Goal: Information Seeking & Learning: Learn about a topic

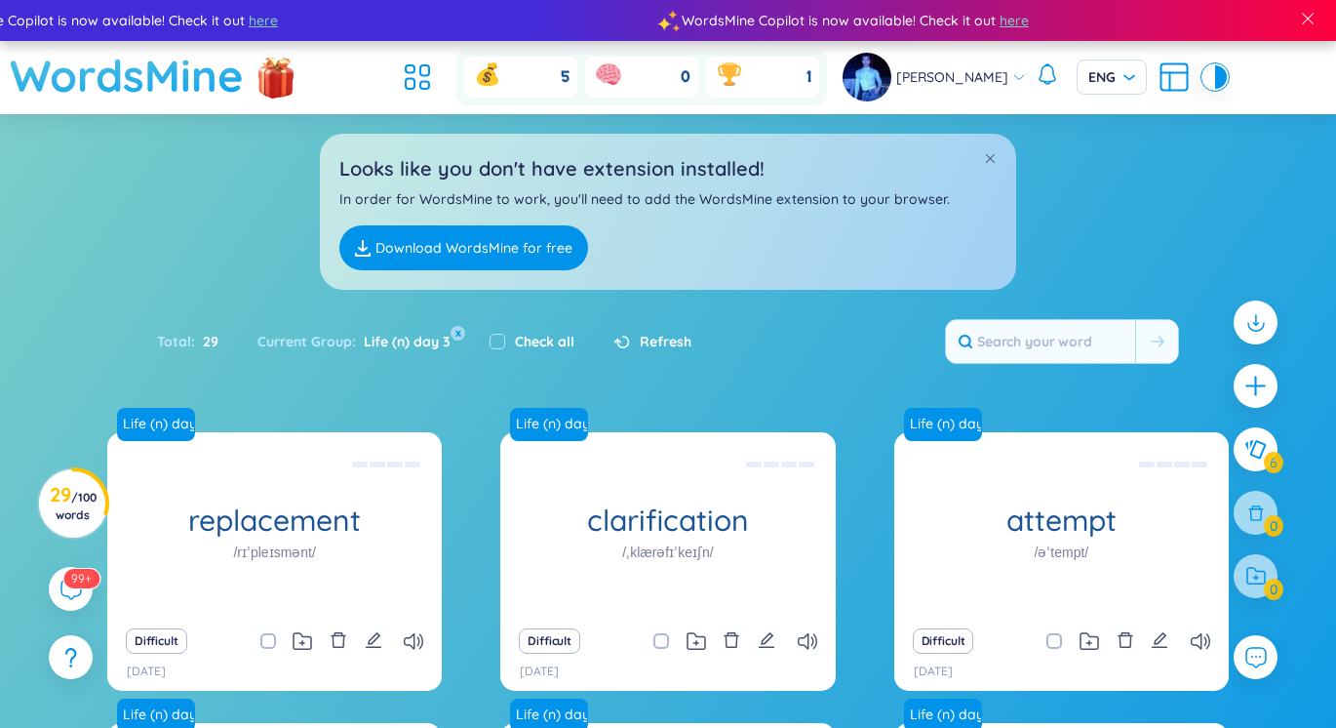
click at [204, 97] on h1 "WordsMine" at bounding box center [127, 75] width 234 height 69
click at [421, 75] on icon at bounding box center [424, 70] width 9 height 11
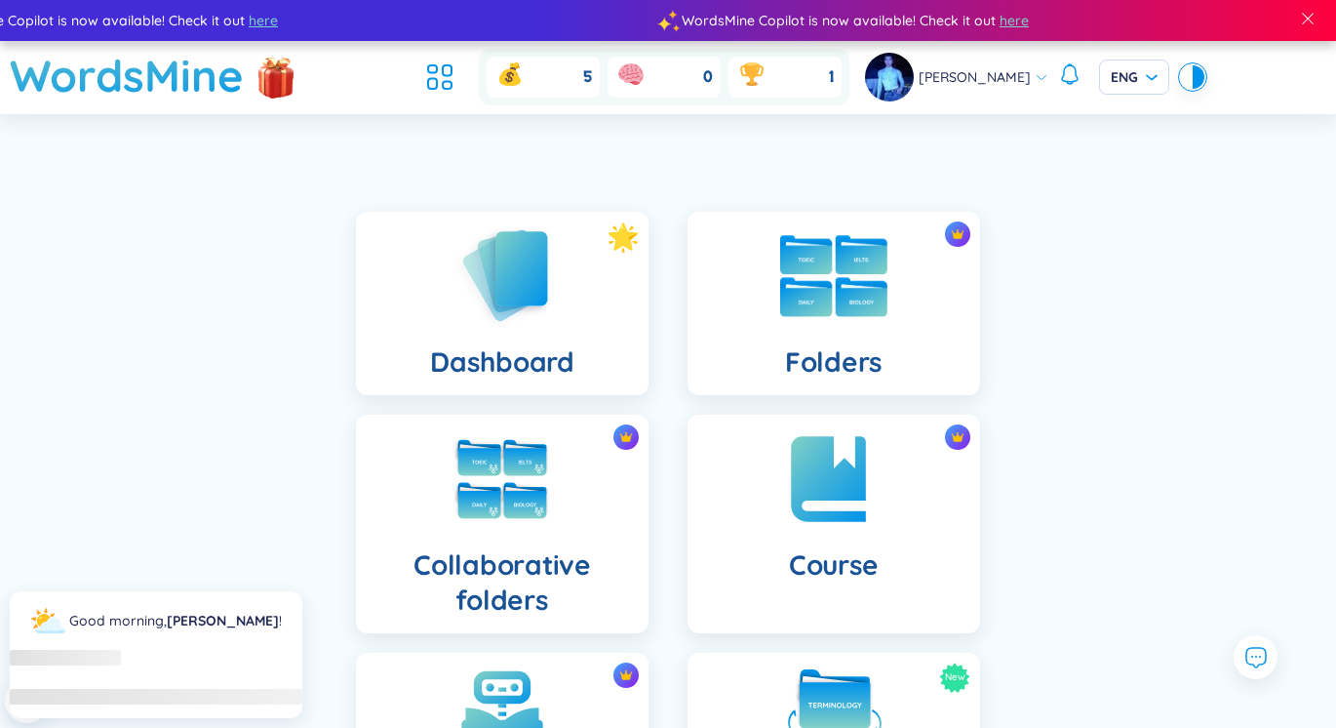
click at [767, 304] on div "Folders" at bounding box center [834, 303] width 293 height 183
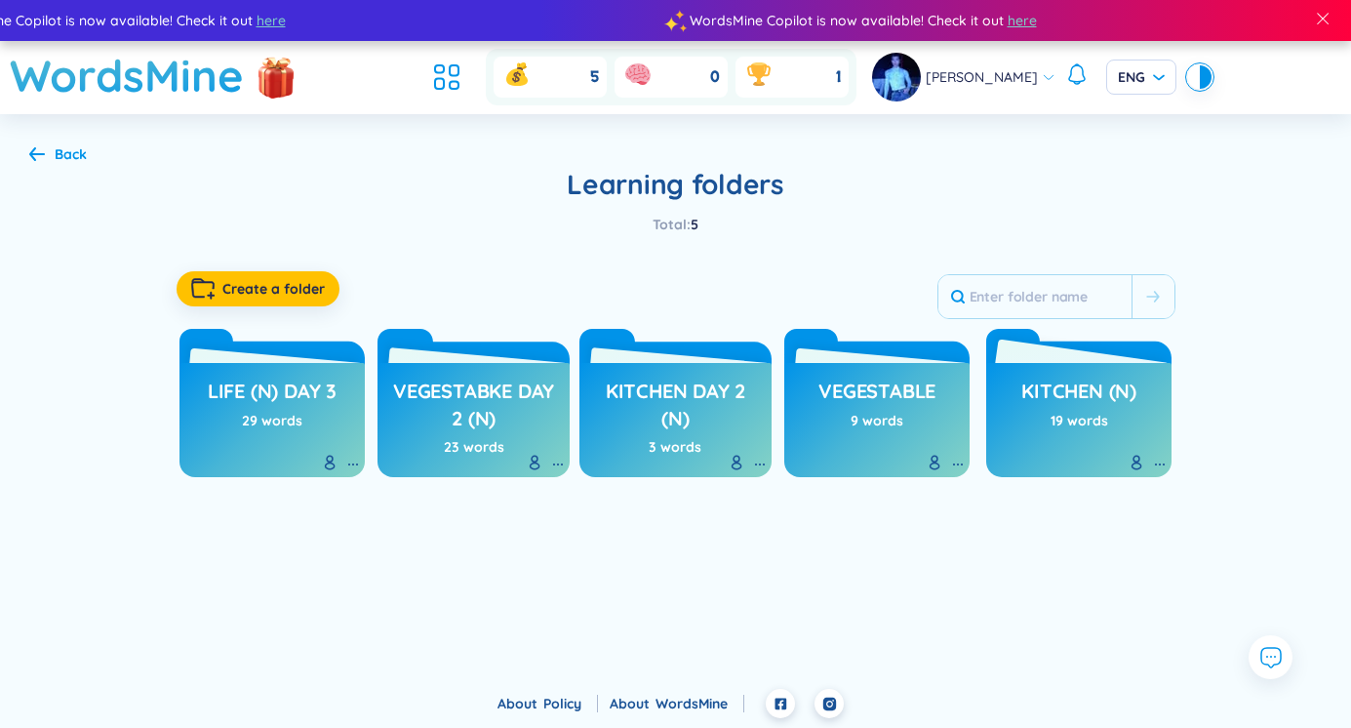
click at [1073, 423] on div "19 words" at bounding box center [1080, 420] width 58 height 21
click at [1039, 390] on h3 "kitchen (n)" at bounding box center [1078, 396] width 115 height 37
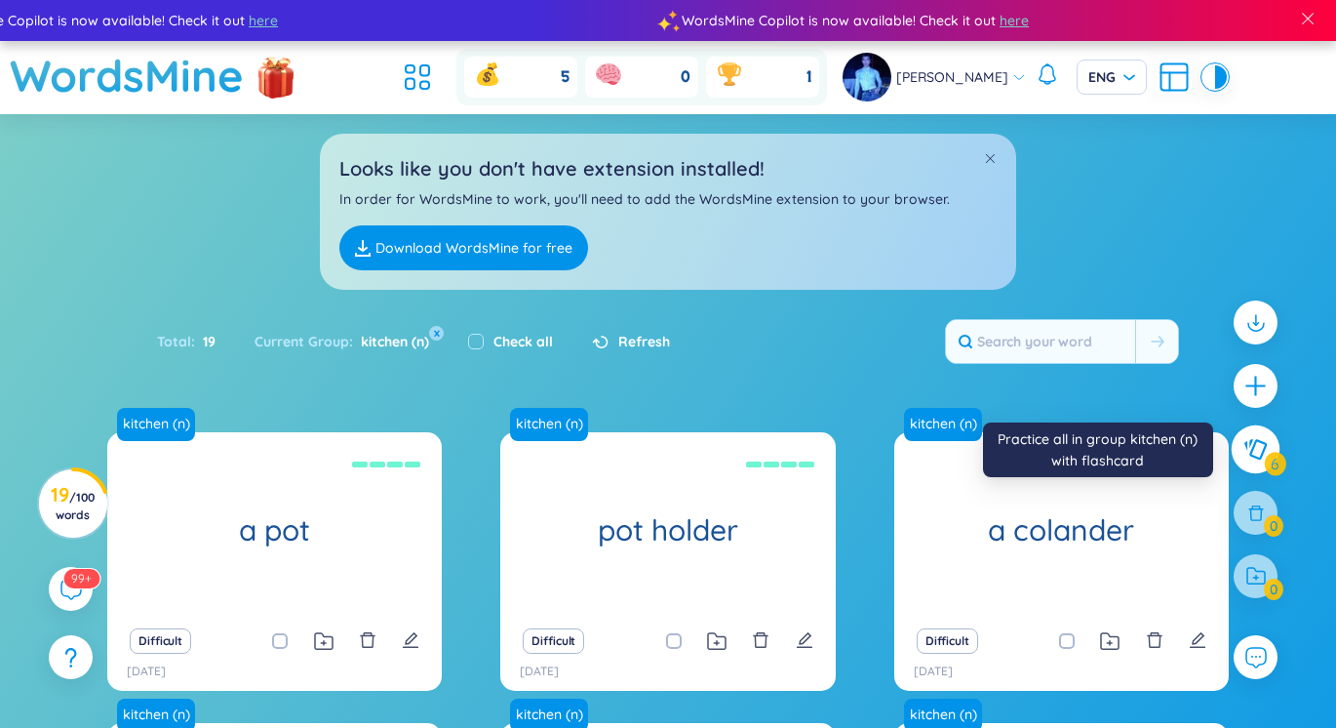
click at [1250, 454] on icon at bounding box center [1256, 449] width 22 height 20
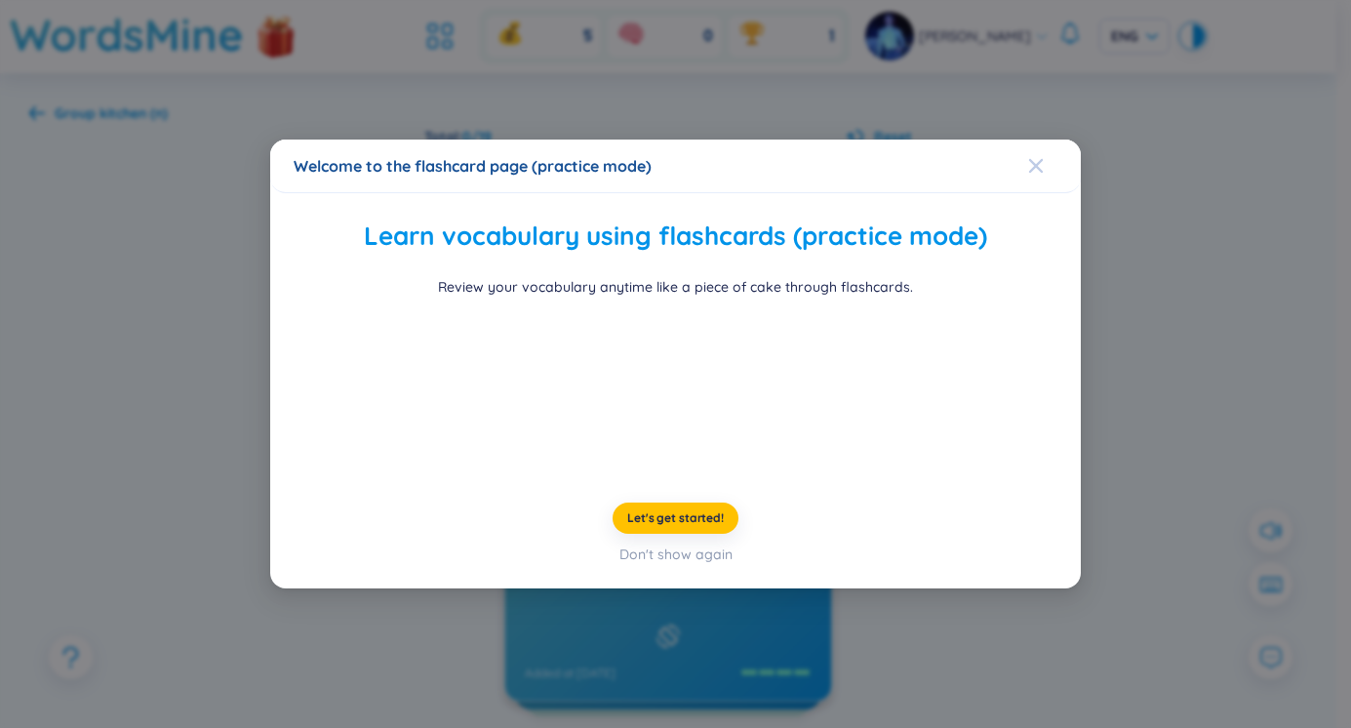
click at [1031, 159] on icon "Close" at bounding box center [1036, 166] width 14 height 14
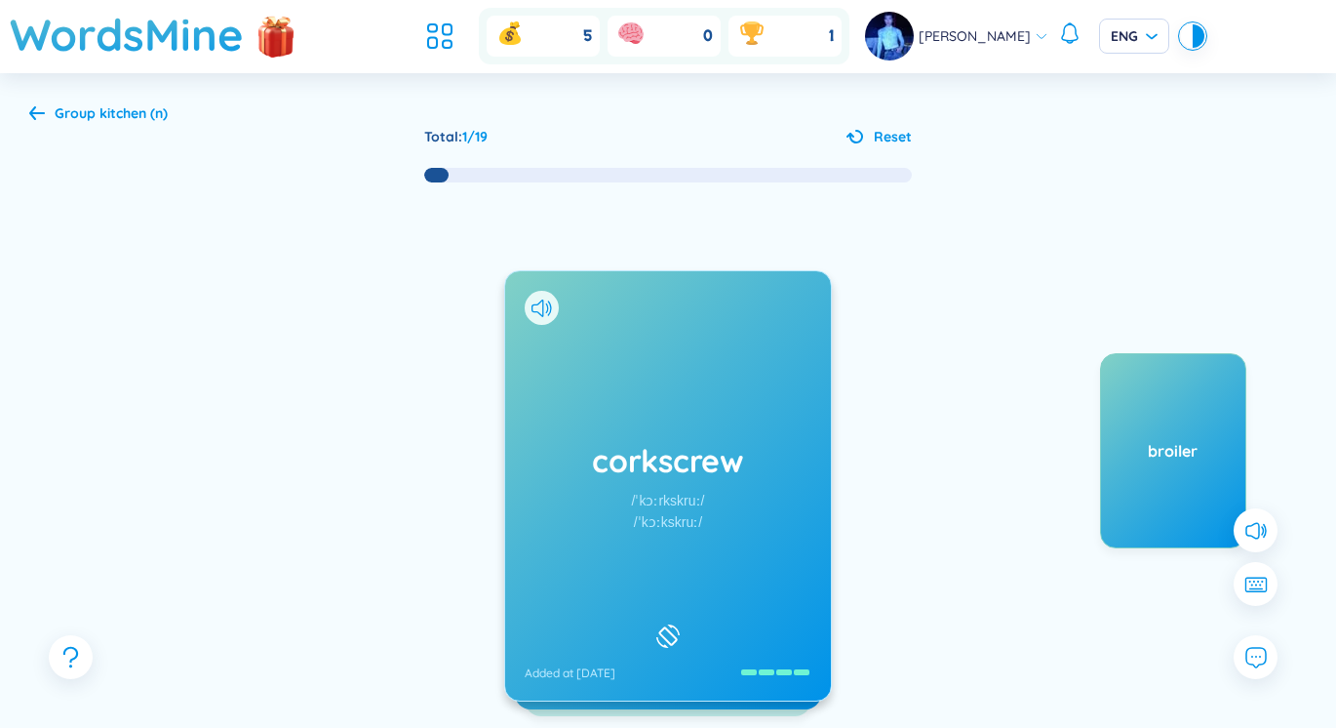
click at [698, 490] on div "/ˈkɔːrkskruː/" at bounding box center [668, 500] width 73 height 21
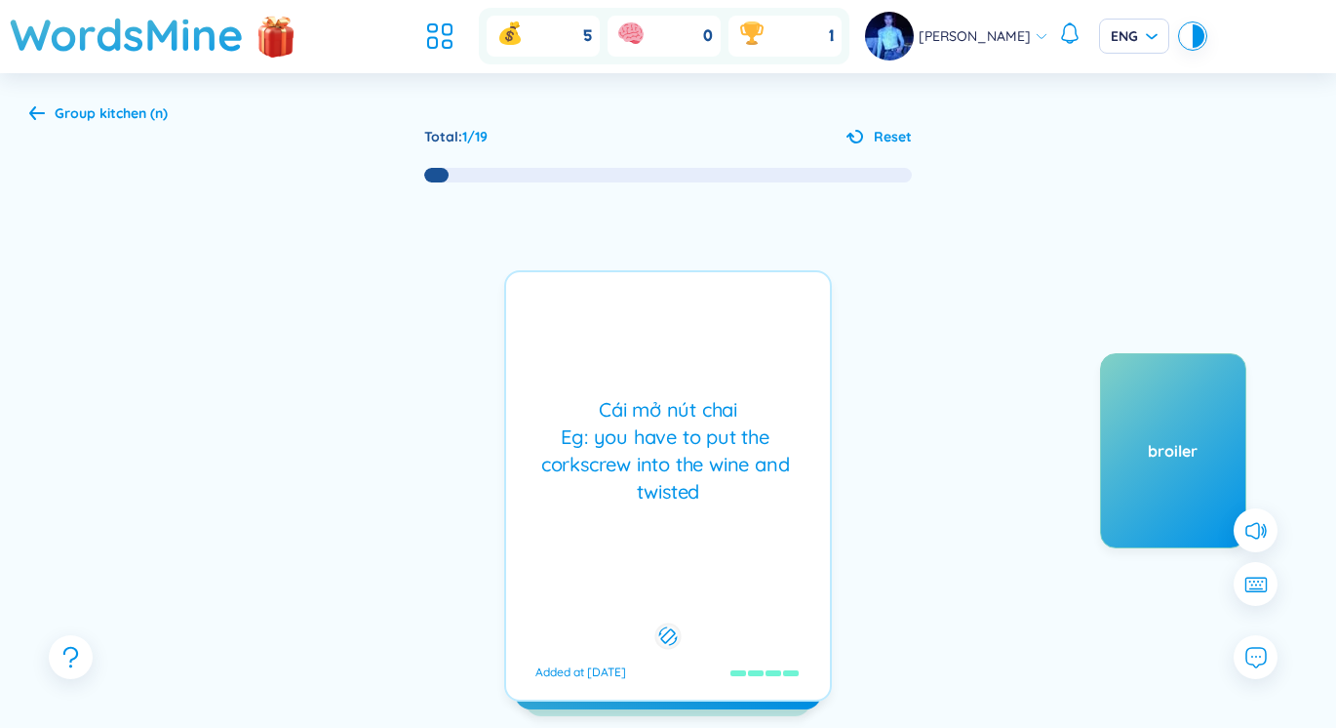
click at [697, 490] on div "Cái mở nút chai Eg: you have to put the corkscrew into the wine and twisted" at bounding box center [668, 450] width 304 height 109
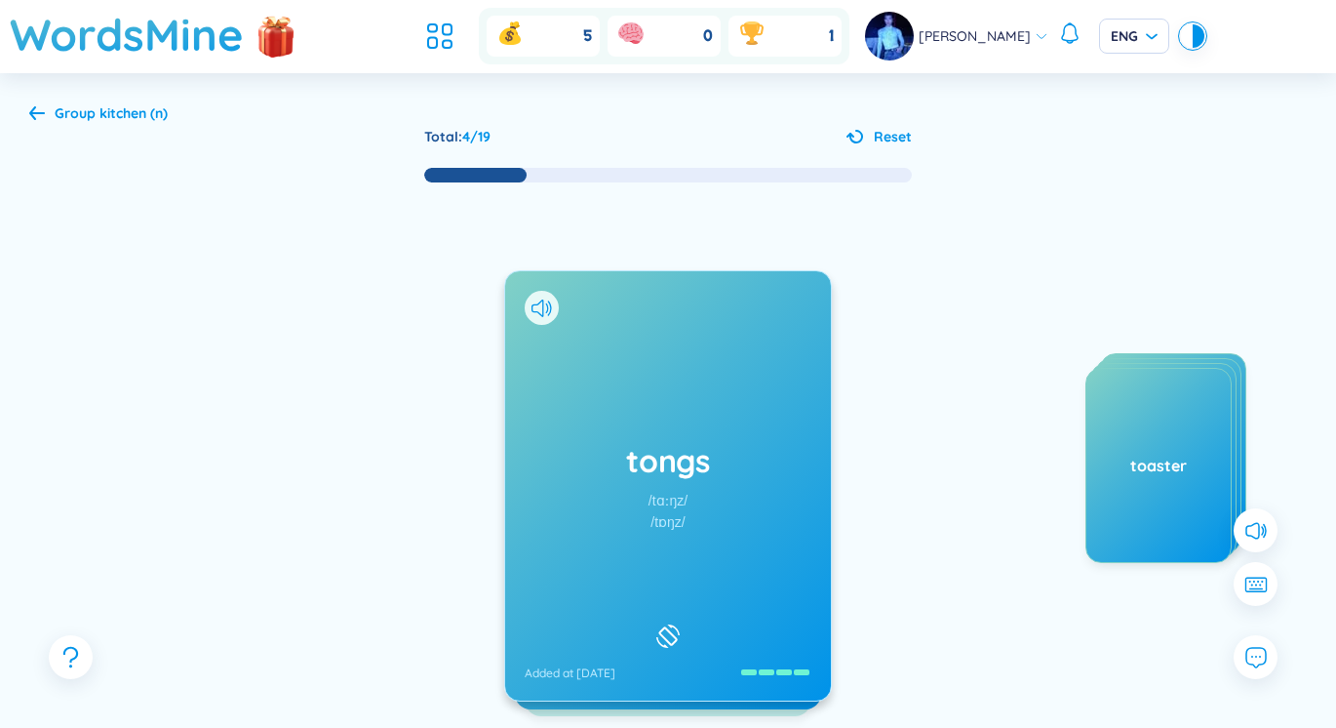
click at [719, 453] on h1 "tongs" at bounding box center [668, 460] width 287 height 43
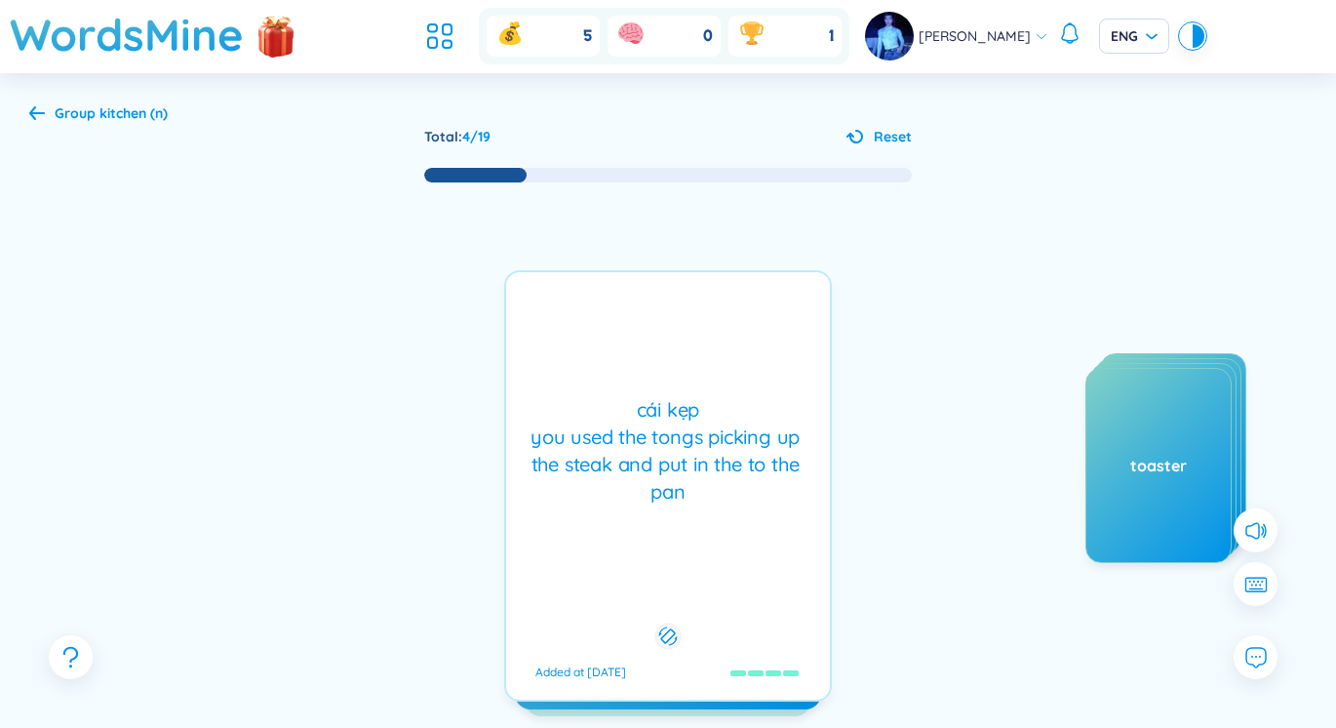
click at [719, 452] on div "cái kẹp you used the tongs picking up the steak and put in the to the pan" at bounding box center [668, 450] width 304 height 109
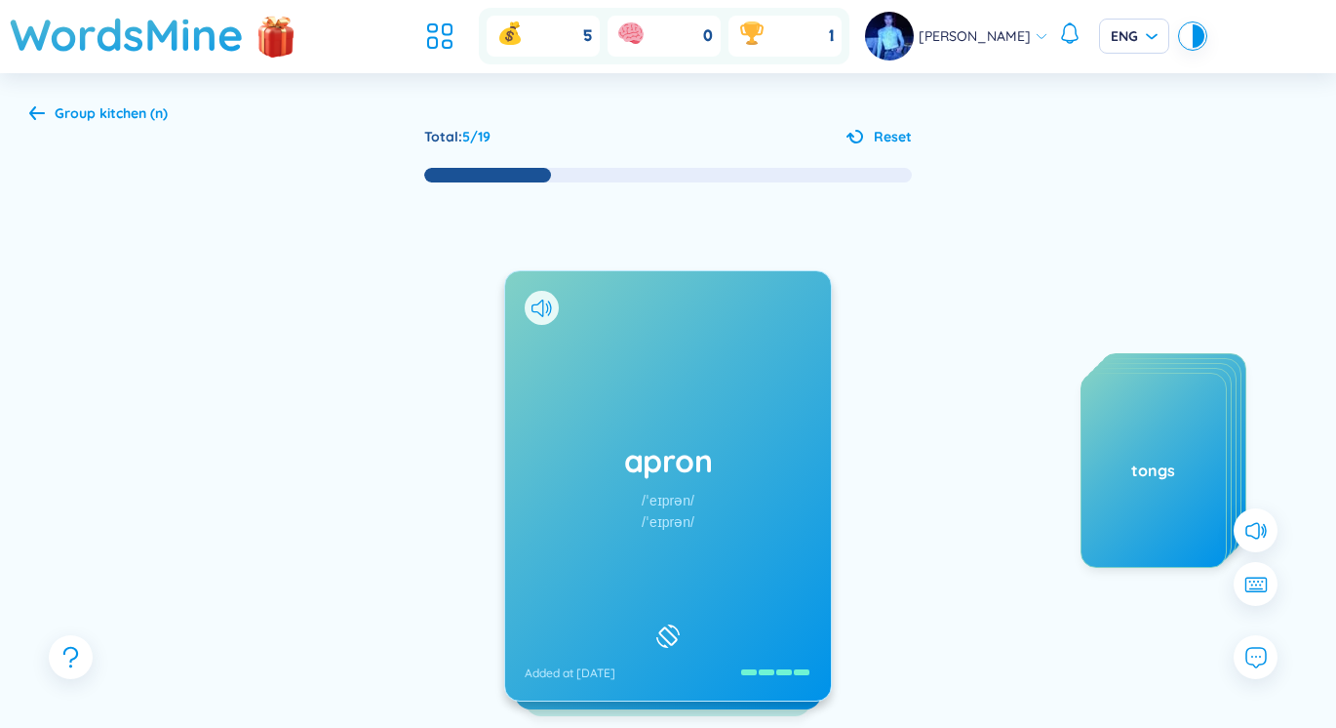
click at [739, 481] on h1 "apron" at bounding box center [668, 460] width 287 height 43
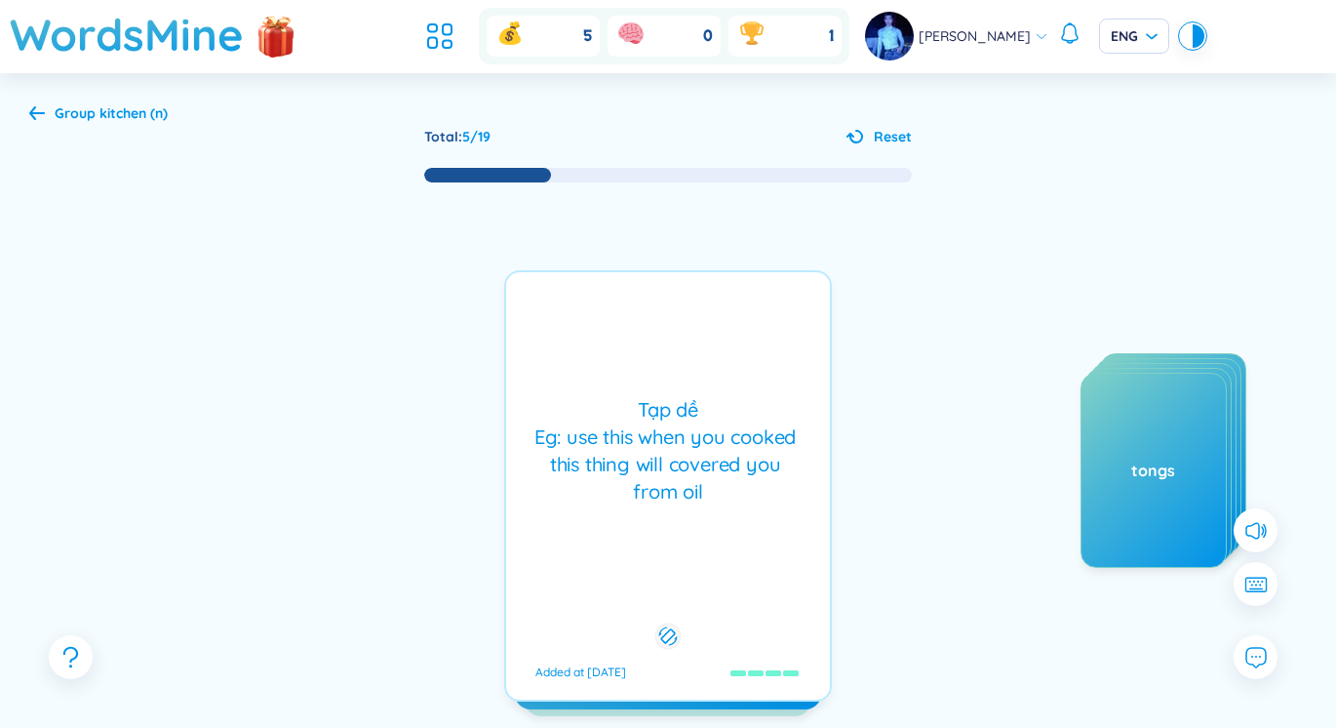
click at [739, 480] on div "Tạp dề Eg: use this when you cooked this thing will covered you from oil" at bounding box center [668, 450] width 304 height 109
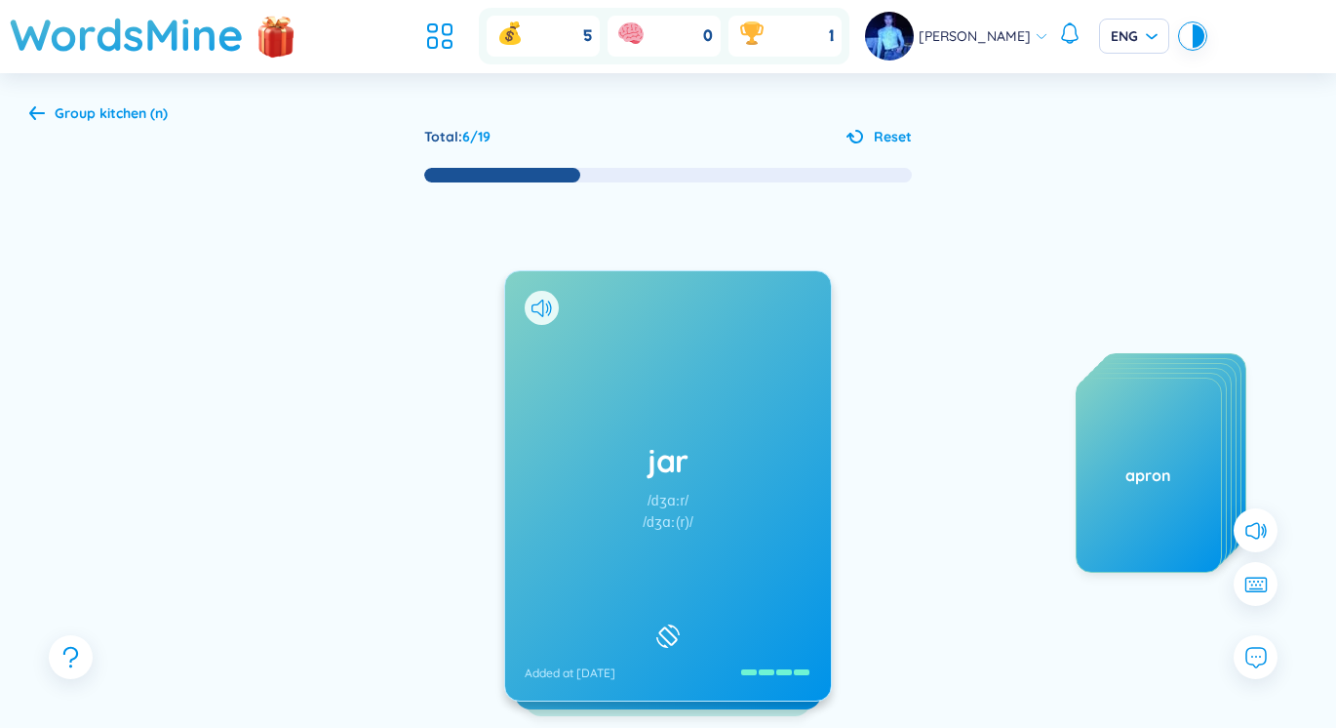
click at [737, 455] on h1 "jar" at bounding box center [668, 460] width 287 height 43
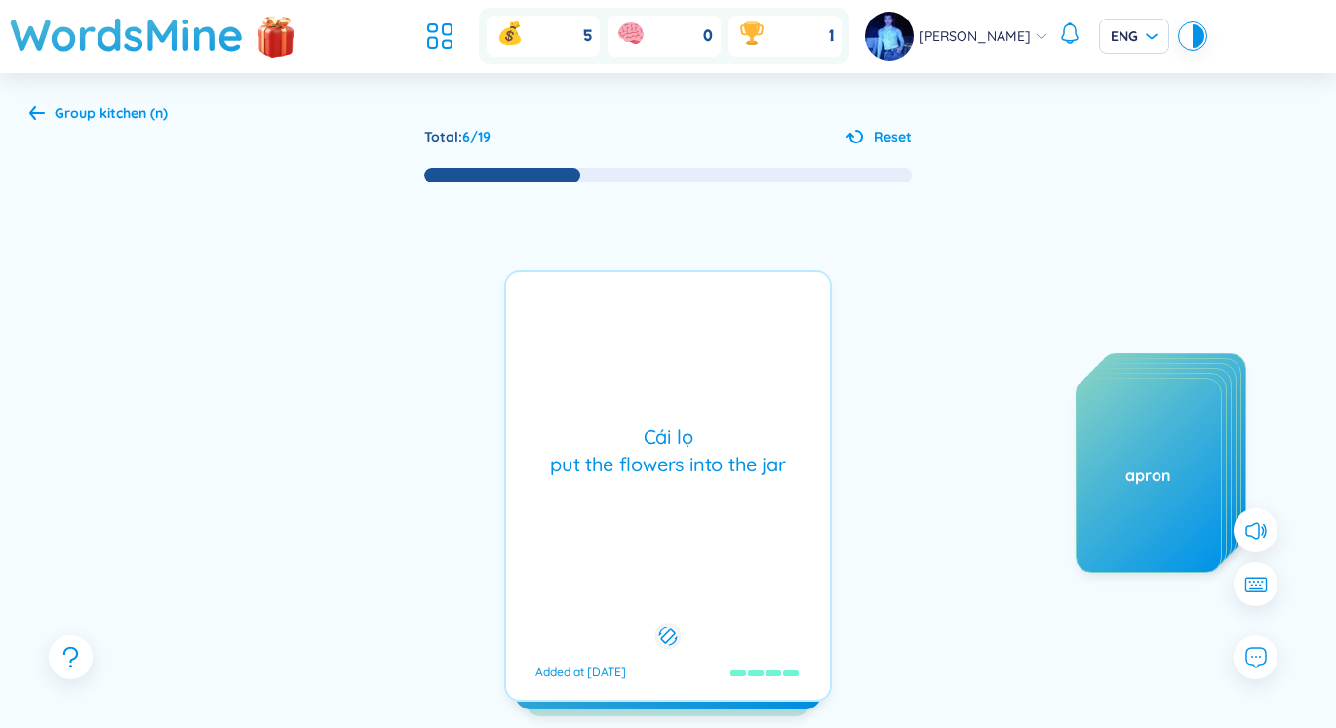
click at [737, 456] on div "Cái lọ put the flowers into the jar" at bounding box center [668, 450] width 304 height 55
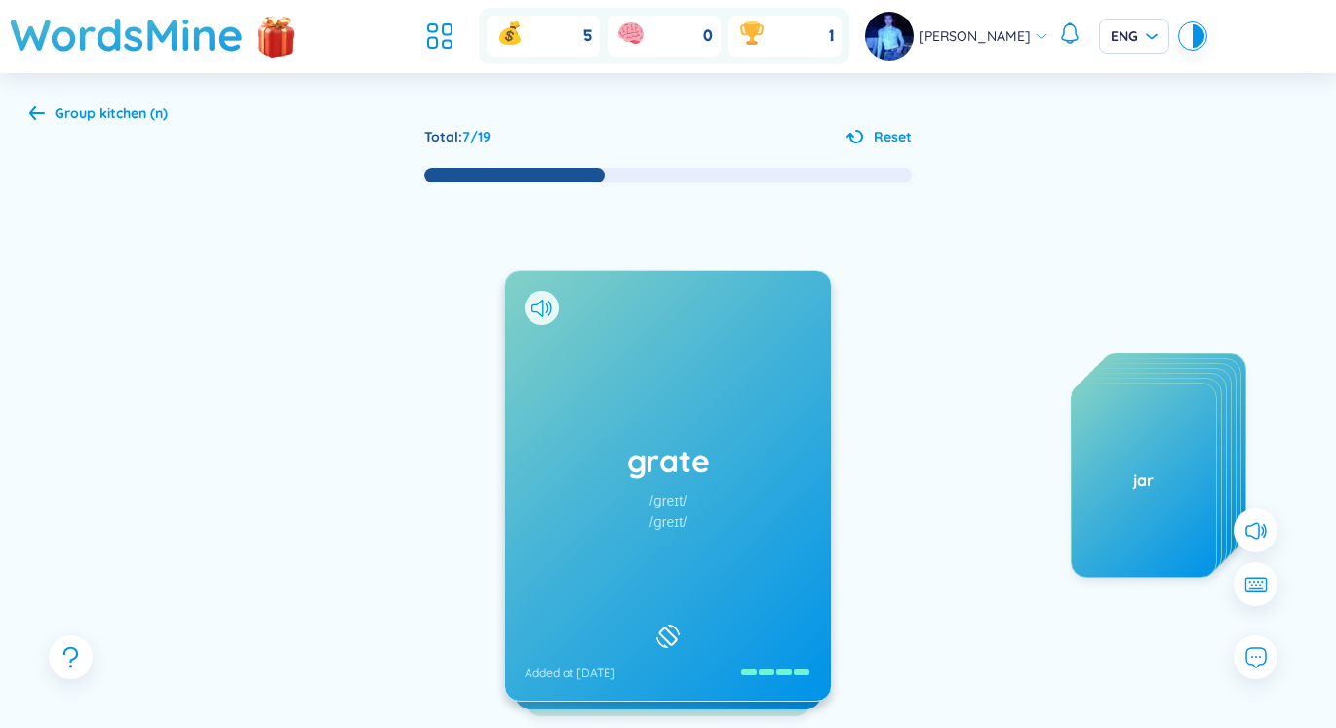
click at [732, 437] on div "grate /ɡreɪt/ /ɡreɪt/ Added at [DATE]" at bounding box center [668, 485] width 326 height 429
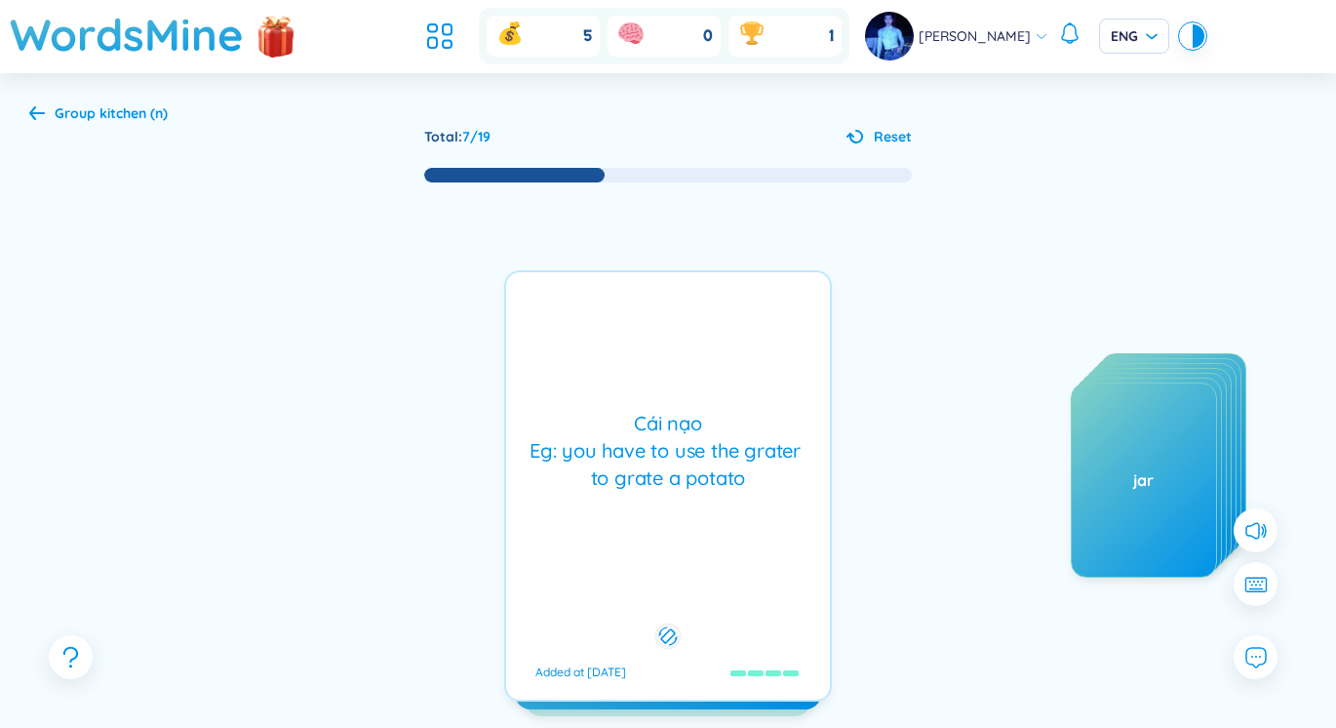
click at [734, 432] on div "Cái nạo Eg: you have to use the grater to grate a potato" at bounding box center [668, 451] width 304 height 82
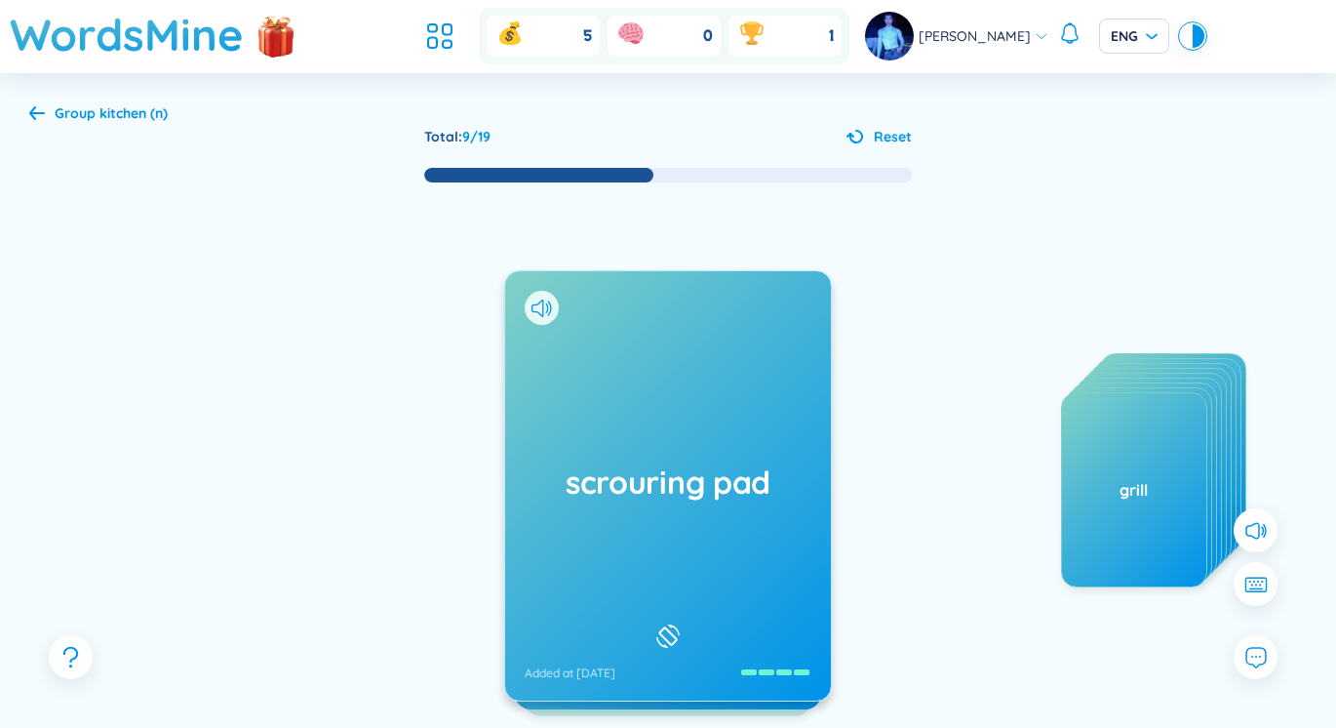
click at [595, 509] on div "scrouring pad Added at [DATE]" at bounding box center [668, 485] width 326 height 429
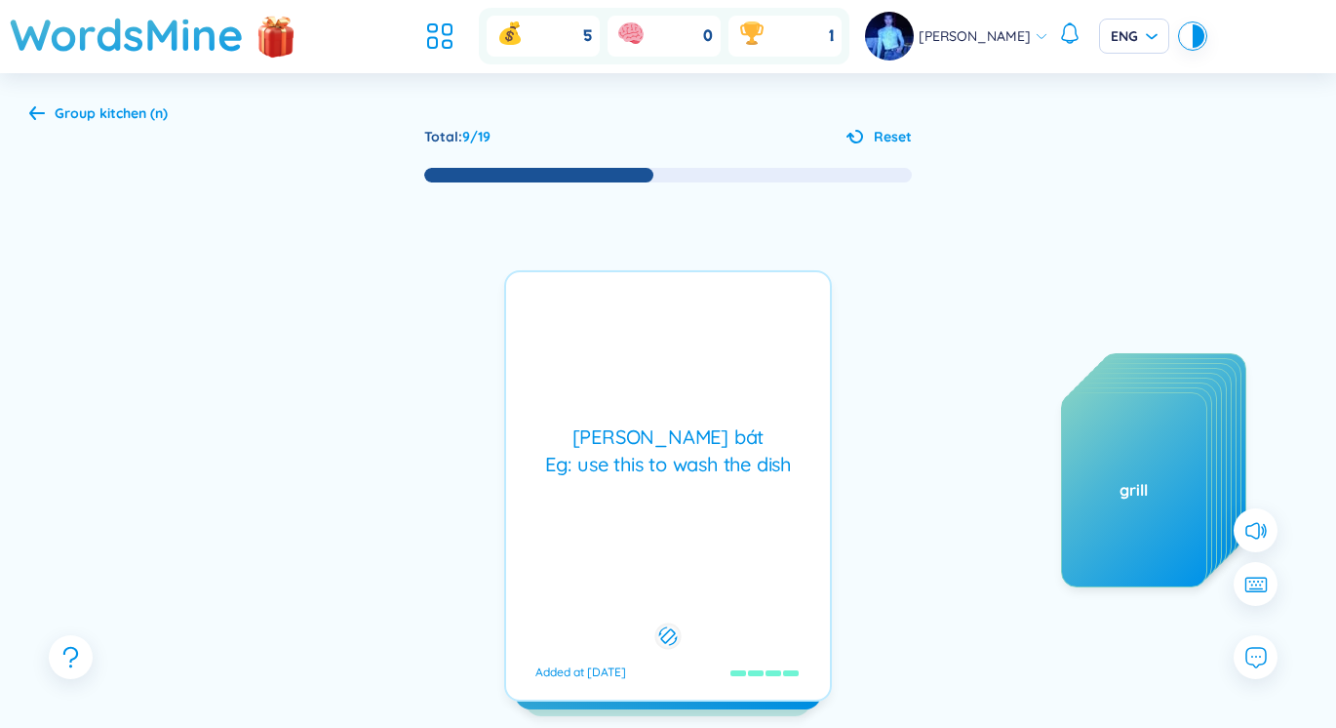
click at [639, 500] on div "scrouring pad Added at [DATE] [PERSON_NAME] bát Eg: use this to wash the dish A…" at bounding box center [668, 485] width 328 height 431
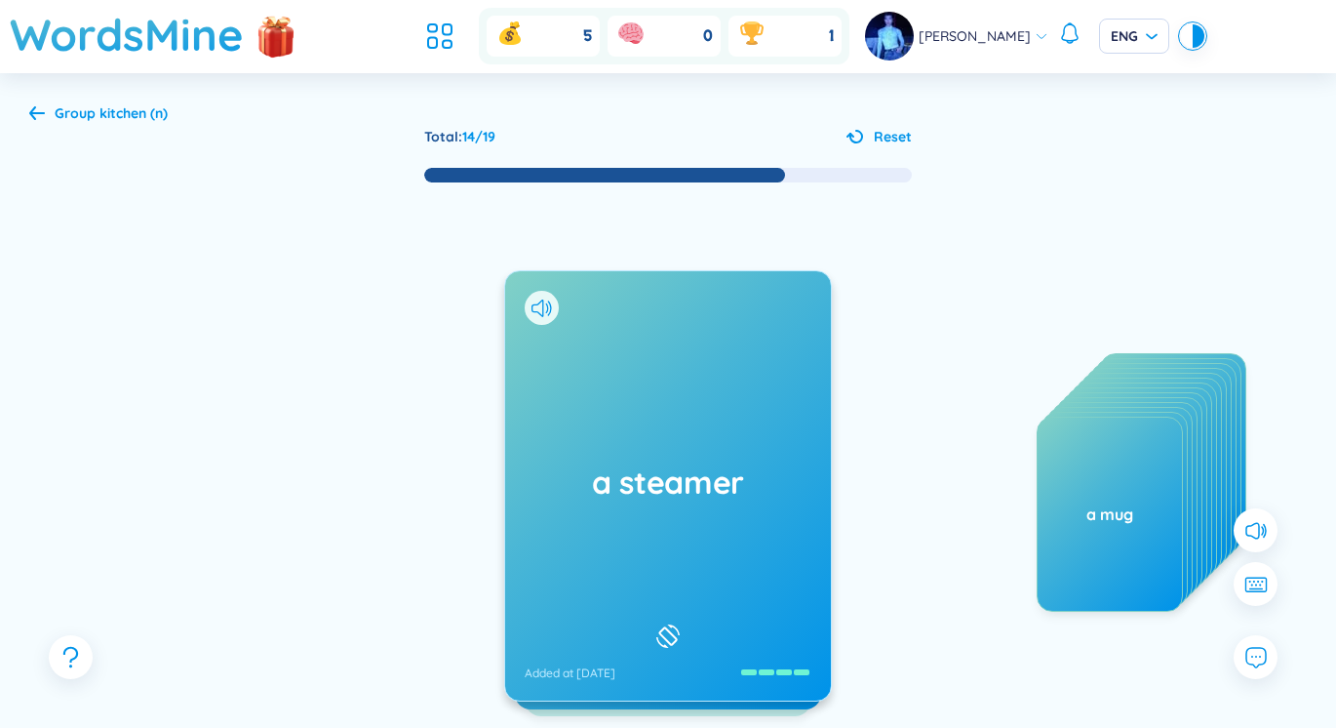
click at [671, 504] on div "a steamer Added at [DATE]" at bounding box center [668, 485] width 326 height 429
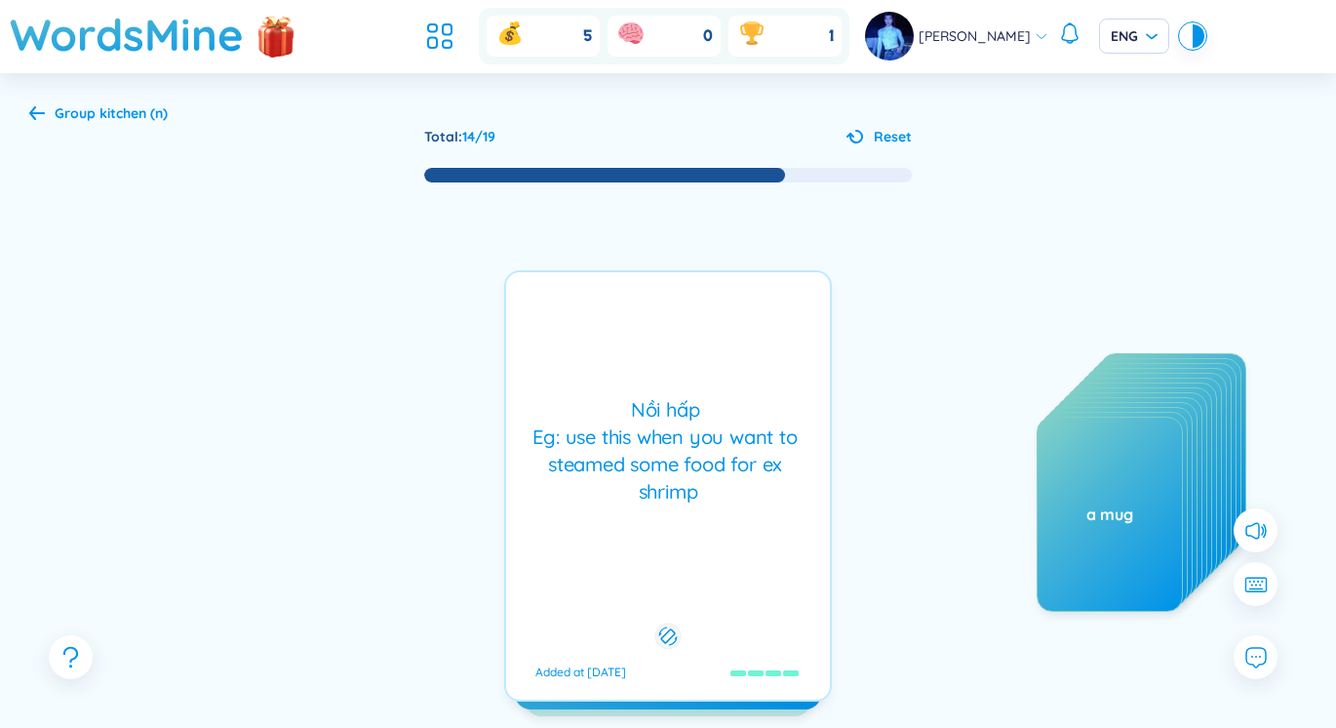
click at [671, 504] on div "Nồi hấp Eg: use this when you want to steamed some food for ex shrimp" at bounding box center [668, 450] width 304 height 109
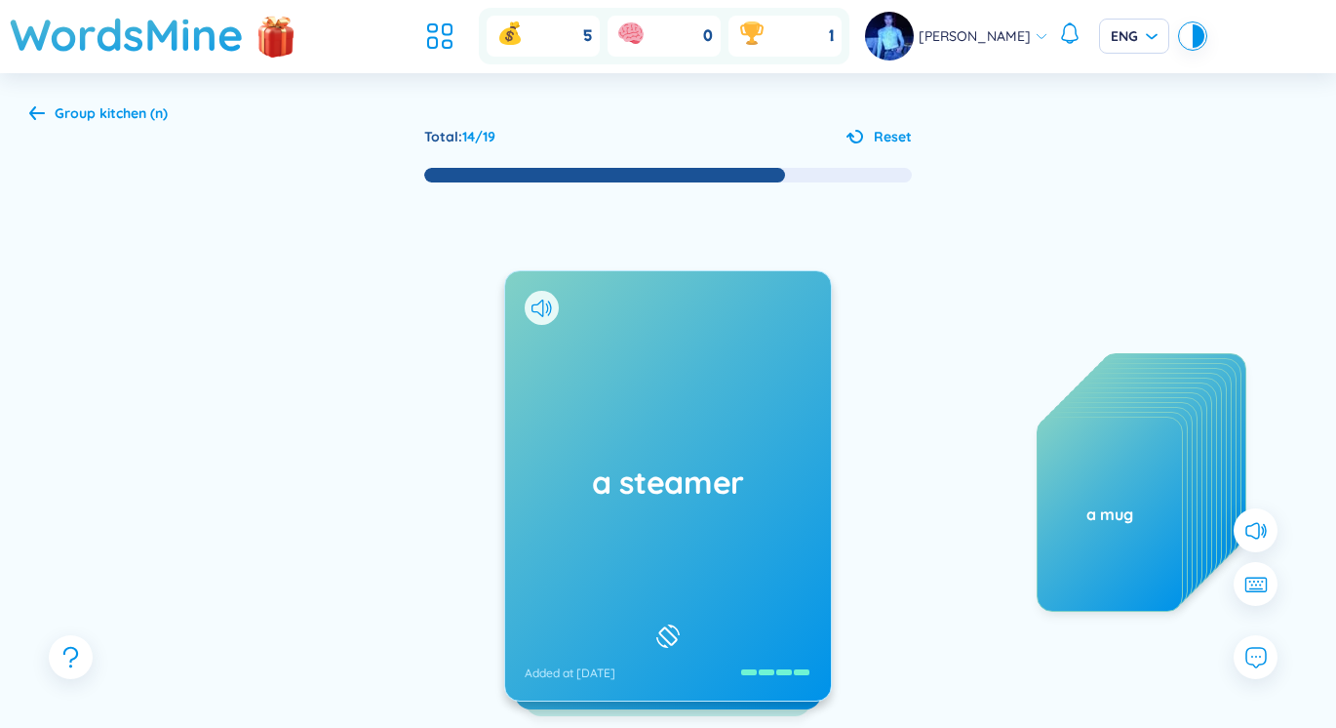
drag, startPoint x: 671, startPoint y: 504, endPoint x: 943, endPoint y: 570, distance: 279.9
click at [942, 570] on div "a steamer Added at [DATE] Nồi hấp Eg: use this when you want to steamed some fo…" at bounding box center [668, 505] width 1278 height 642
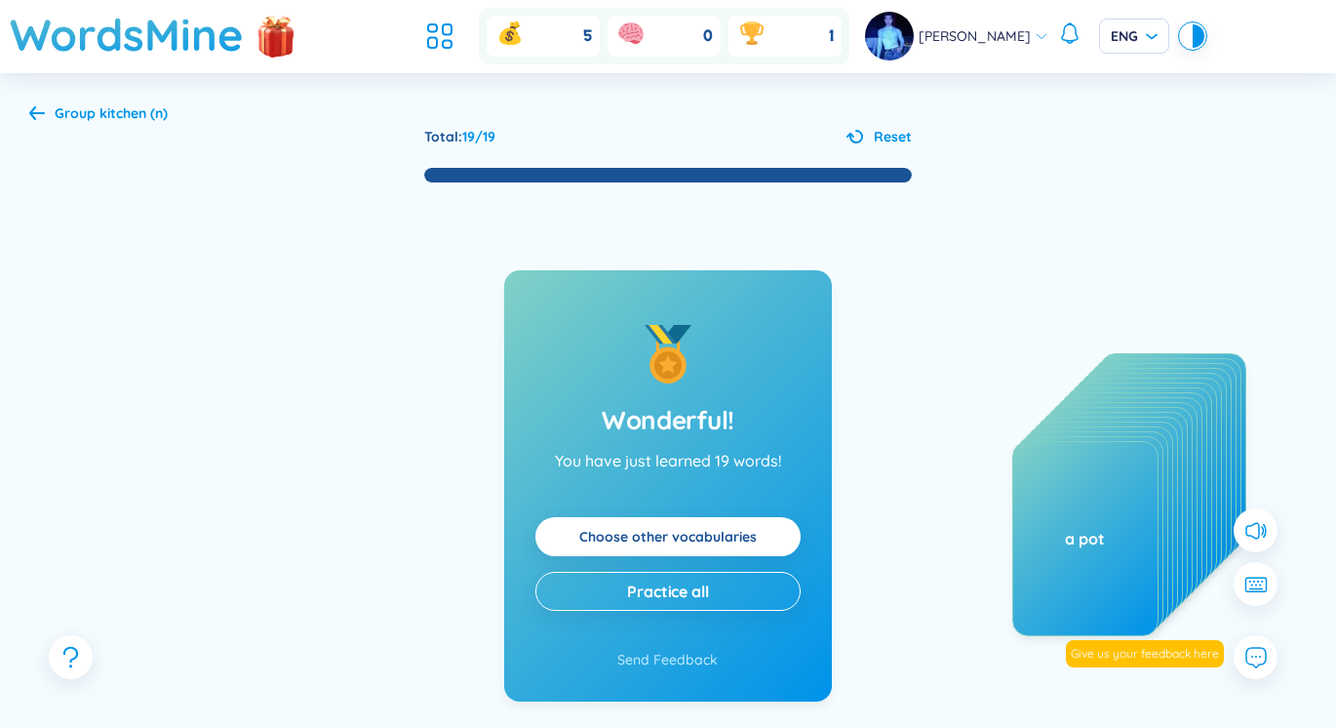
click at [149, 107] on b "kitchen (n)" at bounding box center [133, 113] width 68 height 18
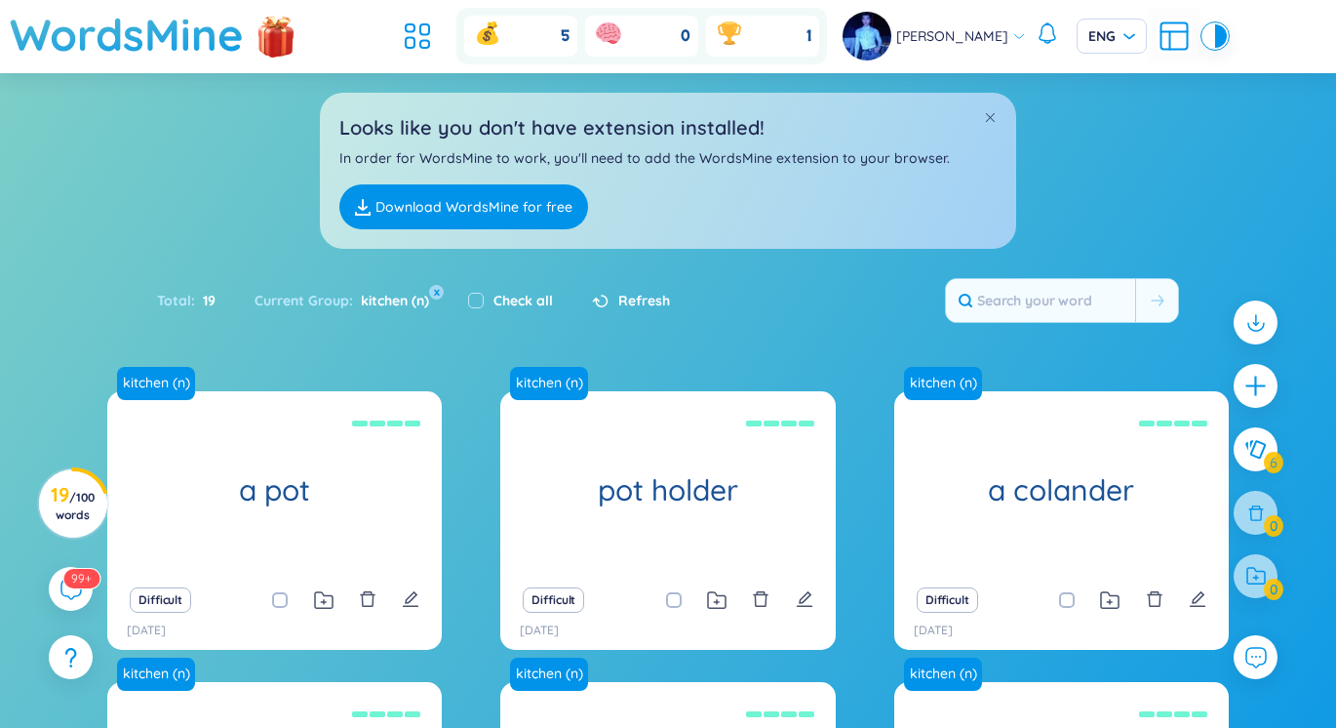
click at [408, 41] on icon at bounding box center [417, 36] width 35 height 35
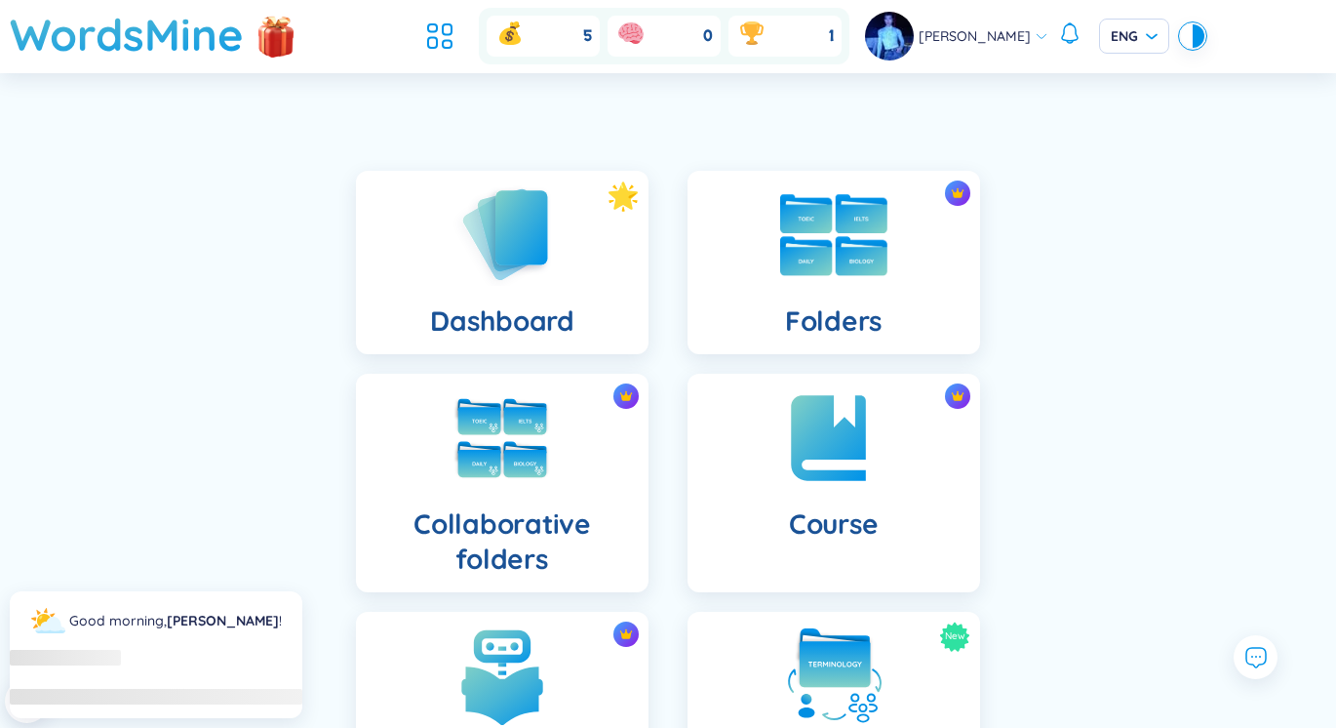
click at [809, 279] on div at bounding box center [834, 235] width 98 height 98
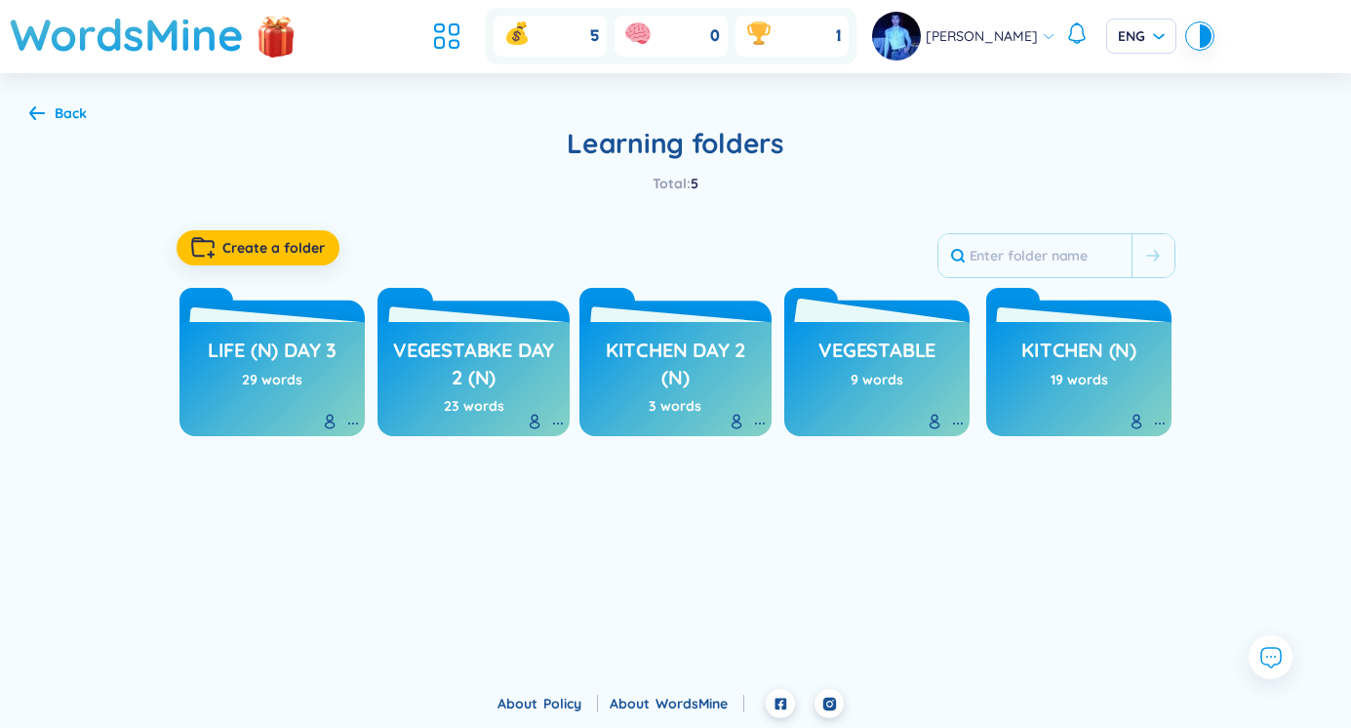
click at [877, 347] on h3 "vegestable" at bounding box center [876, 355] width 117 height 37
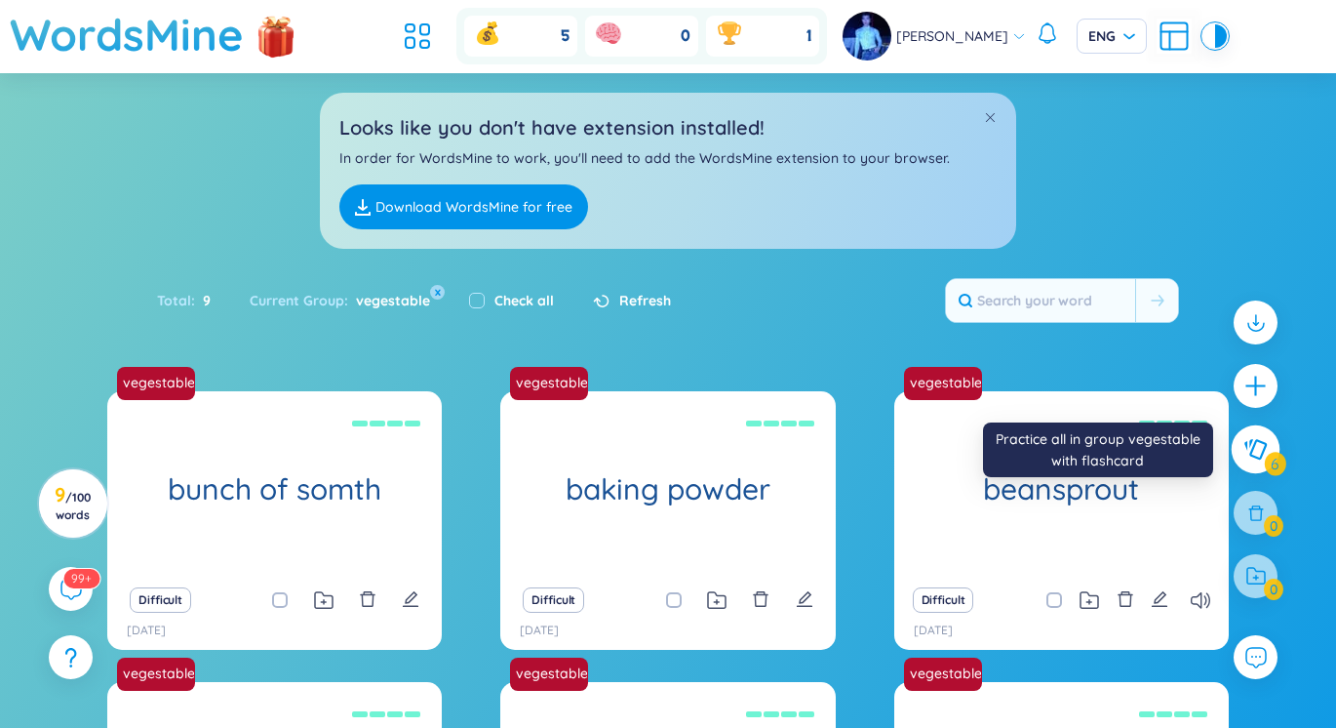
click at [1253, 465] on button at bounding box center [1256, 449] width 49 height 49
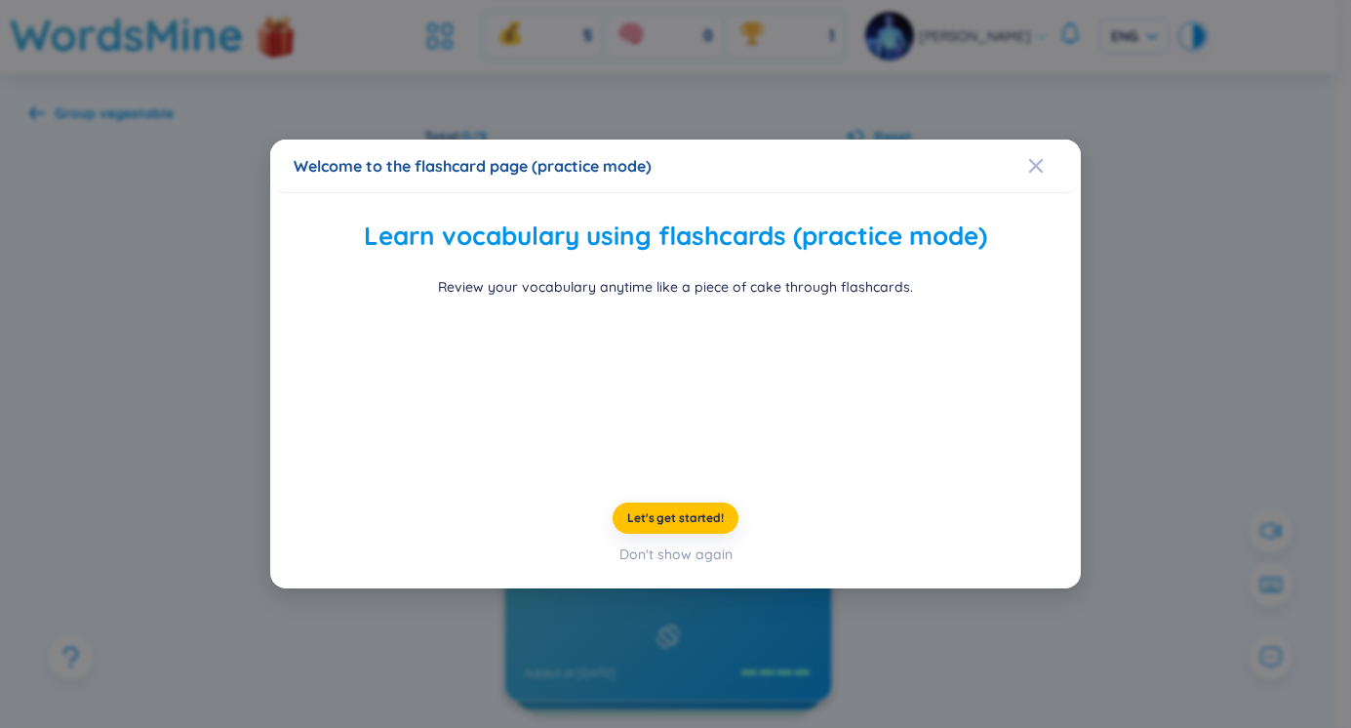
click at [1022, 155] on div "Welcome to the flashcard page (practice mode)" at bounding box center [676, 165] width 764 height 21
click at [1034, 159] on icon "Close" at bounding box center [1036, 166] width 14 height 14
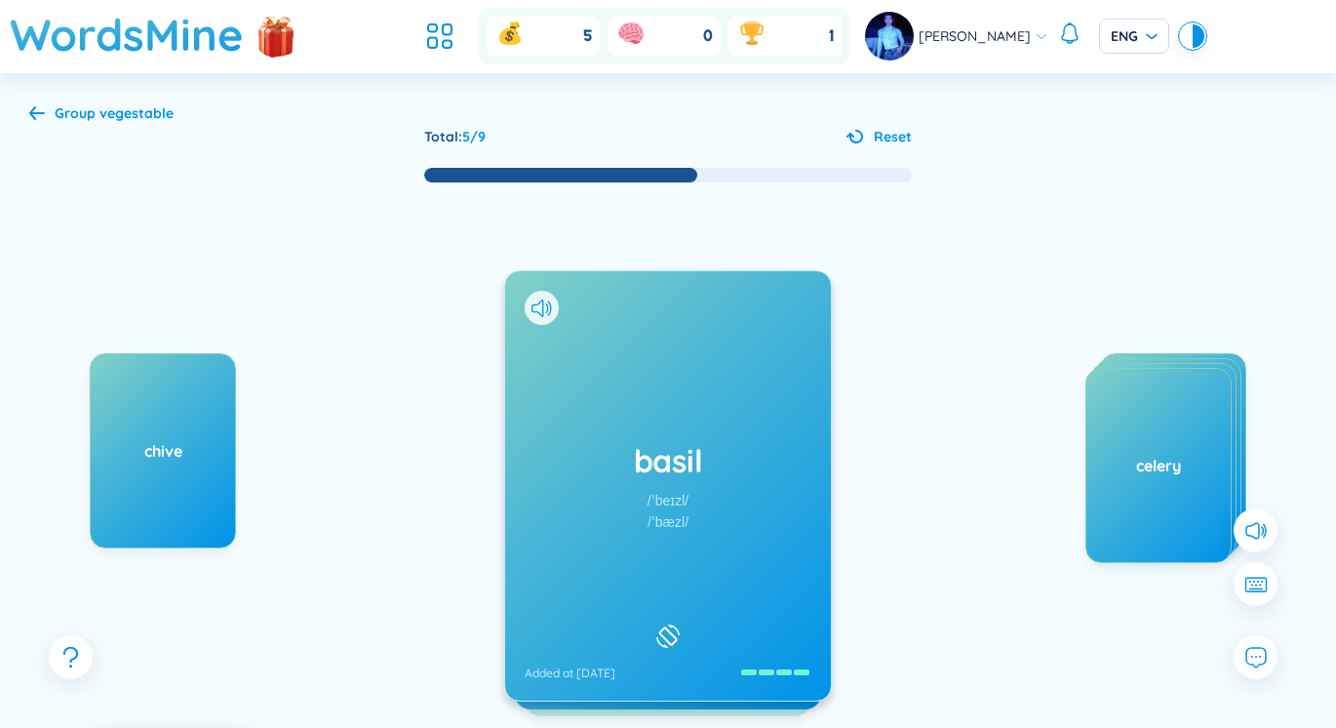
click at [599, 529] on div "basil /ˈbeɪzl/ /ˈbæzl/ Added at [DATE]" at bounding box center [668, 485] width 326 height 429
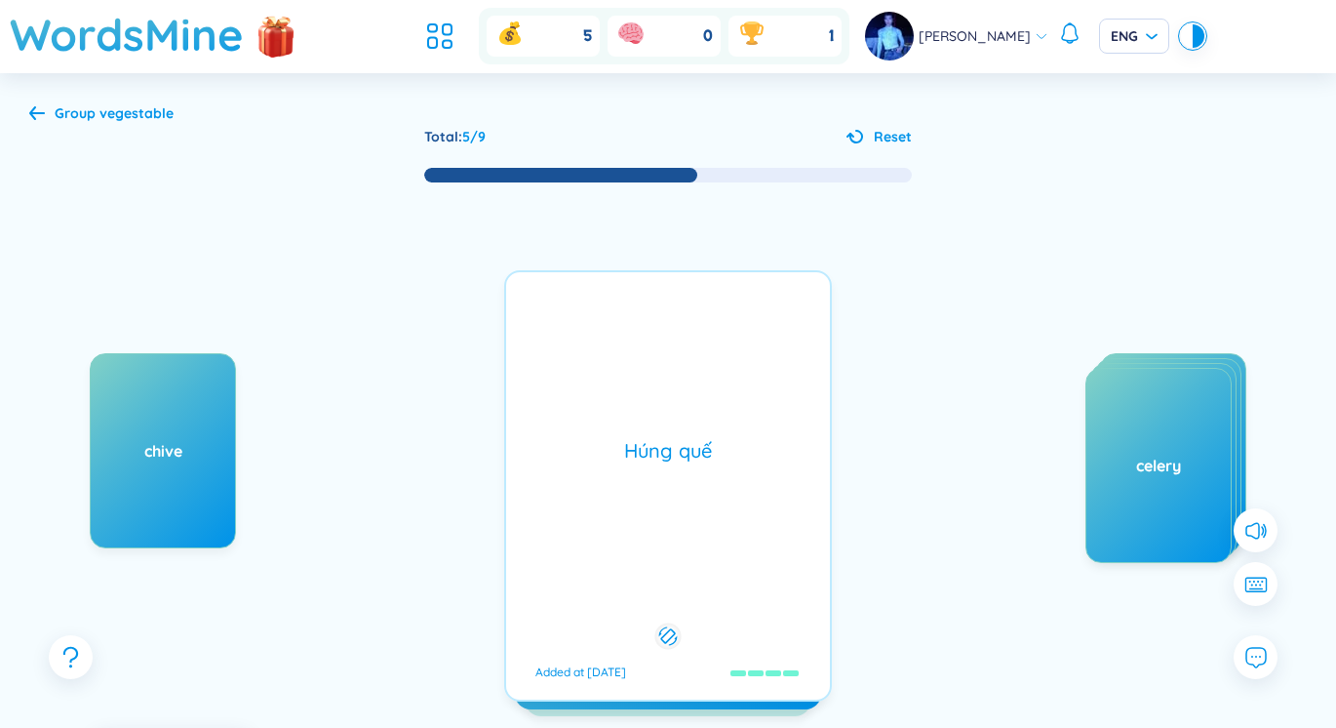
click at [599, 529] on div "basil /ˈbeɪzl/ /ˈbæzl/ Added at [DATE] Húng quế Added at [DATE]" at bounding box center [668, 485] width 328 height 431
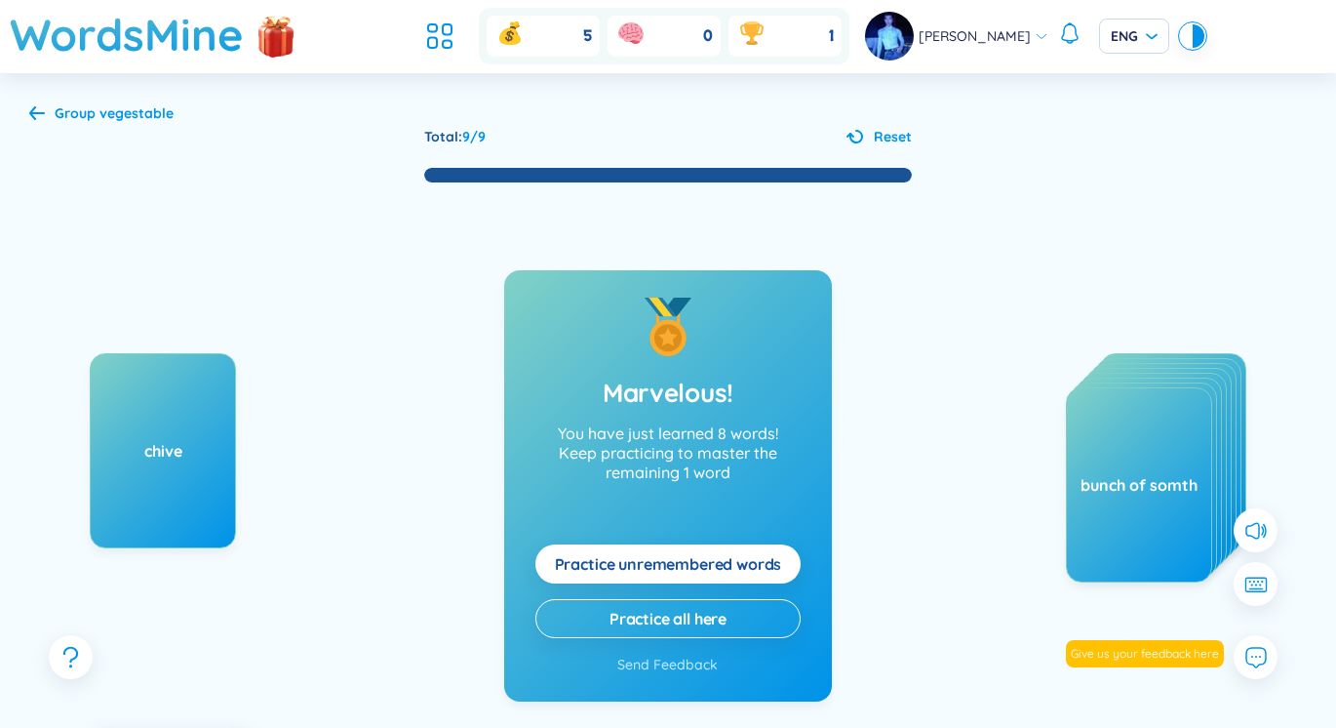
click at [209, 440] on div "chive" at bounding box center [163, 450] width 144 height 21
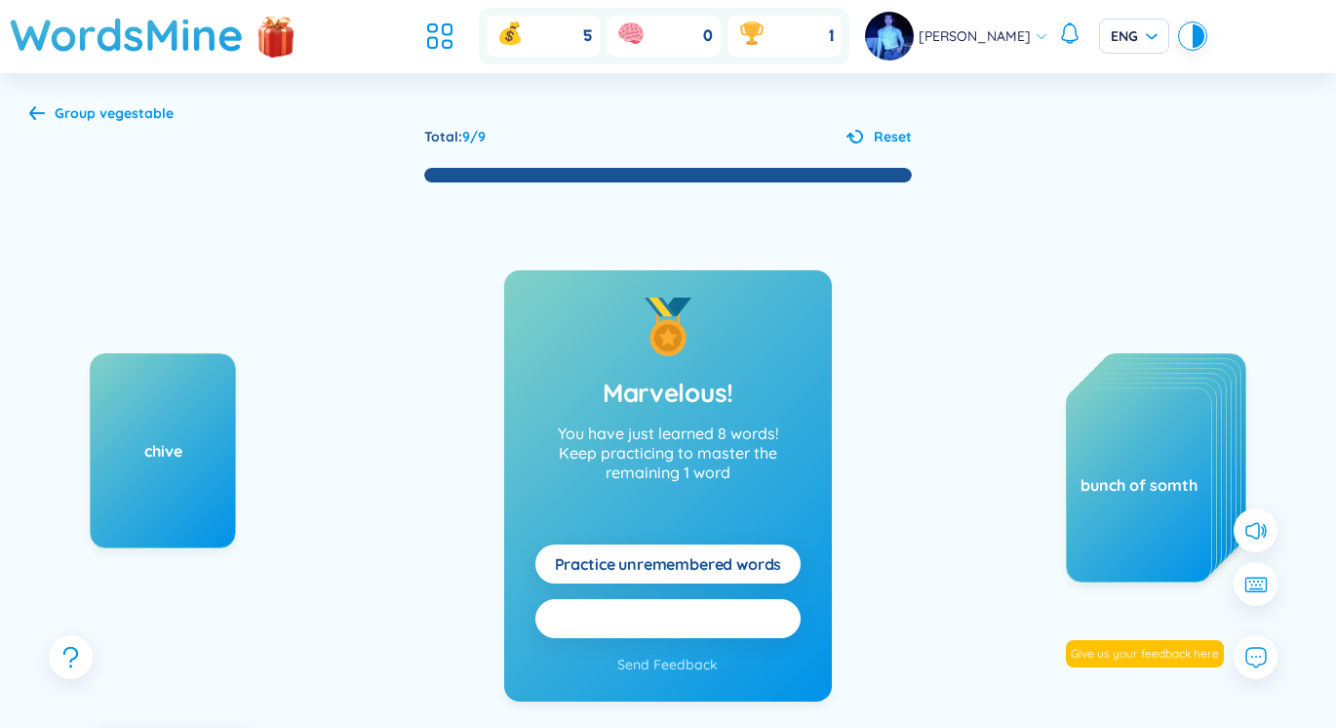
click at [579, 619] on button "Practice all here" at bounding box center [668, 618] width 265 height 39
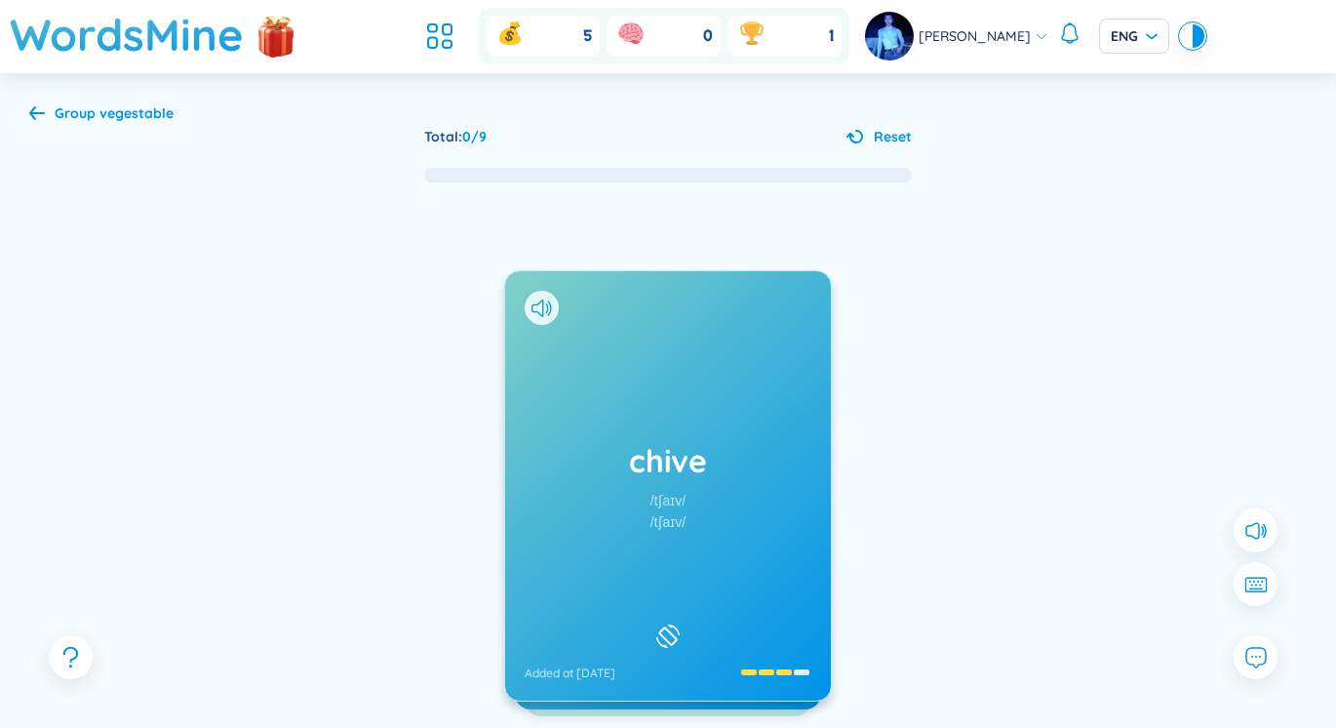
click at [587, 496] on div "chive /tʃaɪv/ /tʃaɪv/ Added at [DATE]" at bounding box center [668, 485] width 326 height 429
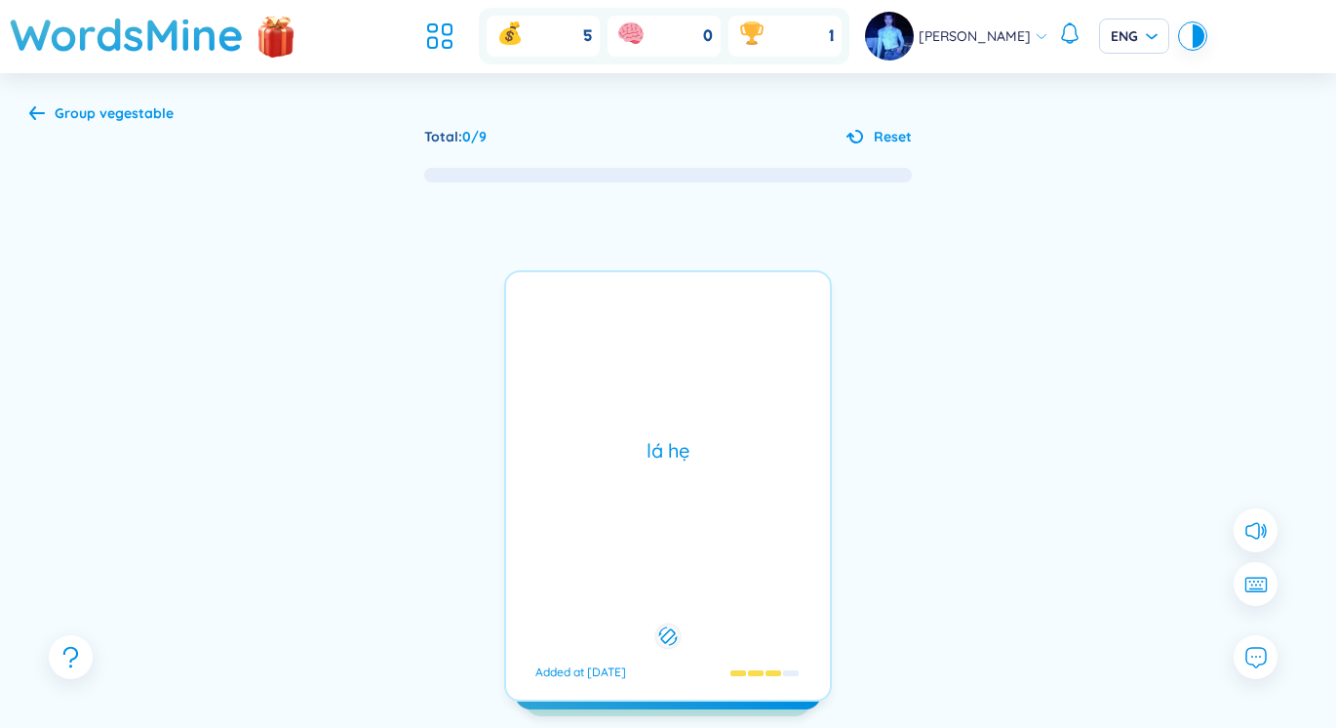
click at [587, 495] on div "lá hẹ Added at [DATE]" at bounding box center [668, 485] width 328 height 431
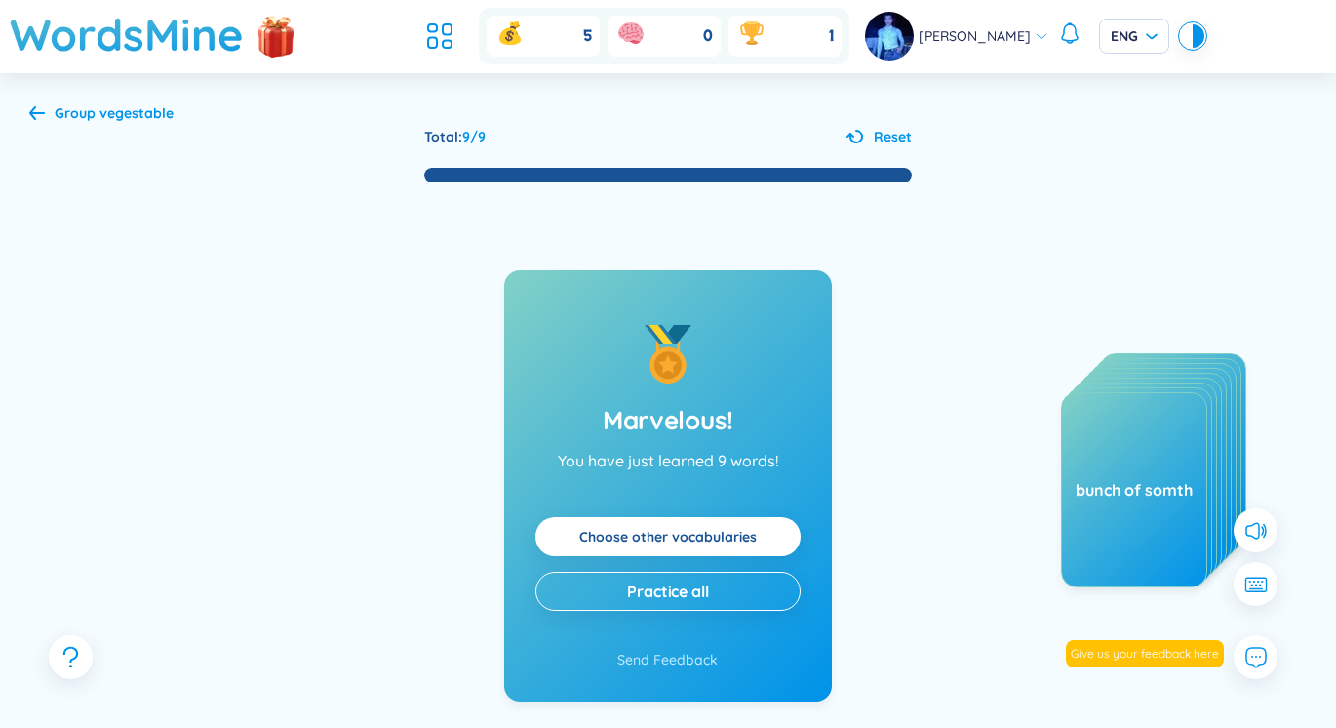
click at [95, 105] on span "Group vegestable" at bounding box center [114, 113] width 119 height 18
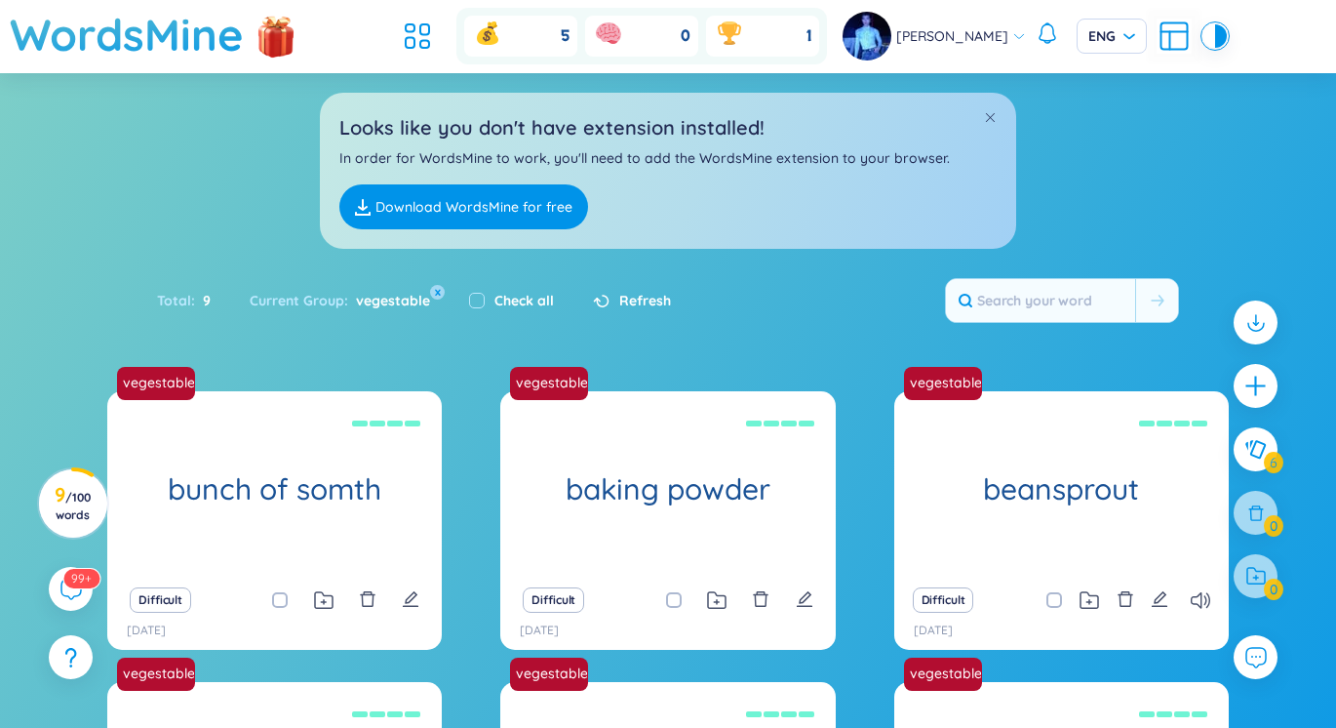
click at [448, 44] on div "5 0 1" at bounding box center [611, 36] width 431 height 57
click at [426, 40] on icon at bounding box center [417, 36] width 35 height 35
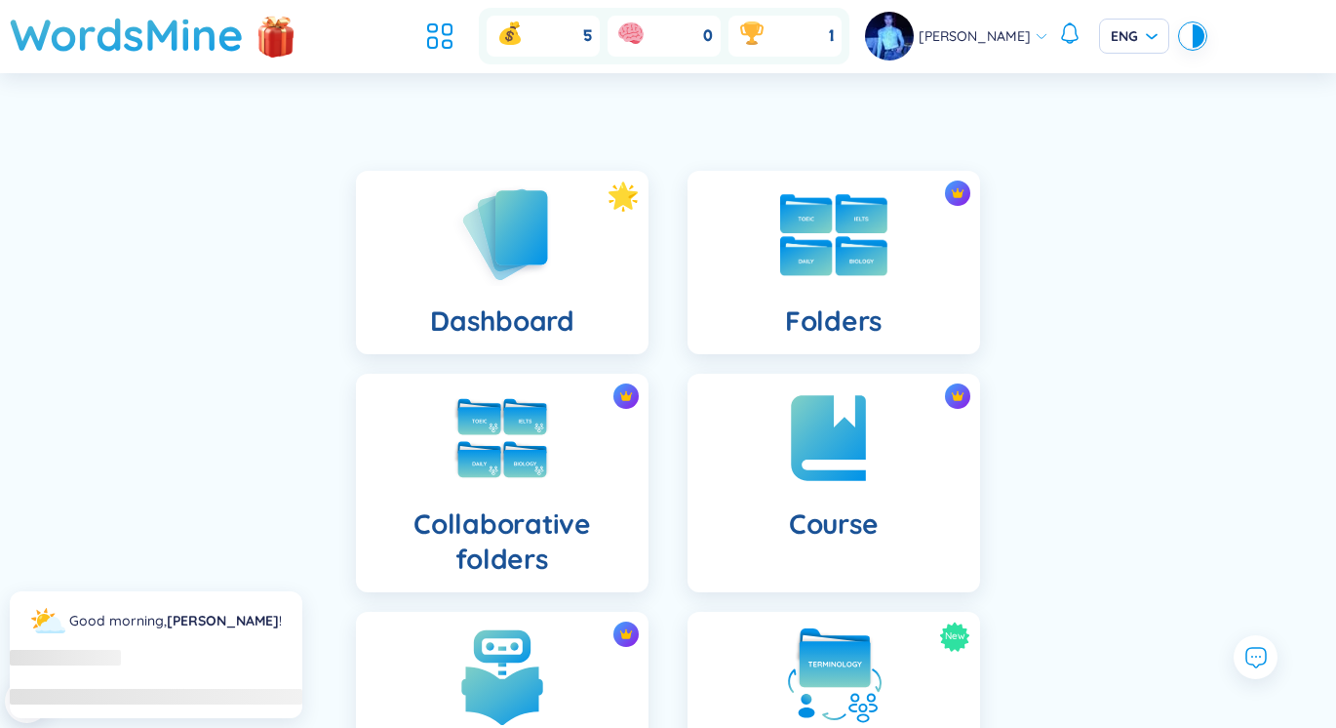
click at [785, 232] on img at bounding box center [833, 235] width 107 height 82
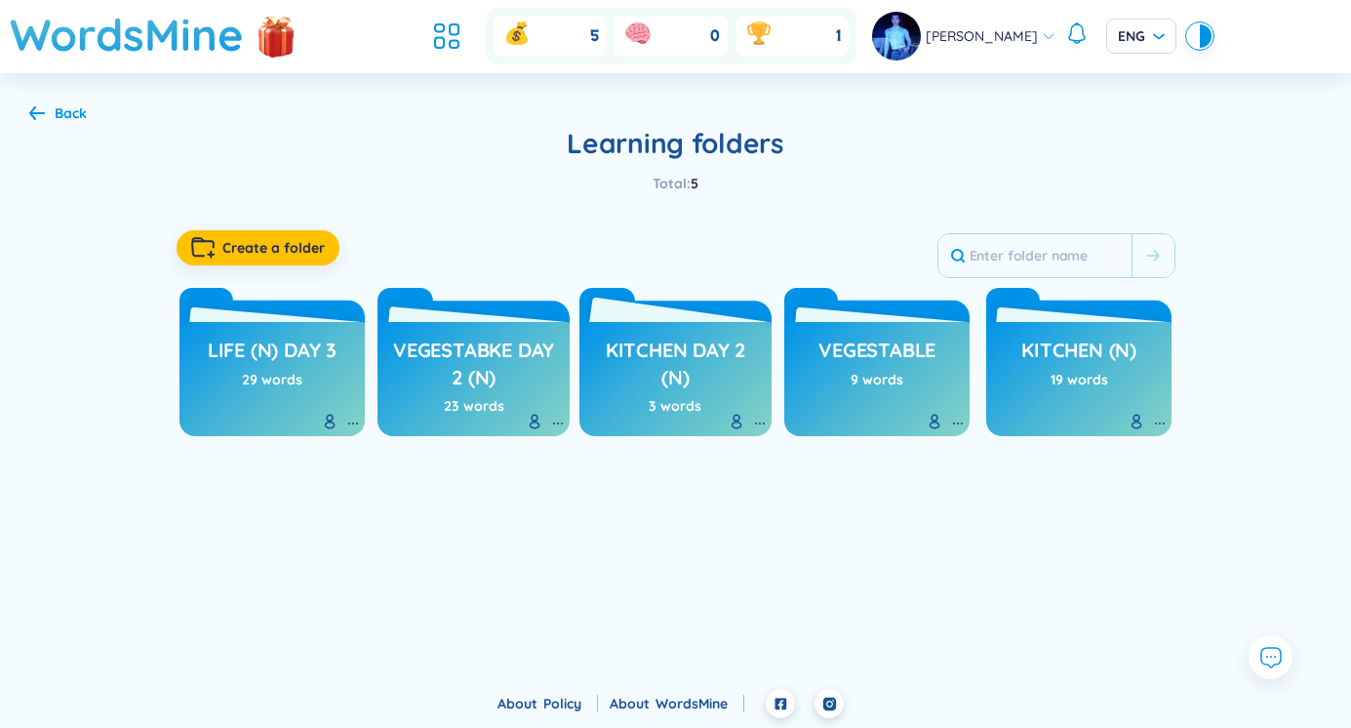
click at [673, 352] on h3 "Kitchen day 2 (n)" at bounding box center [675, 364] width 173 height 54
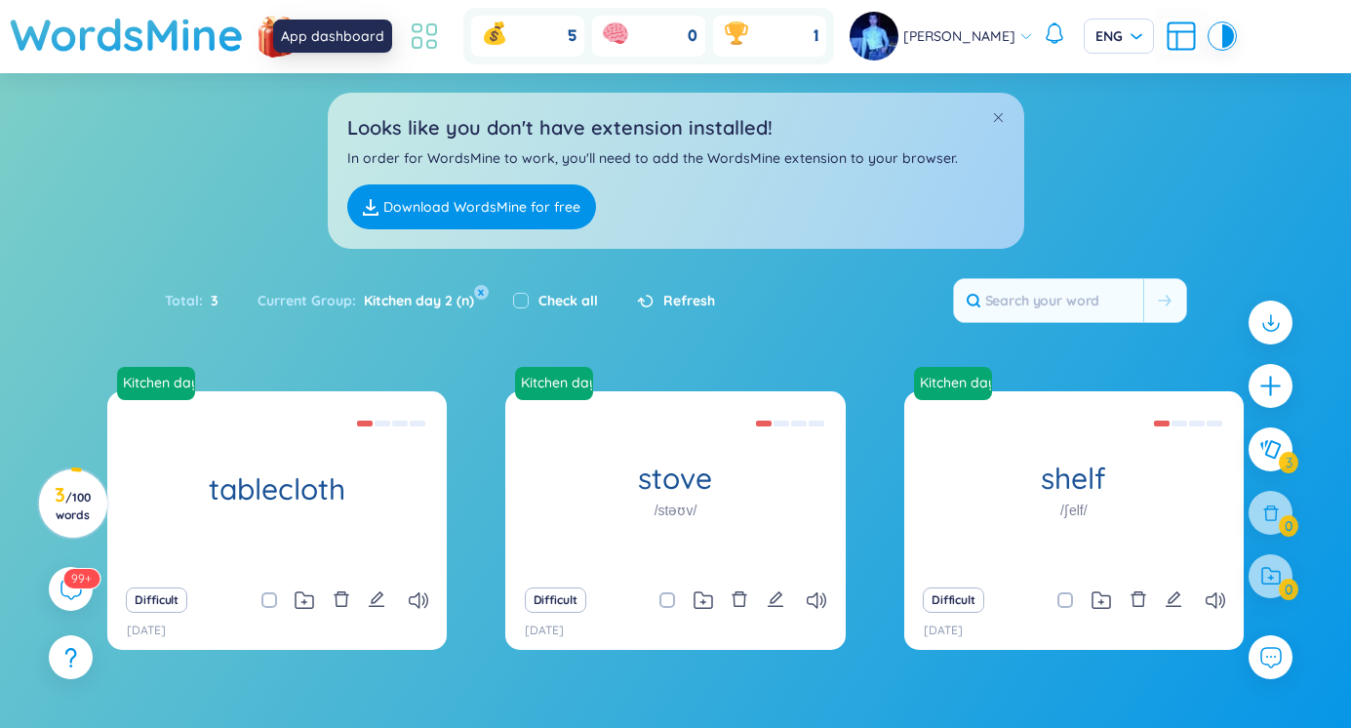
click at [422, 23] on icon at bounding box center [424, 36] width 35 height 35
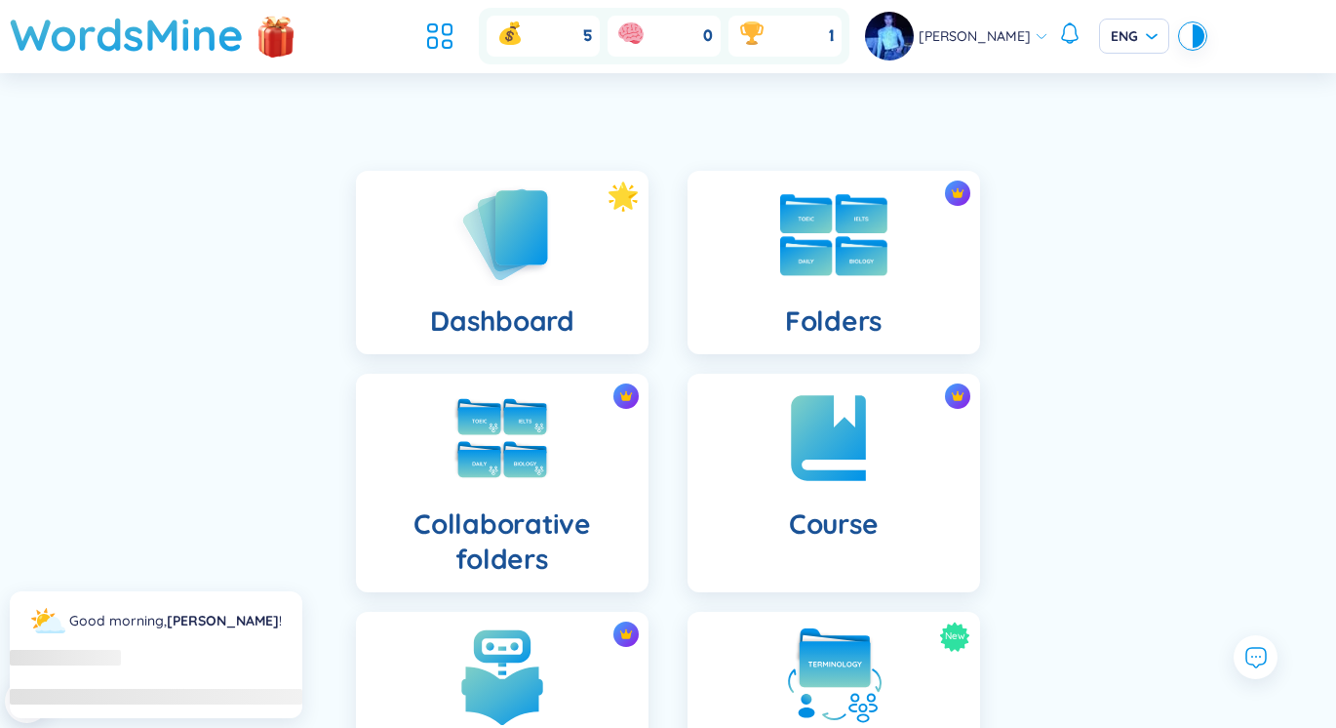
click at [794, 281] on div at bounding box center [834, 235] width 98 height 98
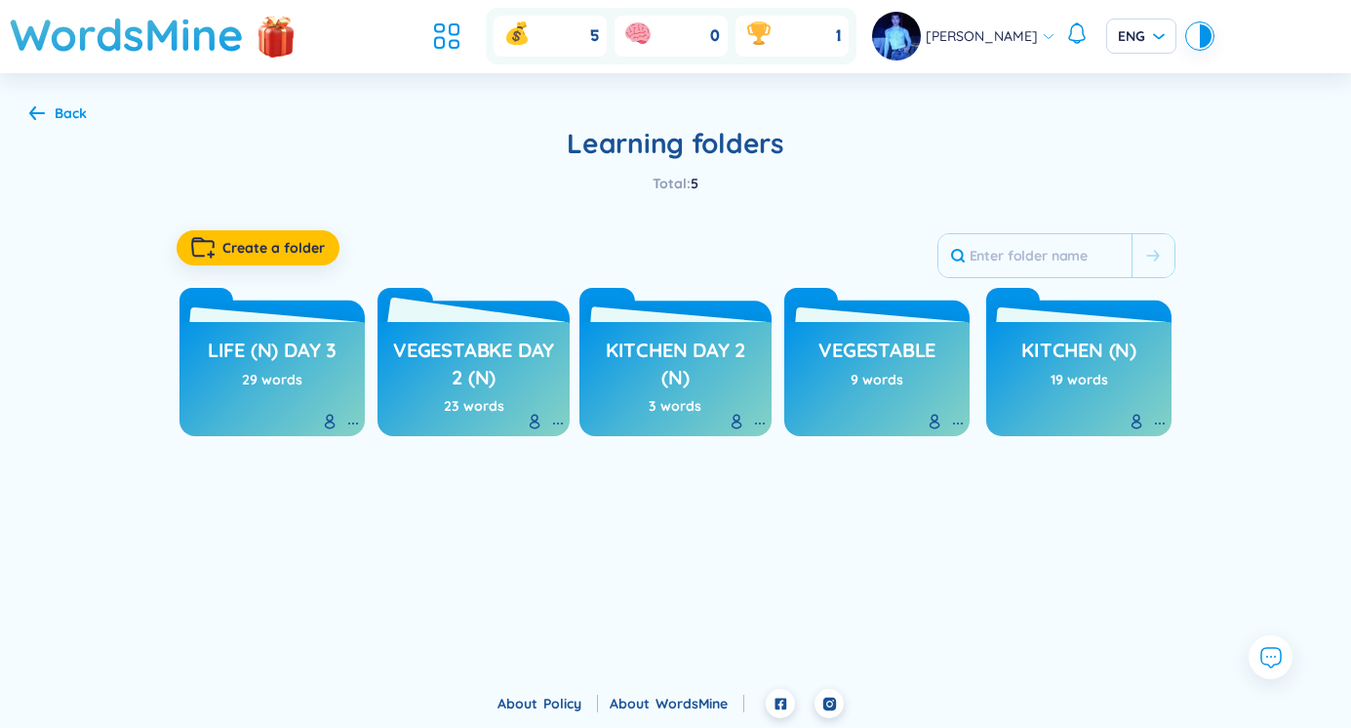
click at [476, 364] on h3 "Vegestabke day 2 (n)" at bounding box center [473, 364] width 173 height 54
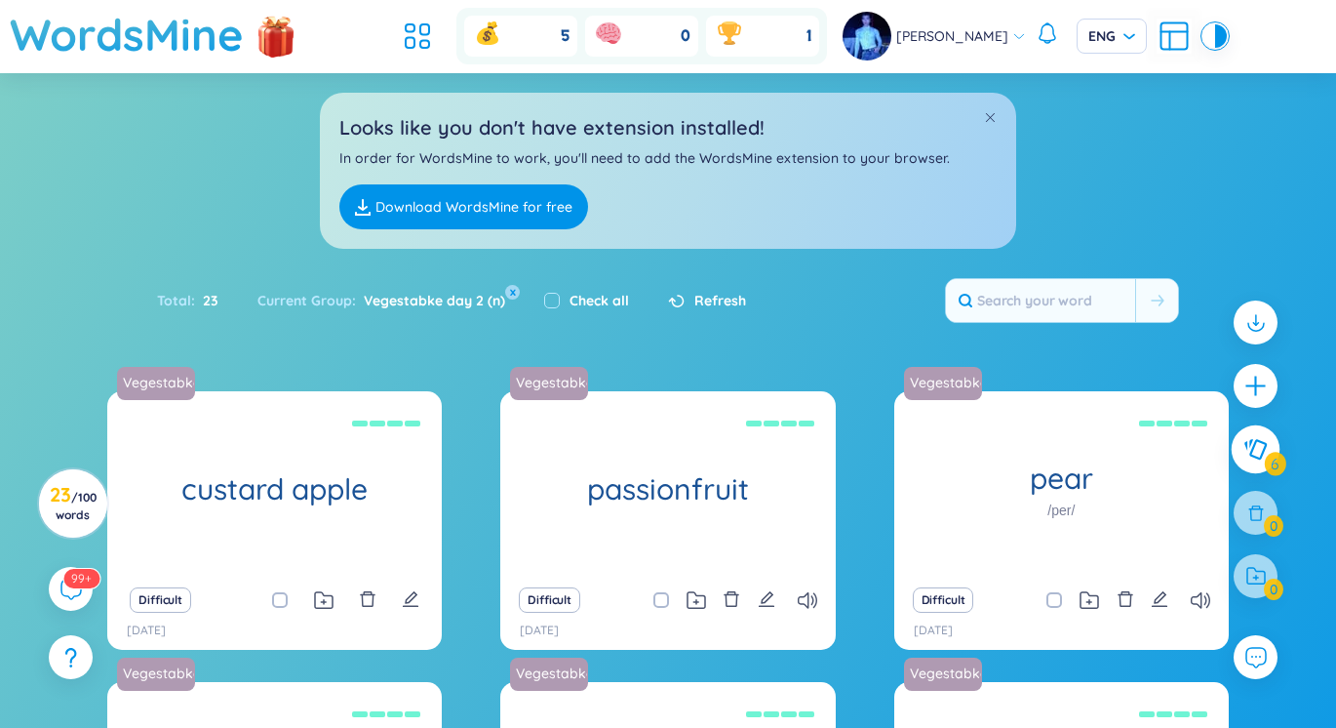
click at [1267, 446] on icon at bounding box center [1255, 449] width 23 height 21
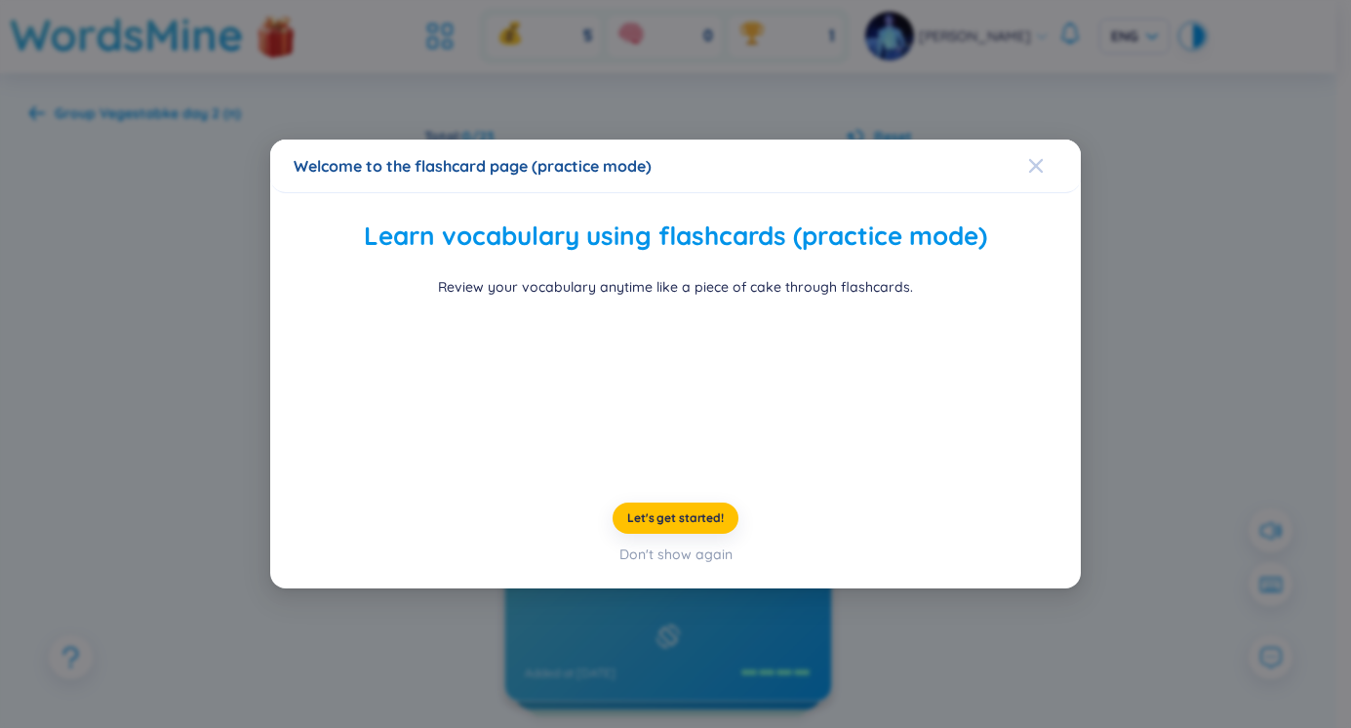
click at [1038, 158] on icon "Close" at bounding box center [1036, 166] width 16 height 16
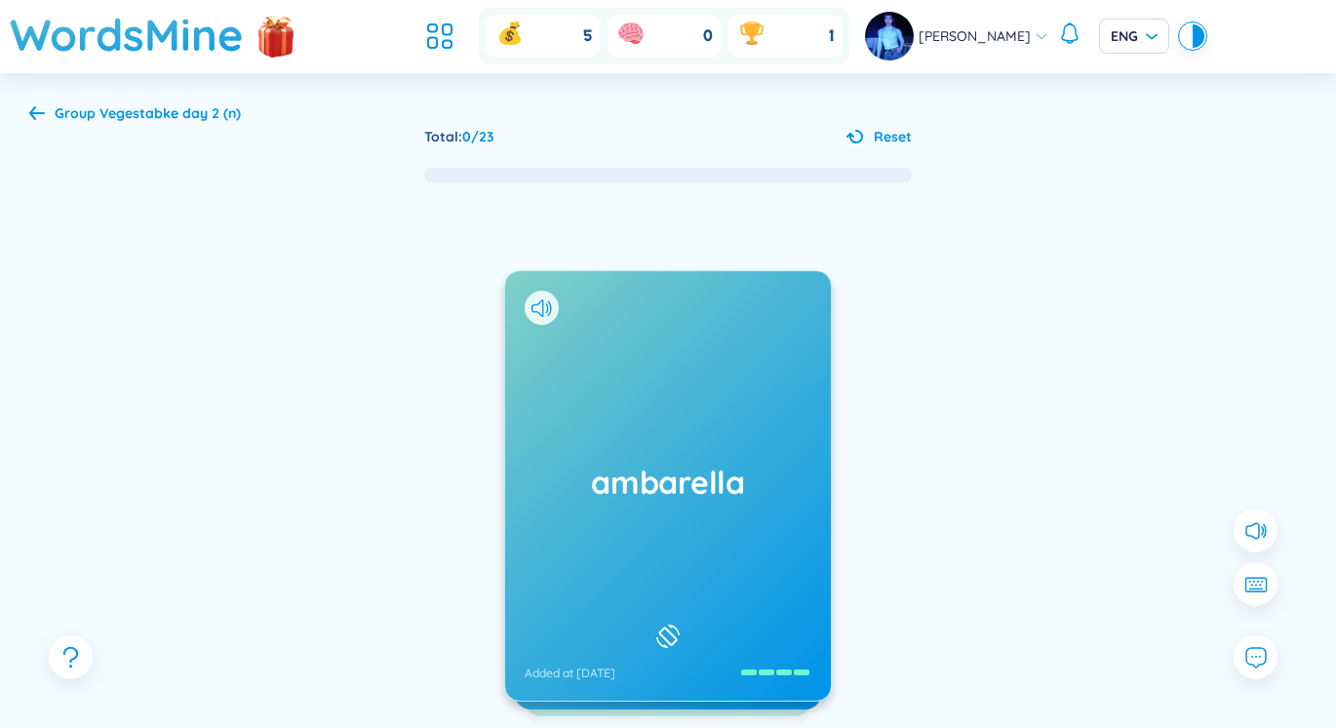
click at [784, 425] on div "ambarella Added at [DATE]" at bounding box center [668, 485] width 326 height 429
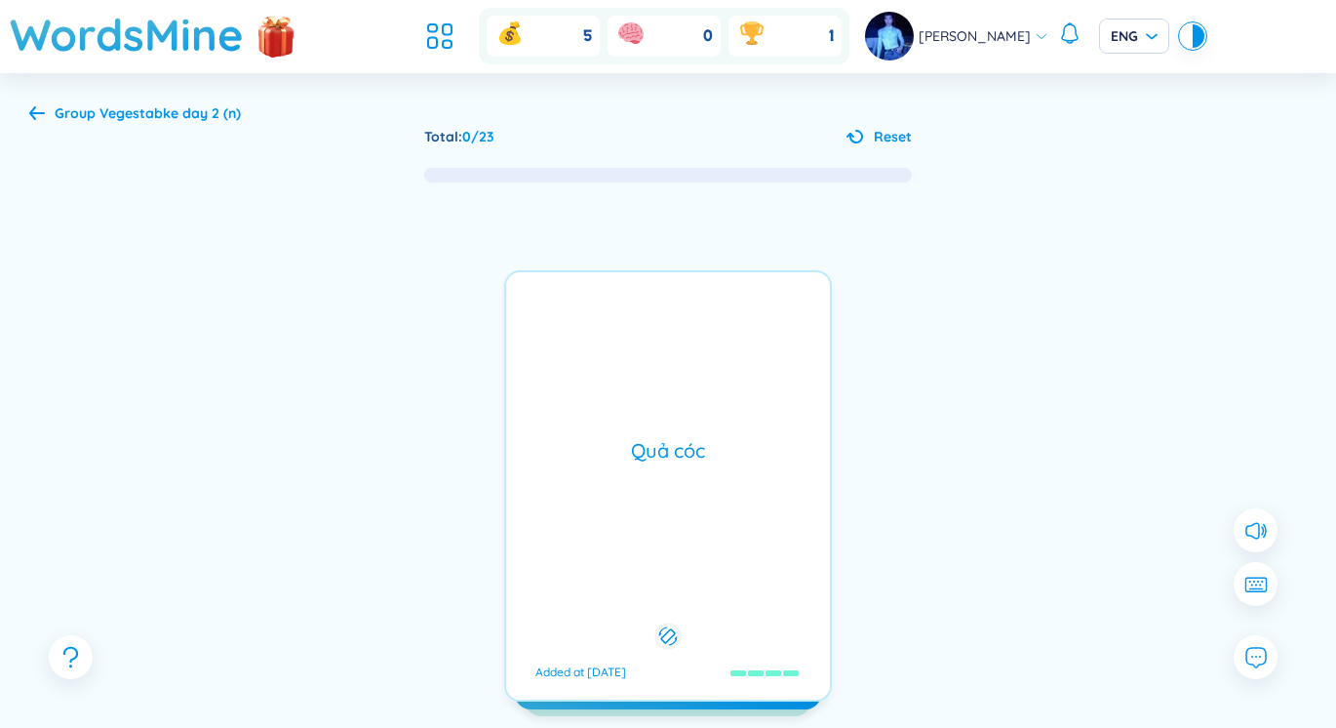
click at [780, 422] on div "Quả cóc Added at [DATE]" at bounding box center [668, 485] width 328 height 431
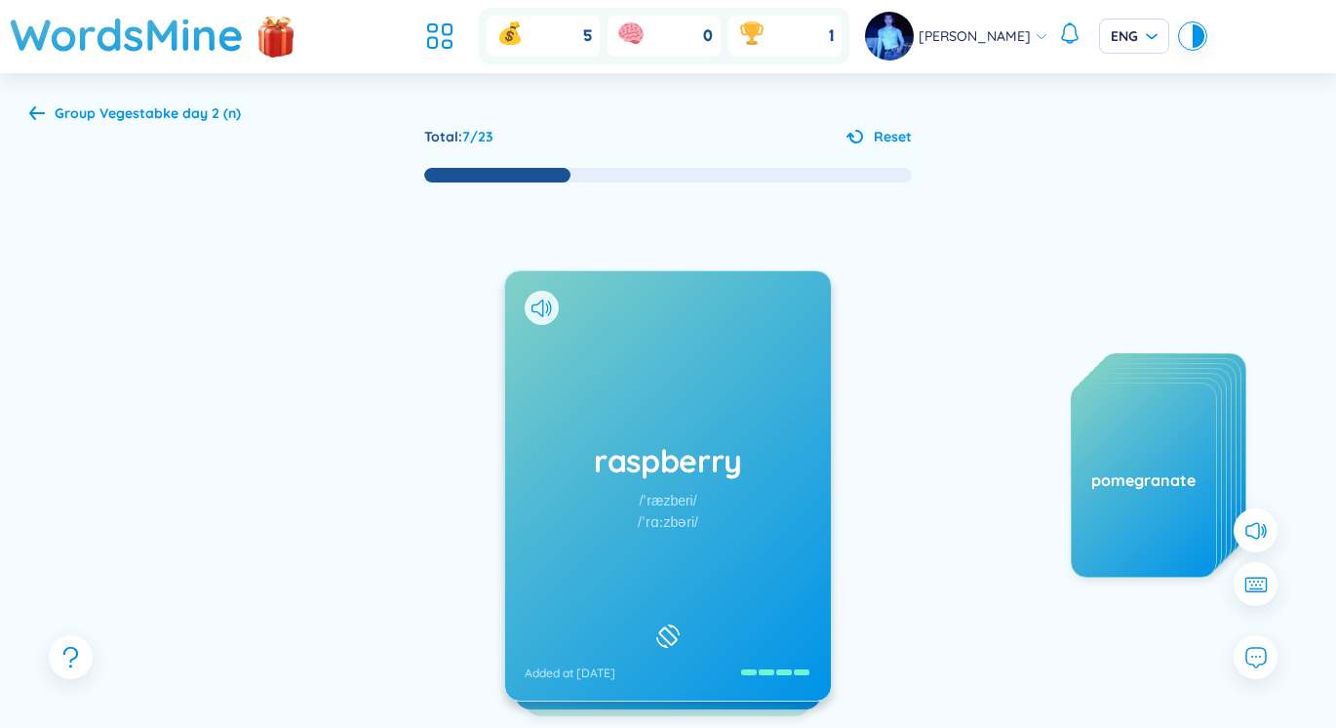
click at [664, 478] on h1 "raspberry" at bounding box center [668, 460] width 287 height 43
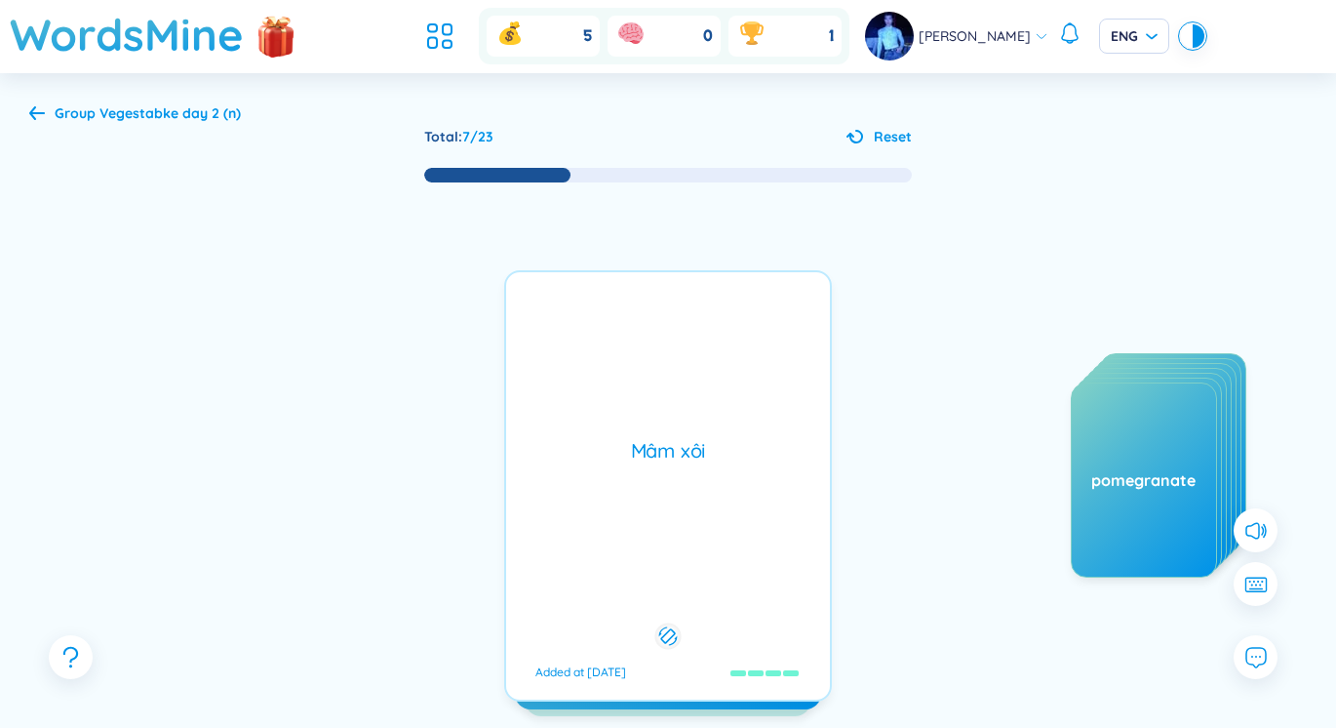
click at [664, 478] on div "Mâm xôi Added at [DATE]" at bounding box center [668, 485] width 328 height 431
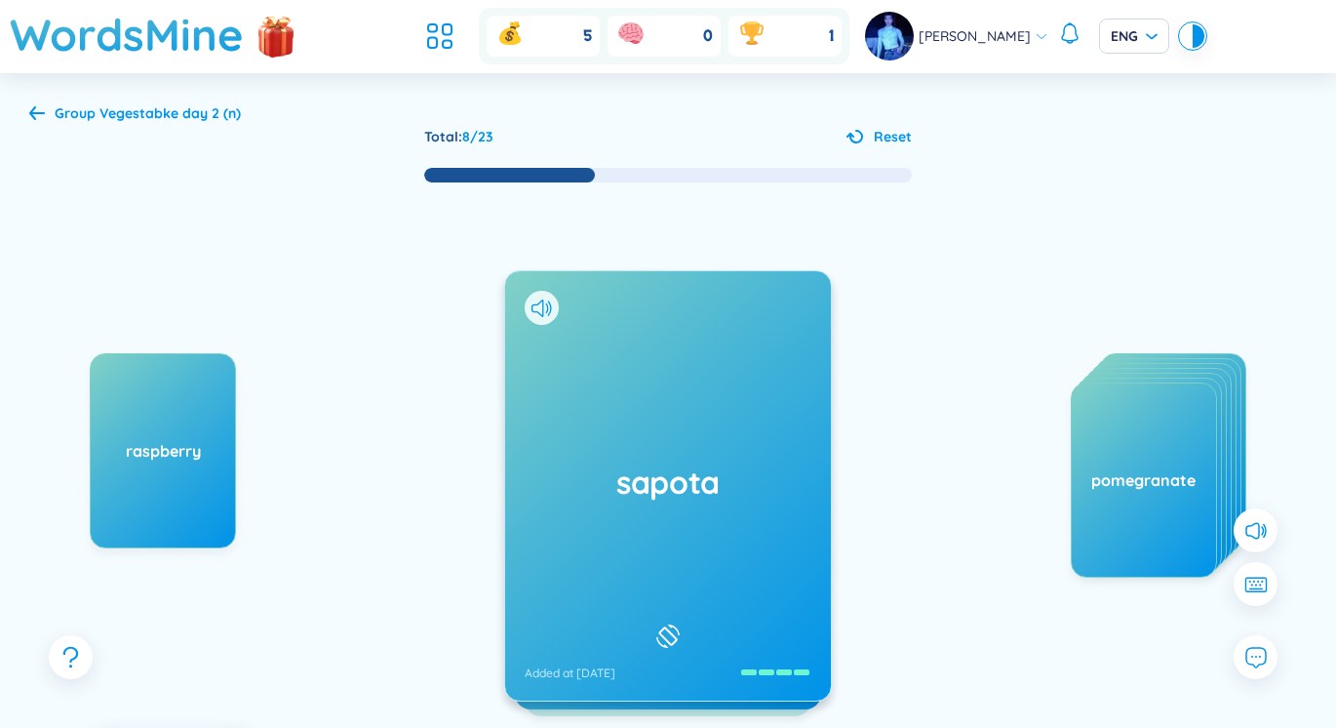
click at [758, 356] on div "sapota Added at [DATE]" at bounding box center [668, 485] width 326 height 429
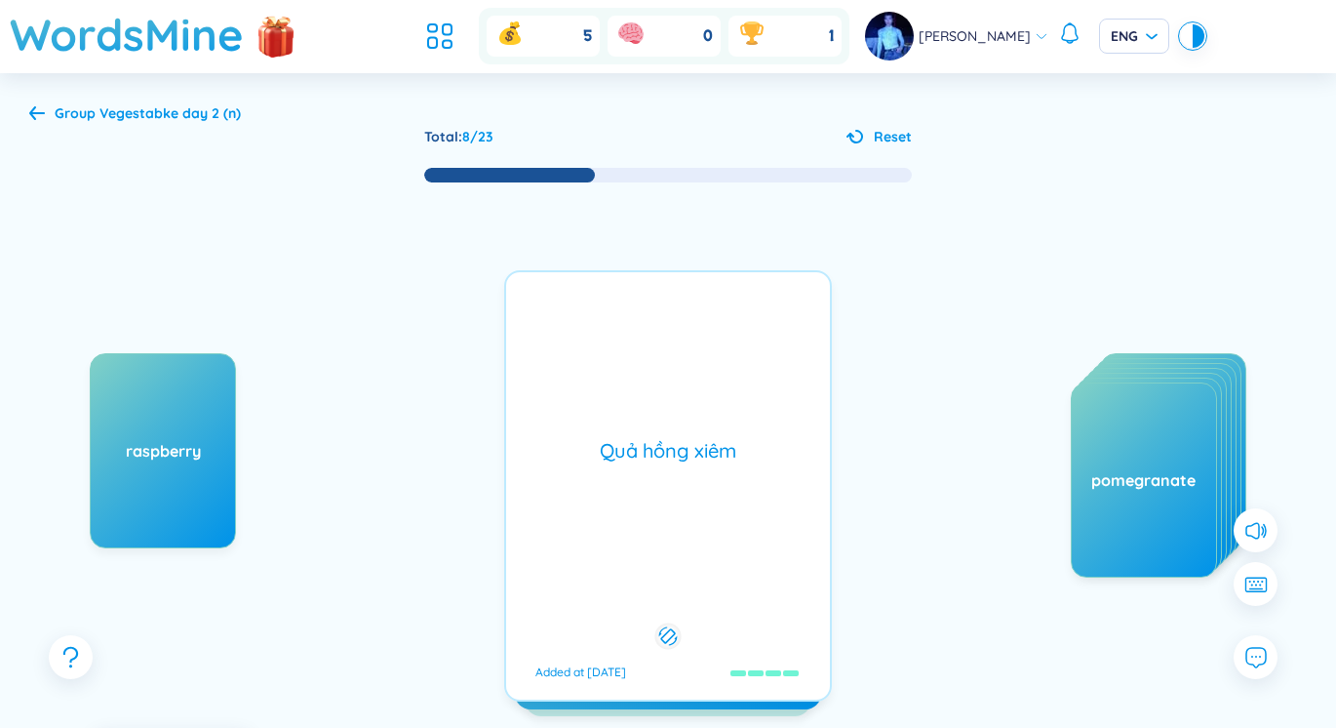
click at [759, 361] on div "Quả hồng xiêm Added at [DATE]" at bounding box center [668, 485] width 328 height 431
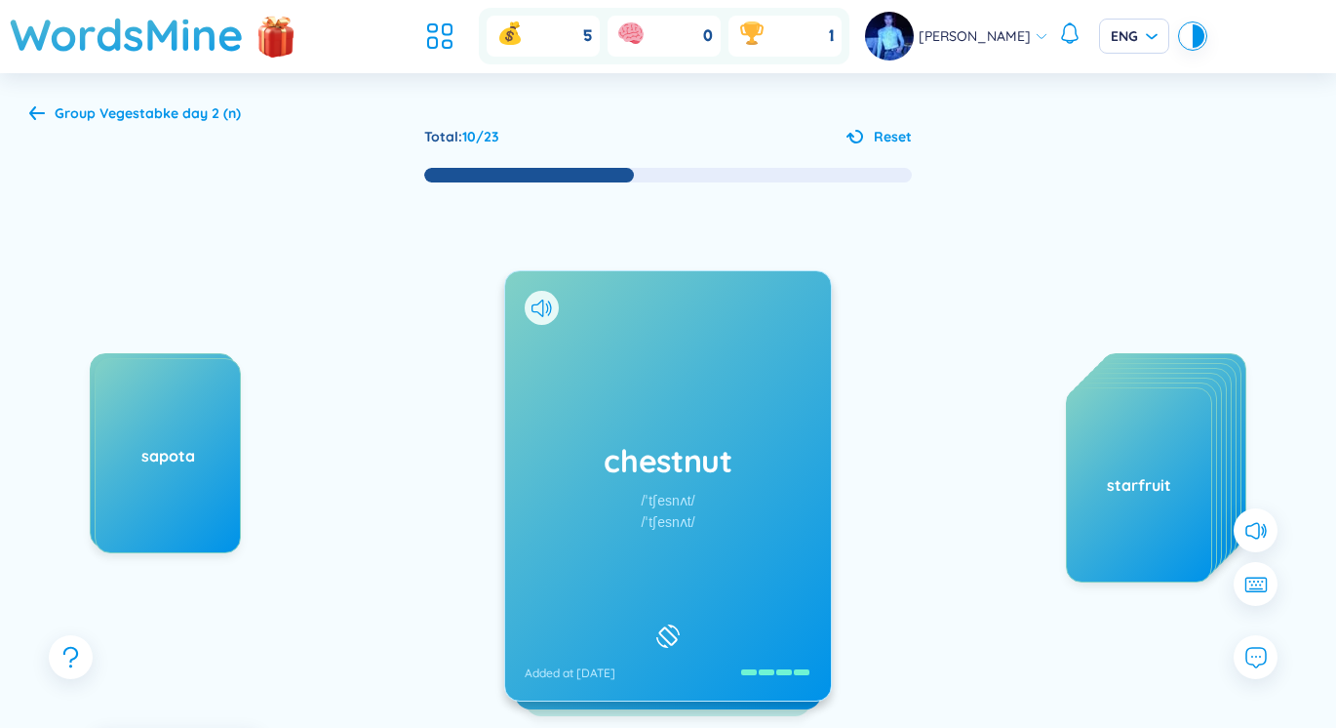
click at [650, 518] on div "/ˈtʃesnʌt/" at bounding box center [668, 521] width 54 height 21
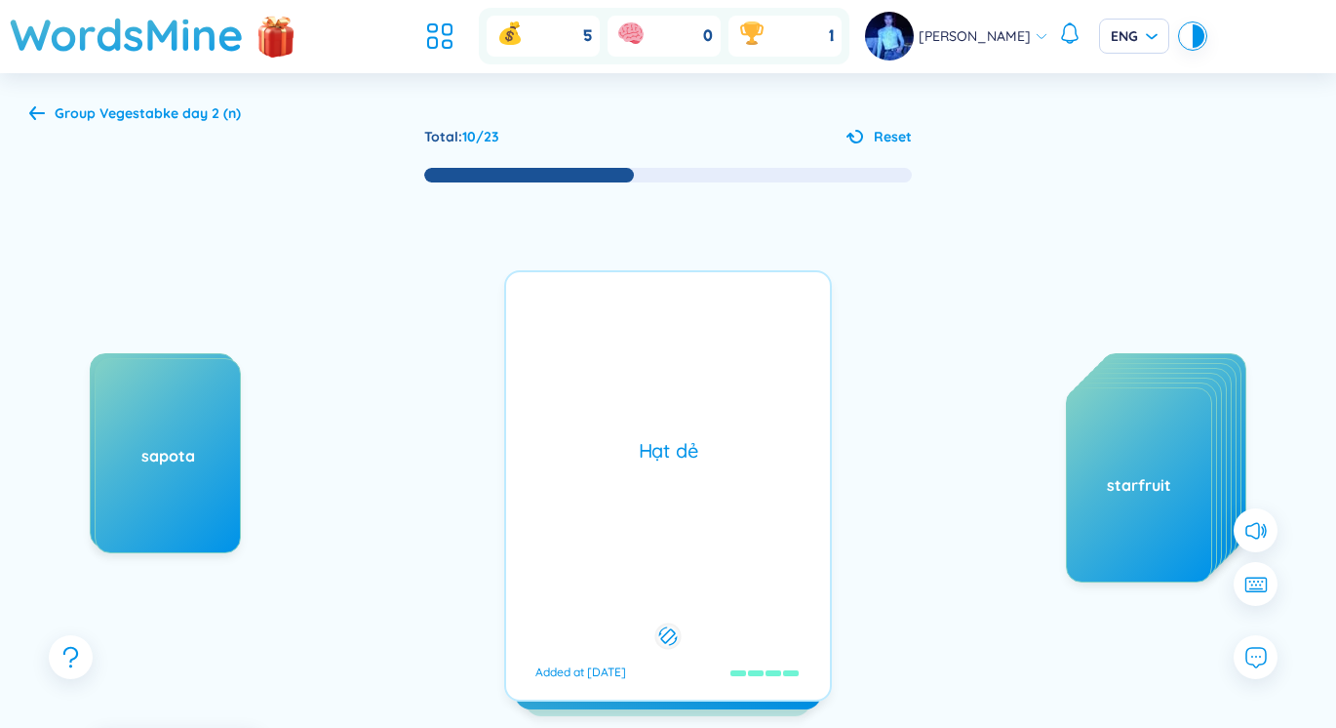
click at [650, 518] on div "Hạt dẻ Added at [DATE]" at bounding box center [668, 485] width 328 height 431
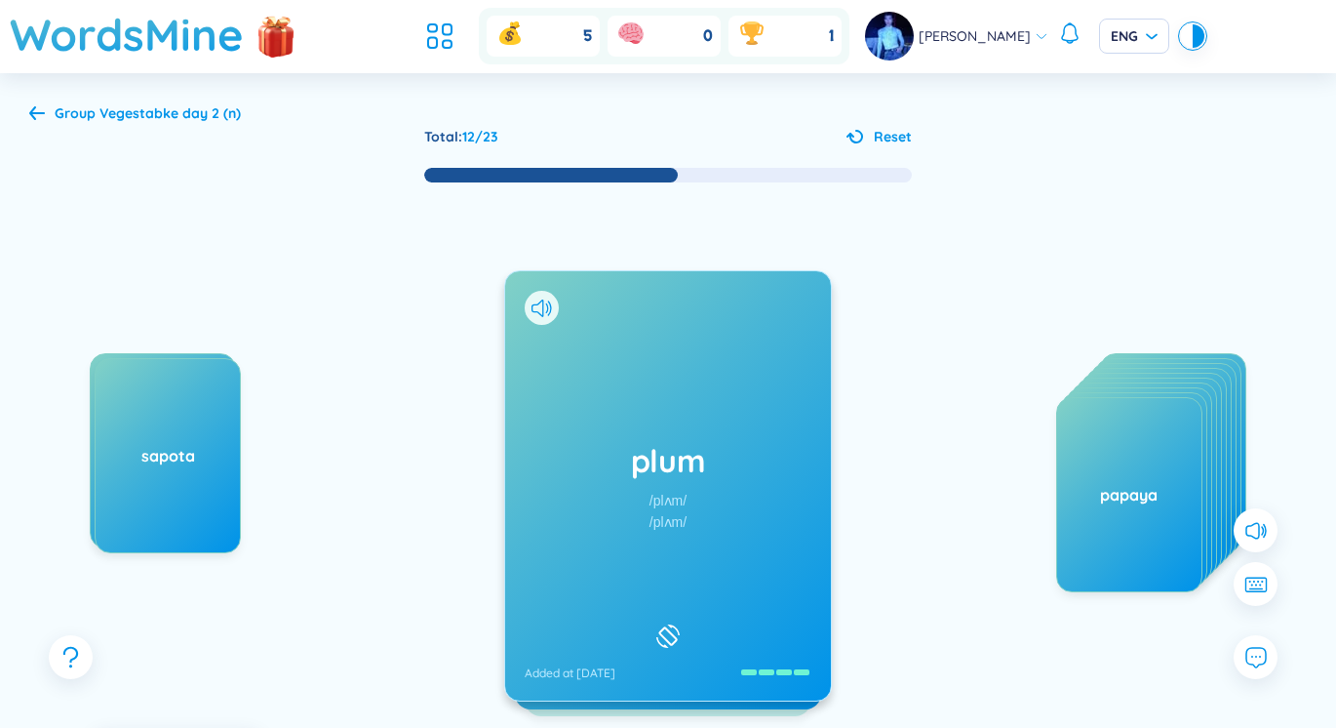
click at [684, 488] on div "plum /plʌm/ /plʌm/ Added at [DATE]" at bounding box center [668, 485] width 326 height 429
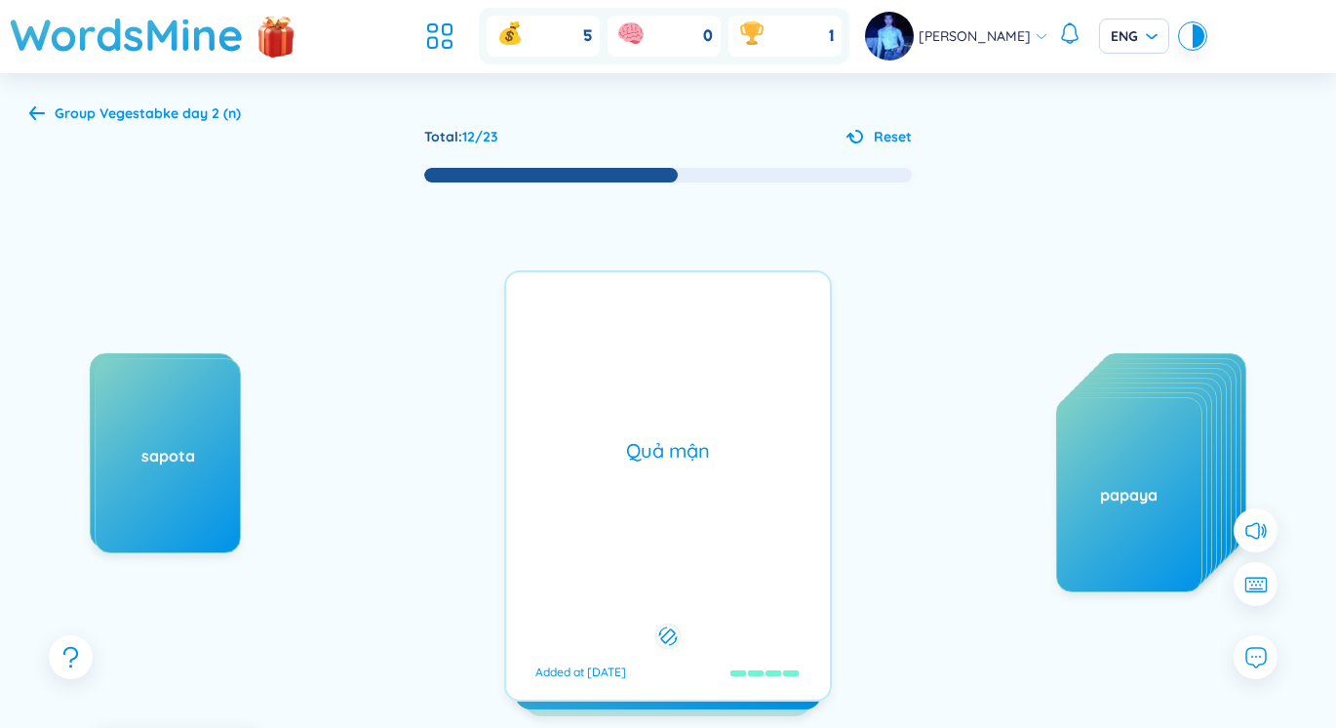
click at [684, 488] on div "Quả mận Added at [DATE]" at bounding box center [668, 485] width 328 height 431
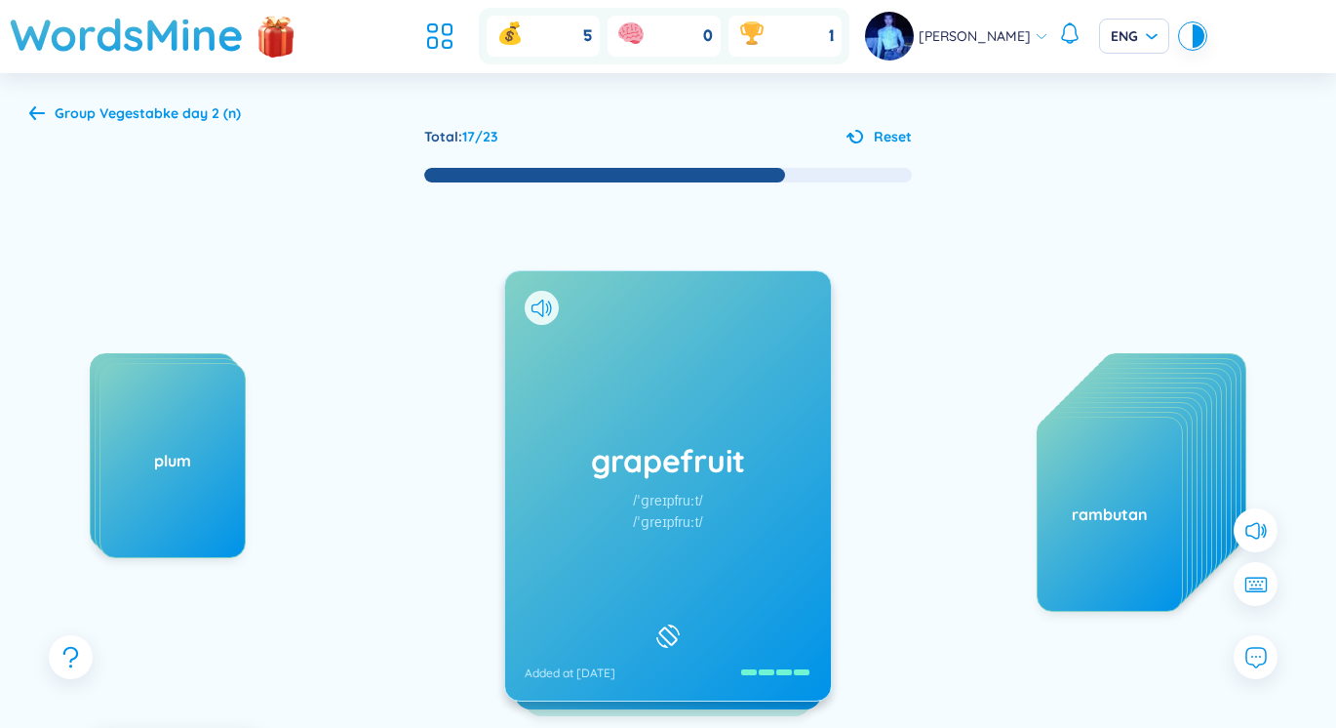
click at [692, 493] on div "/ˈɡreɪpfruːt/" at bounding box center [667, 500] width 69 height 21
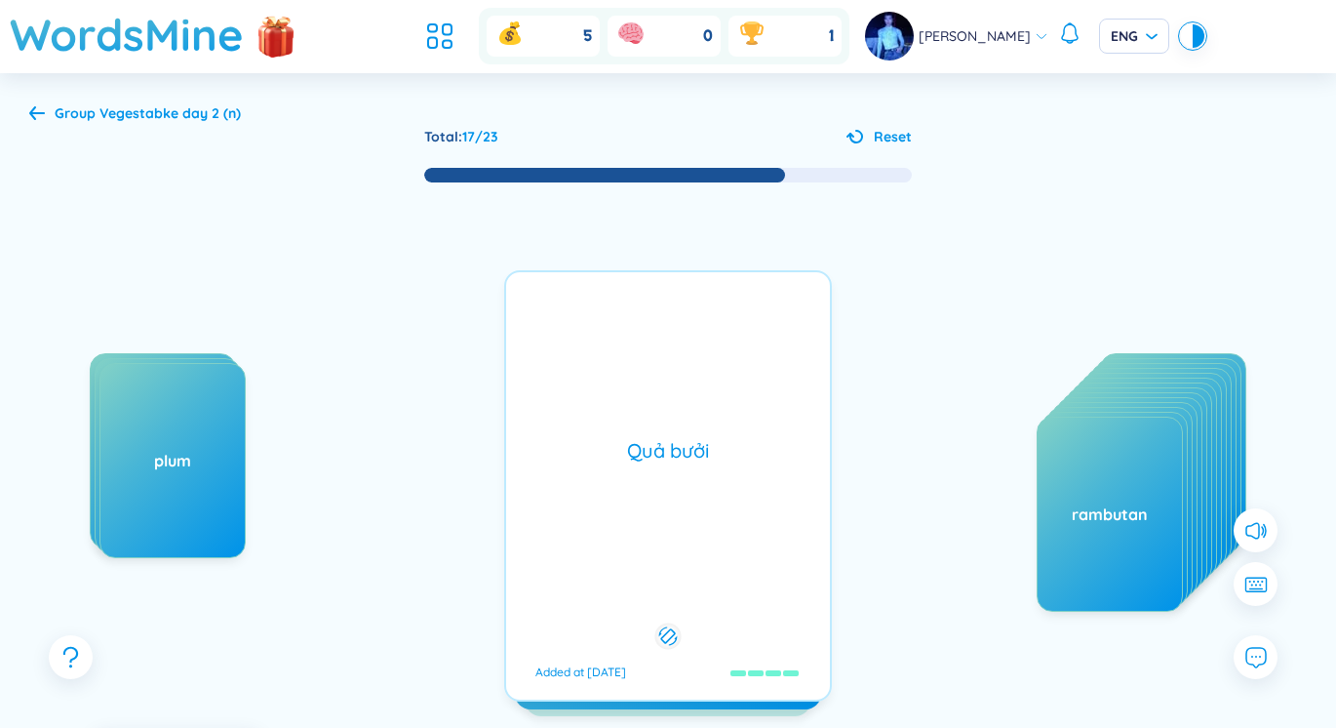
click at [688, 495] on div "Quả bưởi Added at [DATE]" at bounding box center [668, 485] width 328 height 431
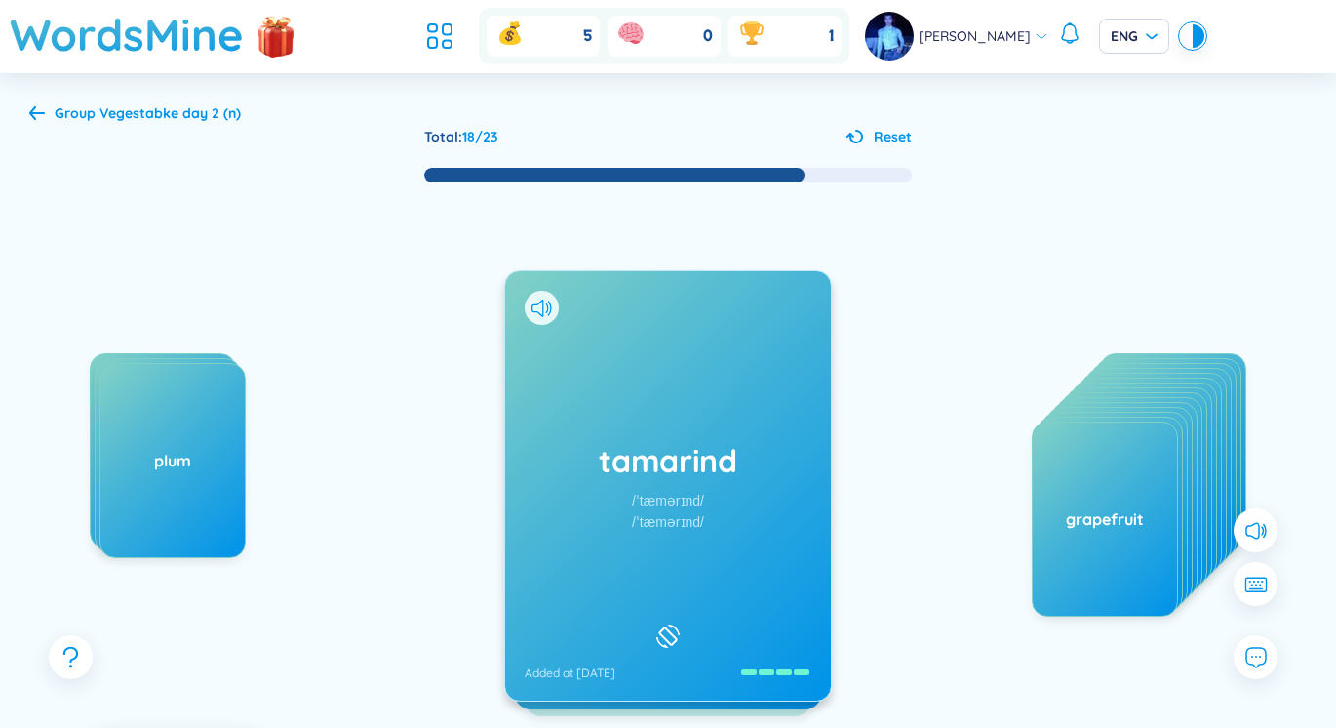
click at [590, 514] on div "tamarind /ˈtæmərɪnd/ /ˈtæmərɪnd/ Added at [DATE]" at bounding box center [668, 485] width 326 height 429
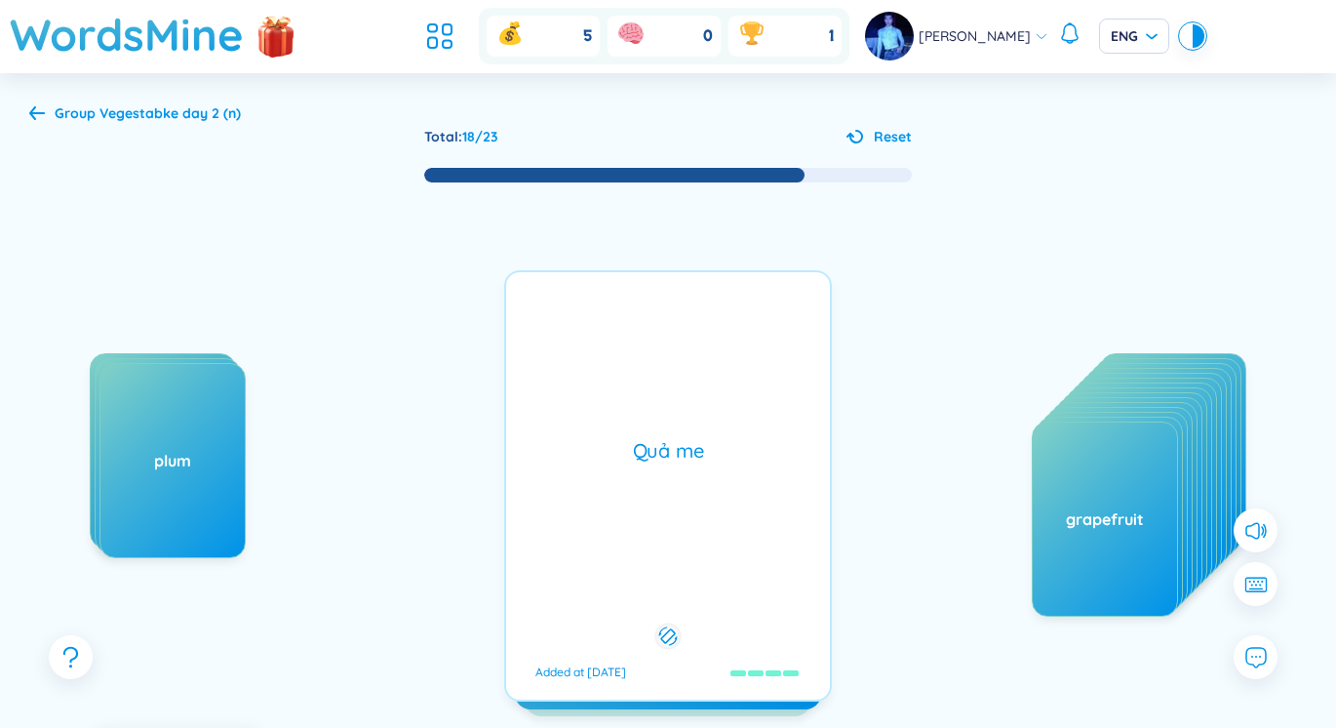
click at [590, 514] on div "tamarind /ˈtæmərɪnd/ /ˈtæmərɪnd/ Added at [DATE]" at bounding box center [668, 485] width 326 height 429
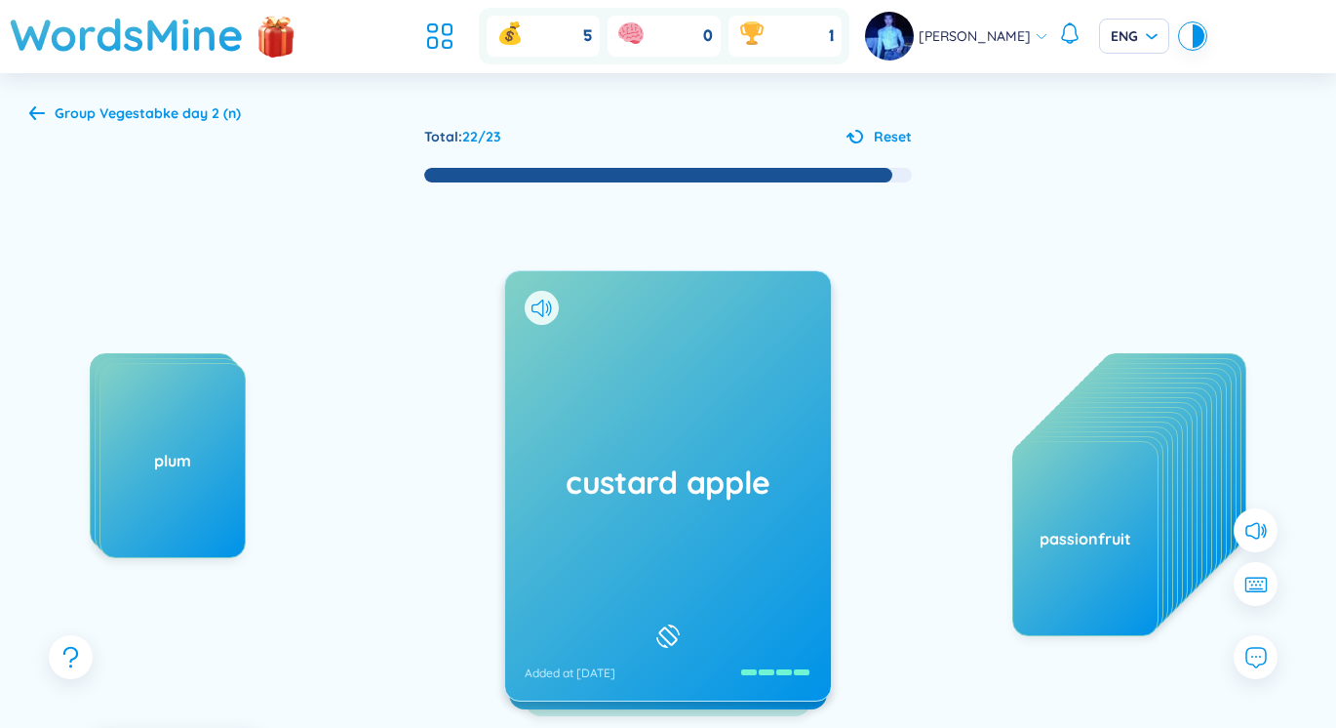
click at [641, 495] on h1 "custard apple" at bounding box center [668, 481] width 287 height 43
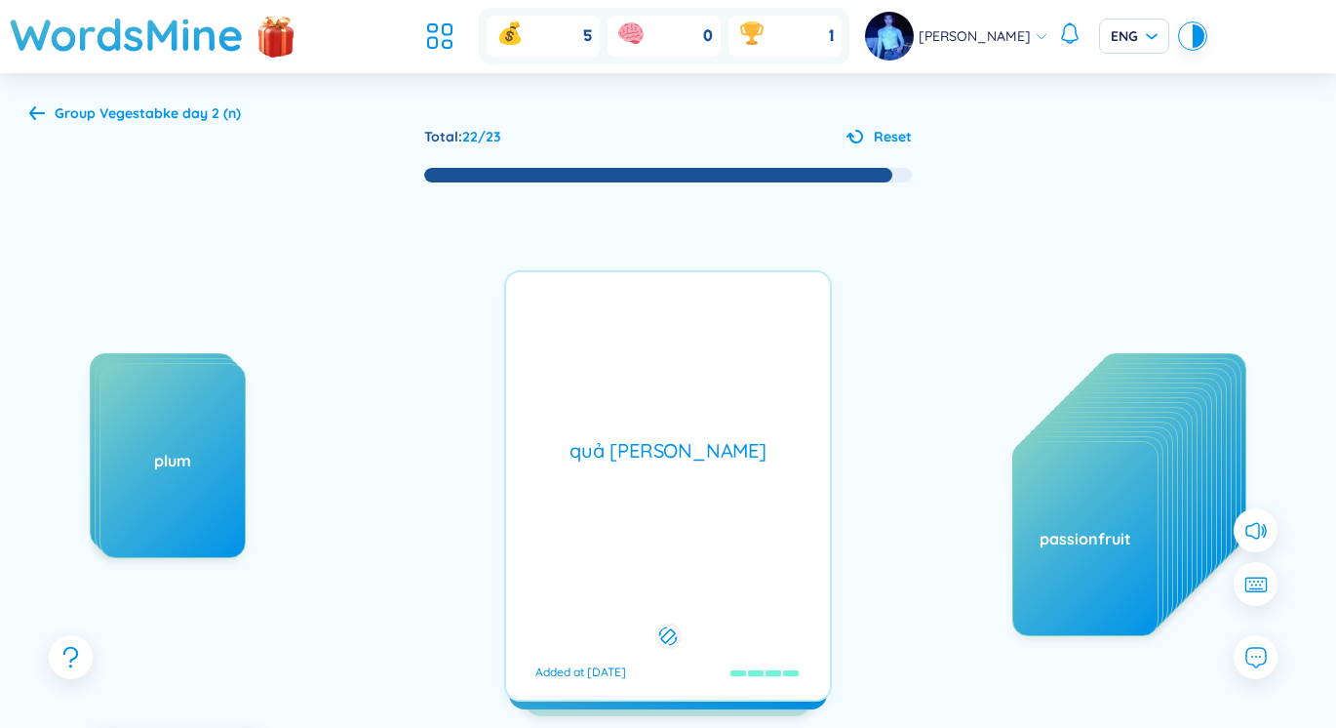
click at [641, 493] on div "quả [PERSON_NAME] Added at [DATE]" at bounding box center [668, 485] width 328 height 431
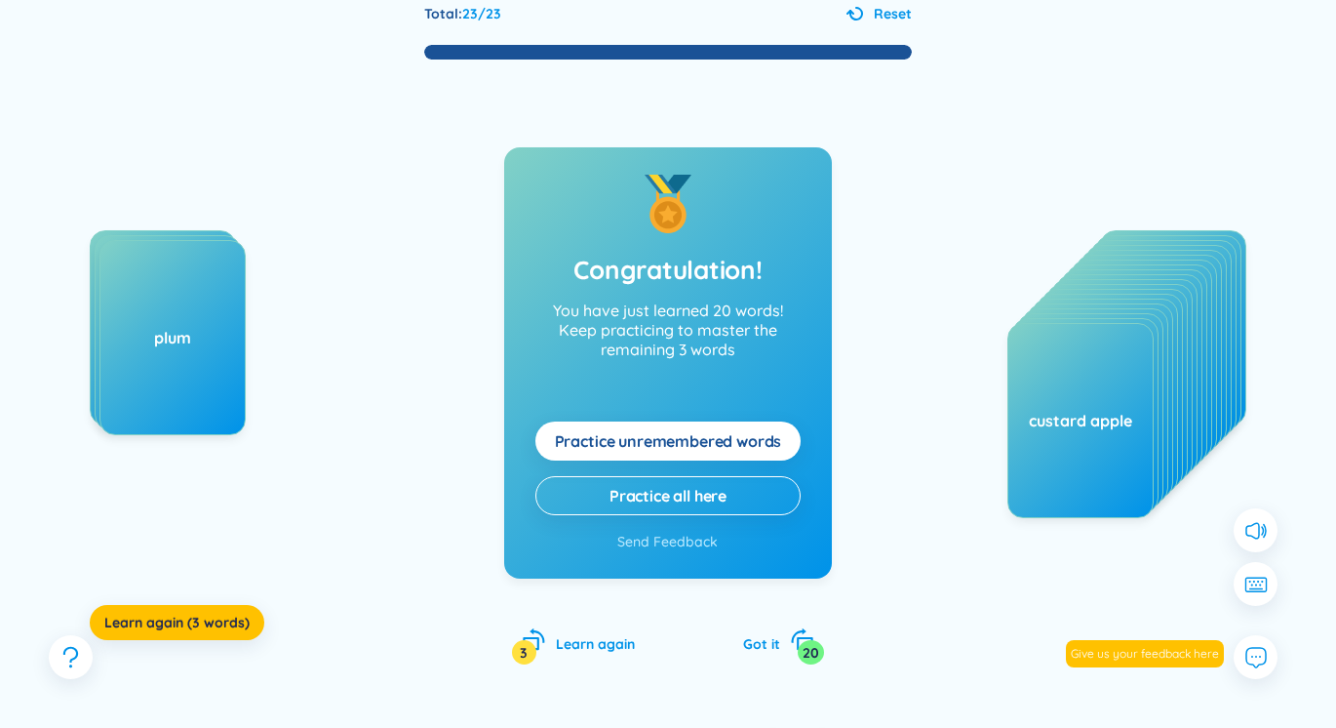
scroll to position [167, 0]
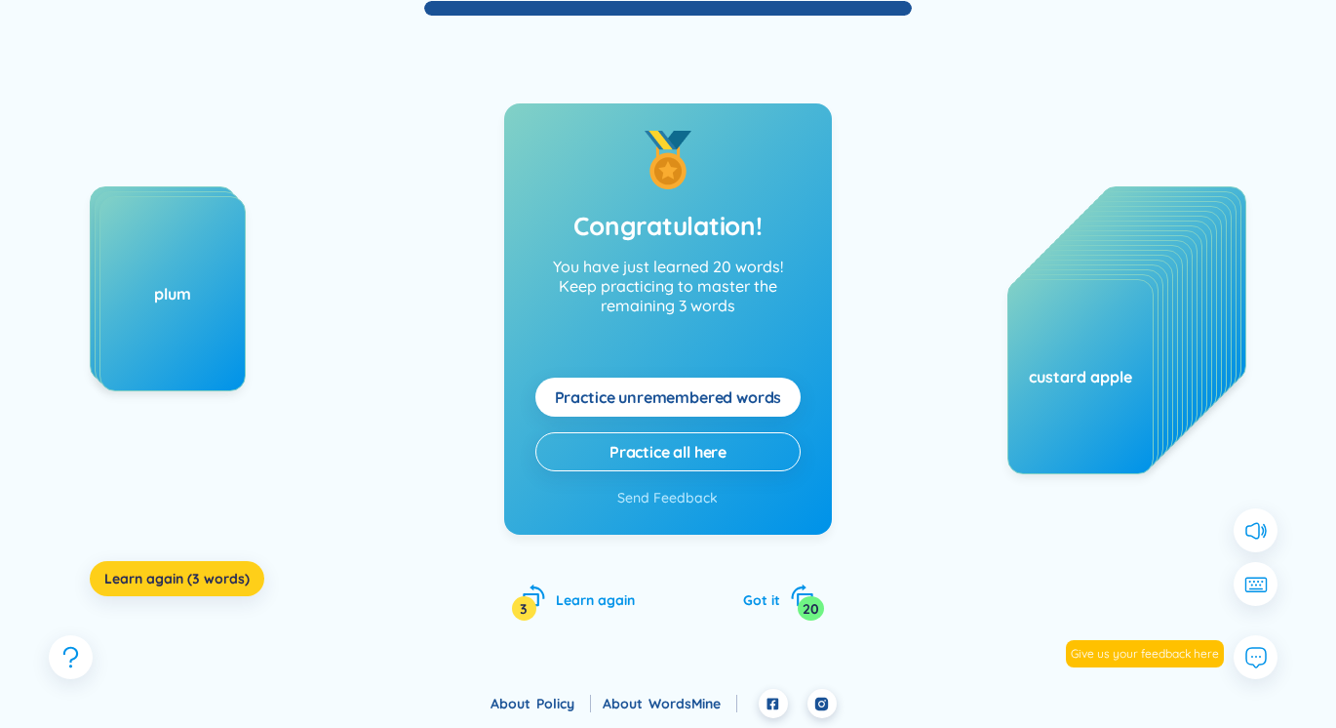
click at [219, 577] on span "Learn again (3 words)" at bounding box center [176, 579] width 145 height 20
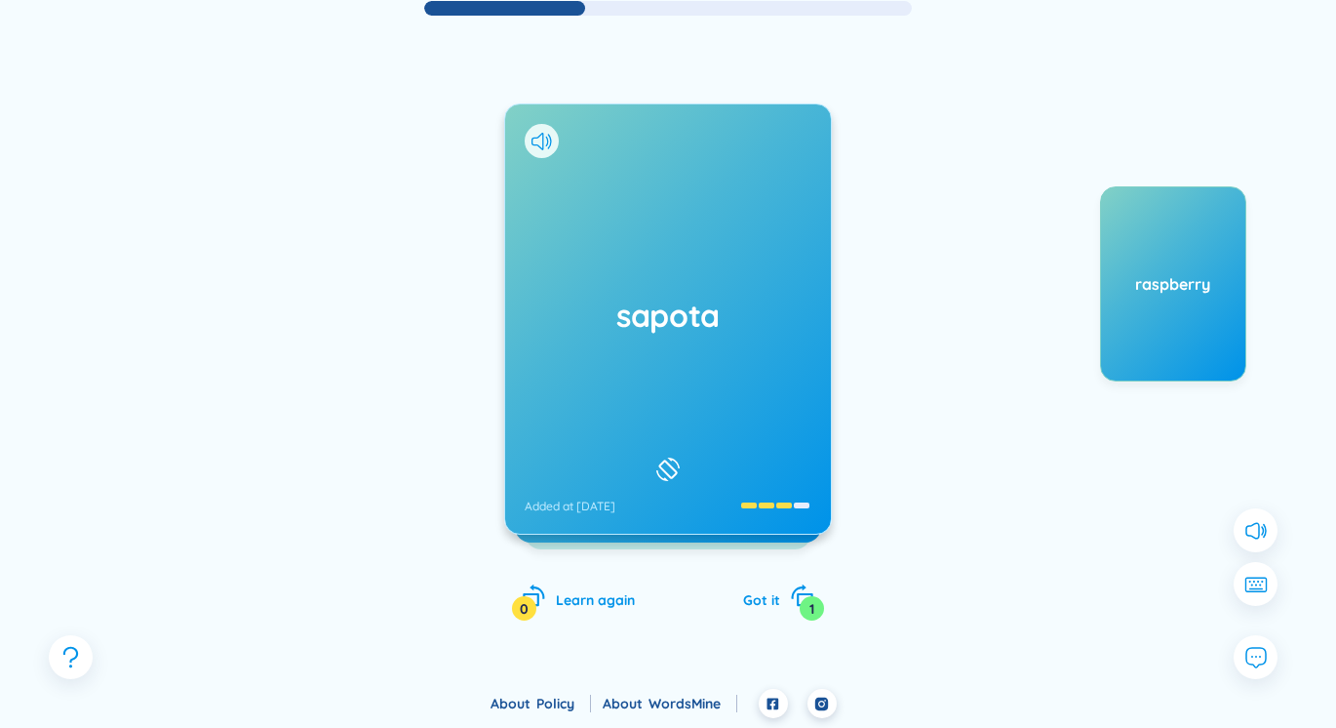
click at [688, 328] on h1 "sapota" at bounding box center [668, 315] width 287 height 43
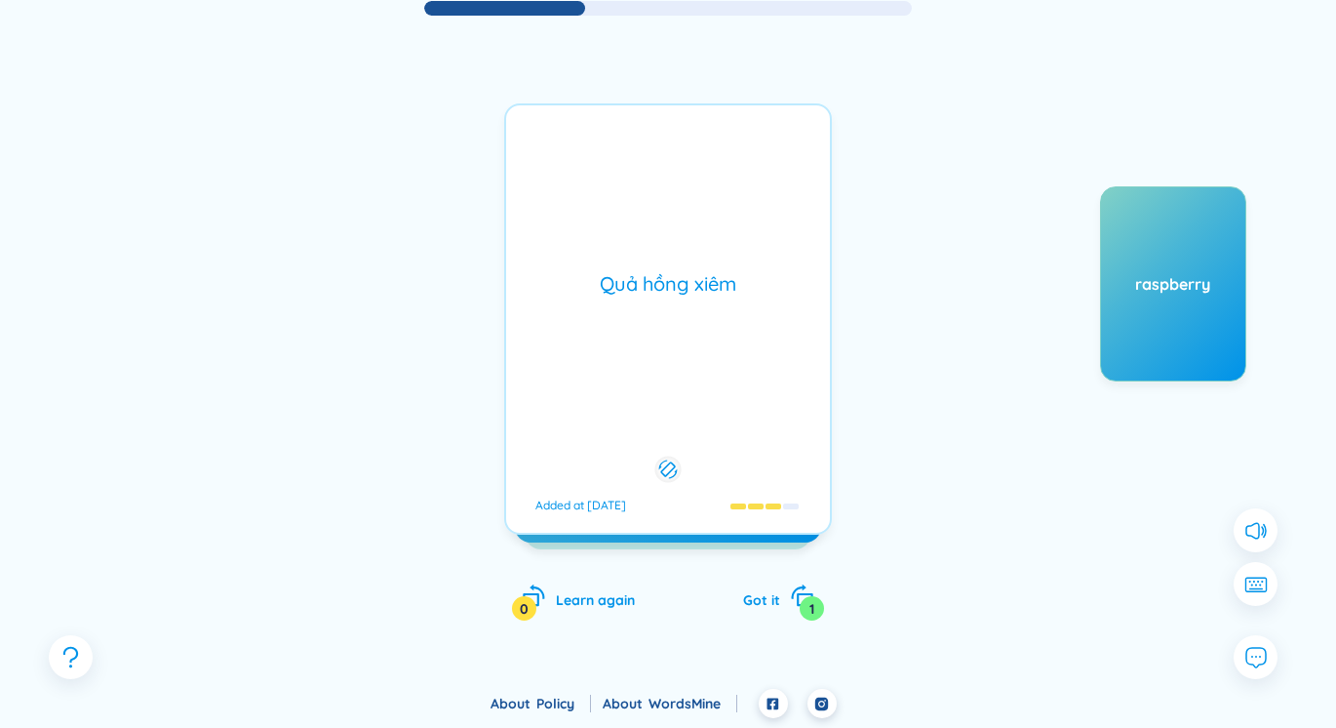
click at [688, 328] on div "Quả hồng xiêm Added at [DATE]" at bounding box center [668, 318] width 328 height 431
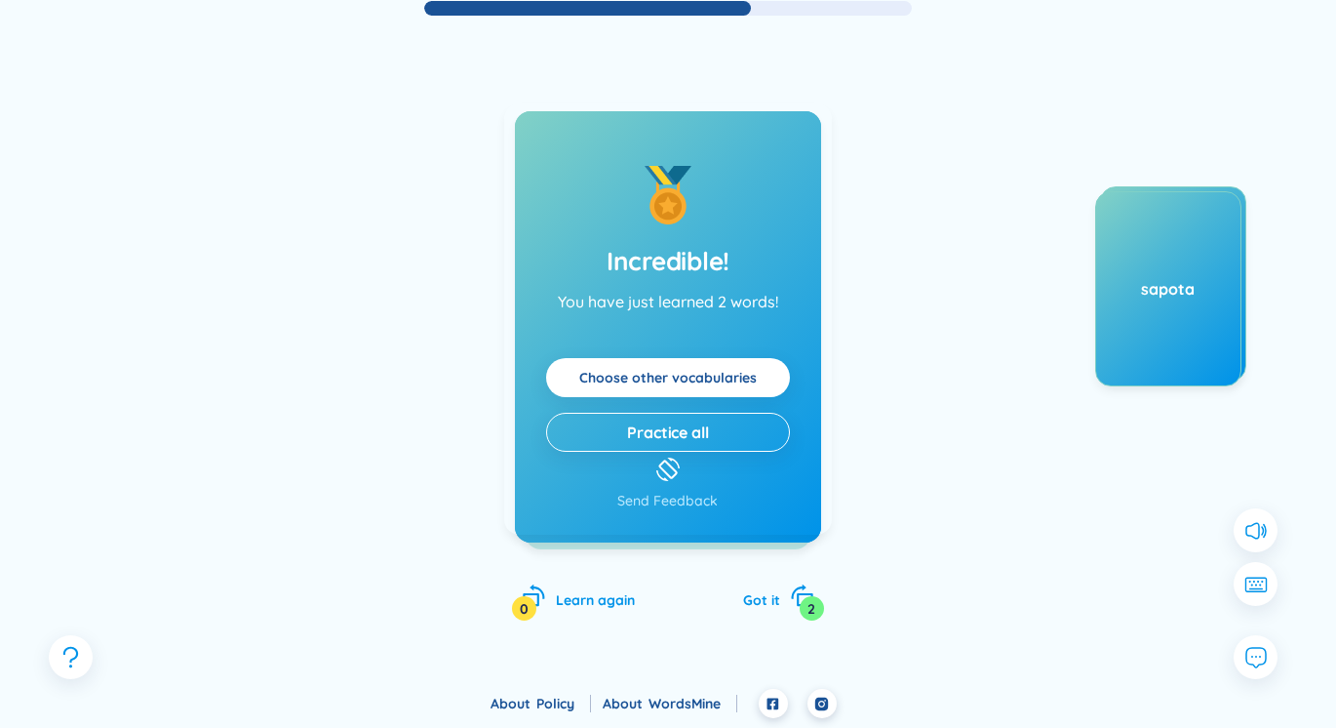
click at [730, 337] on div "plum /plʌm/ /plʌm/ Added at [DATE]" at bounding box center [668, 318] width 326 height 429
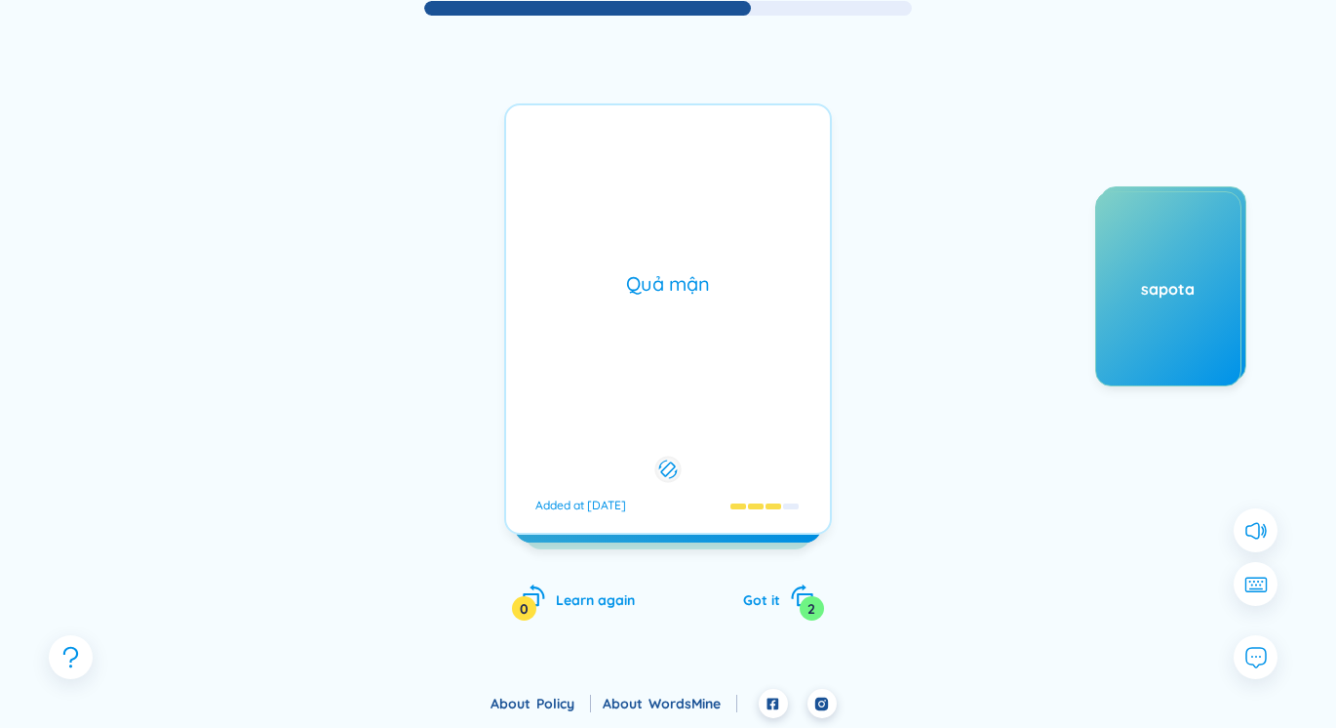
click at [730, 338] on div "Quả mận Added at [DATE]" at bounding box center [668, 318] width 328 height 431
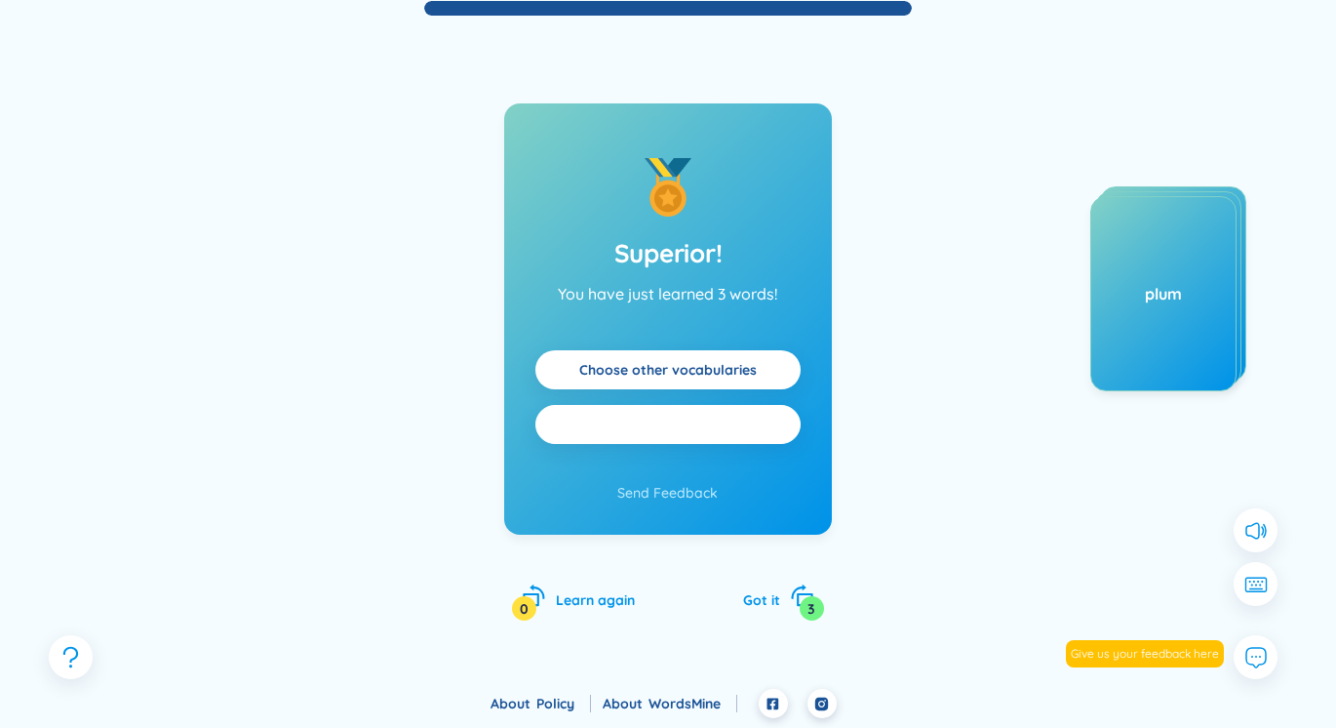
click at [682, 425] on span "Practice all" at bounding box center [667, 424] width 81 height 21
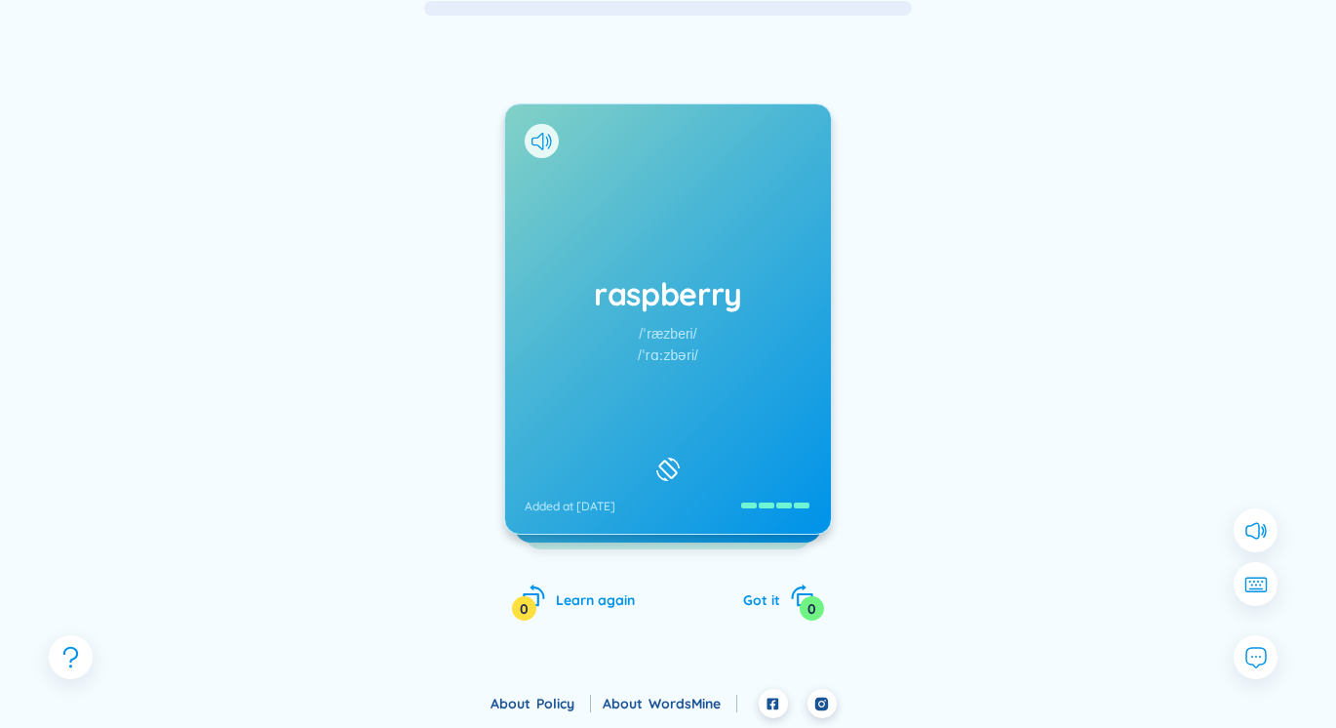
scroll to position [0, 0]
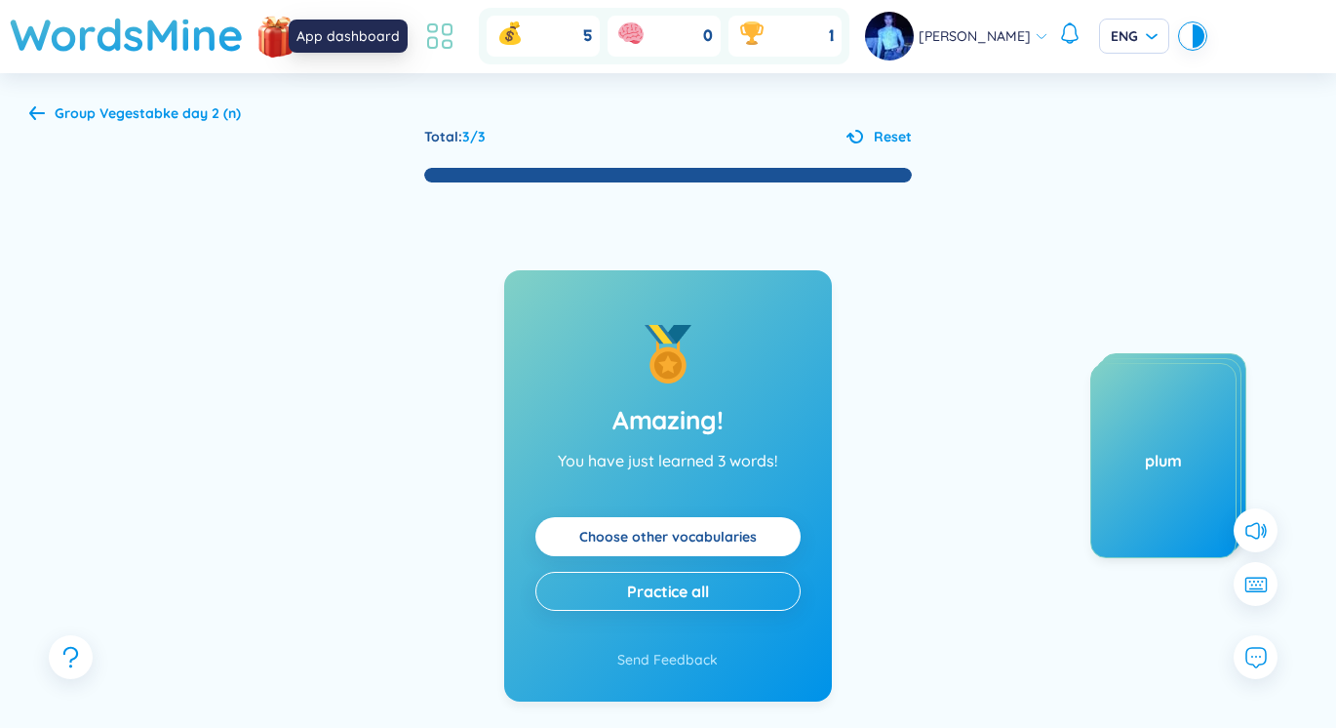
click at [434, 46] on icon at bounding box center [439, 36] width 35 height 35
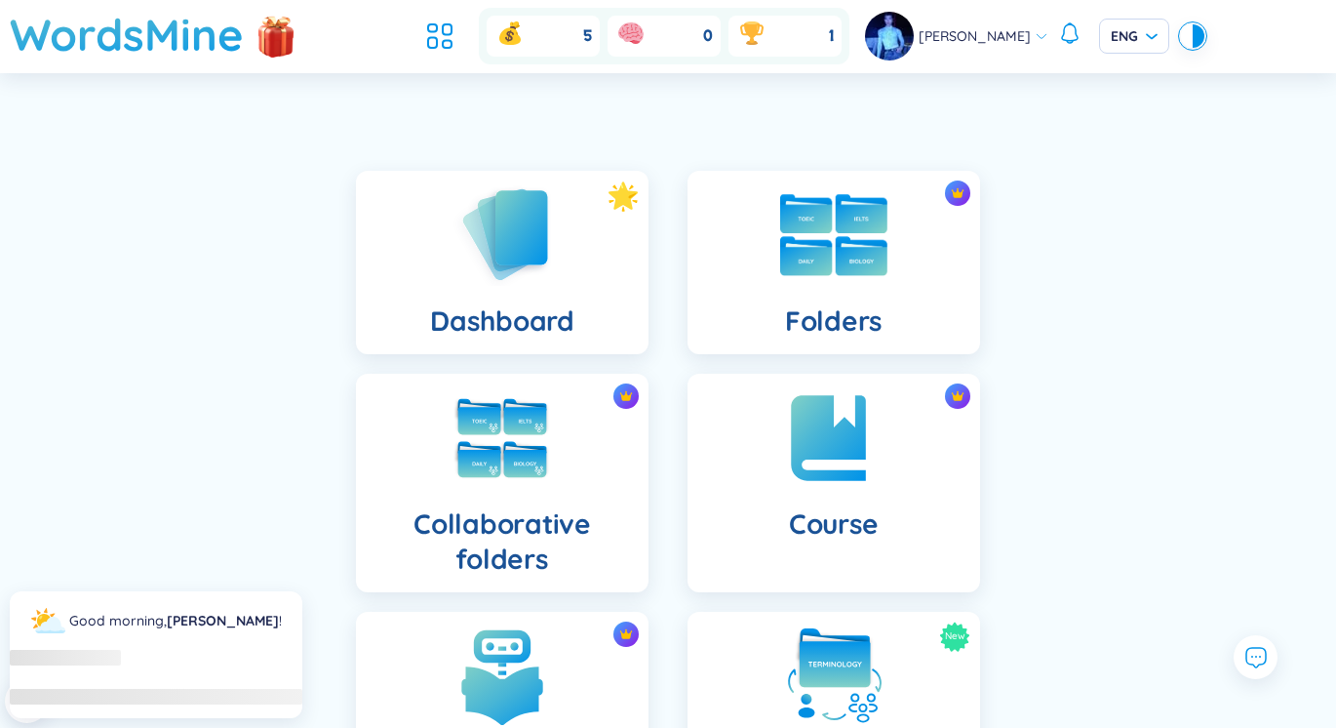
click at [872, 308] on h4 "Folders" at bounding box center [834, 320] width 98 height 35
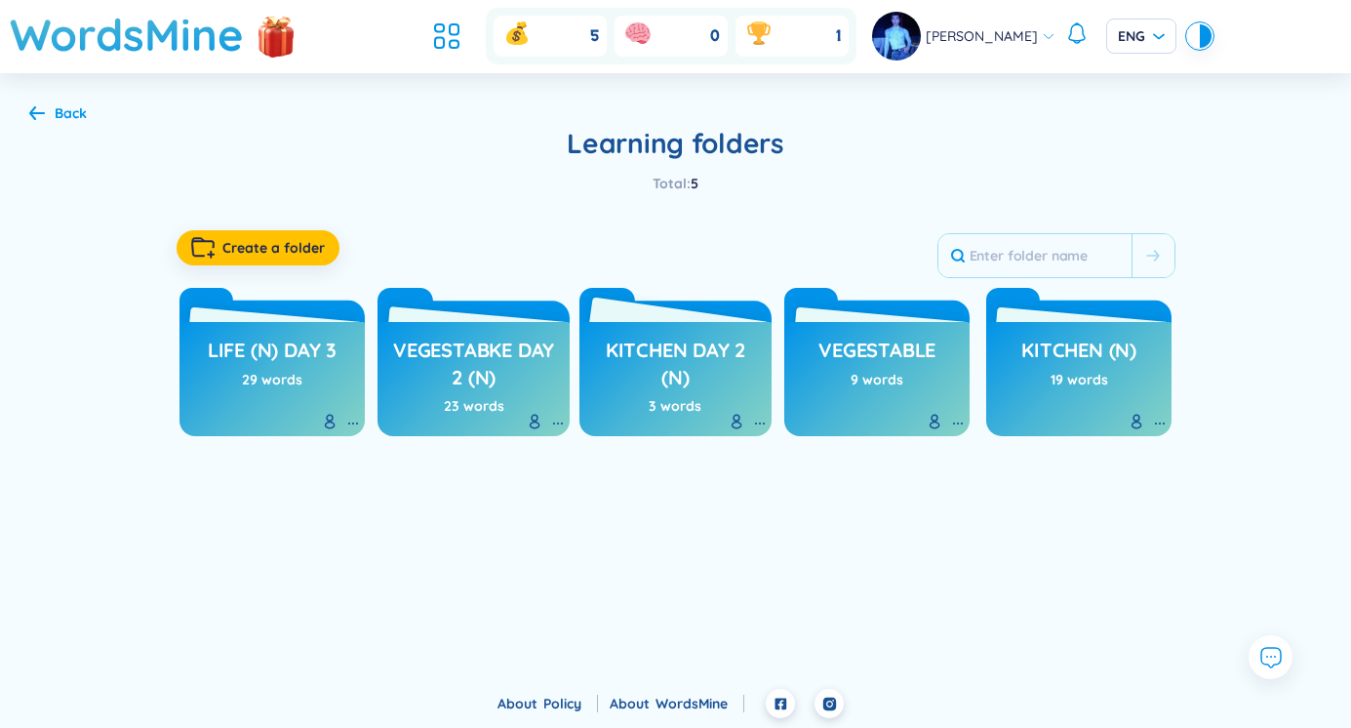
click at [621, 354] on h3 "Kitchen day 2 (n)" at bounding box center [675, 364] width 173 height 54
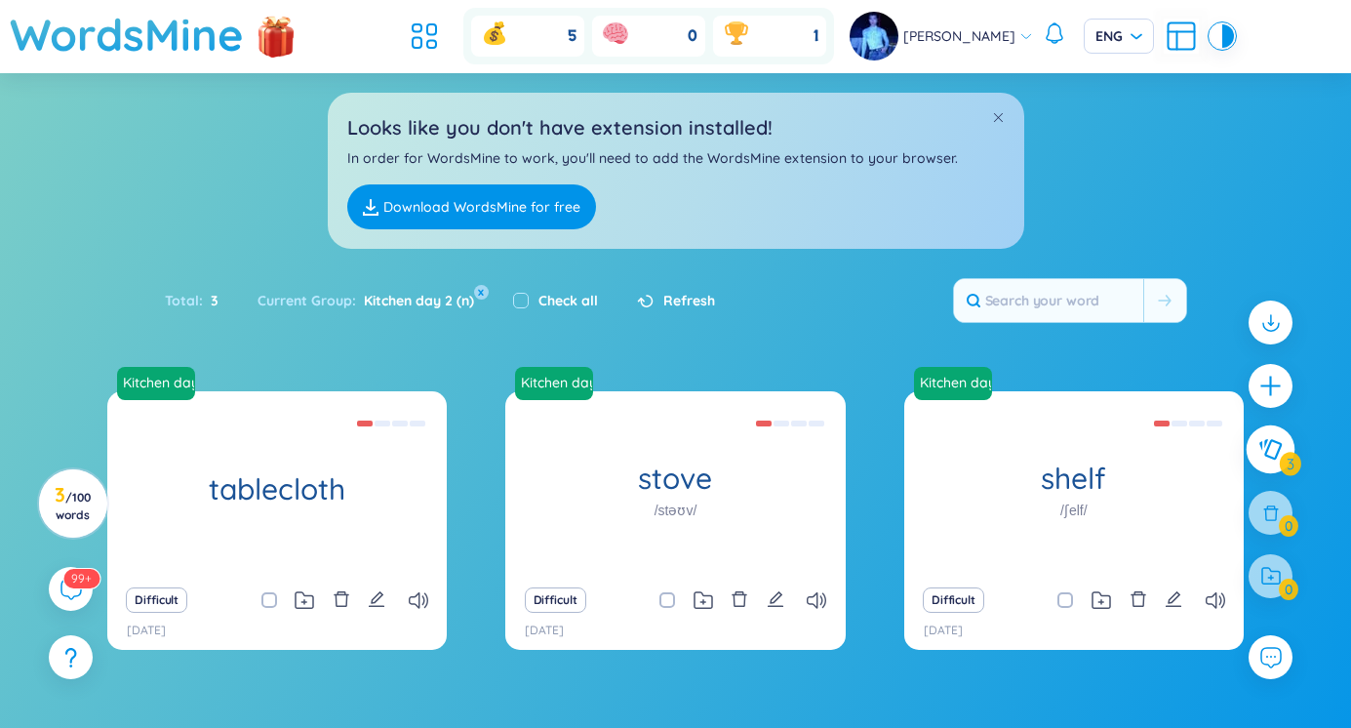
click at [1272, 465] on button at bounding box center [1271, 449] width 49 height 49
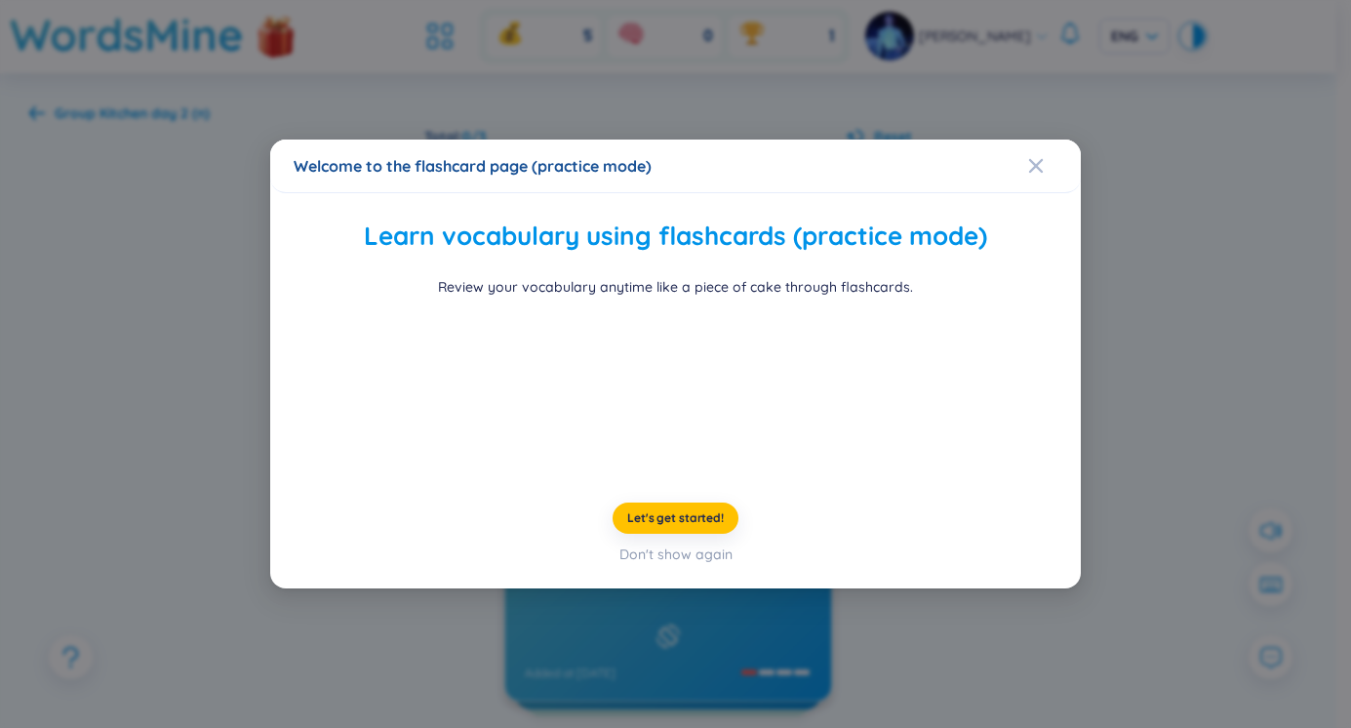
click at [1027, 155] on div "Welcome to the flashcard page (practice mode)" at bounding box center [676, 165] width 764 height 21
click at [1032, 158] on icon "Close" at bounding box center [1036, 166] width 16 height 16
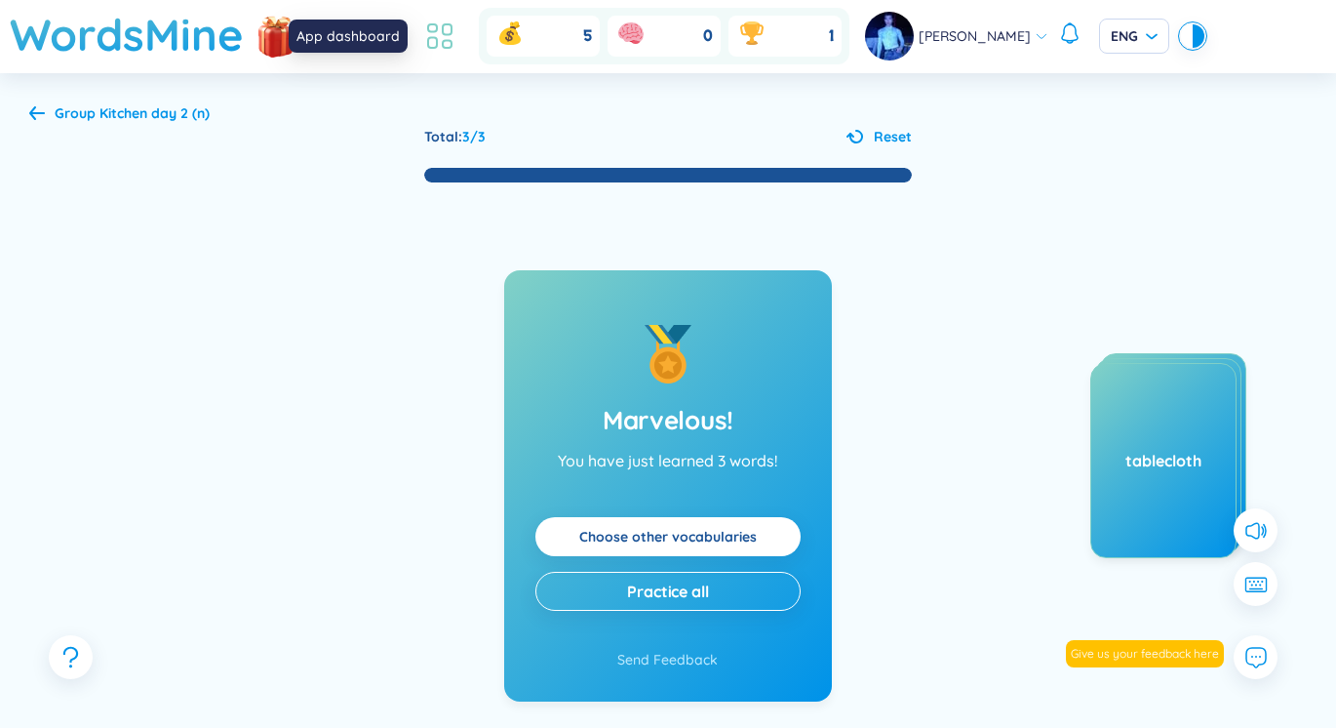
click at [428, 35] on icon at bounding box center [439, 36] width 35 height 35
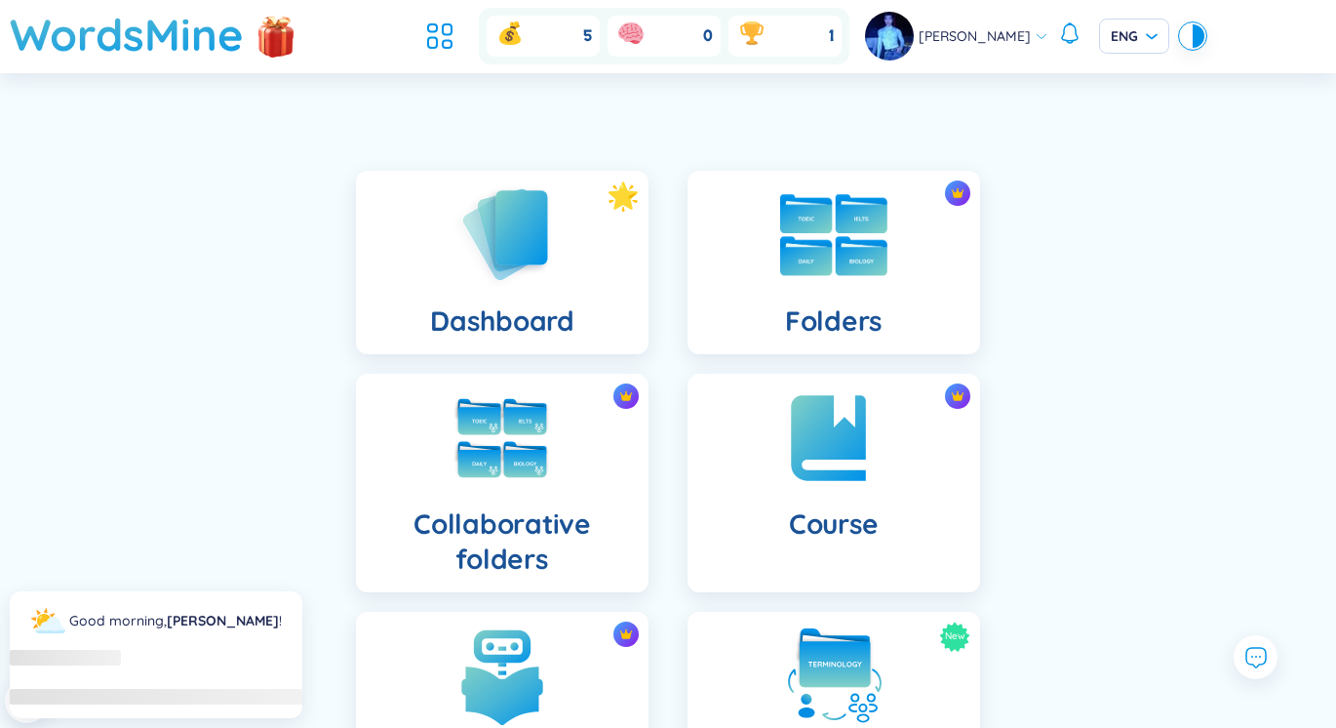
click at [778, 253] on div "Folders" at bounding box center [834, 262] width 293 height 183
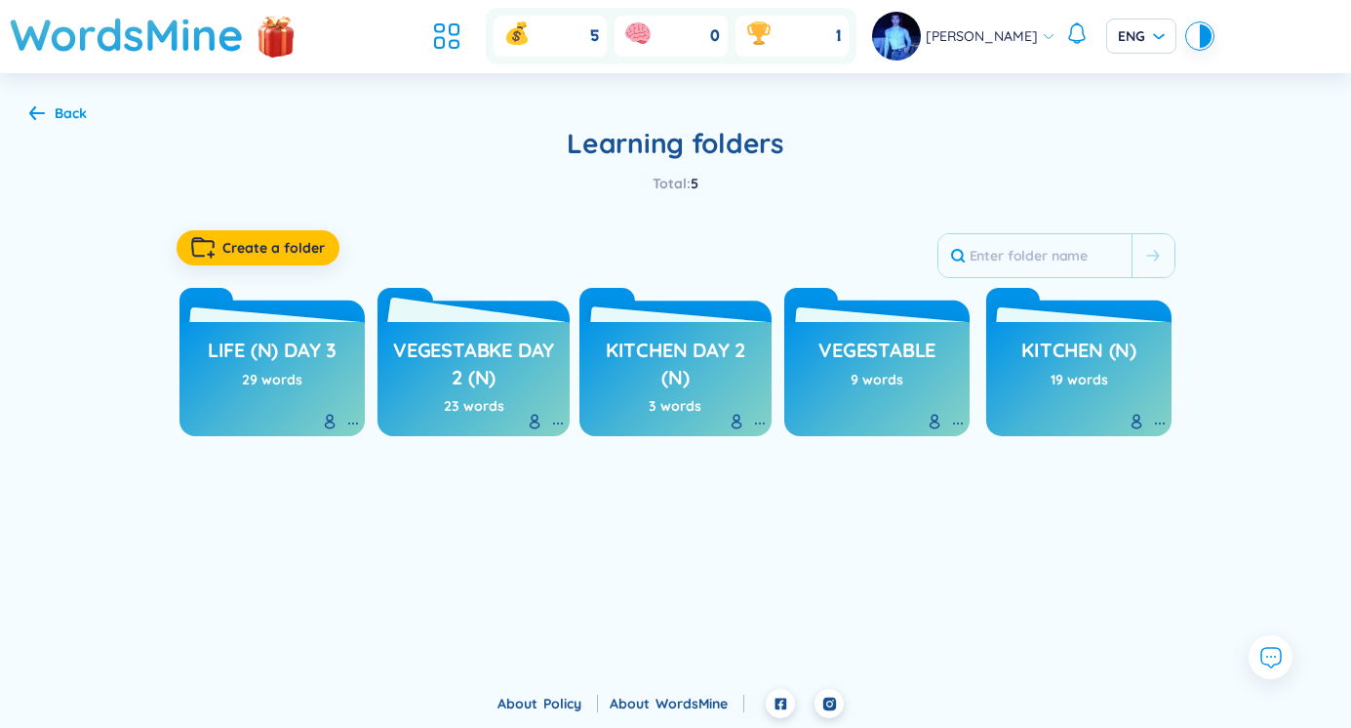
click at [498, 374] on h3 "Vegestabke day 2 (n)" at bounding box center [473, 364] width 173 height 54
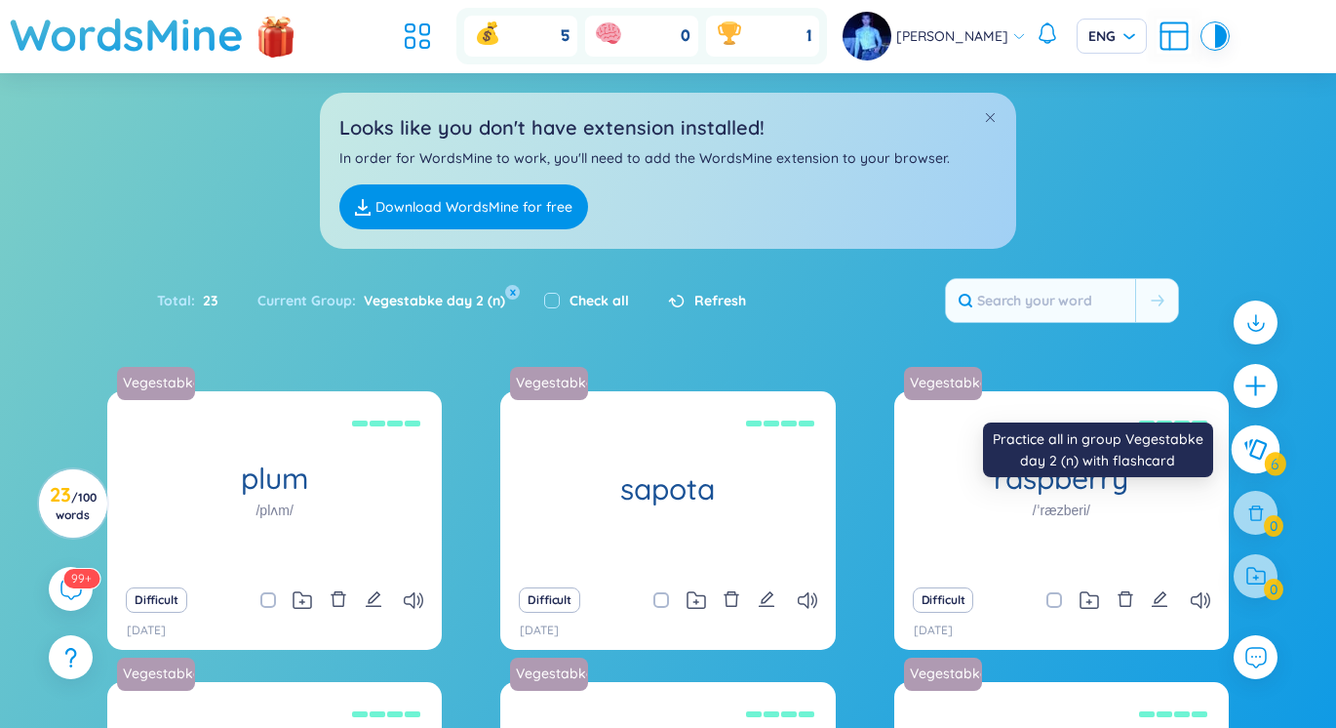
click at [1260, 457] on icon at bounding box center [1256, 449] width 22 height 20
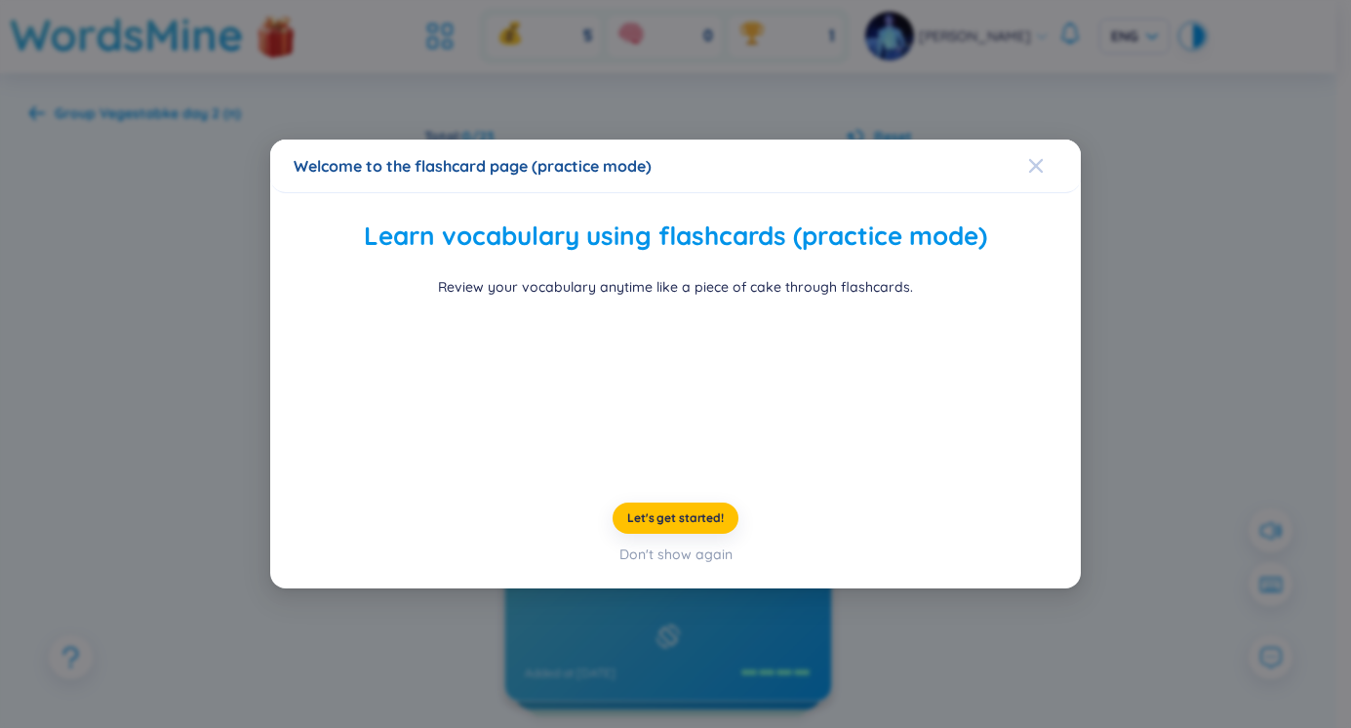
click at [1029, 158] on icon "Close" at bounding box center [1036, 166] width 16 height 16
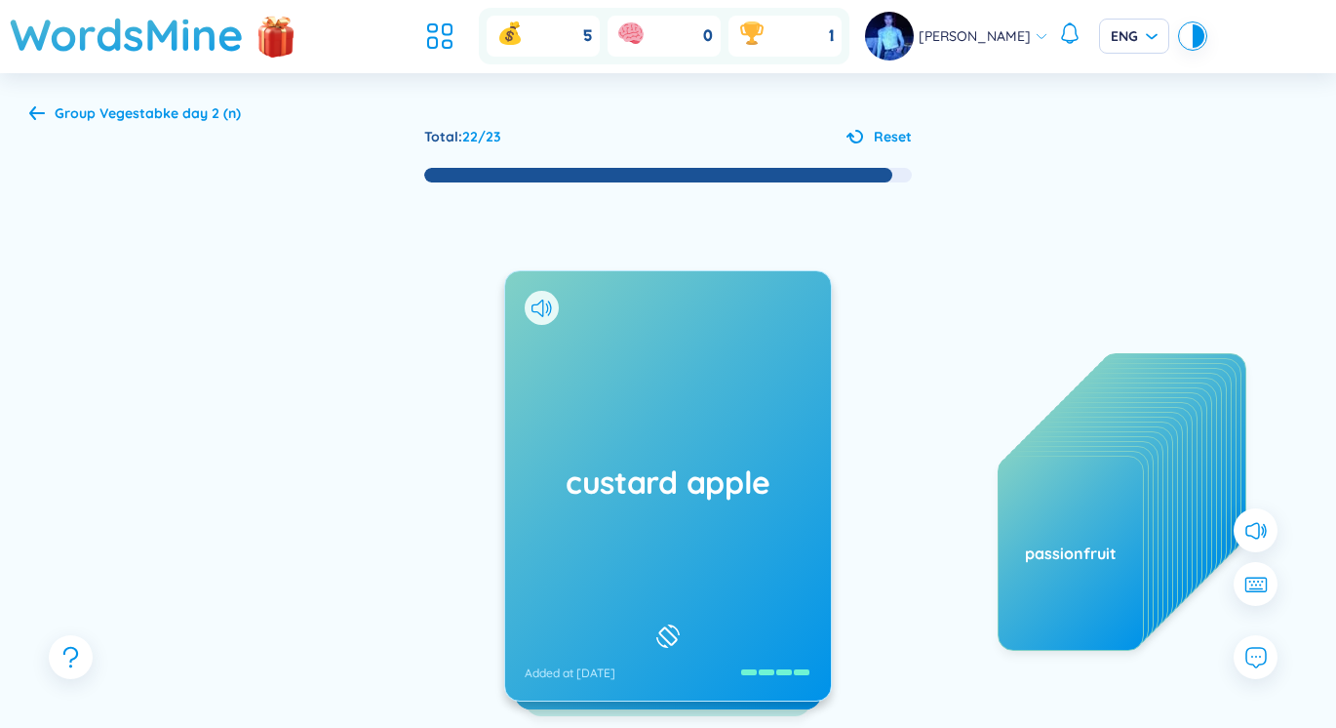
click at [598, 543] on div "custard apple Added at [DATE]" at bounding box center [668, 485] width 326 height 429
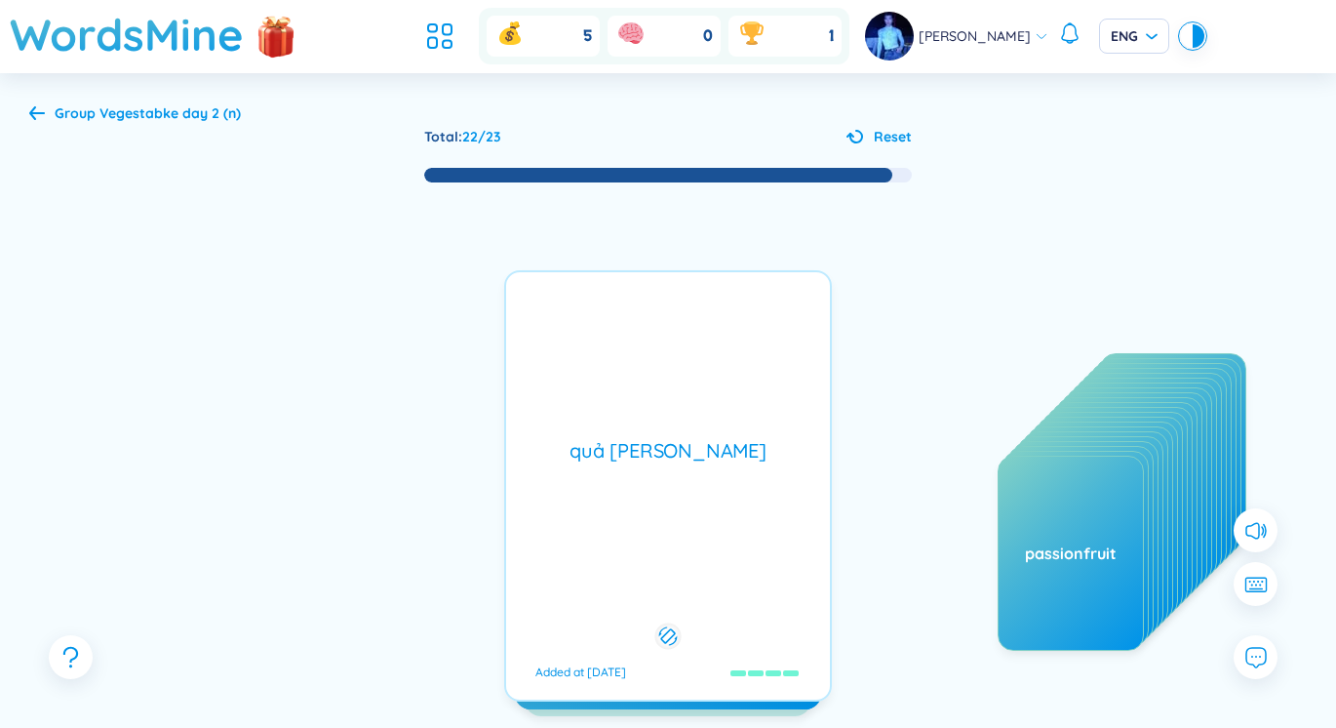
click at [598, 543] on div "custard apple Added at [DATE]" at bounding box center [668, 485] width 326 height 429
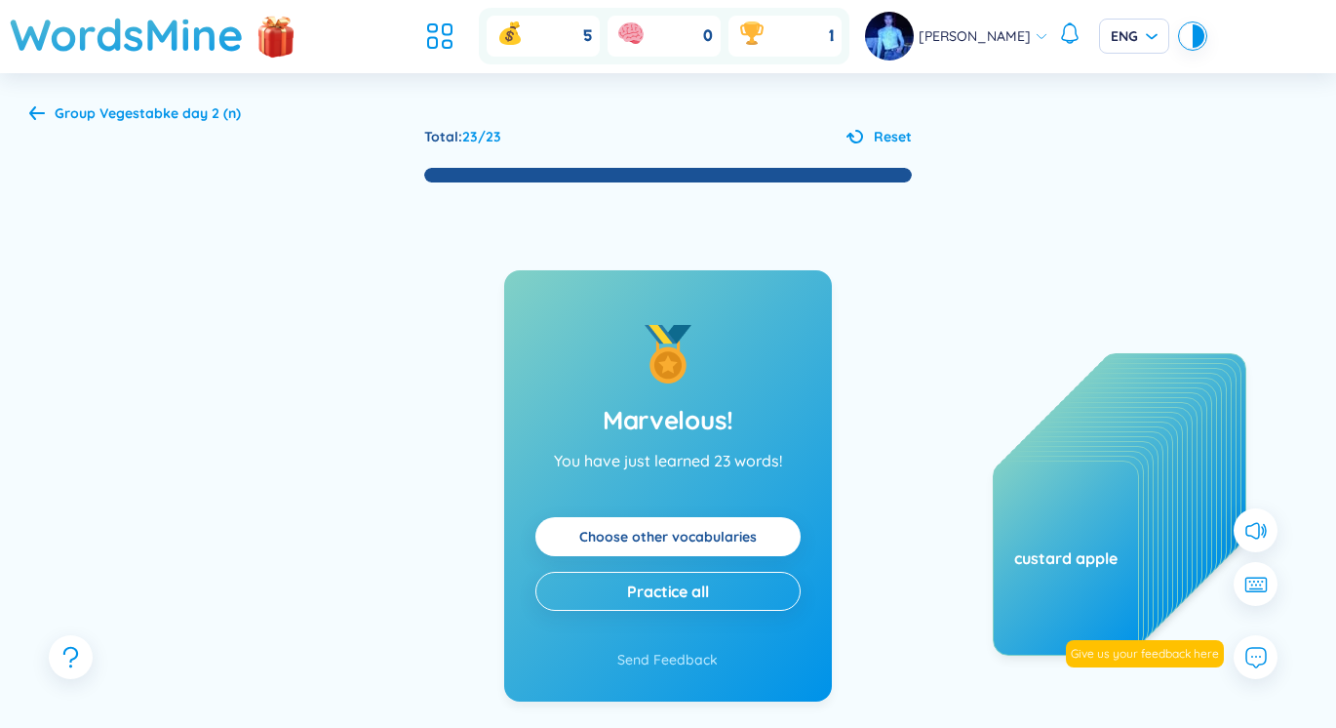
click at [42, 110] on icon at bounding box center [37, 112] width 16 height 15
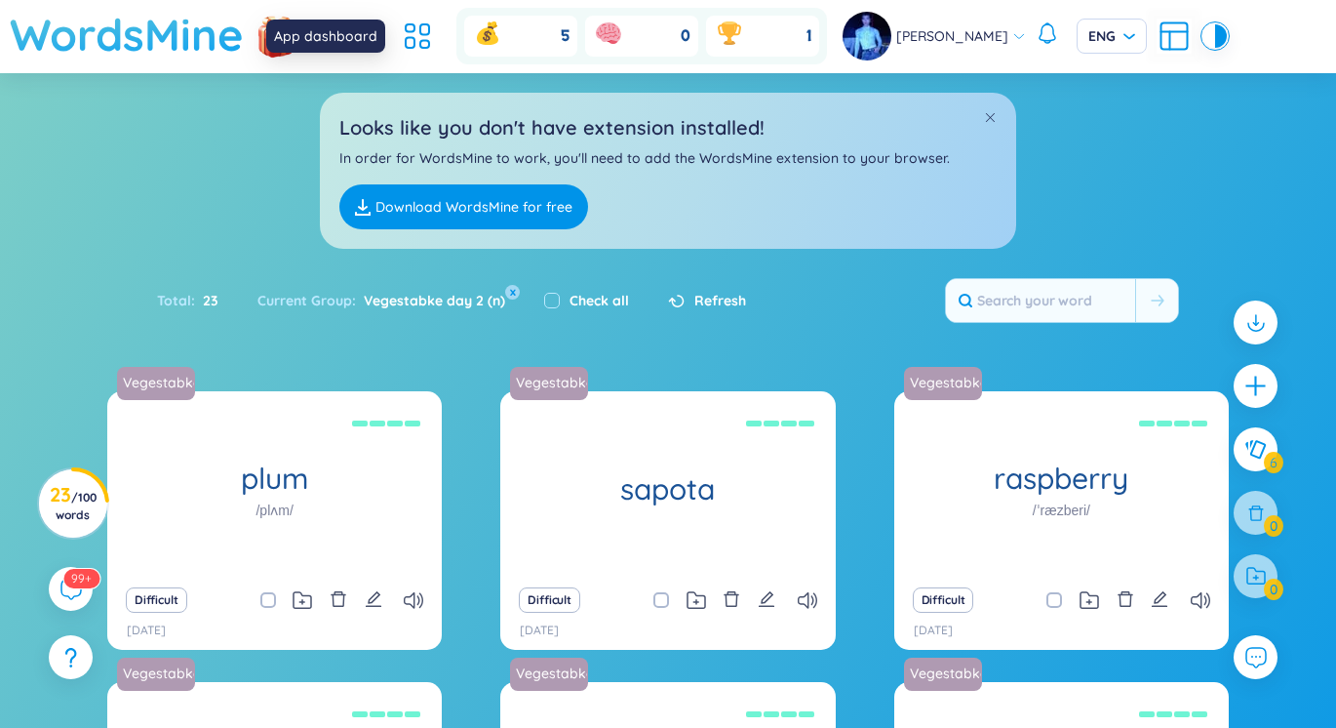
click at [161, 58] on h1 "WordsMine" at bounding box center [127, 34] width 234 height 69
click at [414, 48] on icon at bounding box center [417, 36] width 35 height 35
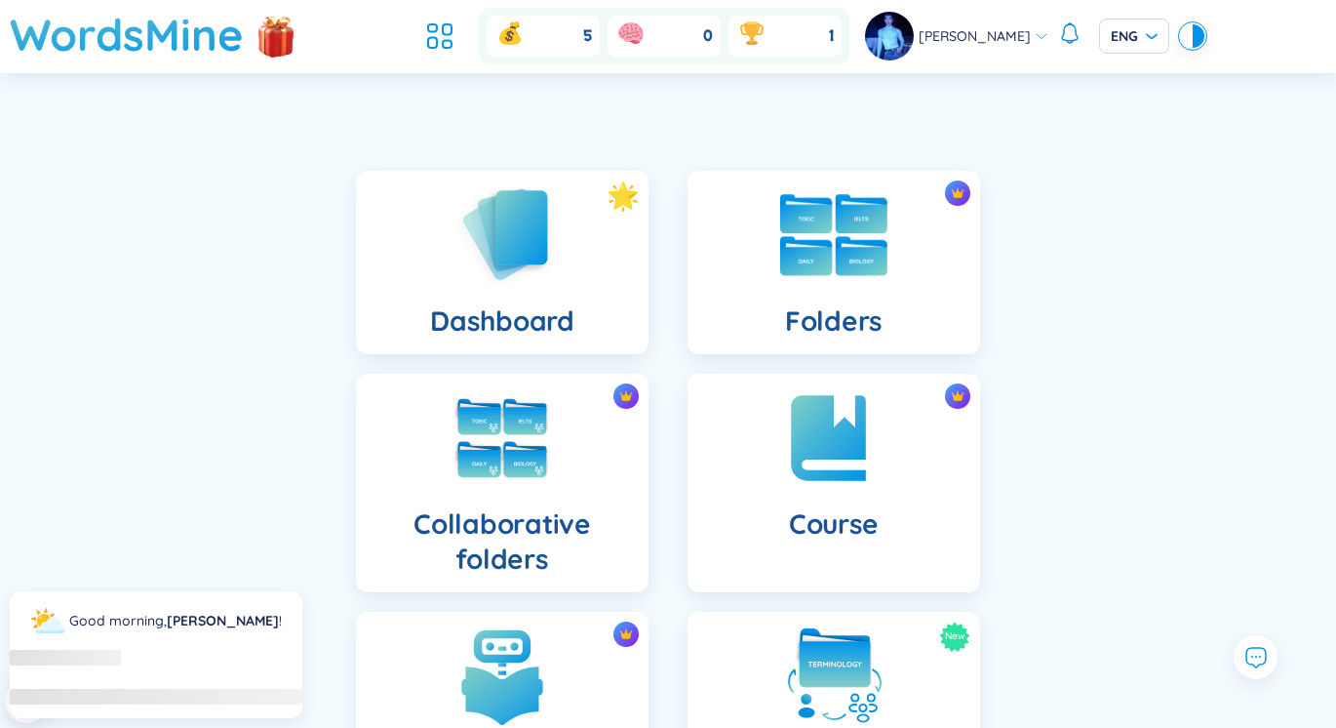
click at [753, 231] on div "Folders" at bounding box center [834, 262] width 293 height 183
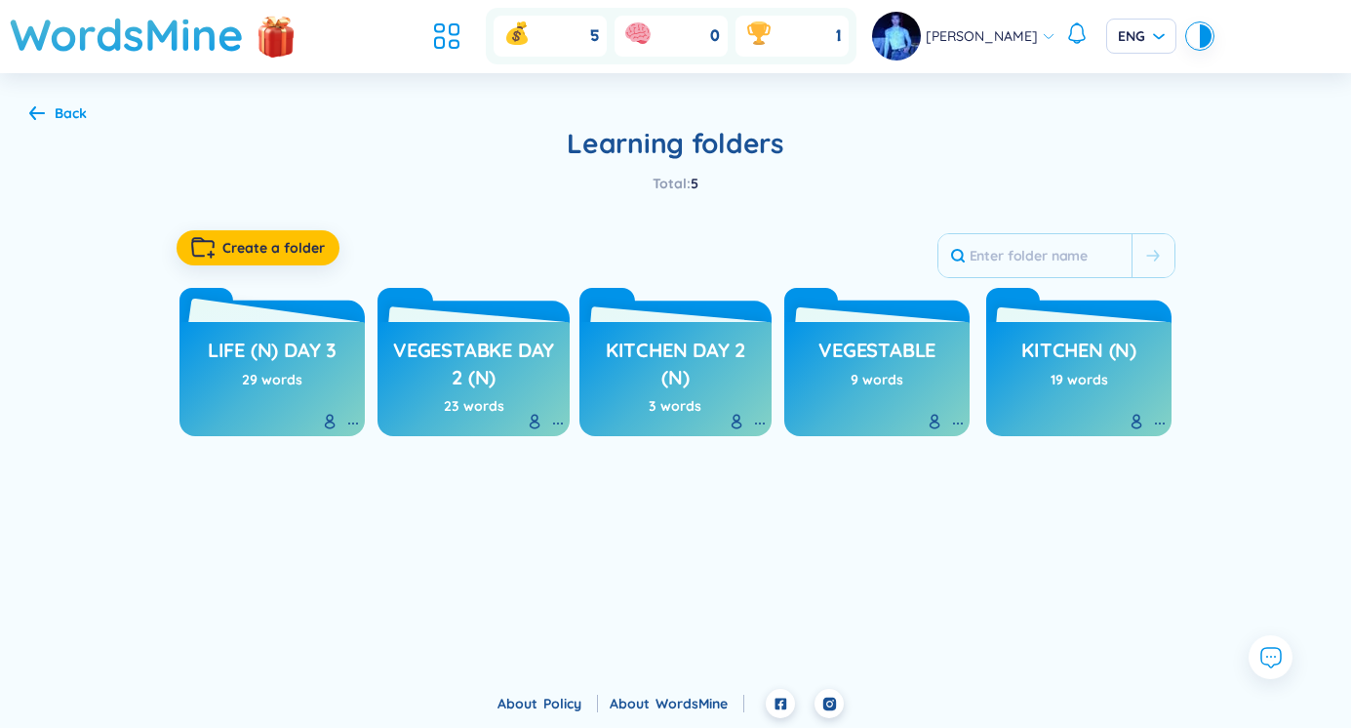
click at [278, 383] on div "29 words" at bounding box center [272, 379] width 60 height 21
click at [283, 348] on h3 "Life (n) day 3" at bounding box center [272, 355] width 129 height 37
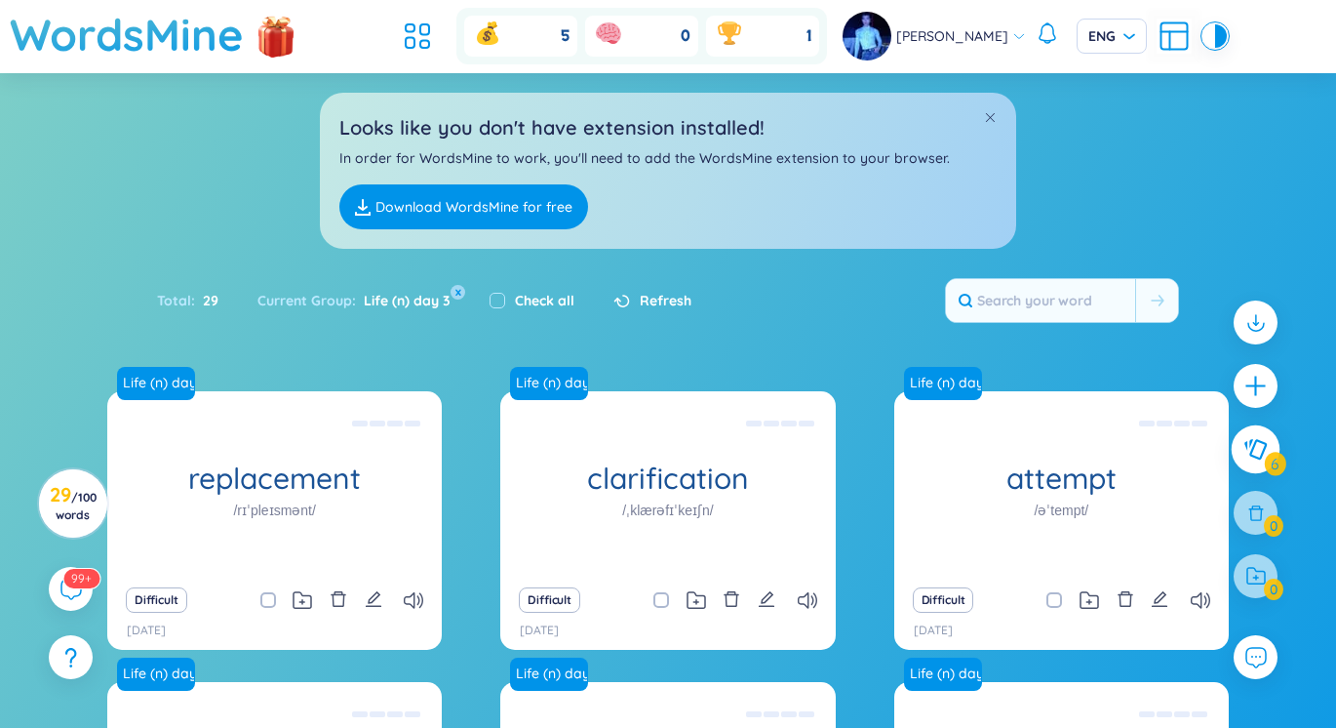
click at [1257, 452] on icon at bounding box center [1255, 449] width 23 height 21
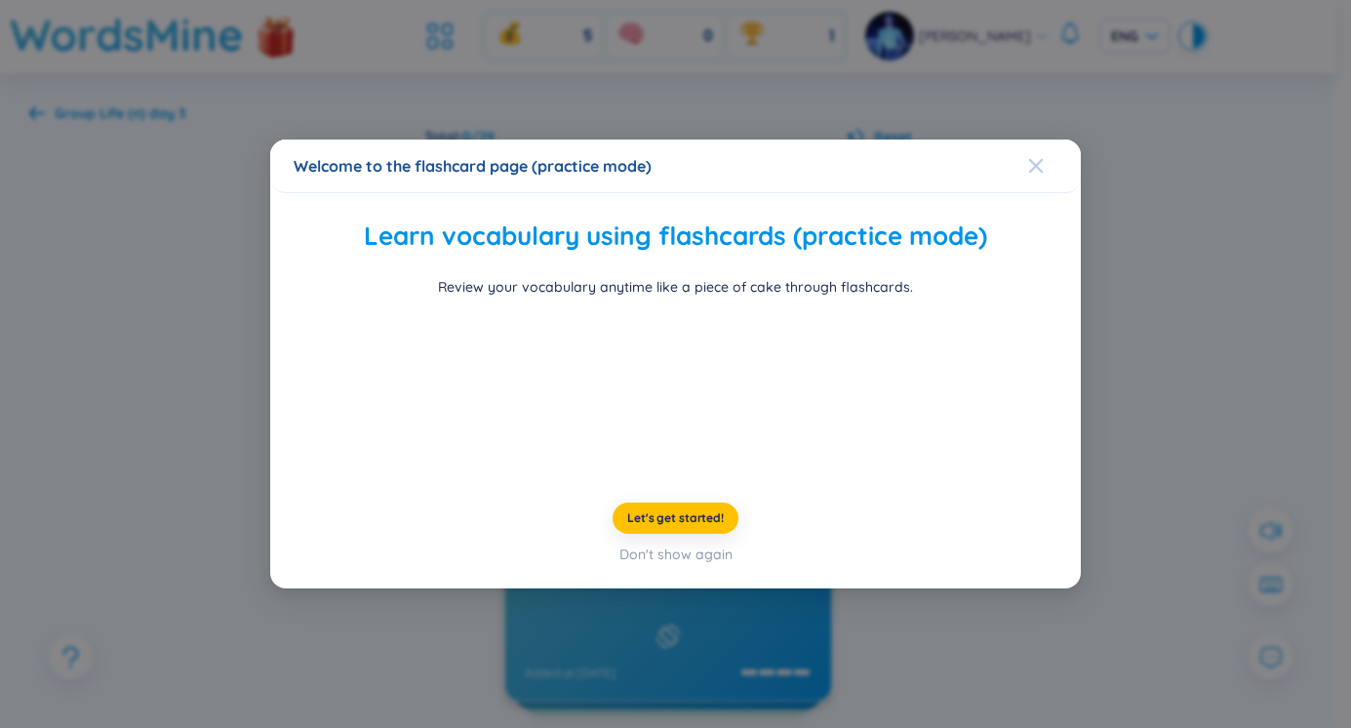
click at [1044, 139] on span "Close" at bounding box center [1054, 165] width 53 height 53
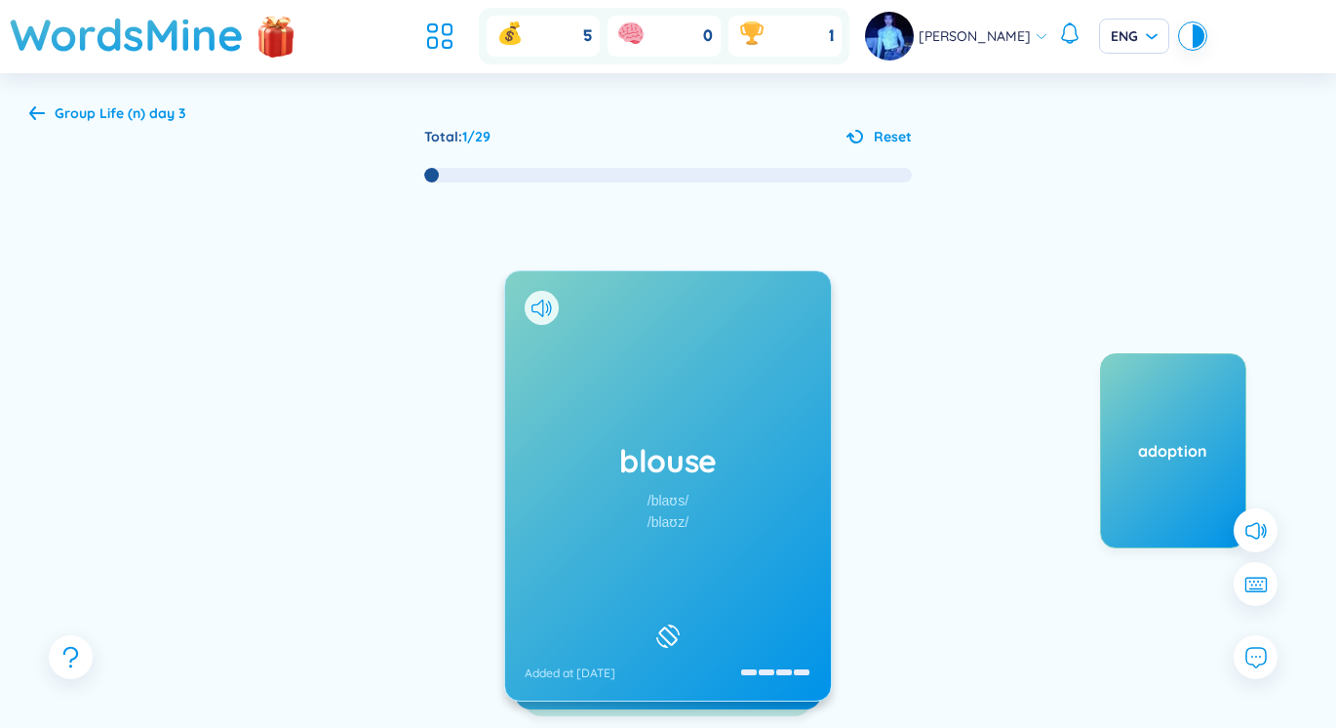
click at [792, 564] on div "blouse /blaʊs/ /blaʊz/ Added at [DATE]" at bounding box center [668, 485] width 326 height 429
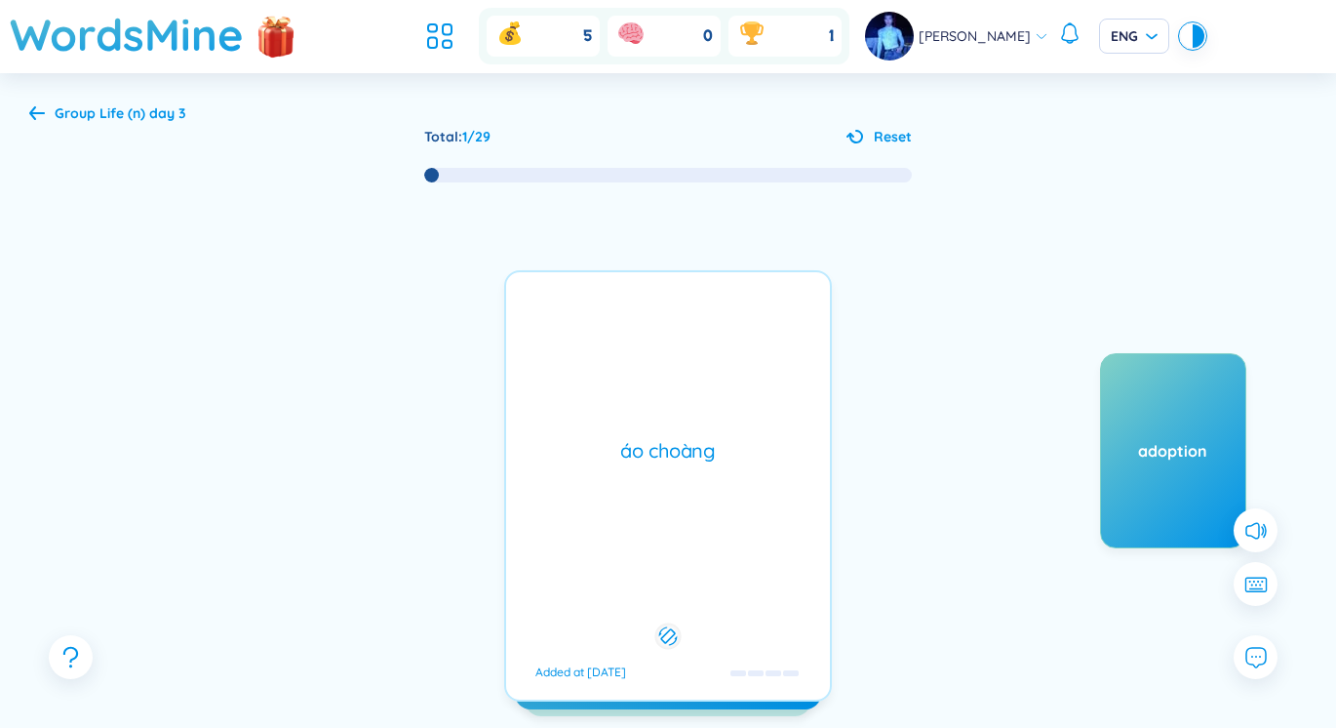
click at [792, 564] on div "áo choàng Added at [DATE]" at bounding box center [668, 485] width 328 height 431
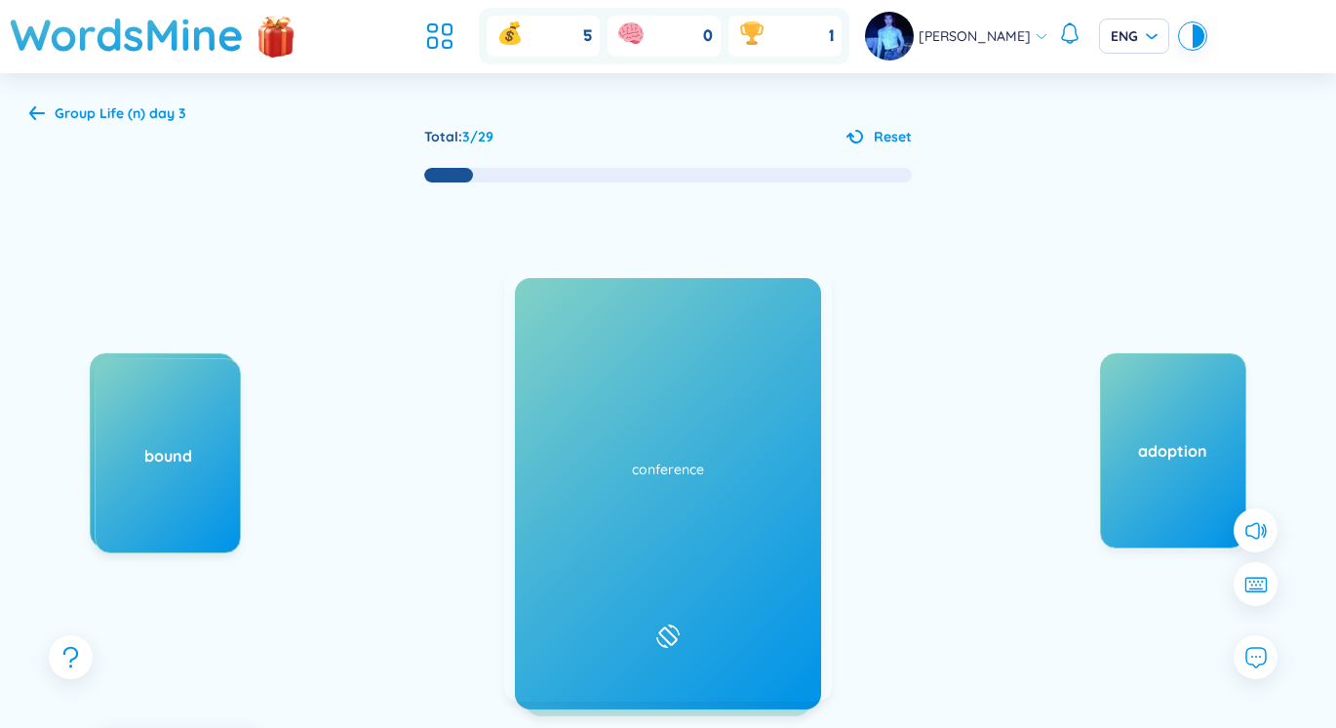
click at [609, 459] on h1 "ceremony" at bounding box center [668, 460] width 287 height 43
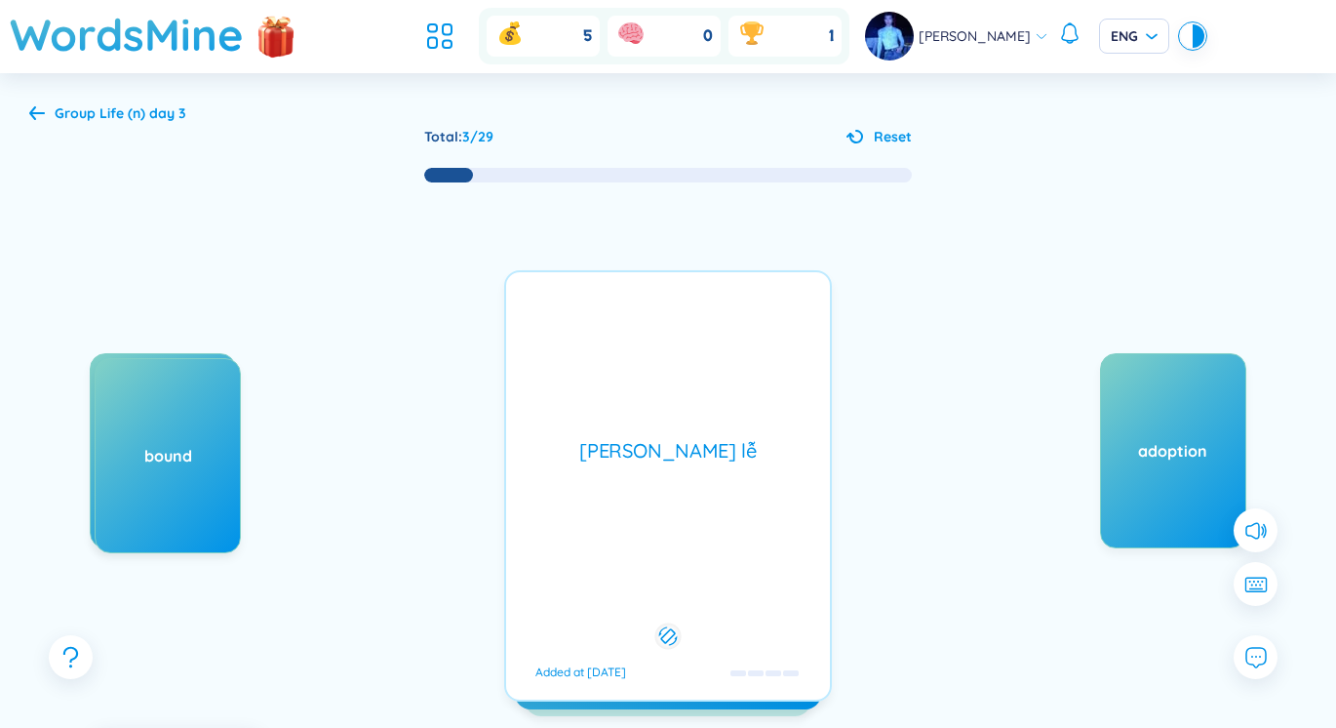
click at [609, 459] on div "[PERSON_NAME] lễ" at bounding box center [668, 450] width 304 height 27
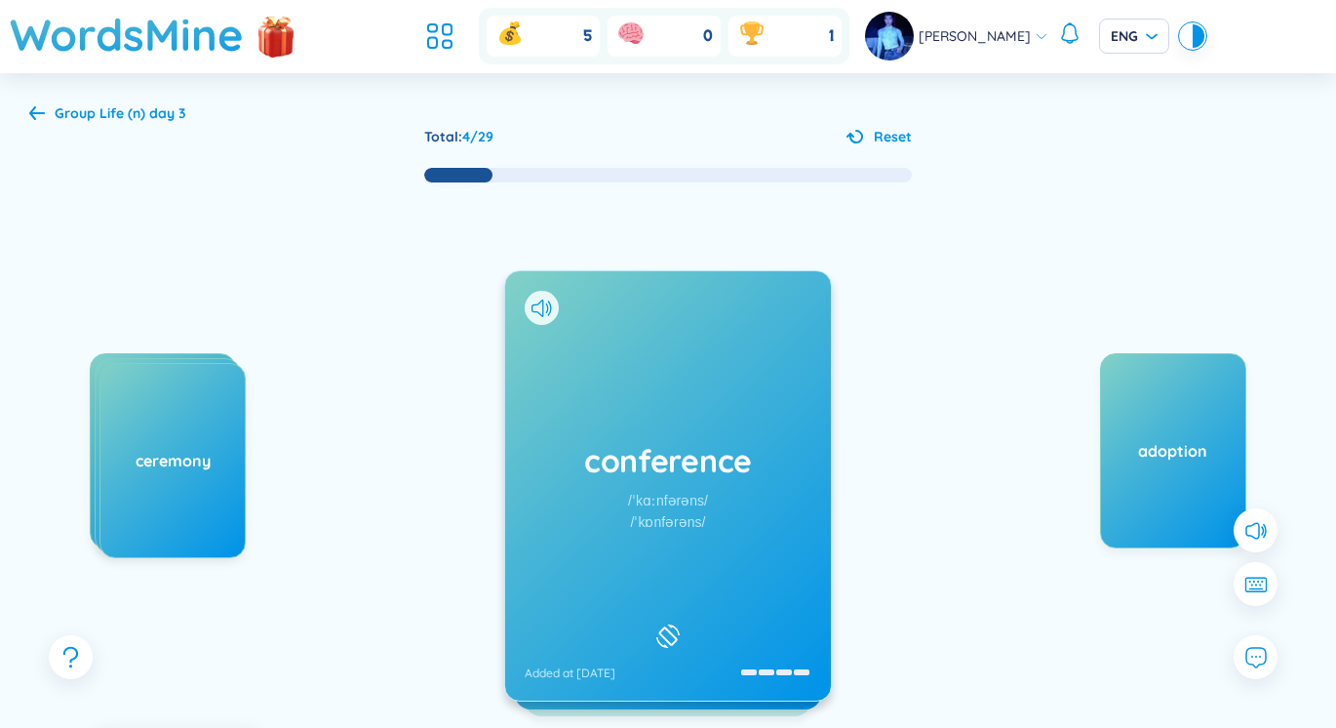
click at [583, 477] on h1 "conference" at bounding box center [668, 460] width 287 height 43
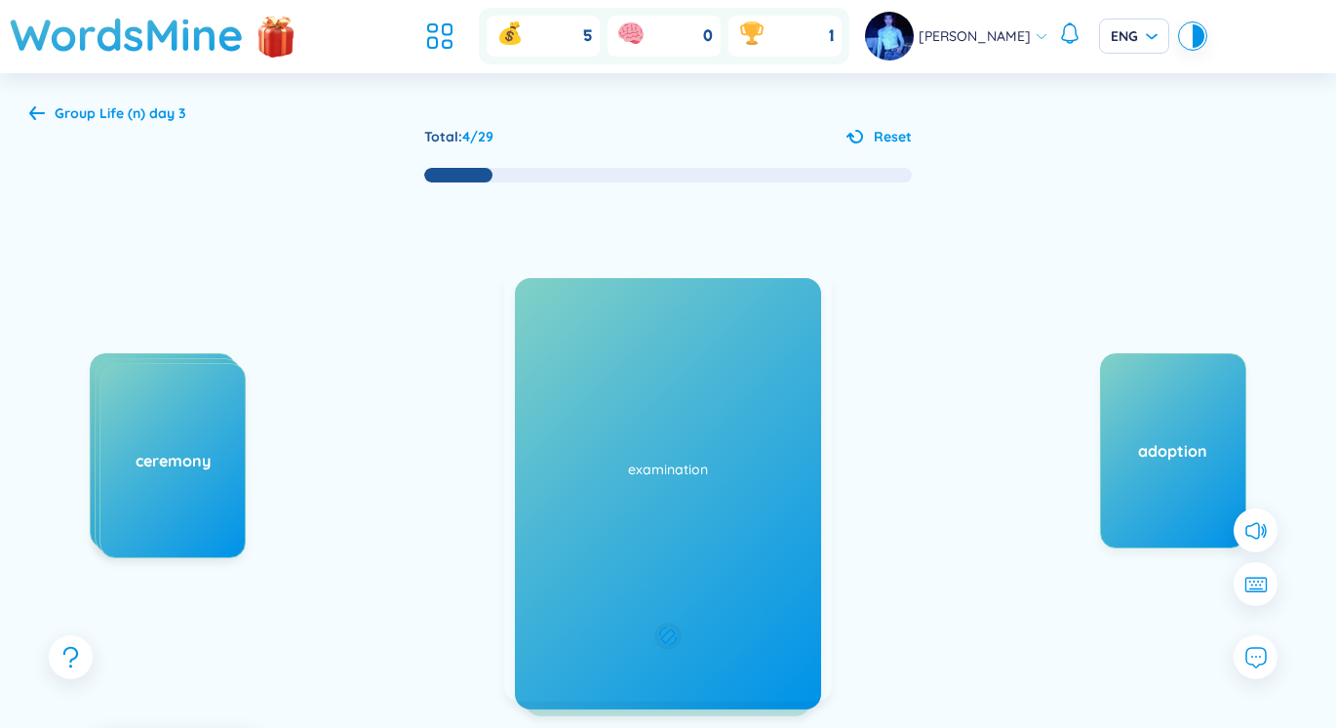
click at [583, 477] on h1 "conference" at bounding box center [668, 460] width 287 height 43
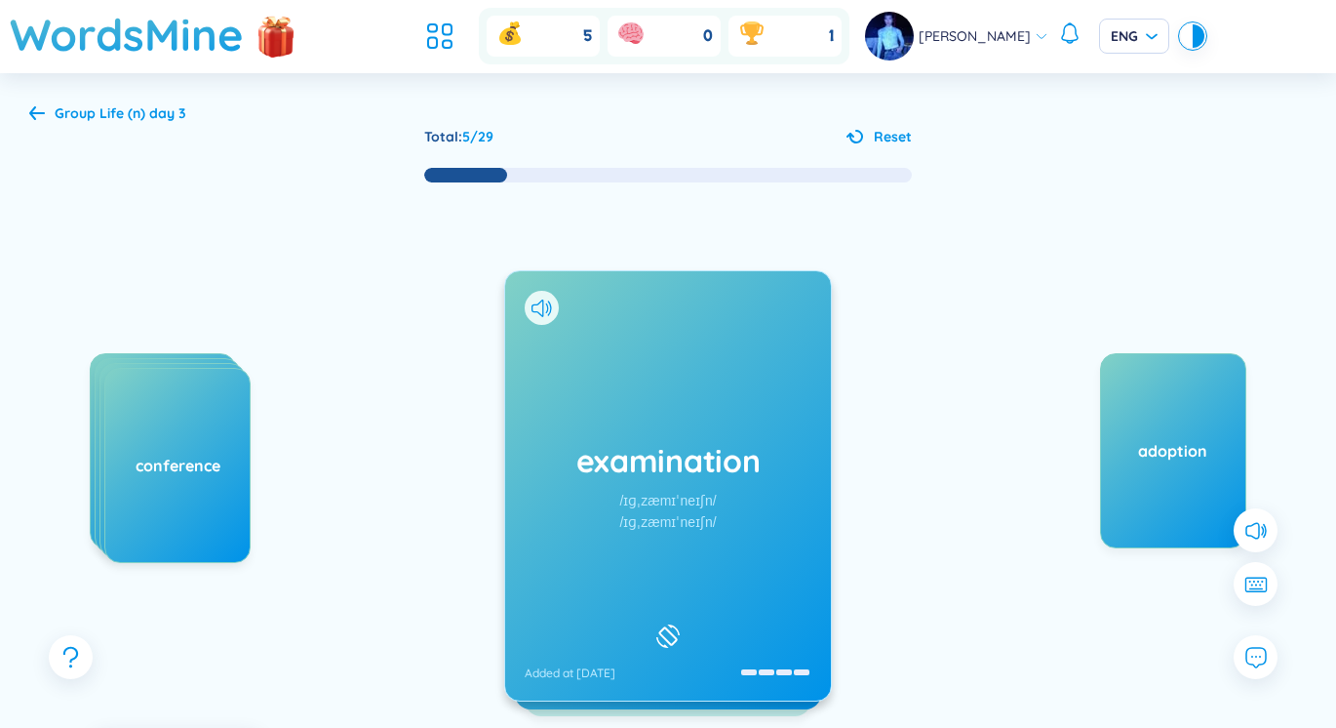
click at [638, 456] on h1 "examination" at bounding box center [668, 460] width 287 height 43
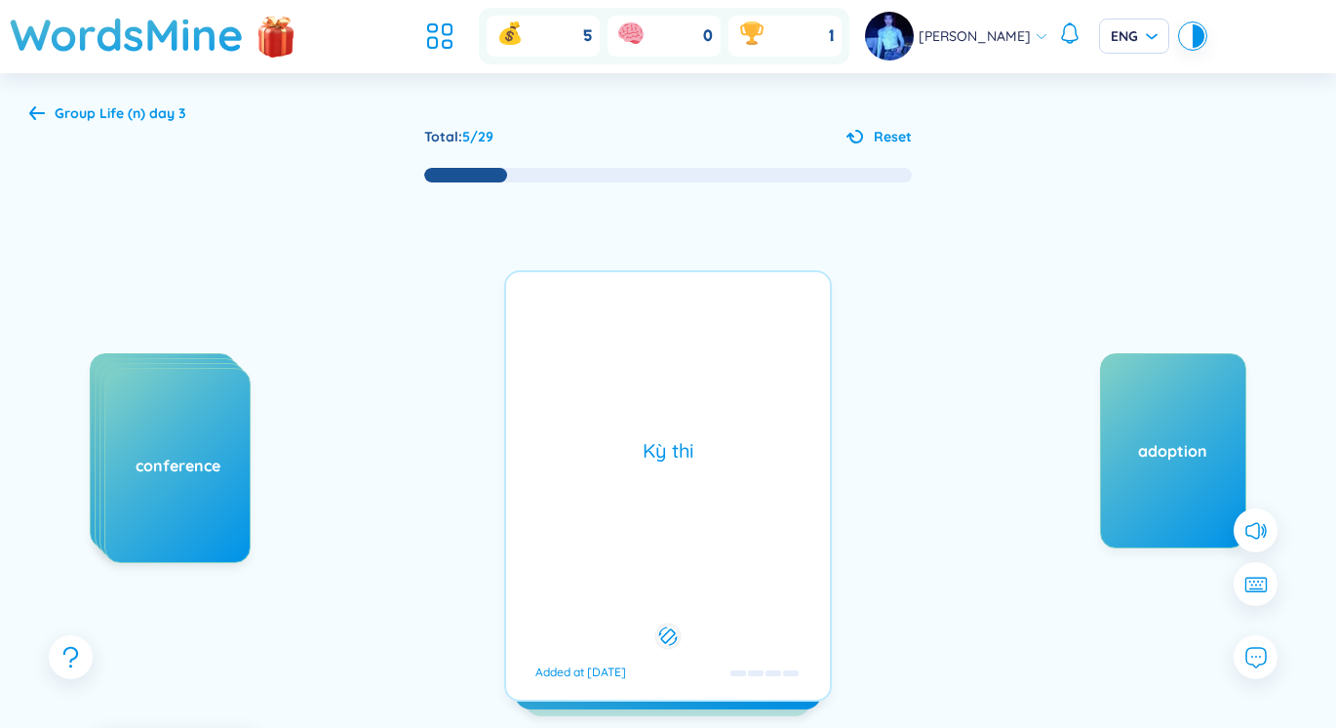
click at [638, 456] on h1 "examination" at bounding box center [668, 460] width 287 height 43
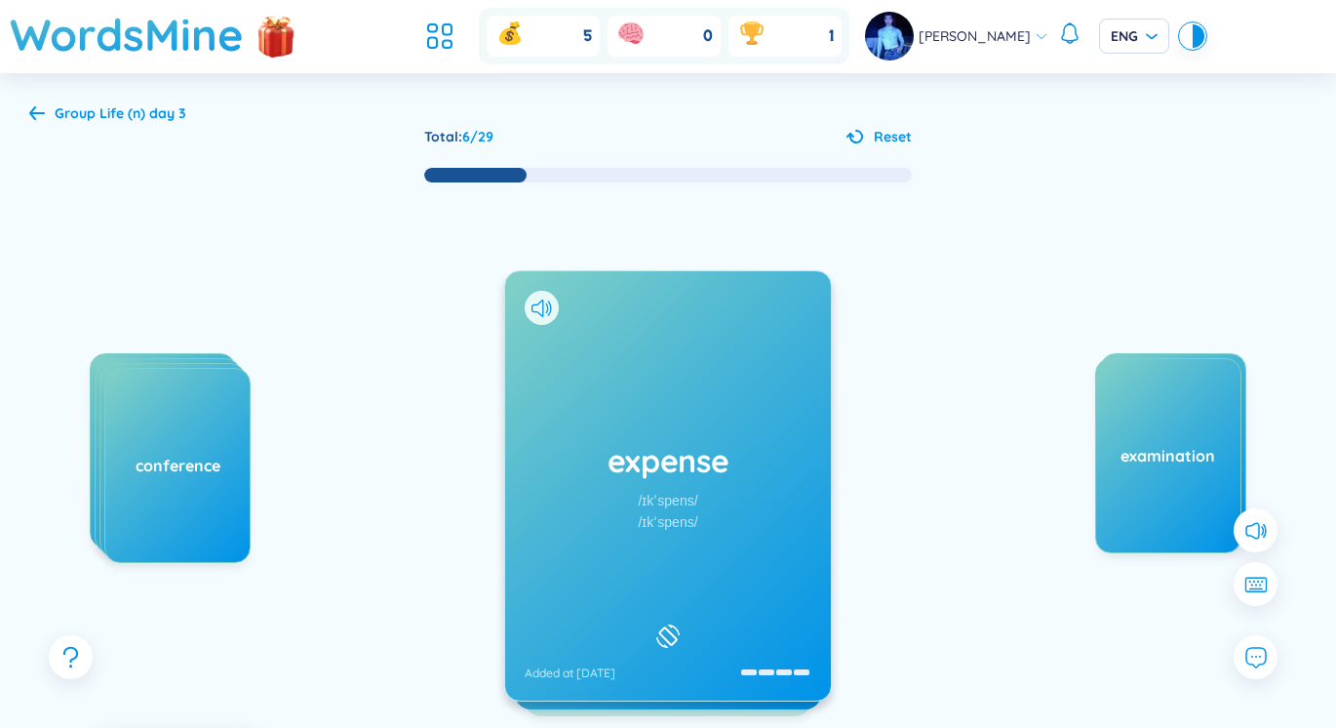
click at [771, 530] on div "expense /ɪkˈspens/ /ɪkˈspens/ Added at [DATE]" at bounding box center [668, 485] width 326 height 429
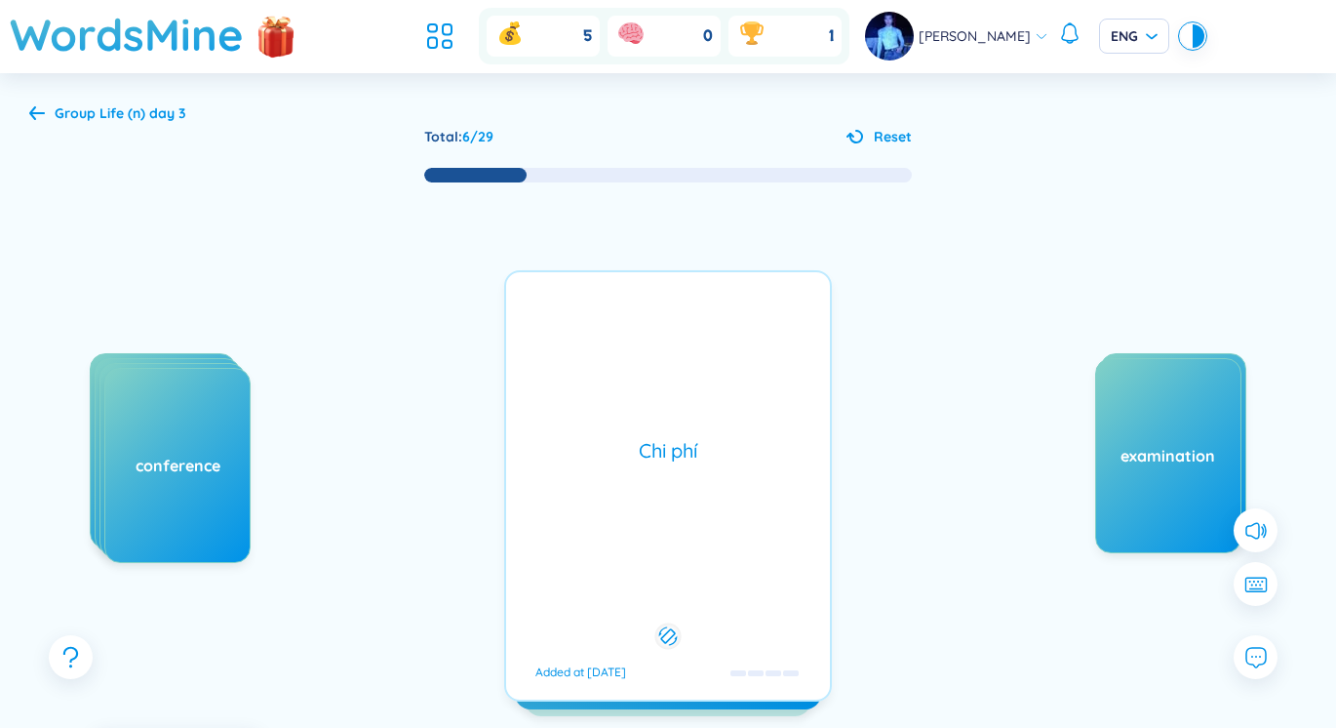
click at [771, 530] on div "Chi phí Added at [DATE]" at bounding box center [668, 485] width 328 height 431
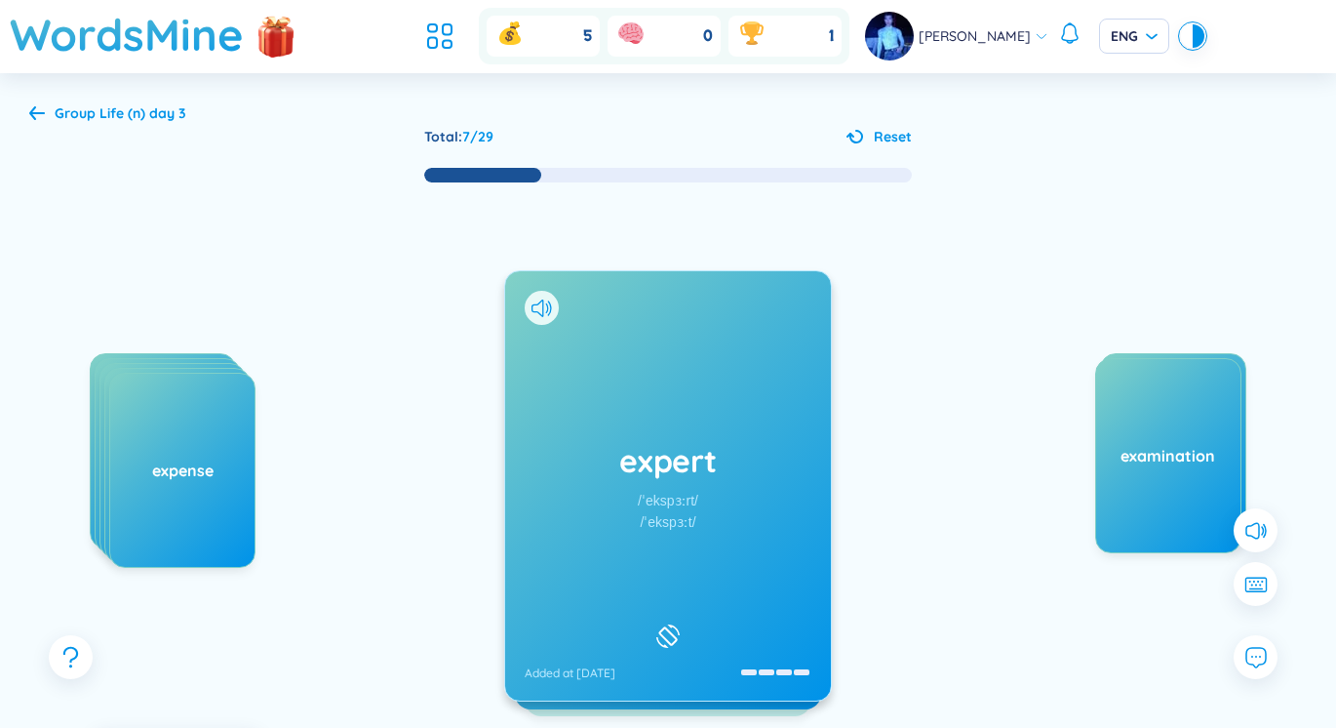
click at [744, 481] on h1 "expert" at bounding box center [668, 460] width 287 height 43
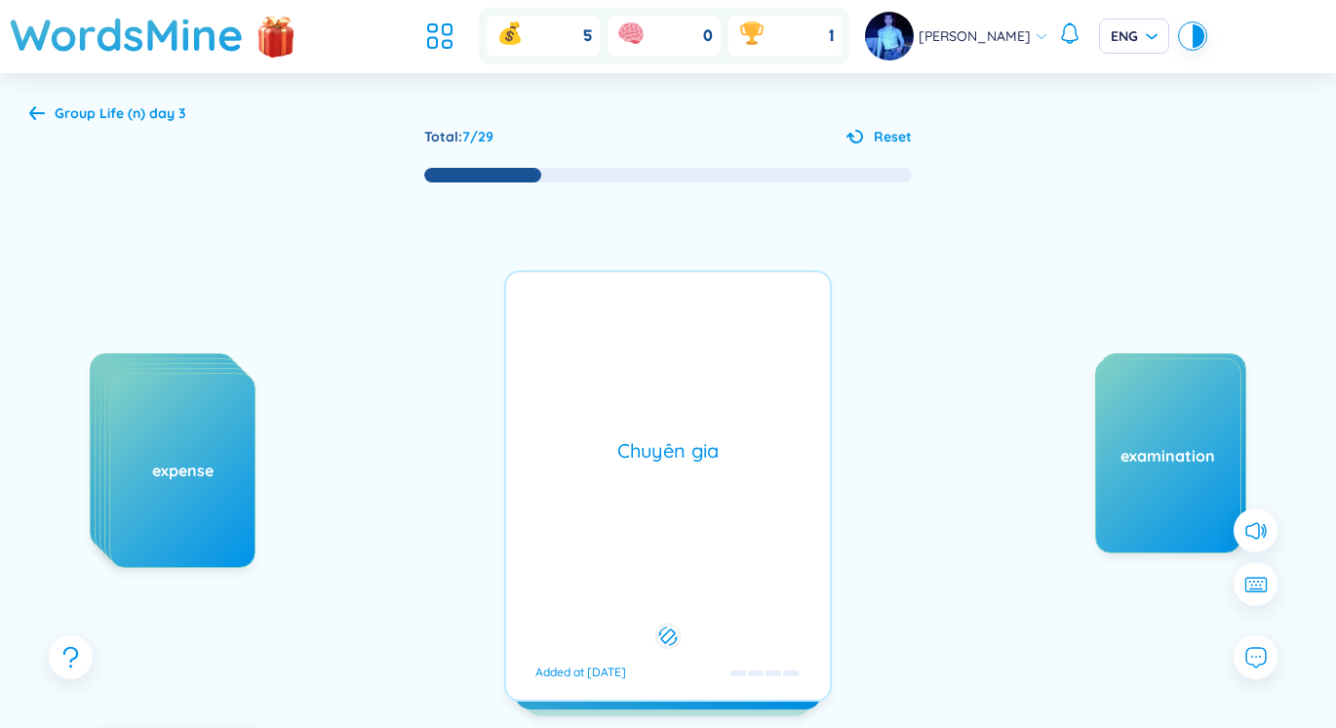
click at [744, 481] on div "Chuyên gia Added at [DATE]" at bounding box center [668, 485] width 328 height 431
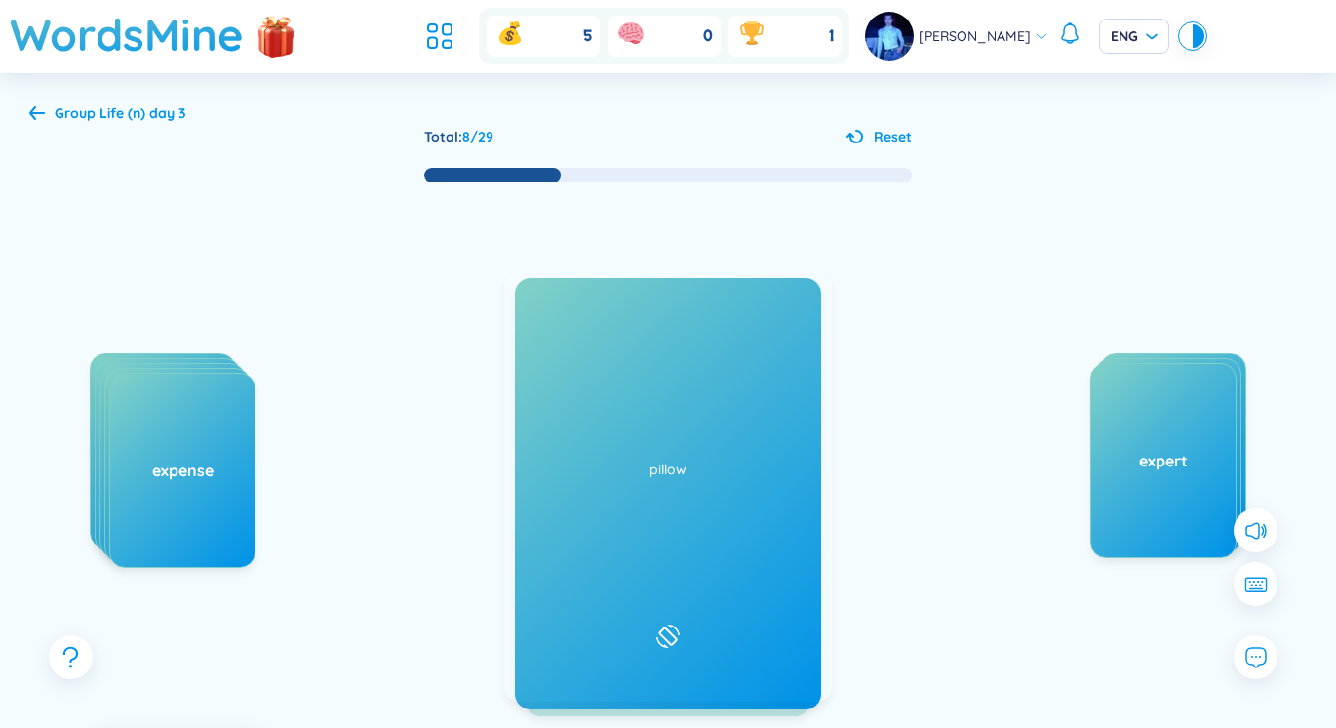
click at [776, 404] on div "lottery /ˈlɑːtəri/ /ˈlɒtəri/ Added at [DATE]" at bounding box center [668, 485] width 326 height 429
click at [776, 404] on div "Trò [PERSON_NAME] sổ xố Added at [DATE]" at bounding box center [668, 485] width 328 height 431
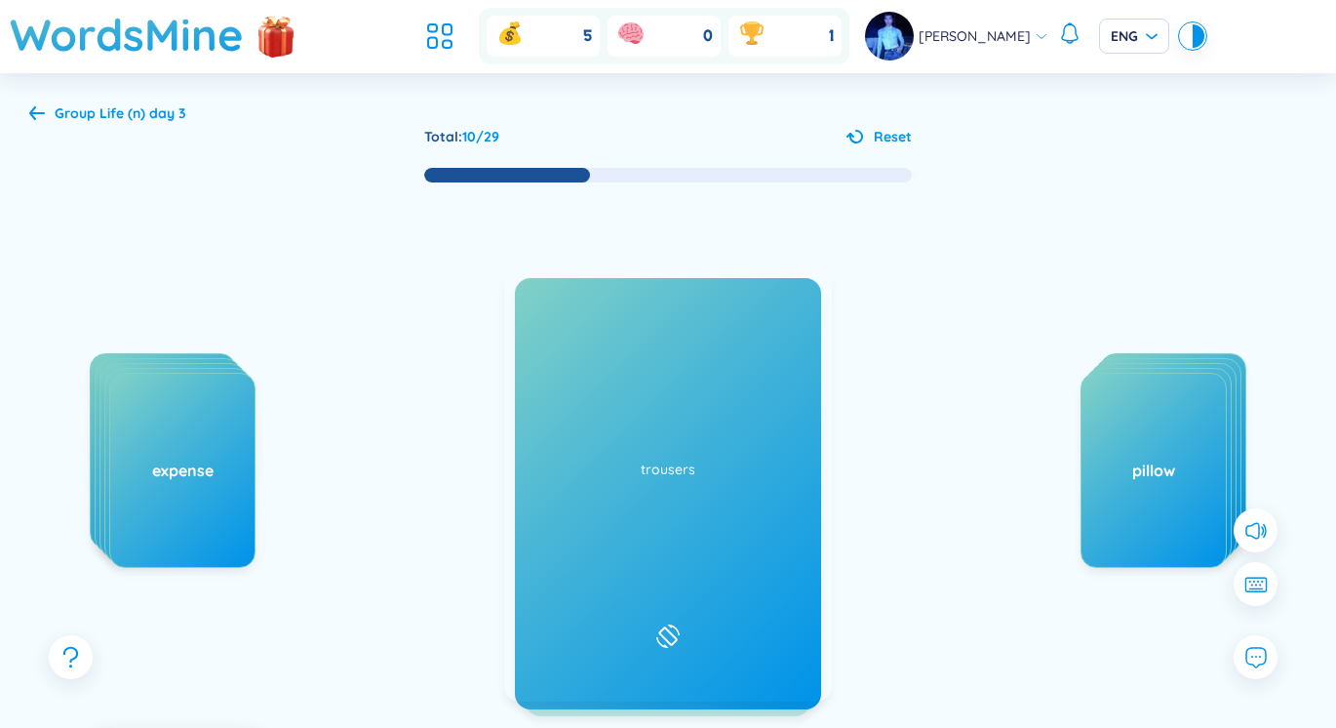
click at [643, 440] on h1 "seminar" at bounding box center [668, 460] width 287 height 43
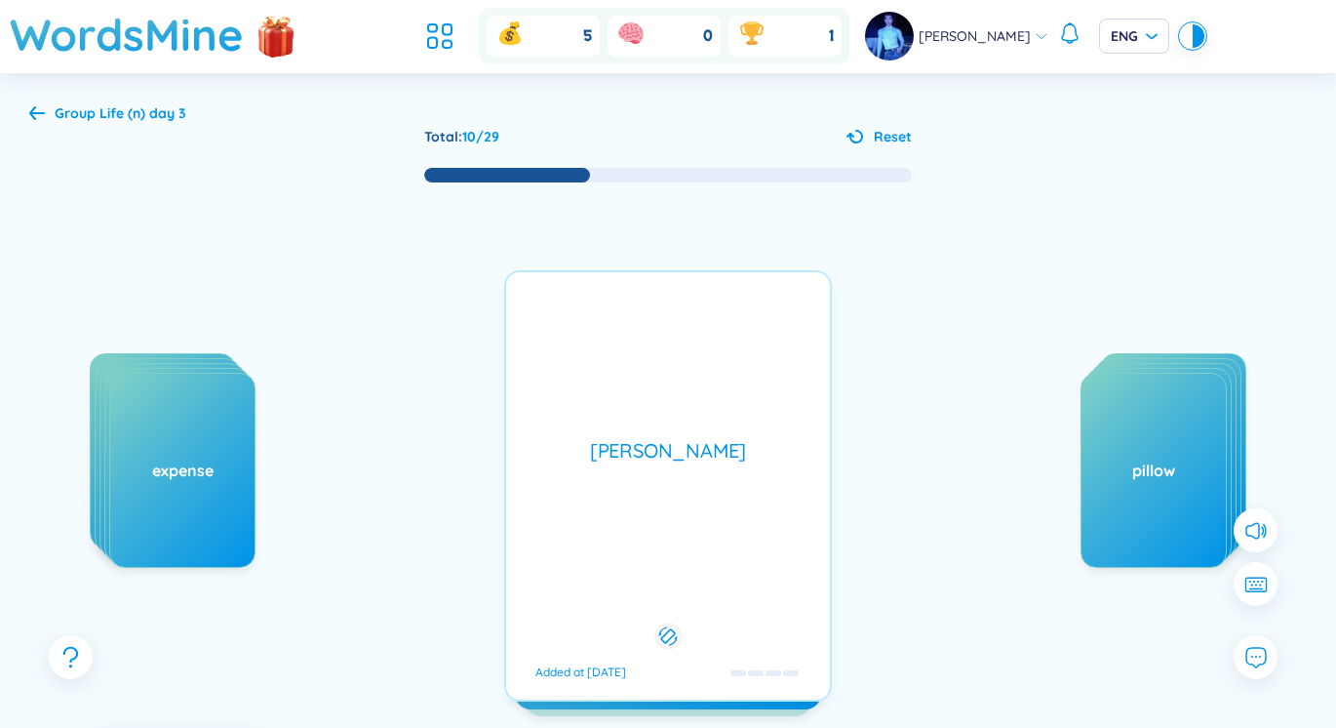
click at [643, 440] on div "[PERSON_NAME]" at bounding box center [668, 450] width 304 height 27
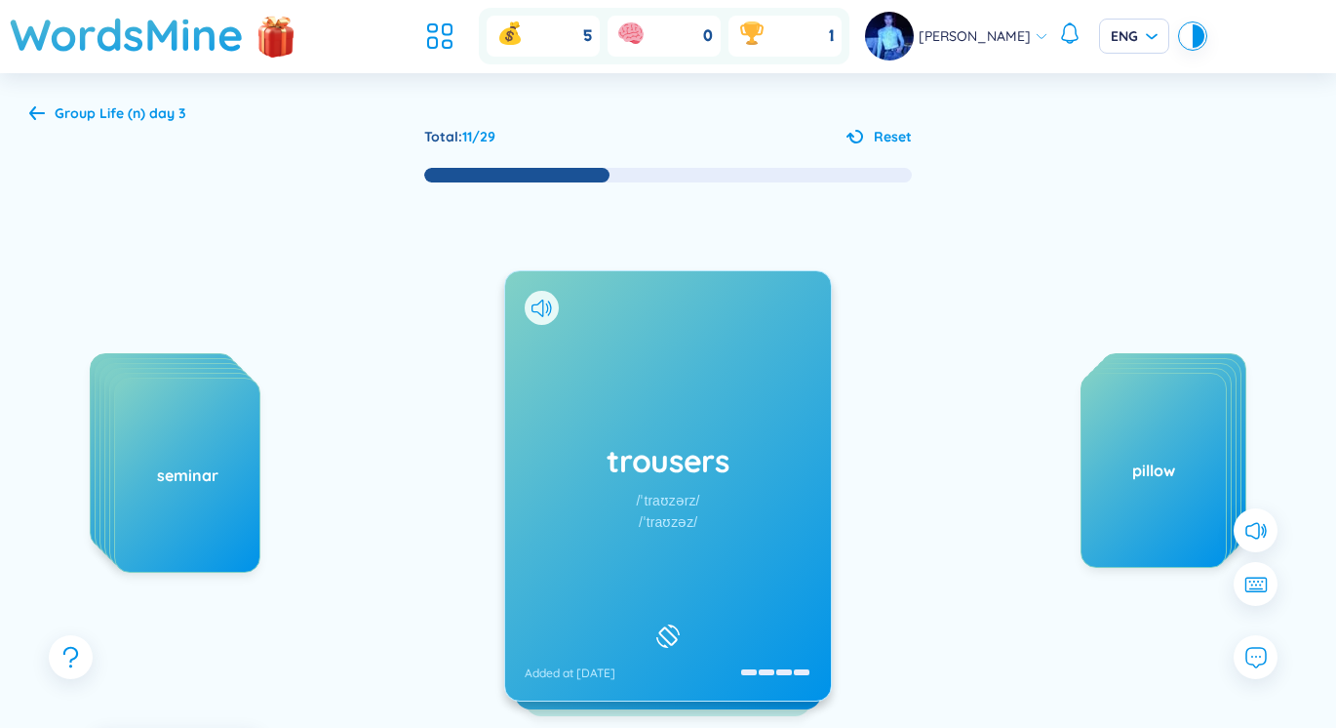
click at [535, 530] on div "trousers /ˈtraʊzərz/ /ˈtraʊzəz/ Added at [DATE]" at bounding box center [668, 485] width 326 height 429
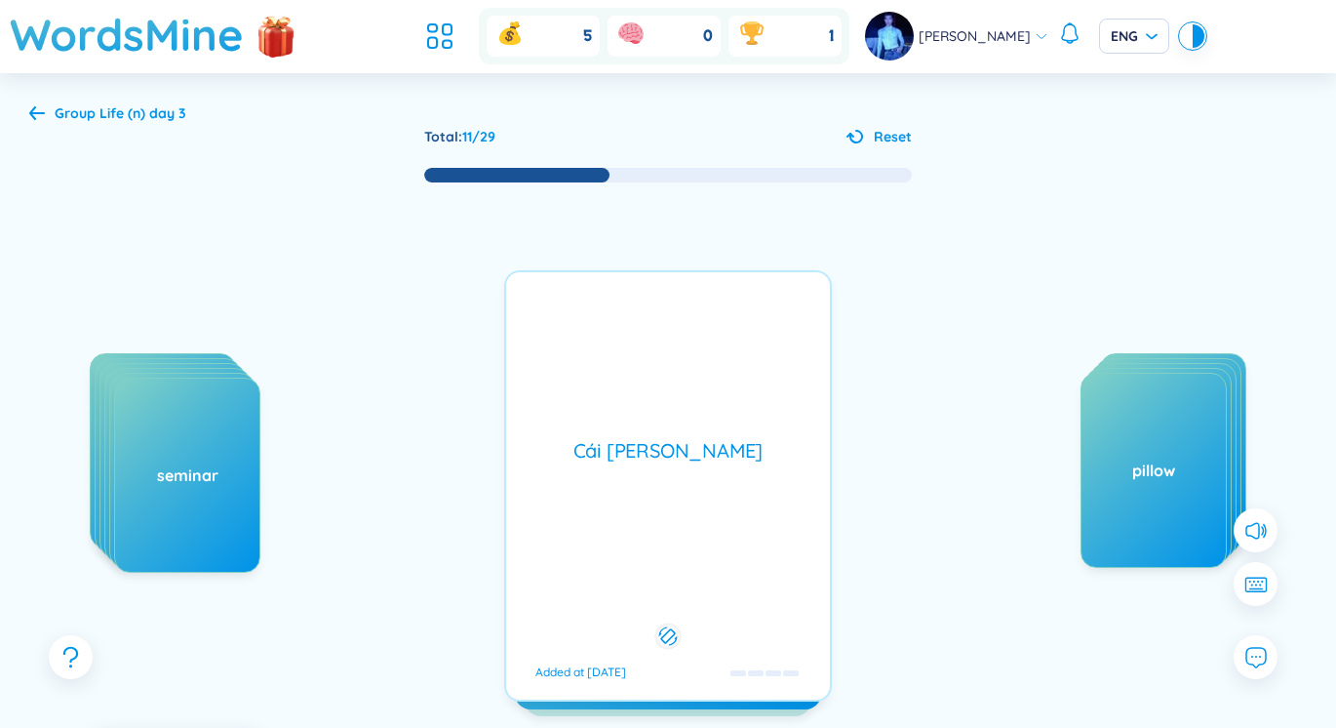
click at [535, 530] on div "trousers /ˈtraʊzərz/ /ˈtraʊzəz/ Added at [DATE] Cái [PERSON_NAME] Added at [DAT…" at bounding box center [668, 485] width 328 height 431
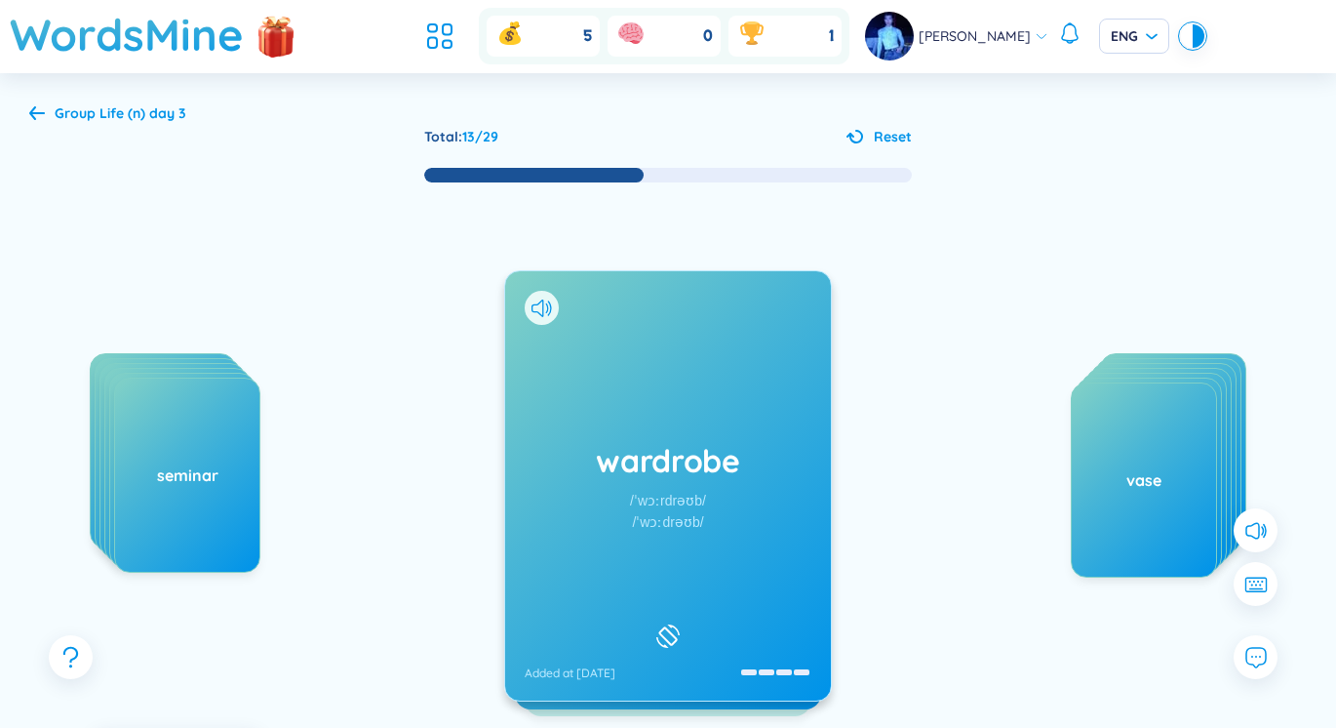
click at [726, 436] on div "wardrobe /ˈwɔːrdrəʊb/ /ˈwɔːdrəʊb/ Added at [DATE]" at bounding box center [668, 485] width 326 height 429
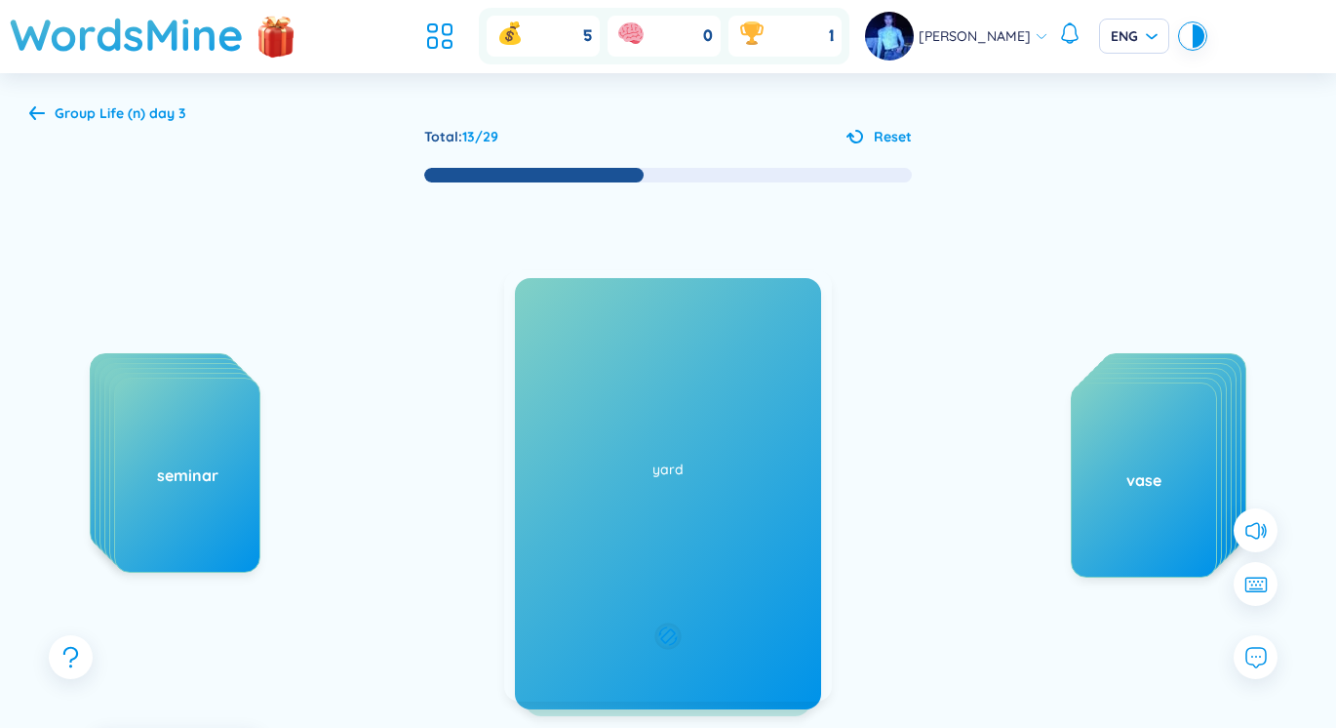
click at [726, 436] on div "Tủ quần áo Added at [DATE]" at bounding box center [668, 485] width 328 height 431
click at [701, 399] on div "yard /jɑːrd/ /jɑːd/ Added at [DATE]" at bounding box center [668, 485] width 326 height 429
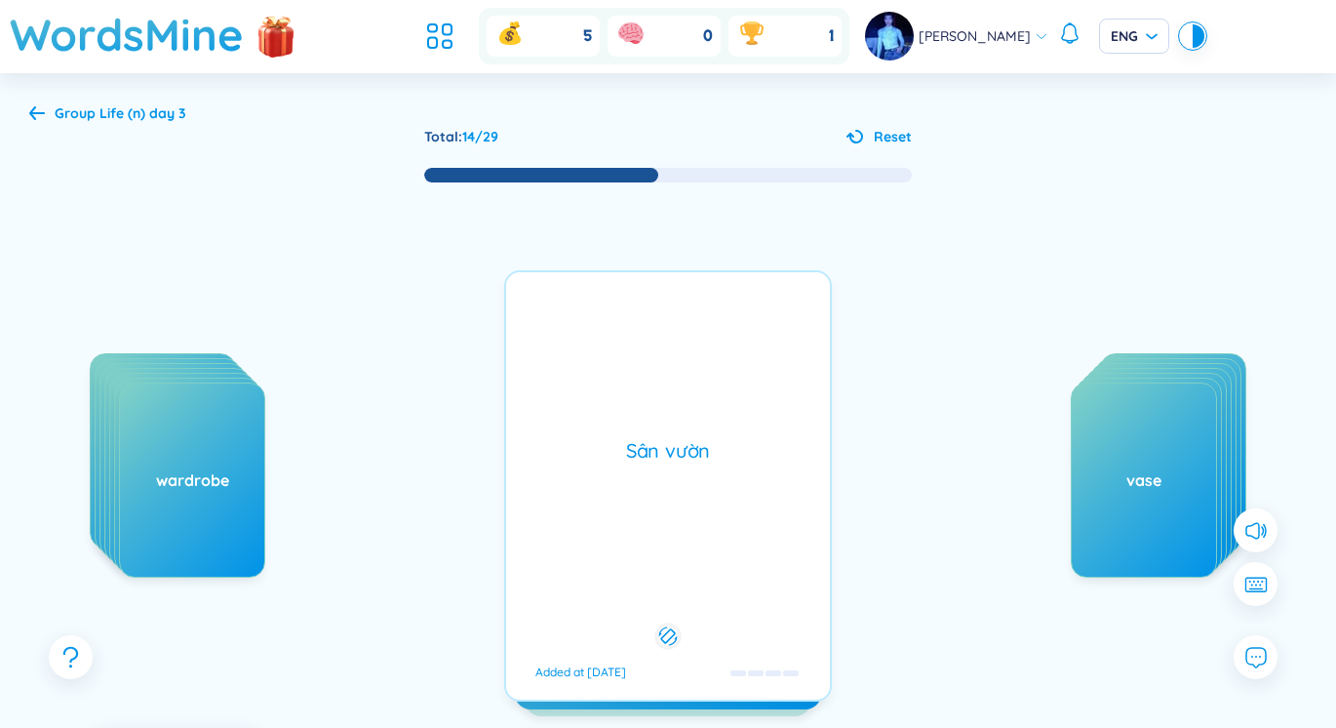
click at [701, 399] on div "Sân vườn Added at [DATE]" at bounding box center [668, 485] width 328 height 431
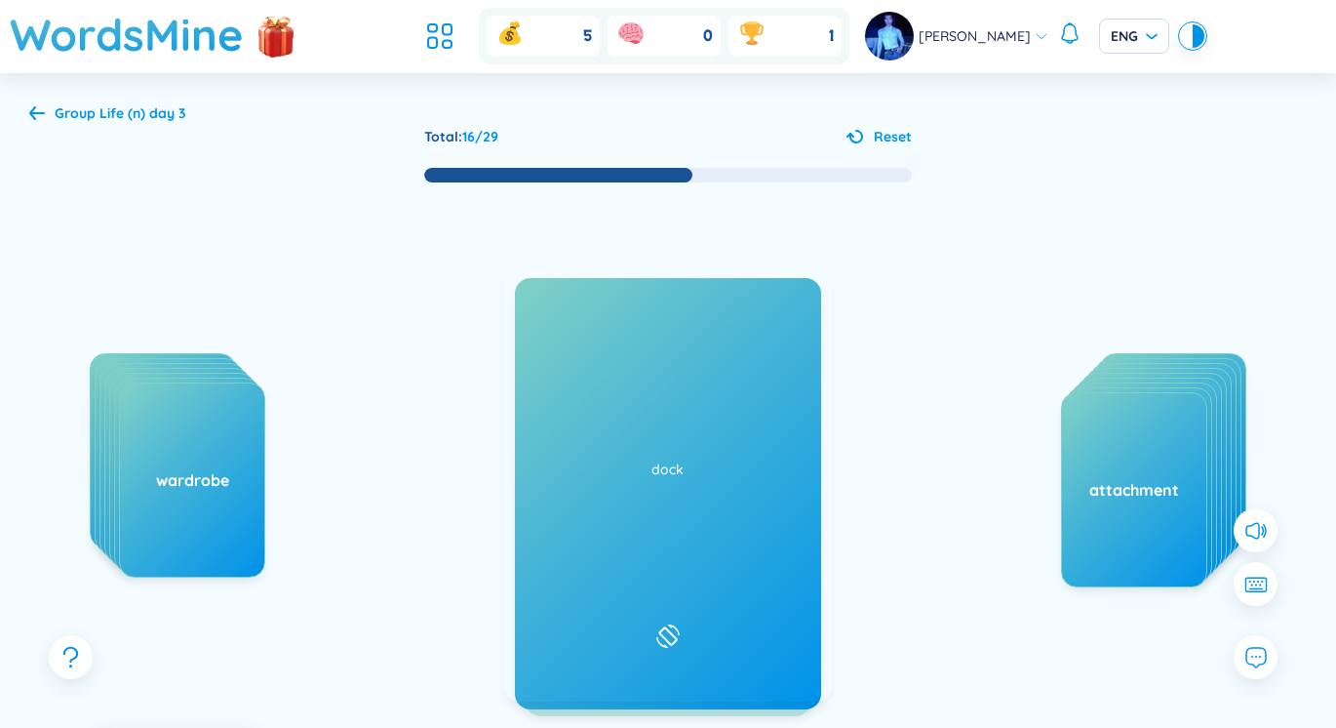
click at [725, 475] on h1 "attempt" at bounding box center [668, 460] width 287 height 43
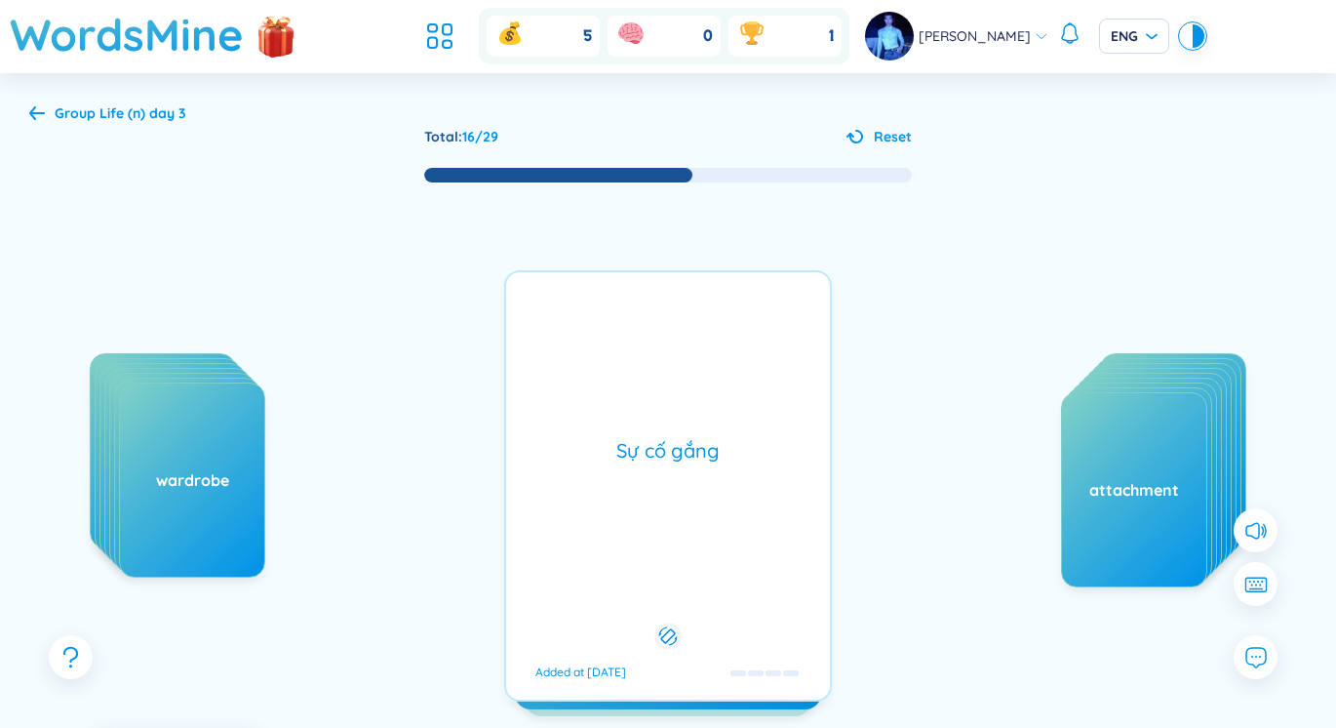
click at [725, 475] on div "Sự cố gắng Added at [DATE]" at bounding box center [668, 485] width 328 height 431
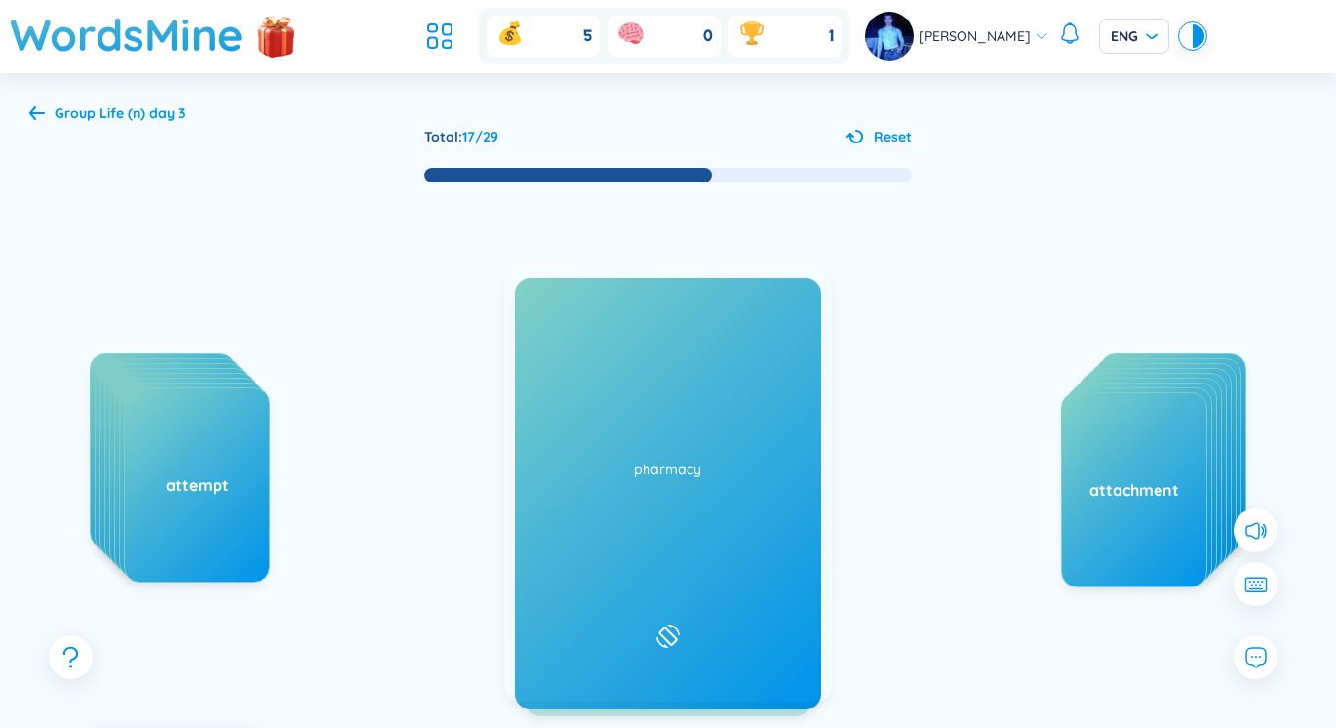
click at [647, 476] on h1 "dock" at bounding box center [668, 460] width 287 height 43
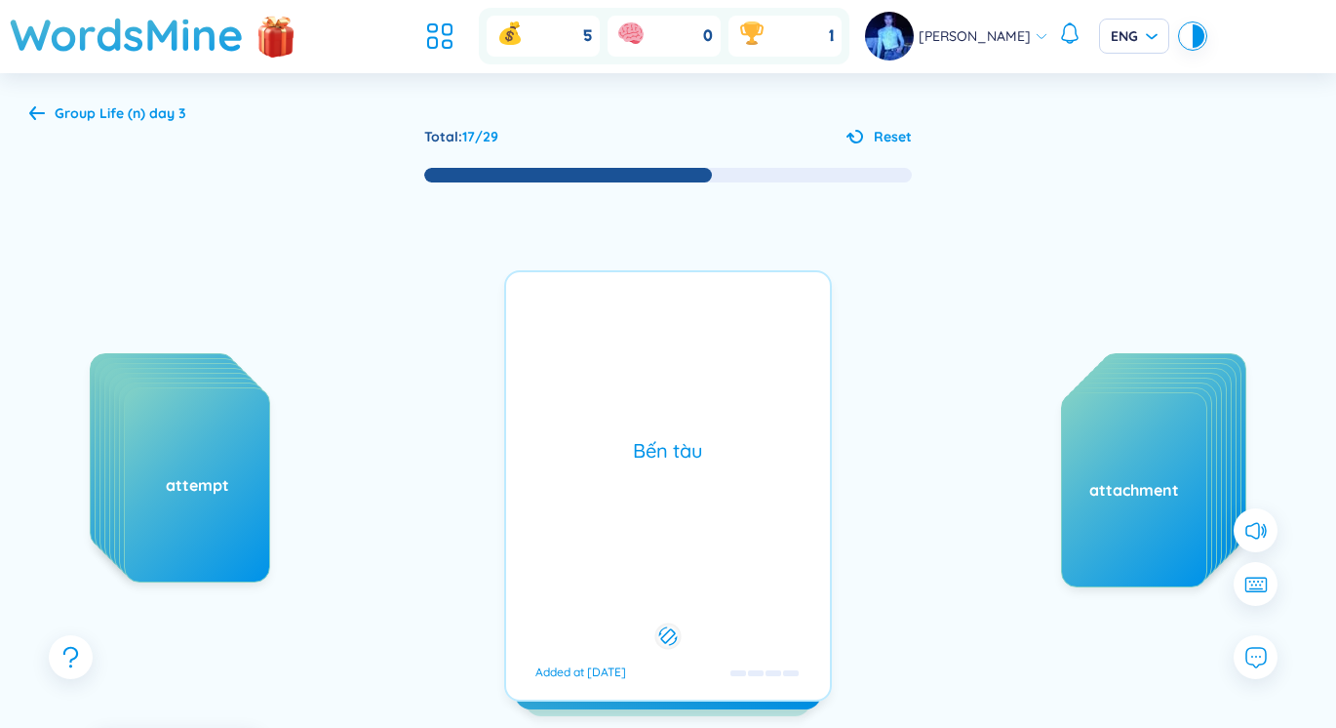
click at [647, 476] on div "Bến tàu Added at [DATE]" at bounding box center [668, 485] width 328 height 431
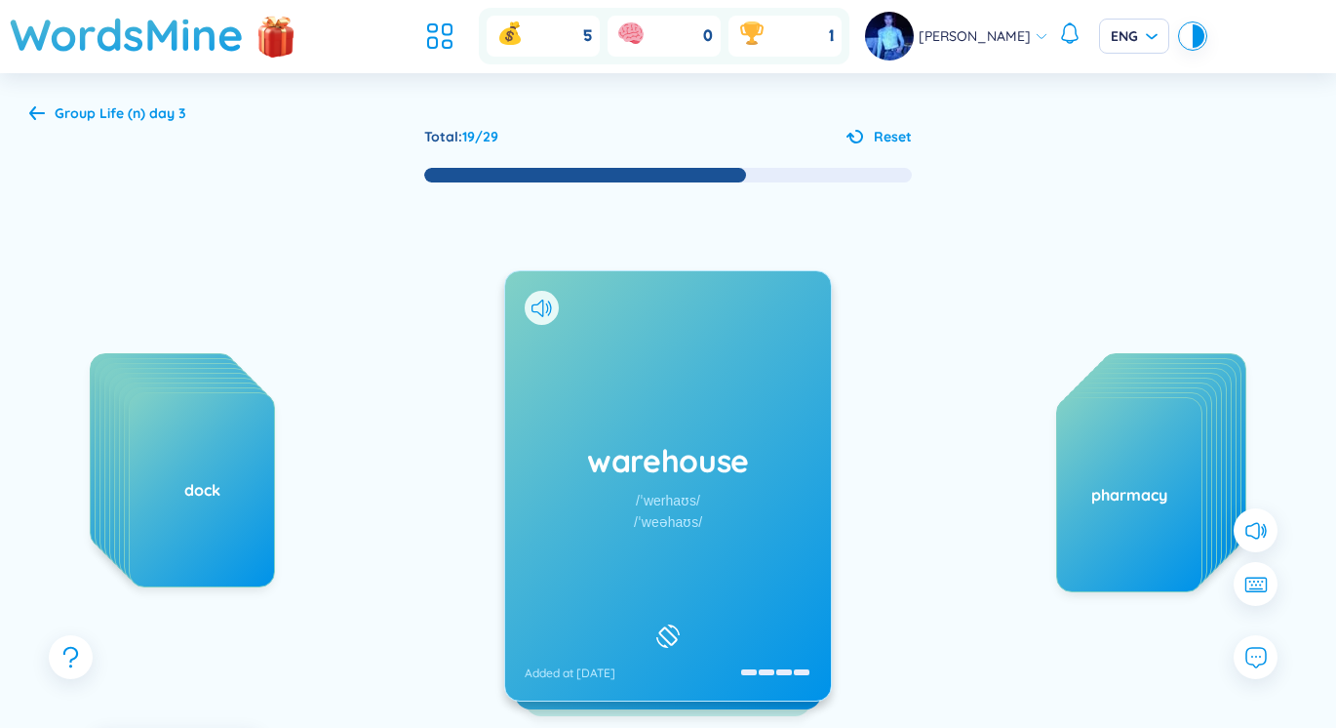
click at [682, 537] on div "warehouse /ˈwerhaʊs/ /ˈweəhaʊs/ Added at [DATE]" at bounding box center [668, 485] width 326 height 429
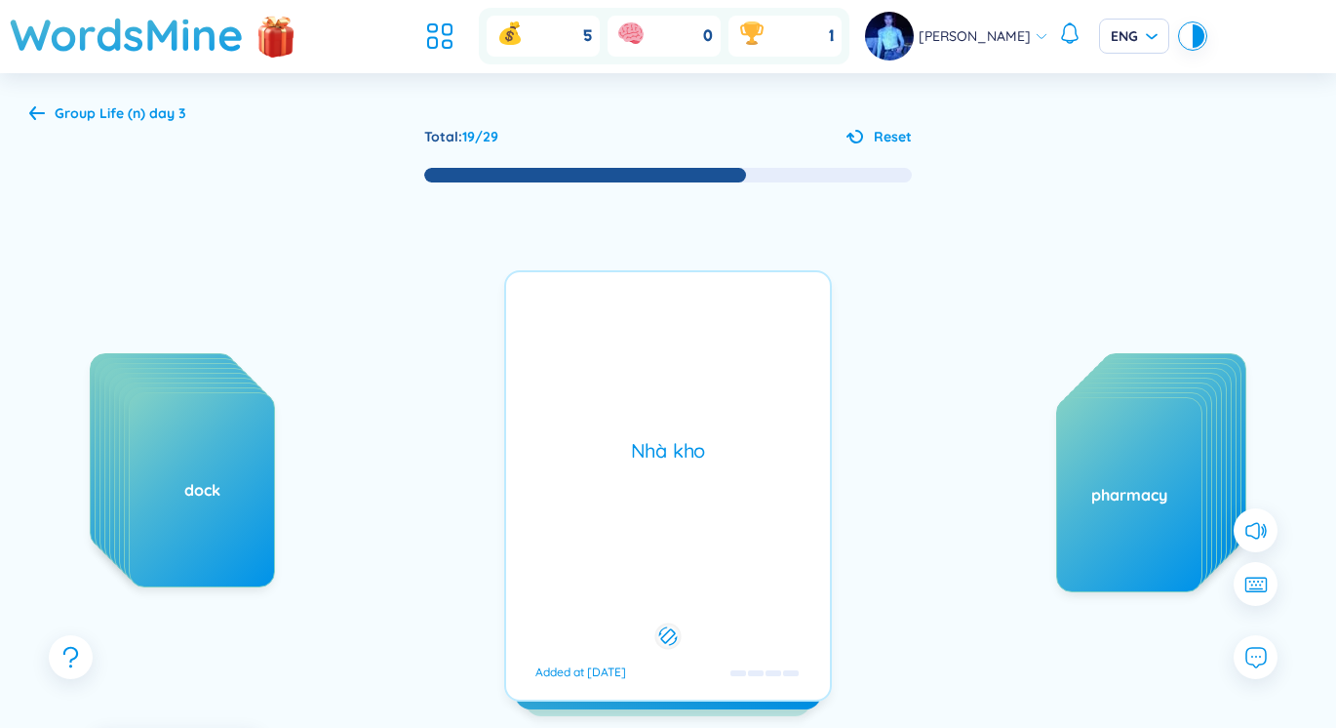
click at [682, 537] on div "Nhà kho Added at [DATE]" at bounding box center [668, 485] width 328 height 431
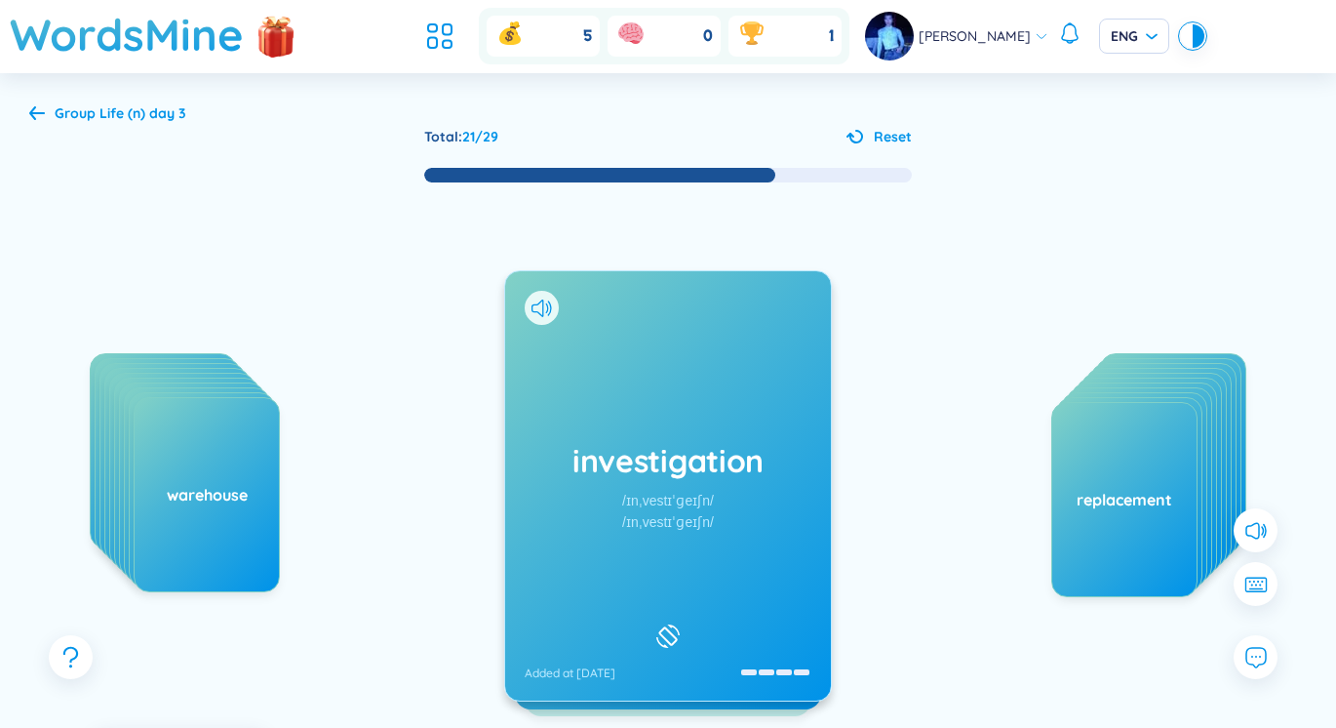
click at [730, 527] on div "investigation /ɪnˌvestɪˈɡeɪʃn/ /ɪnˌvestɪˈɡeɪʃn/ Added at [DATE]" at bounding box center [668, 485] width 326 height 429
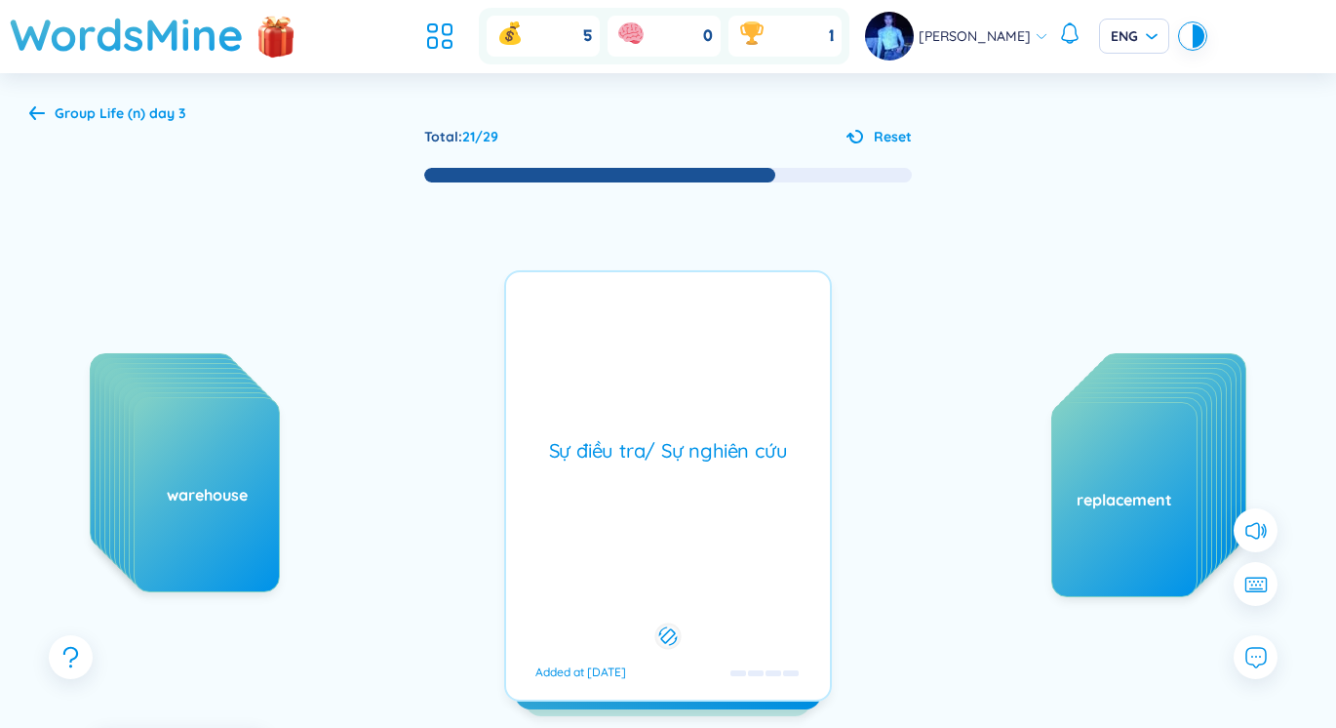
click at [730, 527] on div "Sự điều tra/ Sự nghiên cứu Added at [DATE]" at bounding box center [668, 485] width 328 height 431
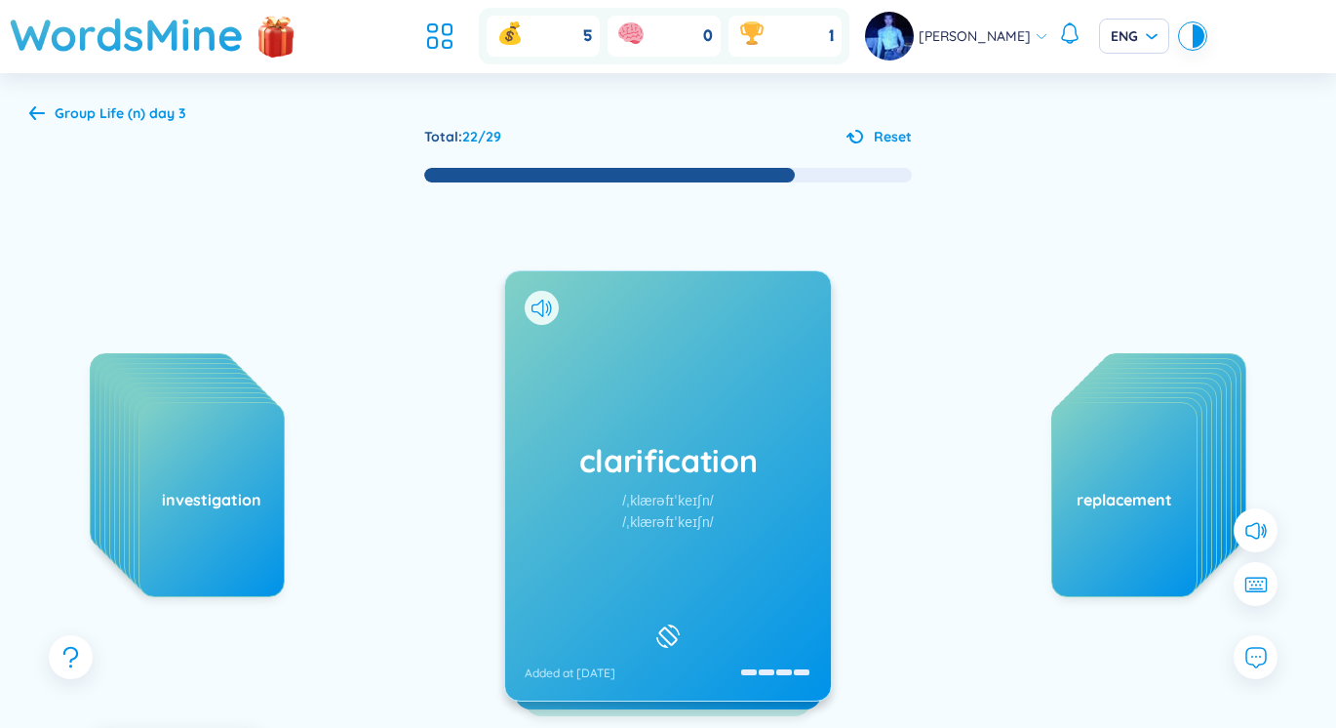
click at [580, 505] on div "clarification /ˌklærəfɪˈkeɪʃn/ /ˌklærəfɪˈkeɪʃn/ Added at [DATE]" at bounding box center [668, 485] width 326 height 429
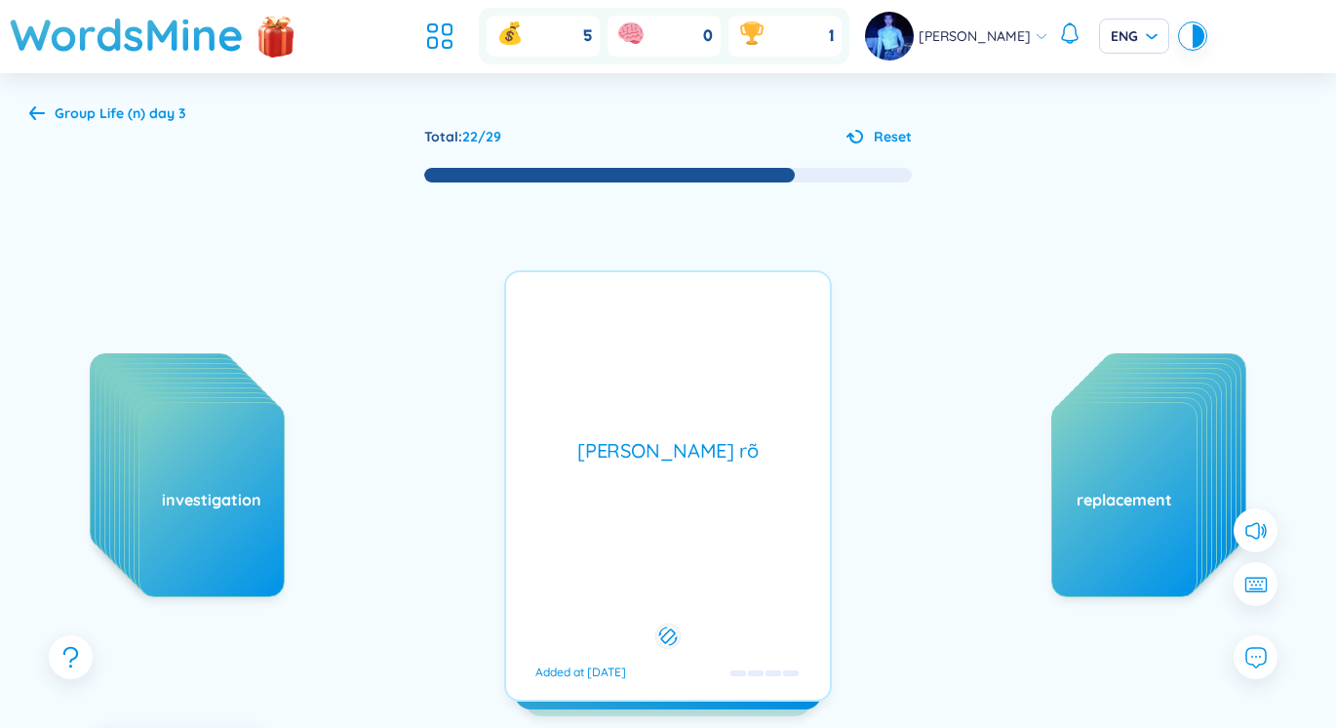
click at [580, 505] on div "clarification /ˌklærəfɪˈkeɪʃn/ /ˌklærəfɪˈkeɪʃn/ Added at [DATE] [PERSON_NAME] r…" at bounding box center [668, 485] width 328 height 431
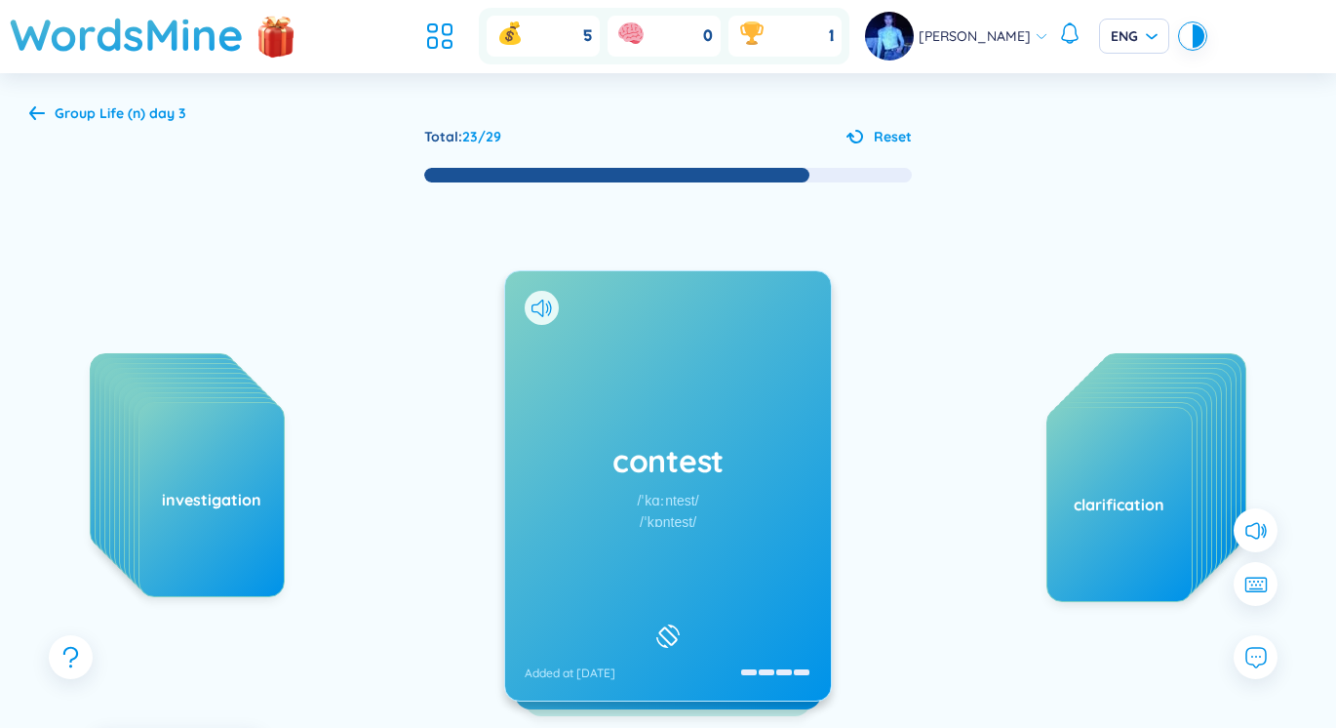
click at [584, 455] on h1 "contest" at bounding box center [668, 460] width 287 height 43
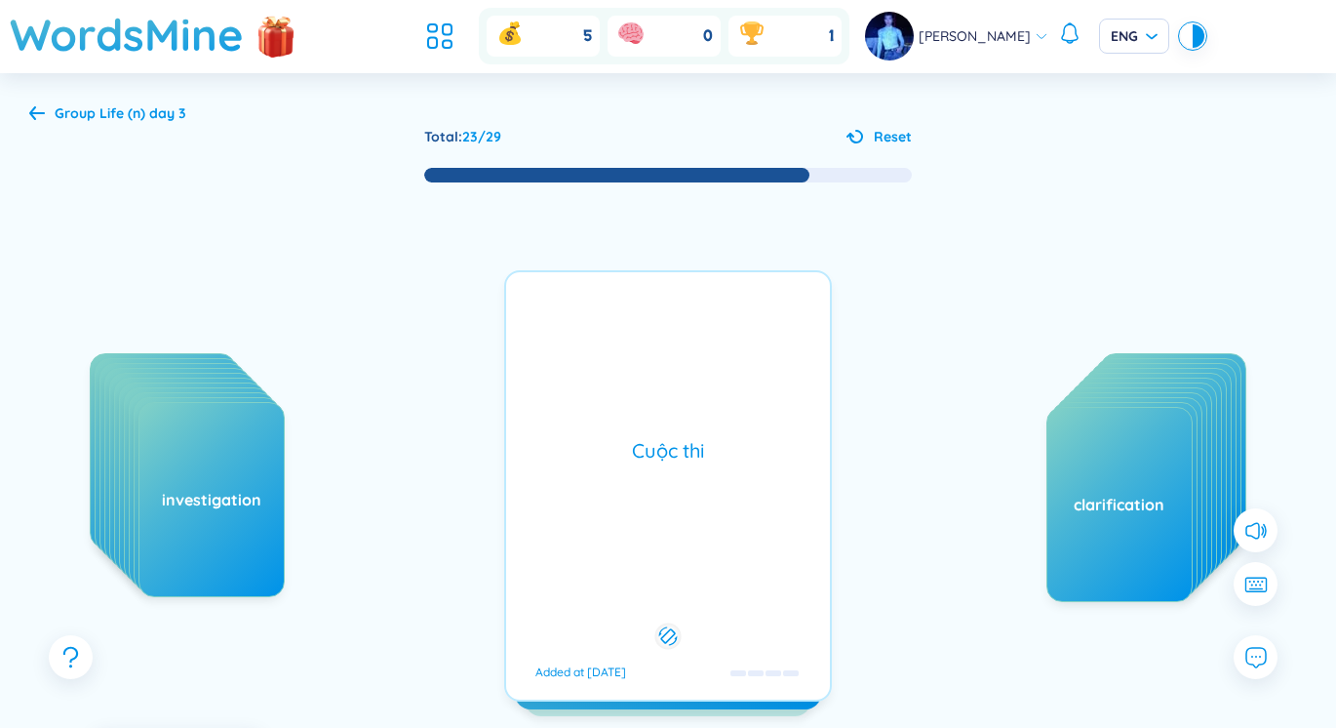
click at [584, 455] on h1 "contest" at bounding box center [668, 460] width 287 height 43
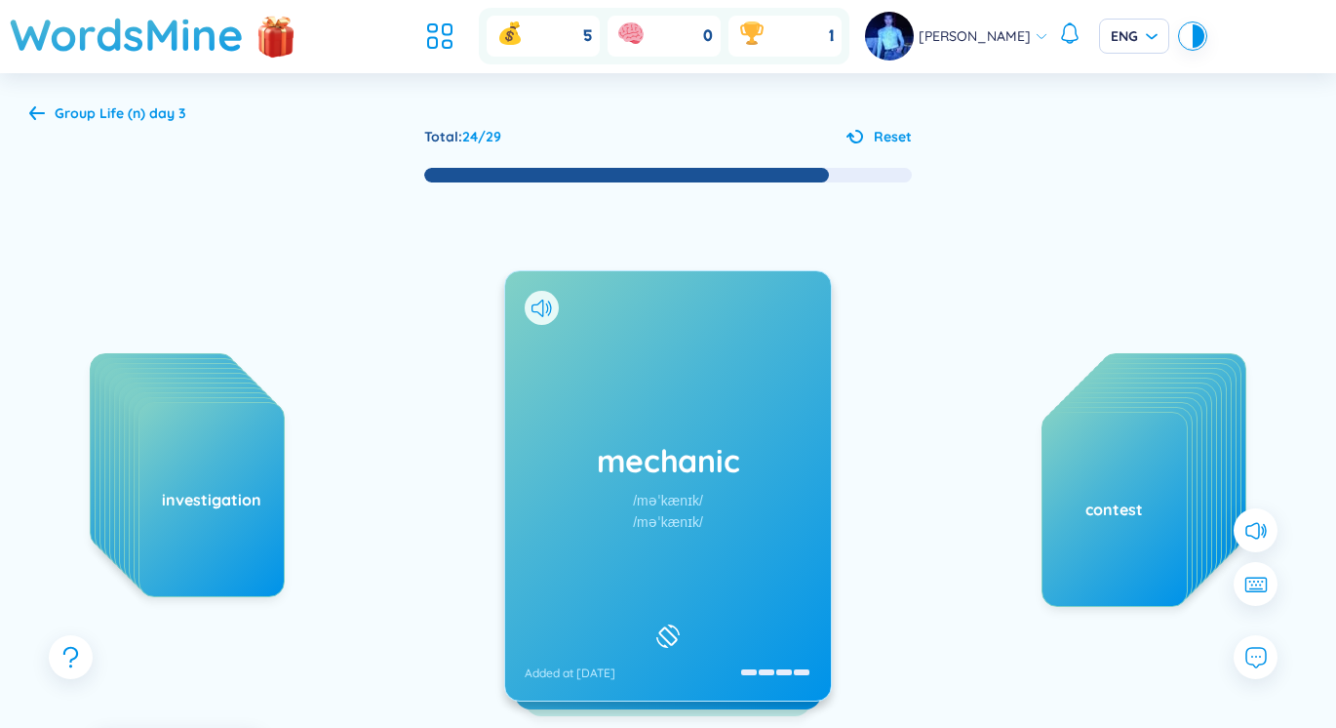
click at [593, 500] on div "mechanic /məˈkænɪk/ /məˈkænɪk/ Added at [DATE]" at bounding box center [668, 485] width 326 height 429
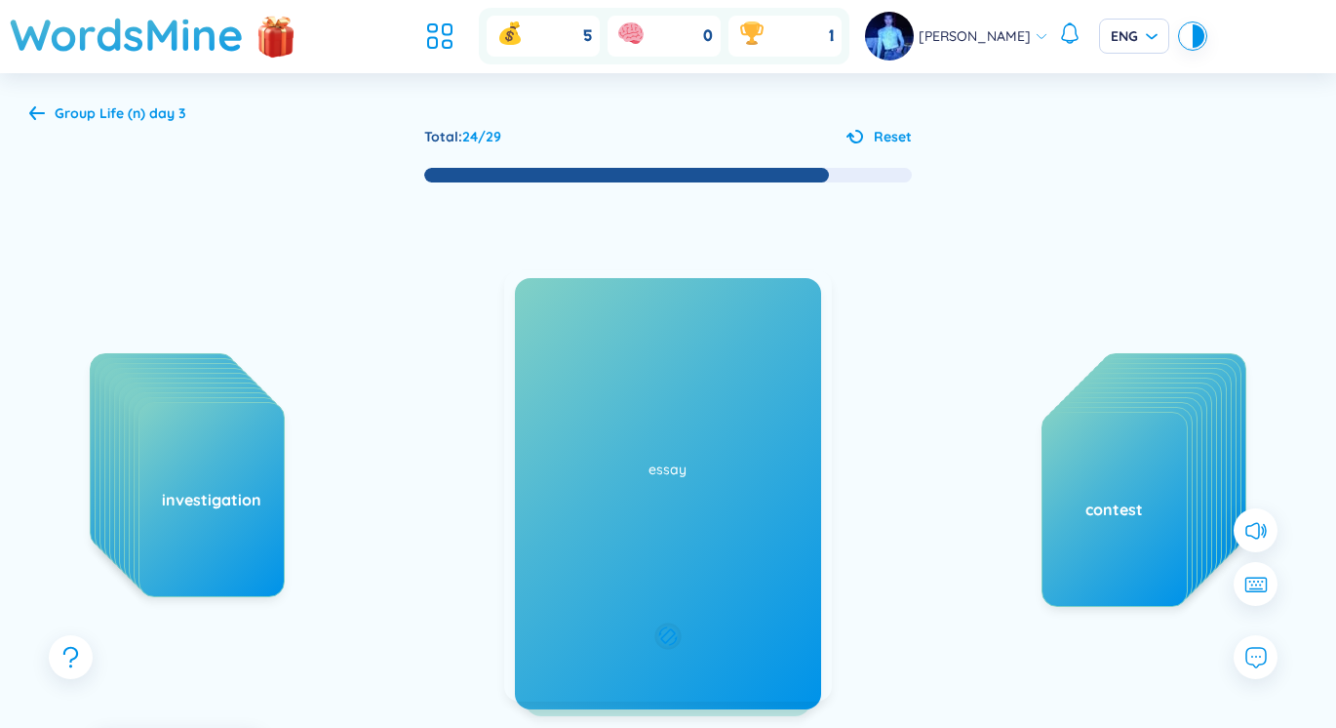
click at [593, 499] on div "Thợ máy Added at [DATE]" at bounding box center [668, 485] width 328 height 431
click at [599, 520] on div "essay /ˈeseɪ/ /ˈeseɪ/ Added at [DATE]" at bounding box center [668, 485] width 326 height 429
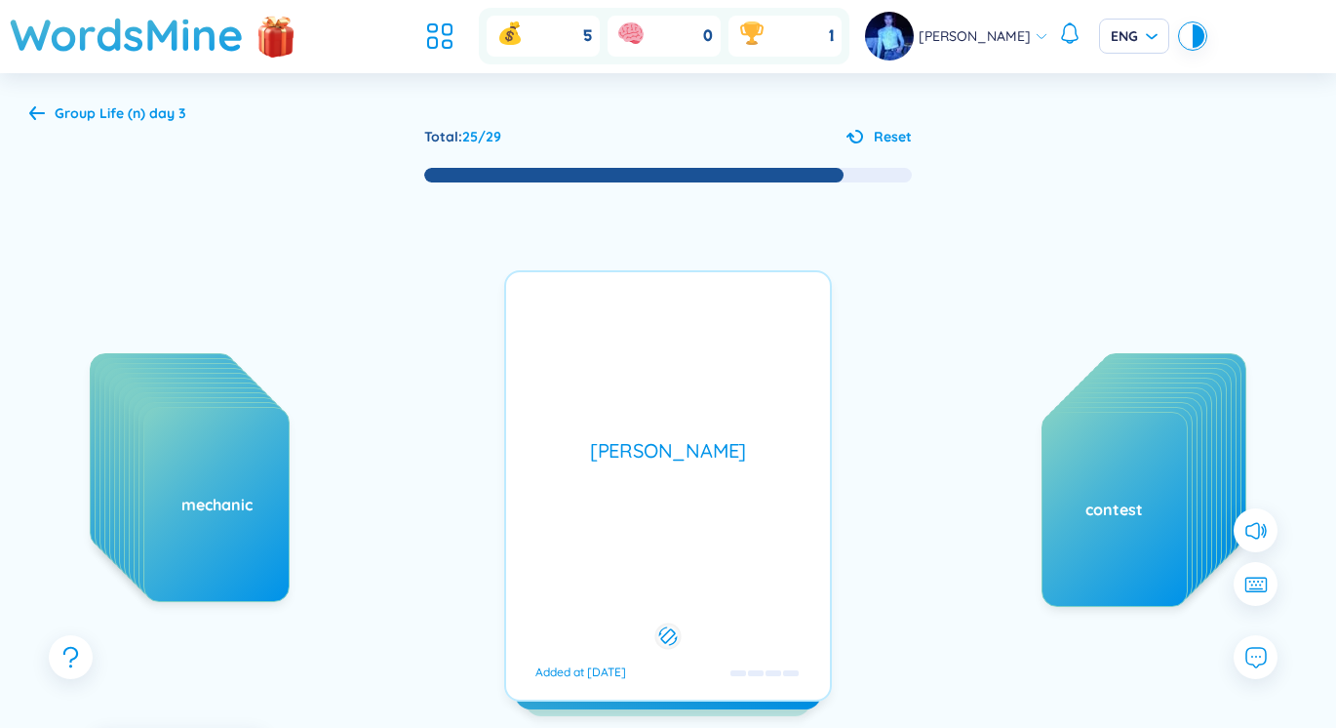
click at [599, 520] on div "essay /ˈeseɪ/ /ˈeseɪ/ Added at [DATE] [PERSON_NAME] Added at [DATE]" at bounding box center [668, 485] width 328 height 431
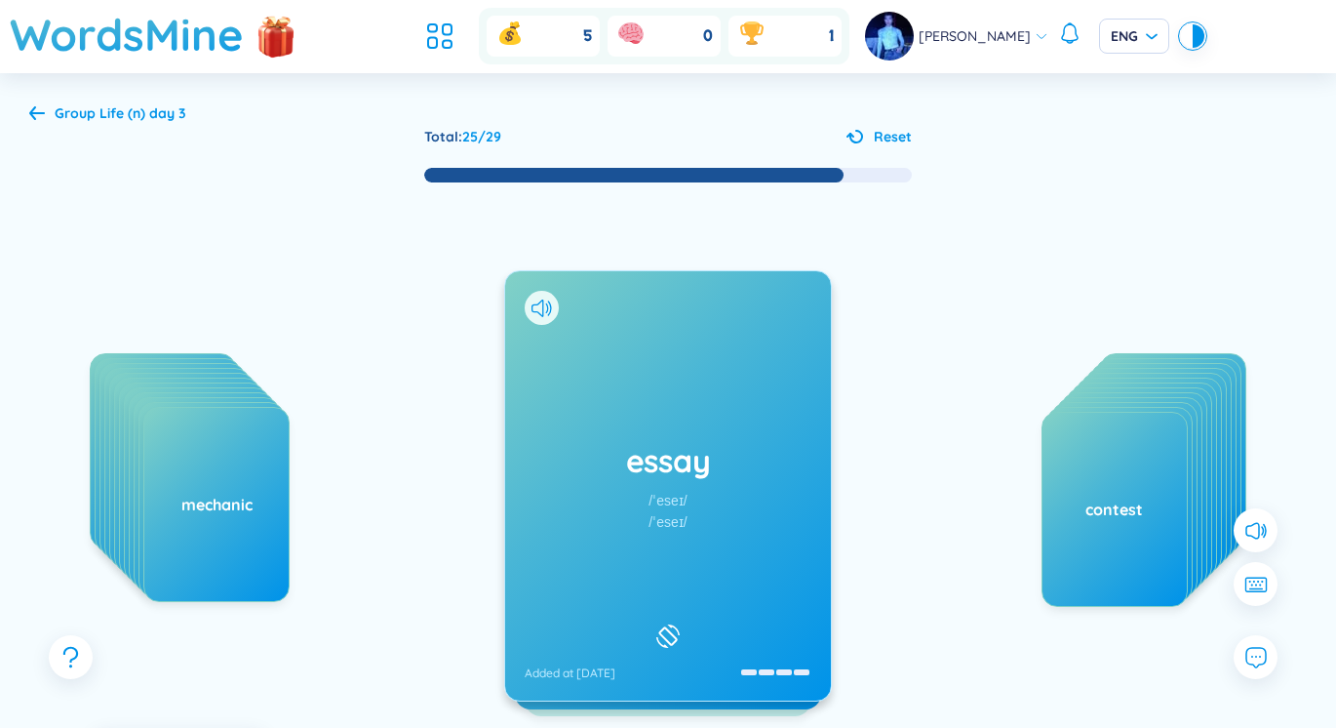
click at [622, 513] on div "essay /ˈeseɪ/ /ˈeseɪ/ Added at [DATE]" at bounding box center [668, 485] width 328 height 431
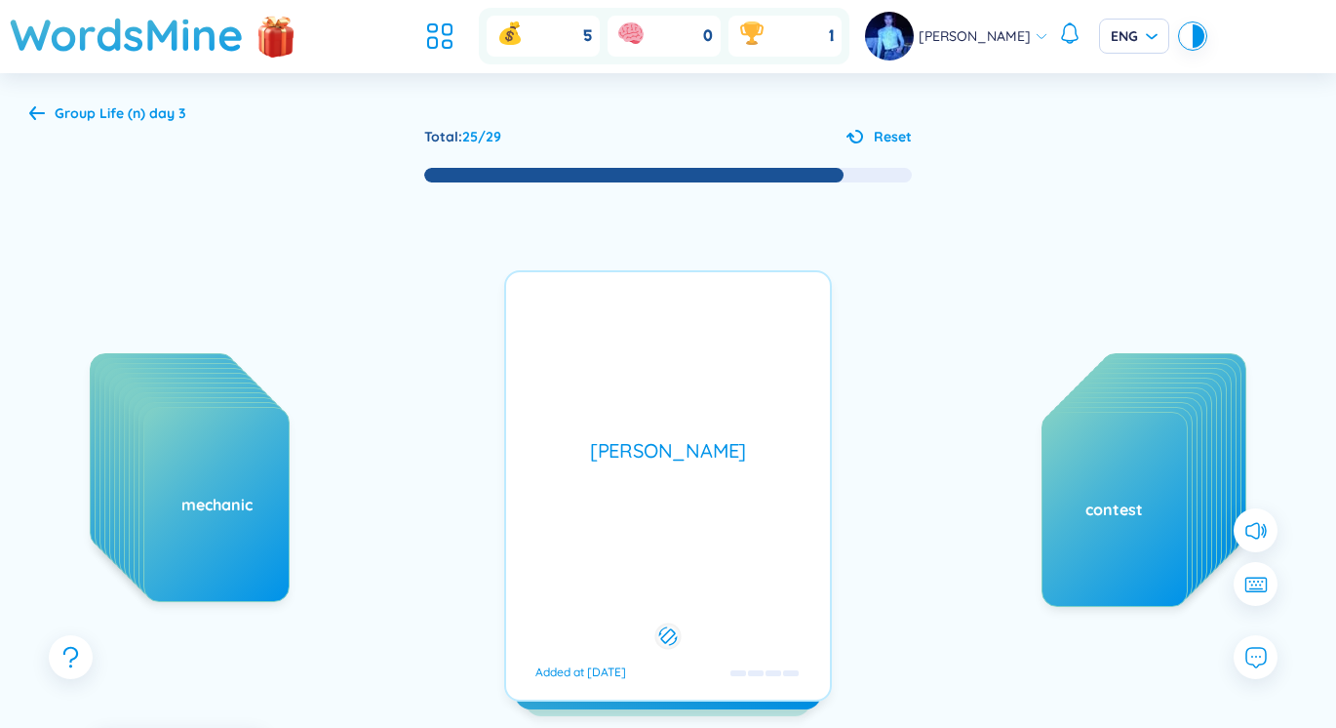
click at [622, 513] on div "essay /ˈeseɪ/ /ˈeseɪ/ Added at [DATE]" at bounding box center [668, 485] width 326 height 429
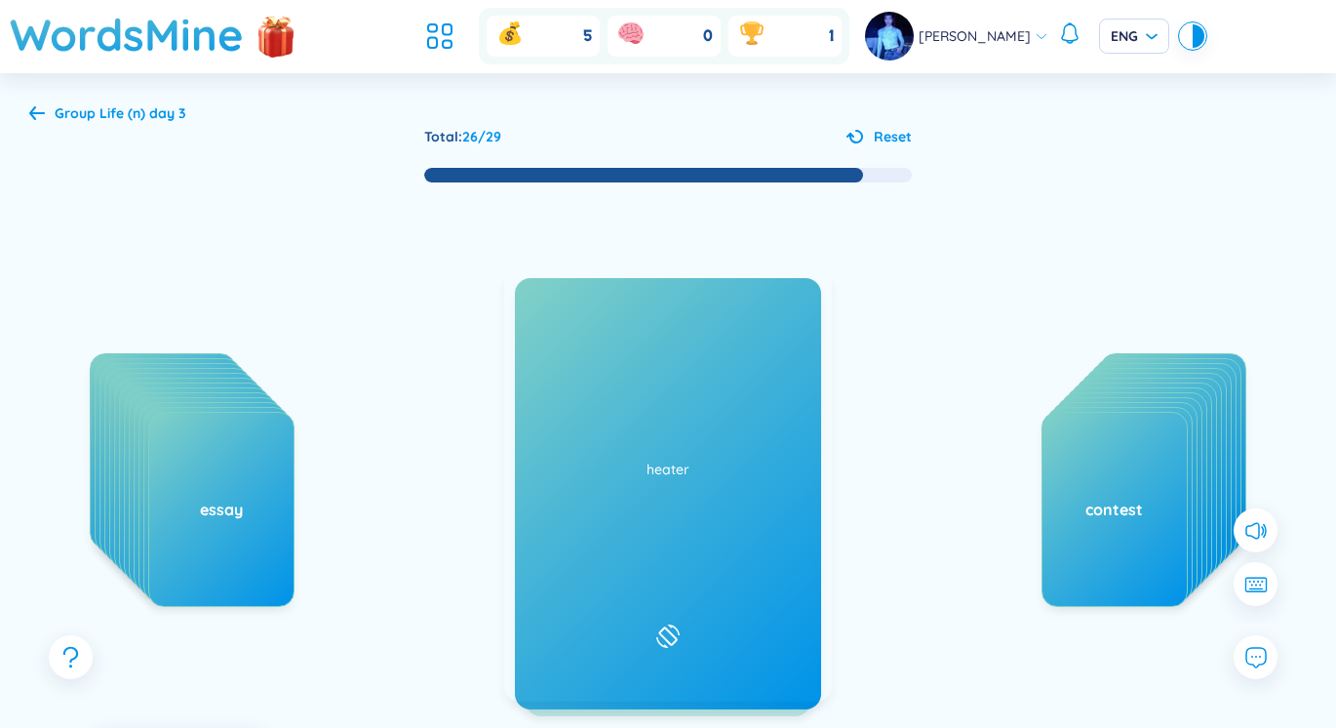
click at [590, 523] on div "function /ˈfʌŋkʃn/ /ˈfʌŋkʃn/ Added at [DATE]" at bounding box center [668, 485] width 326 height 429
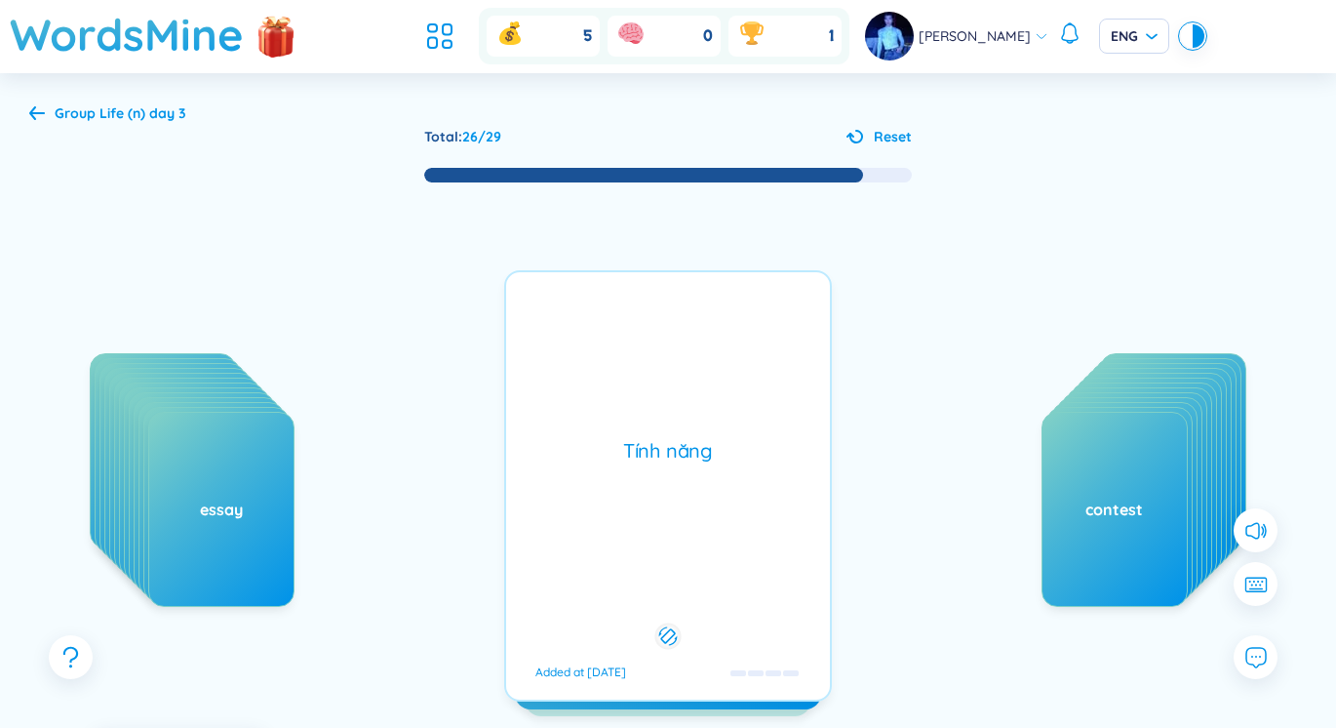
click at [590, 523] on div "function /ˈfʌŋkʃn/ /ˈfʌŋkʃn/ Added at [DATE] Tính năng Added at [DATE]" at bounding box center [668, 485] width 328 height 431
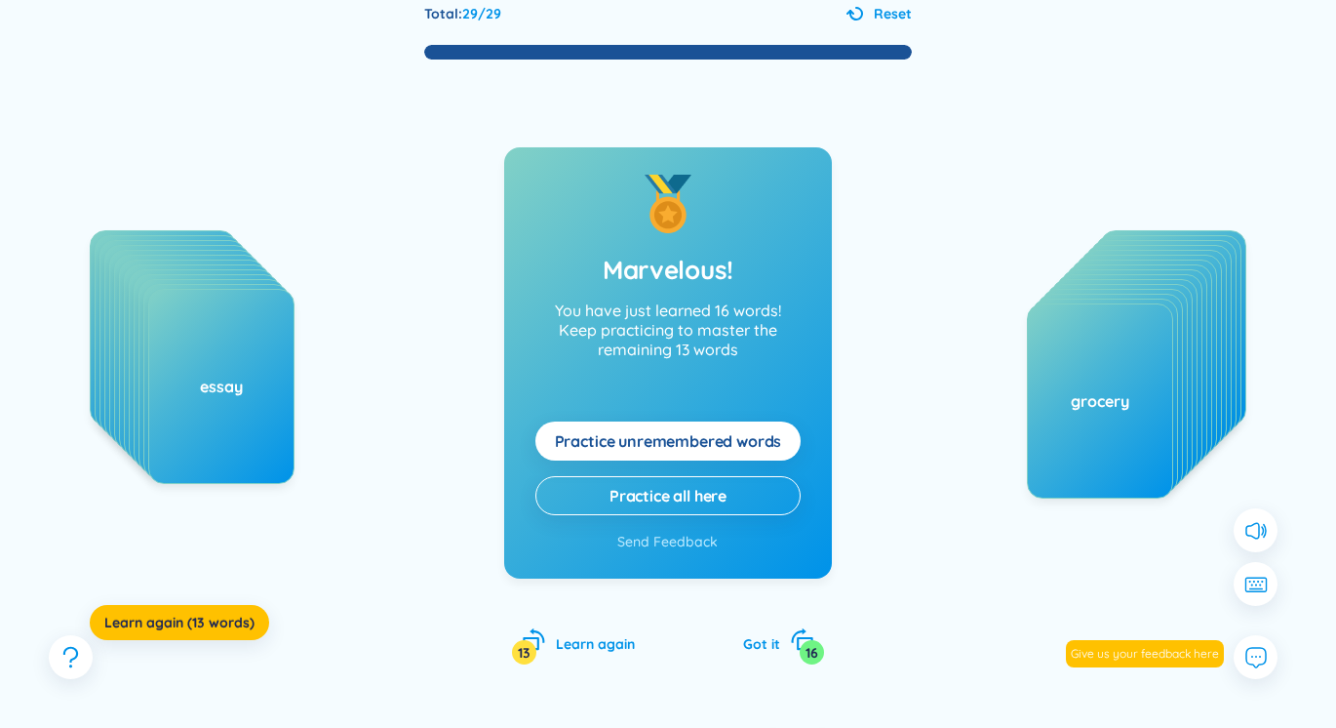
scroll to position [167, 0]
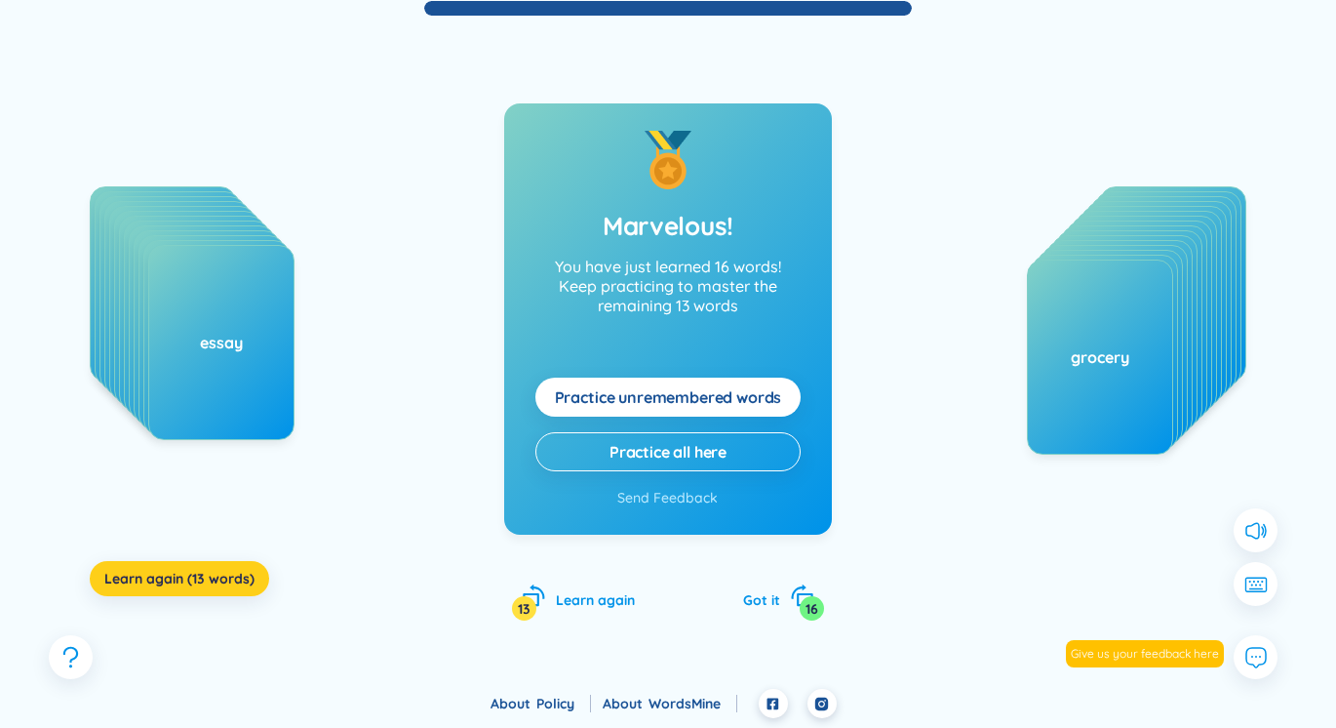
click at [206, 579] on span "Learn again (13 words)" at bounding box center [179, 579] width 150 height 20
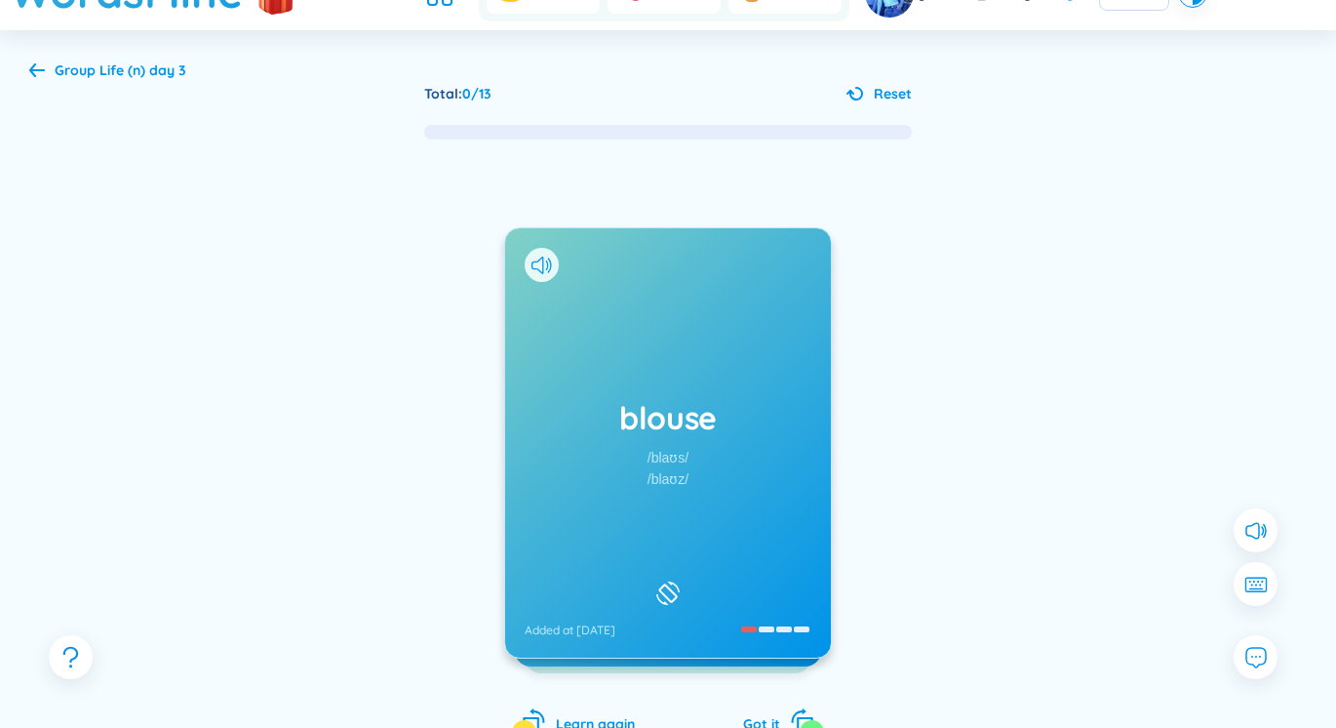
scroll to position [0, 0]
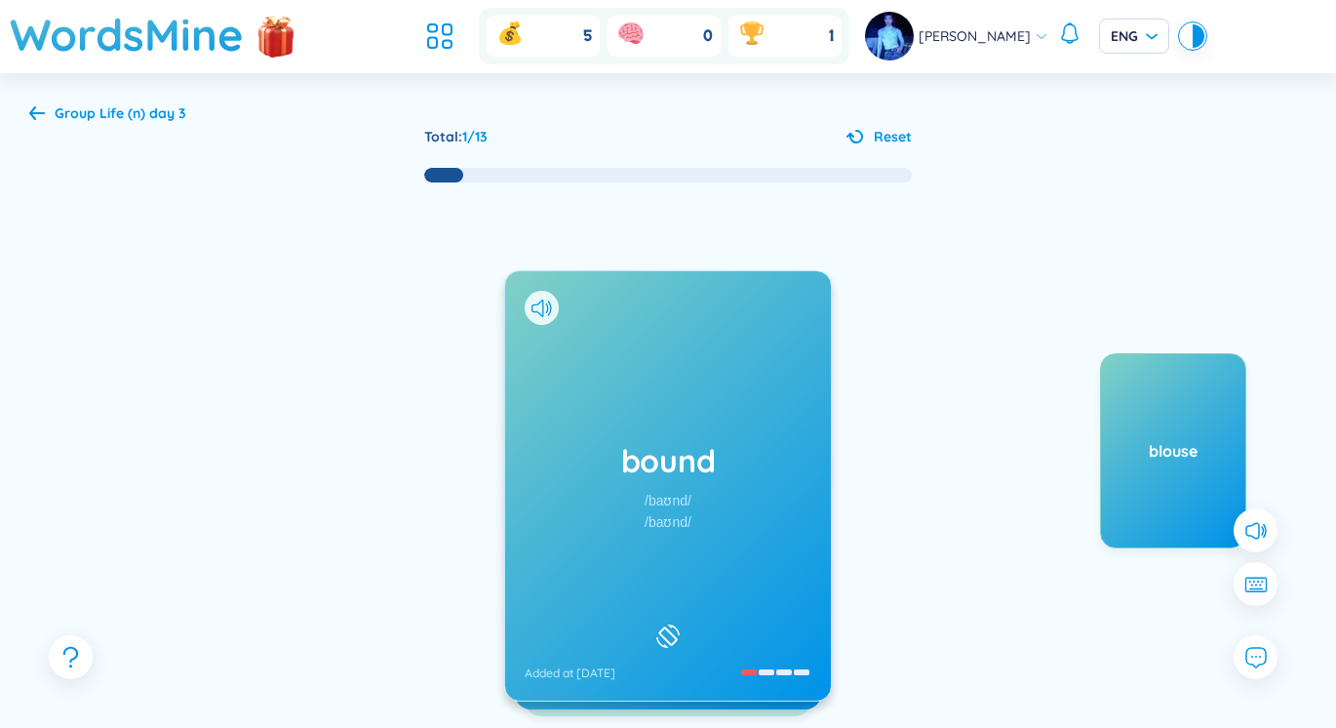
click at [743, 382] on div "bound /baʊnd/ /baʊnd/ Added at [DATE]" at bounding box center [668, 485] width 326 height 429
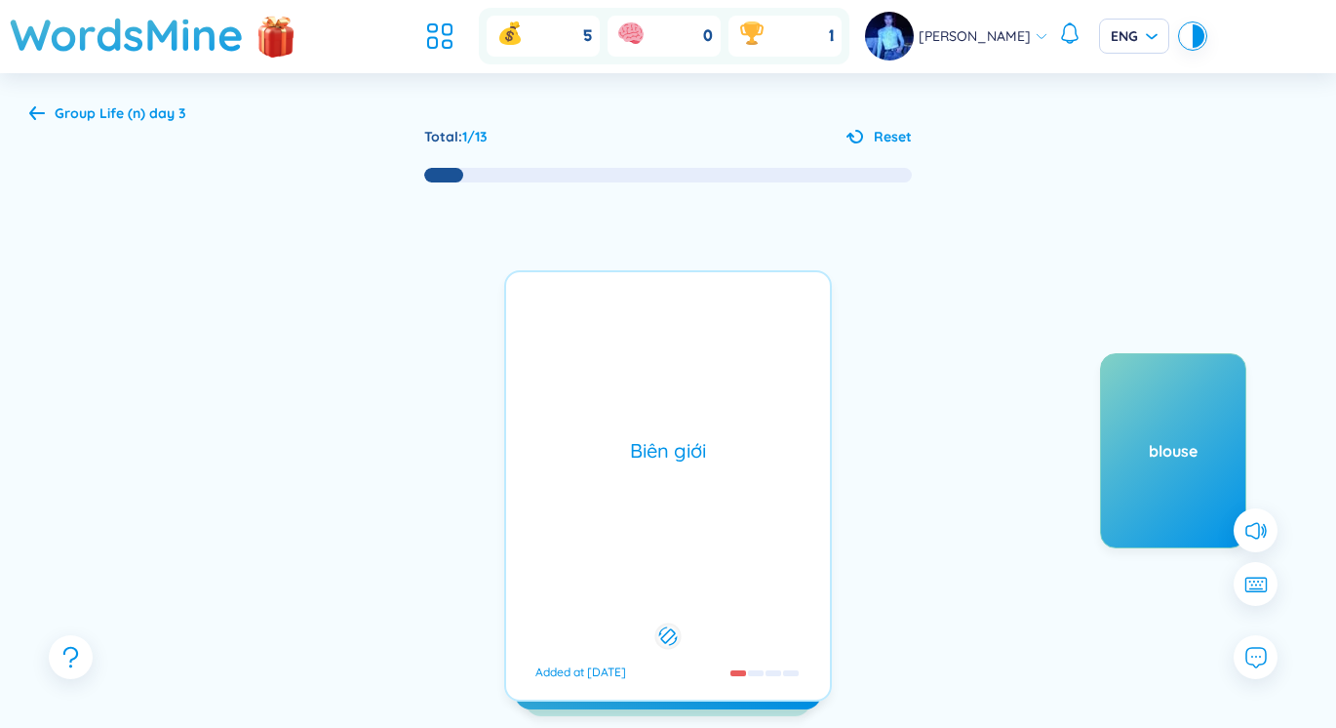
click at [743, 382] on div "Biên giới Added at [DATE]" at bounding box center [668, 485] width 328 height 431
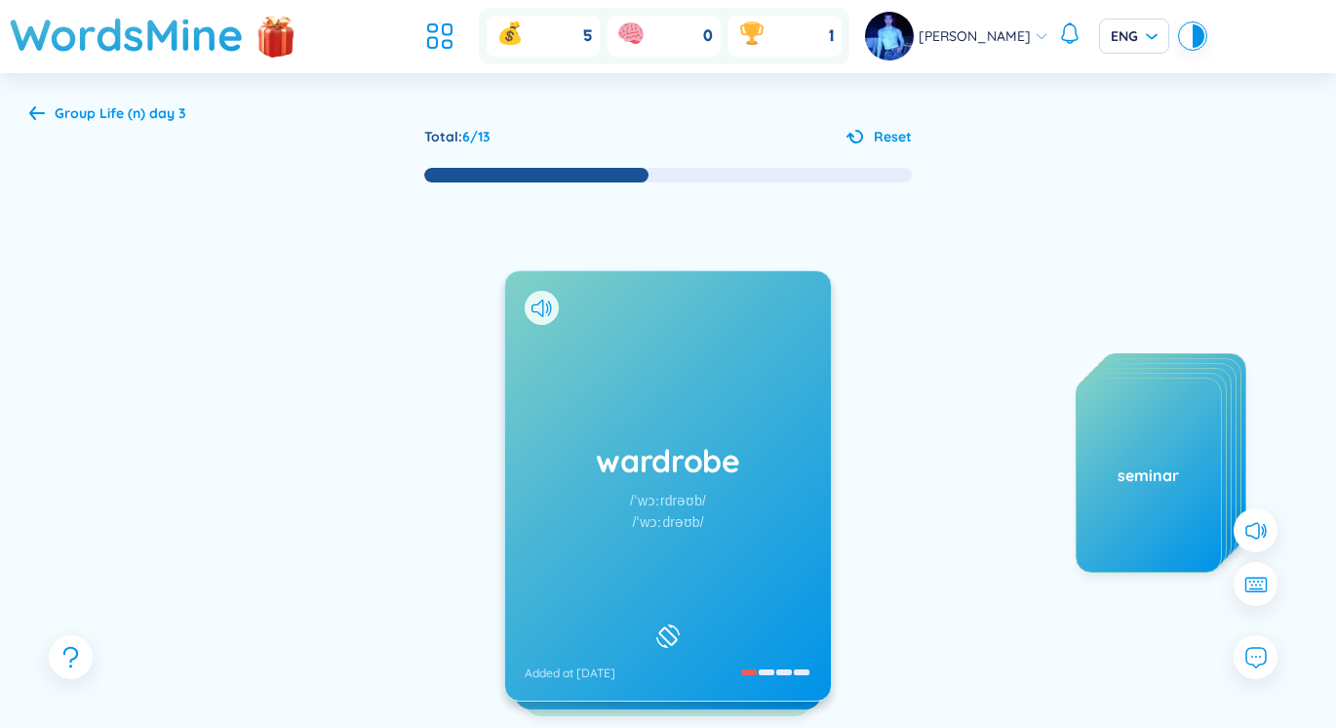
click at [743, 411] on div "wardrobe /ˈwɔːrdrəʊb/ /ˈwɔːdrəʊb/ Added at [DATE]" at bounding box center [668, 485] width 326 height 429
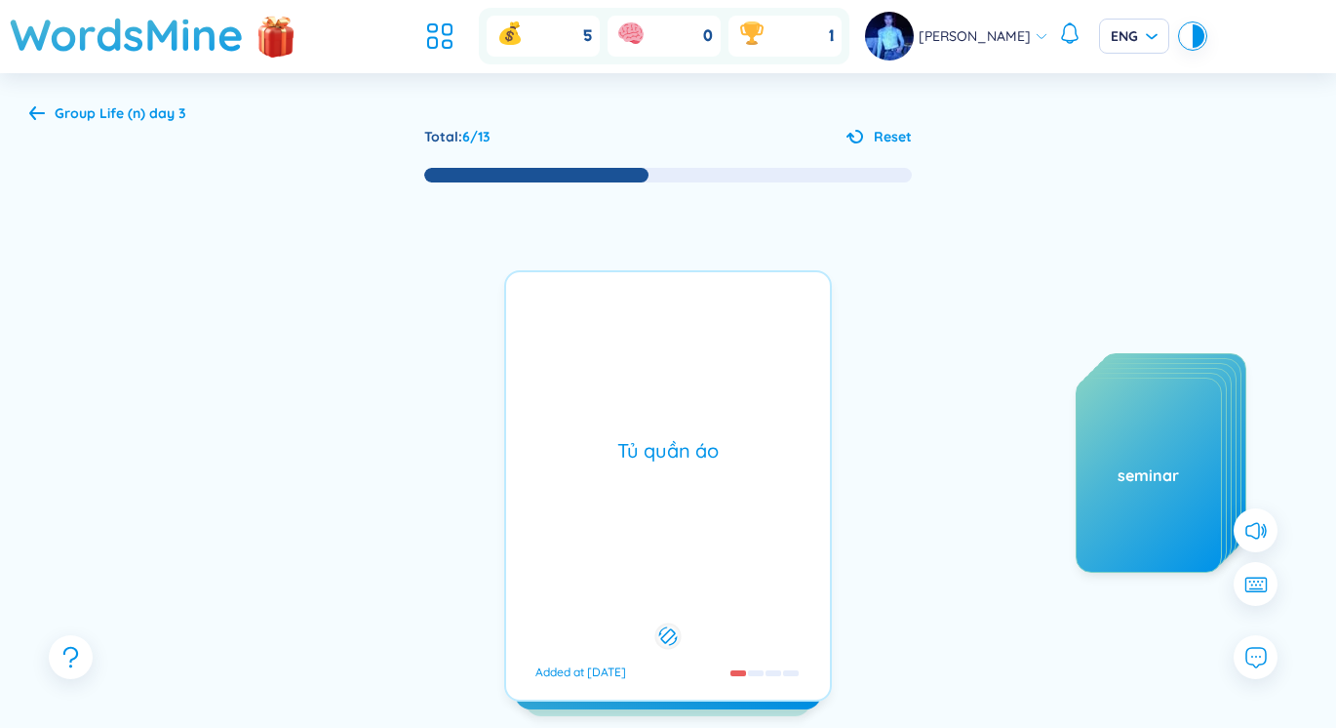
click at [743, 411] on div "Tủ quần áo Added at [DATE]" at bounding box center [668, 485] width 328 height 431
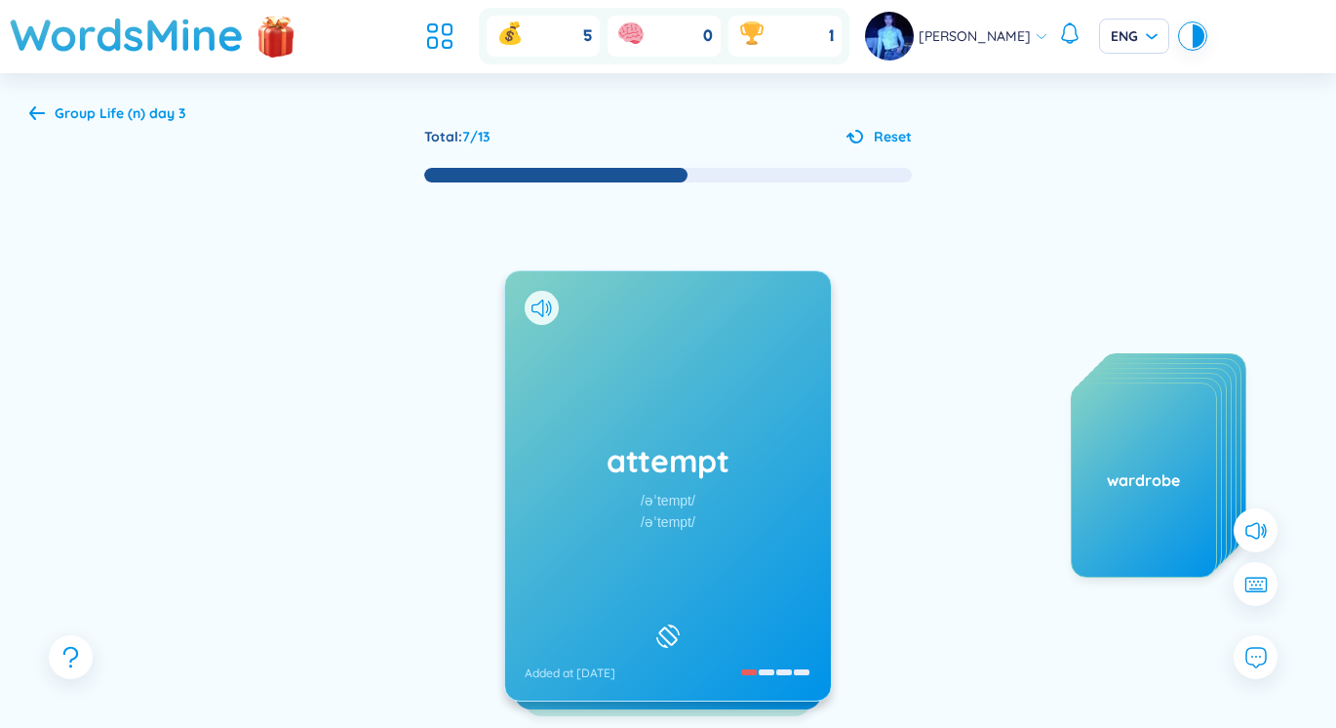
click at [642, 511] on div "/əˈtempt/" at bounding box center [668, 521] width 55 height 21
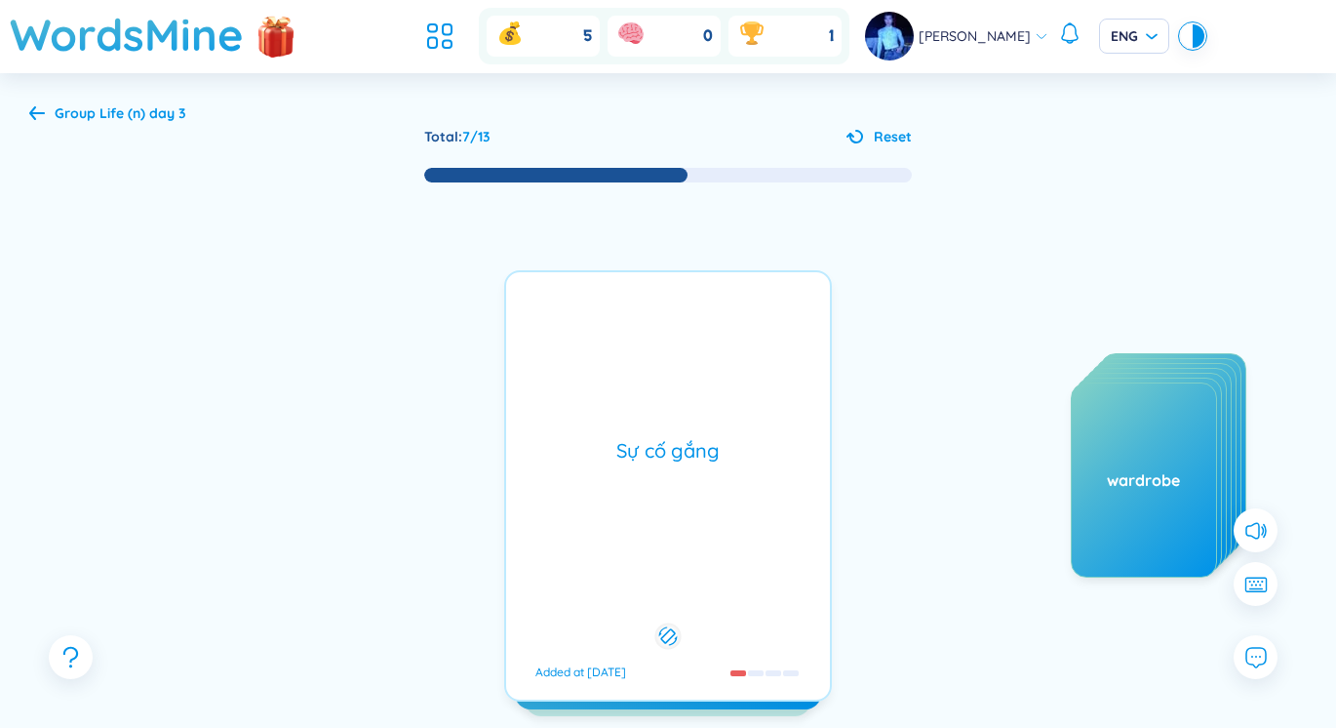
click at [646, 511] on div "Sự cố gắng Added at [DATE]" at bounding box center [668, 485] width 328 height 431
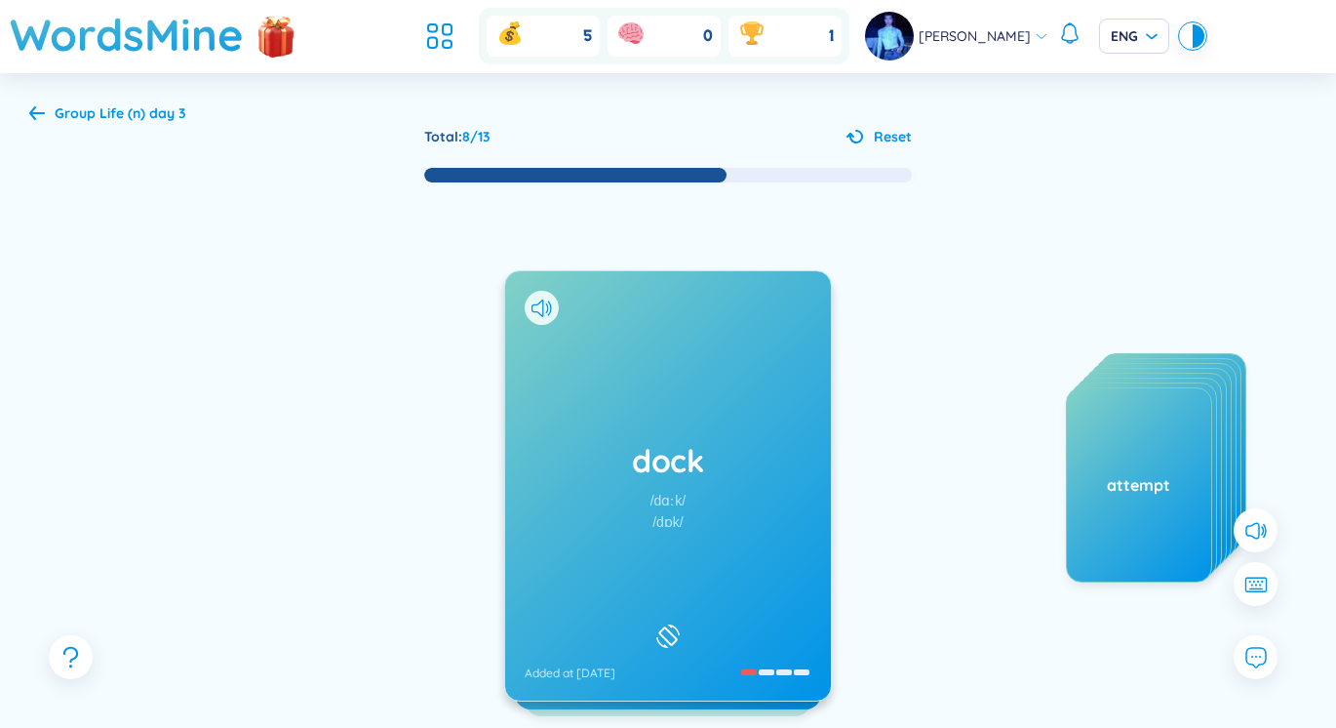
click at [815, 446] on div "dock /dɑːk/ /dɒk/ Added at [DATE]" at bounding box center [668, 485] width 326 height 429
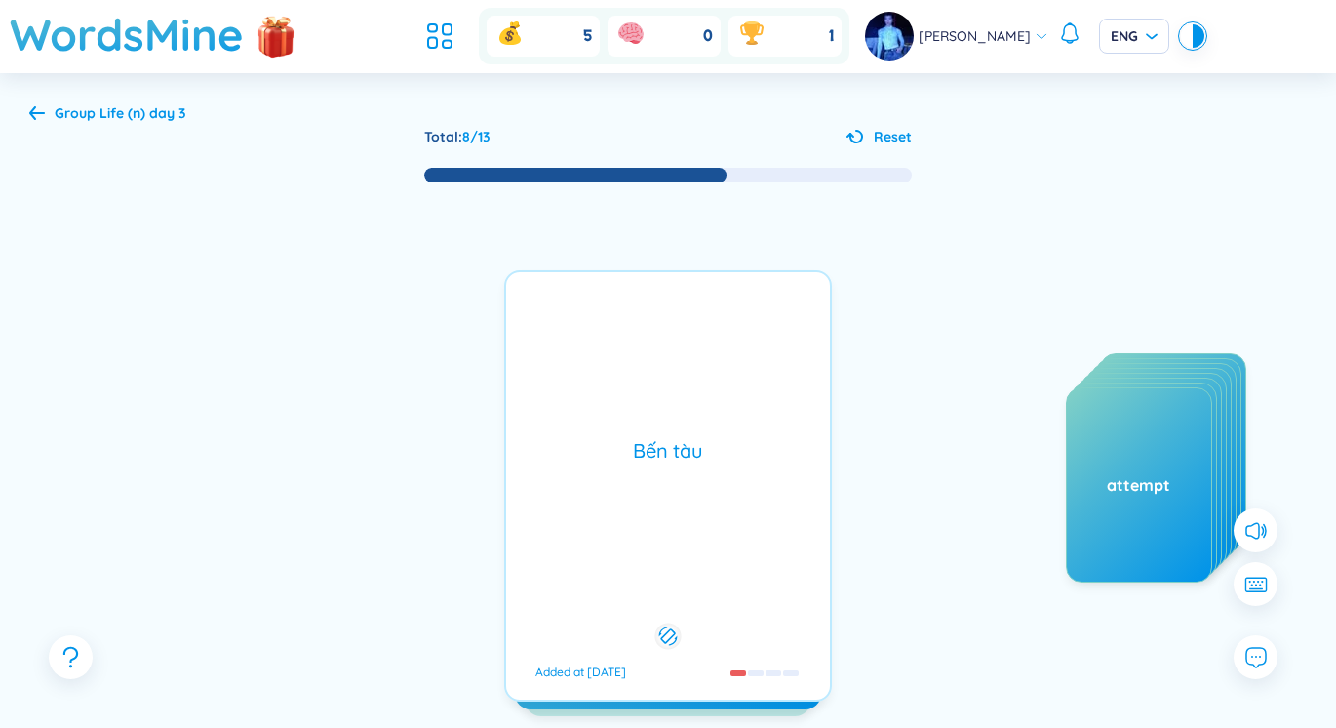
click at [774, 453] on div "Bến tàu" at bounding box center [668, 450] width 304 height 27
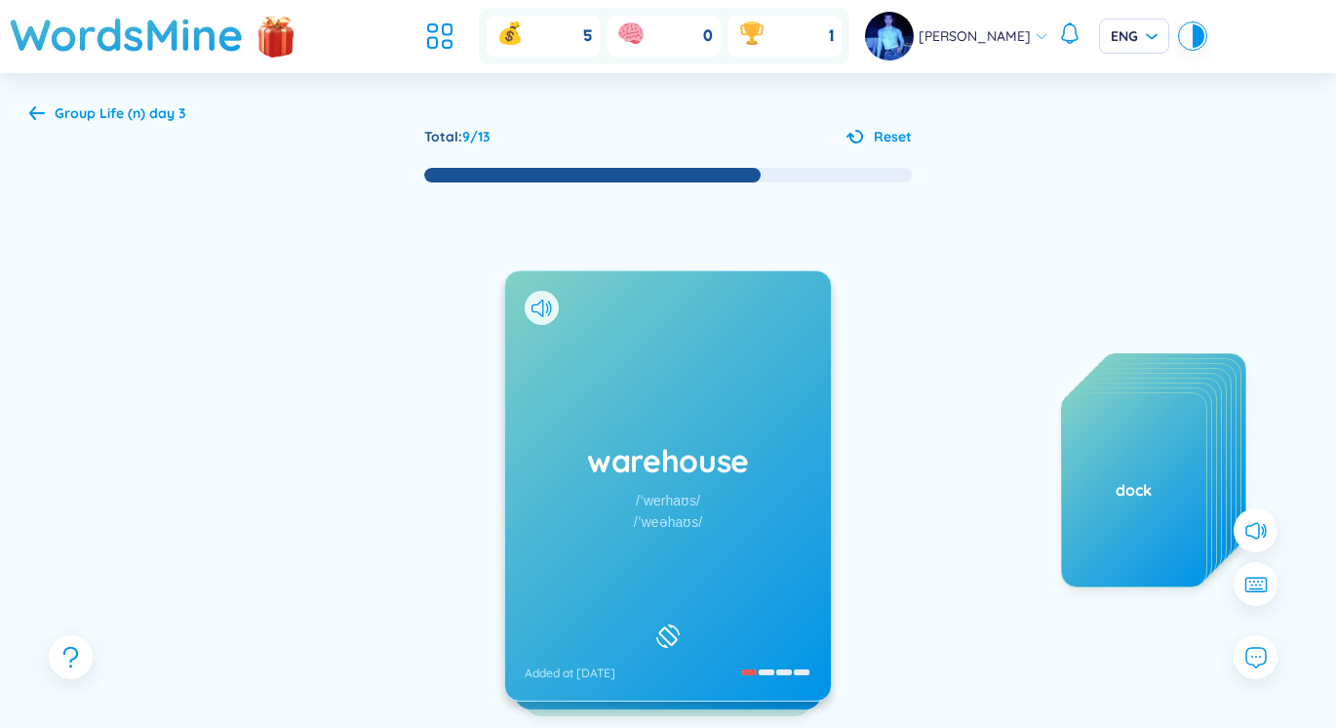
click at [646, 459] on h1 "warehouse" at bounding box center [668, 460] width 287 height 43
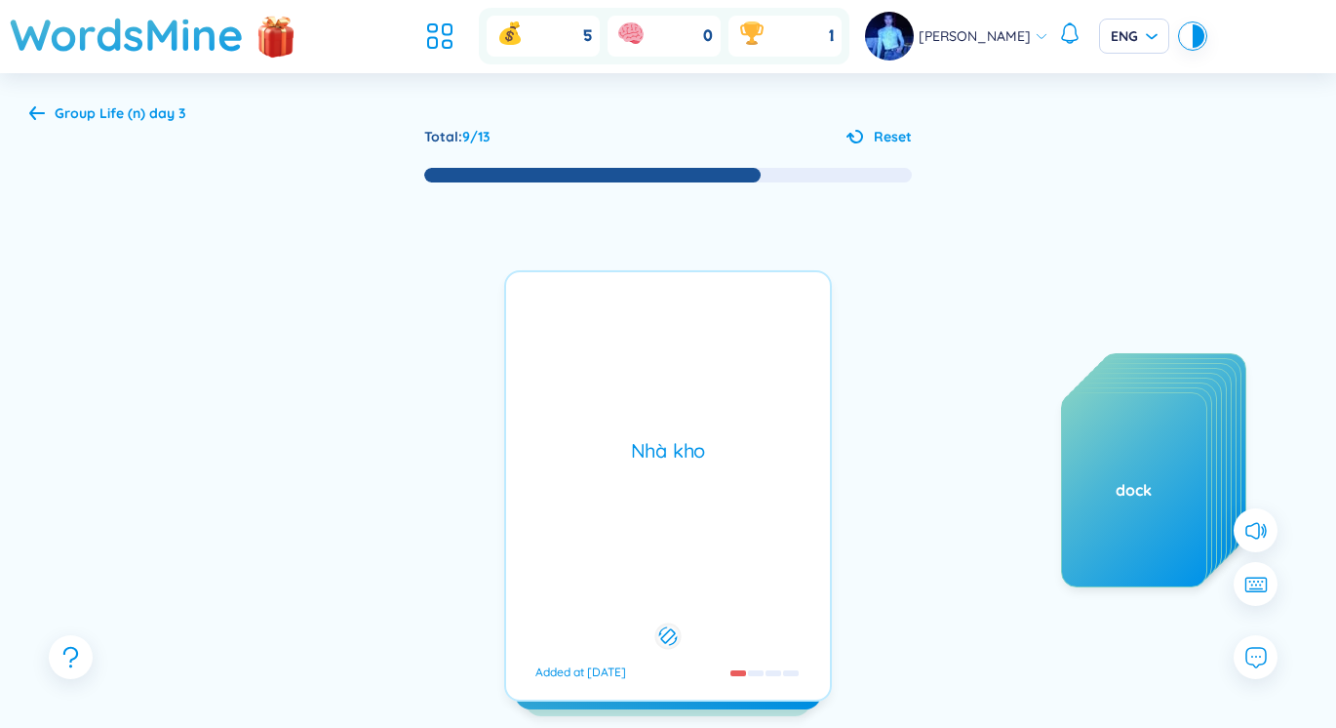
click at [646, 459] on div "Nhà kho" at bounding box center [668, 450] width 304 height 27
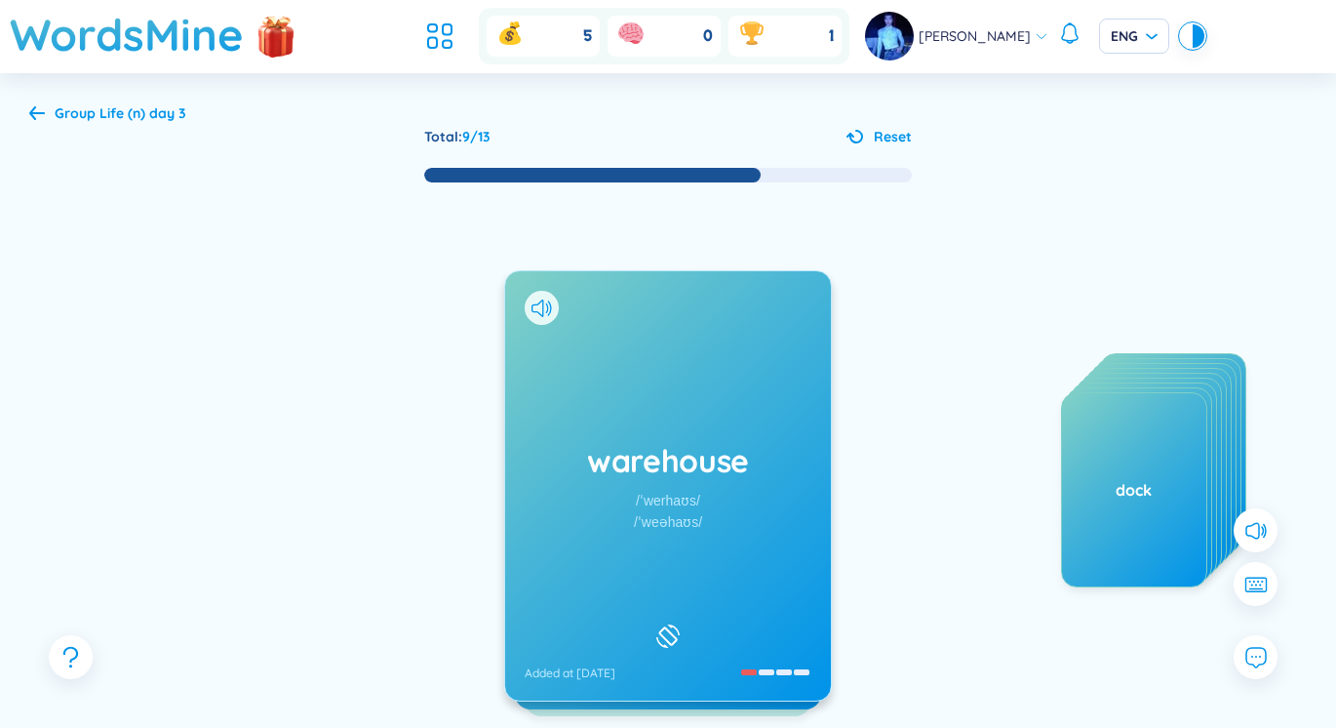
click at [646, 493] on div "/ˈwerhaʊs/" at bounding box center [668, 500] width 64 height 21
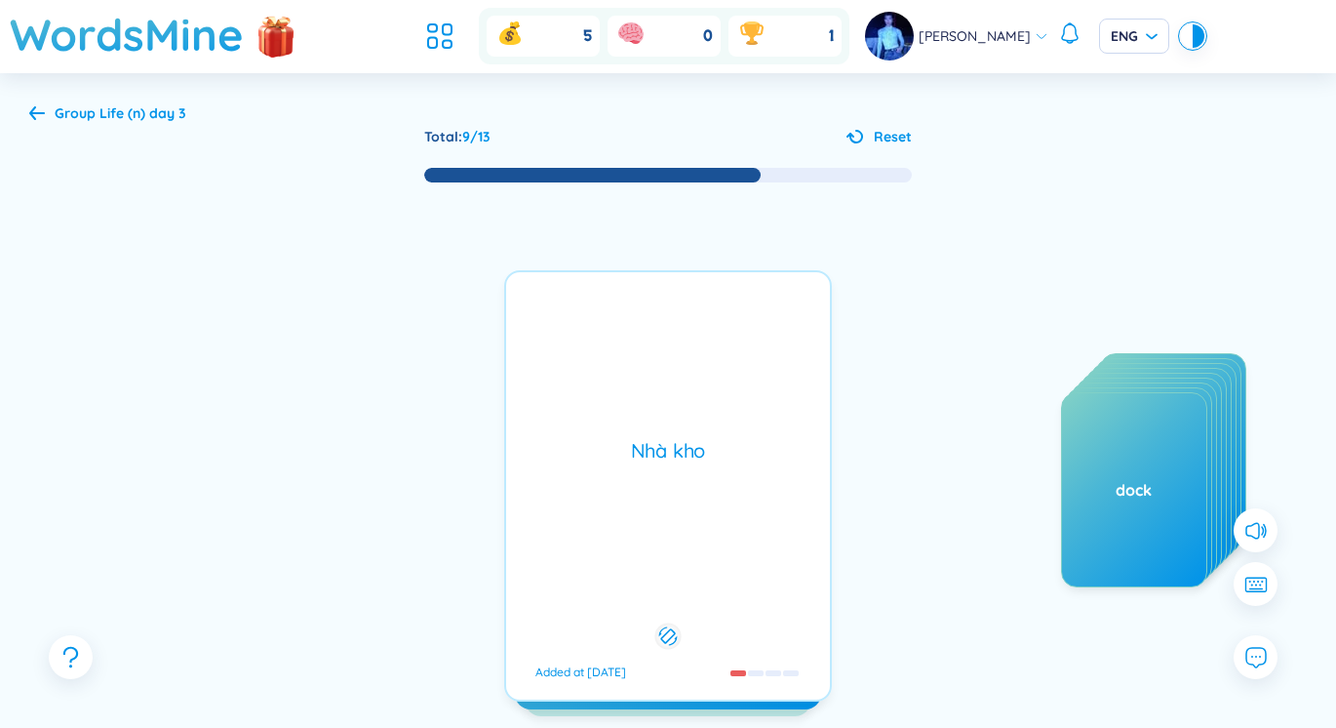
click at [646, 493] on div "Nhà kho Added at [DATE]" at bounding box center [668, 485] width 328 height 431
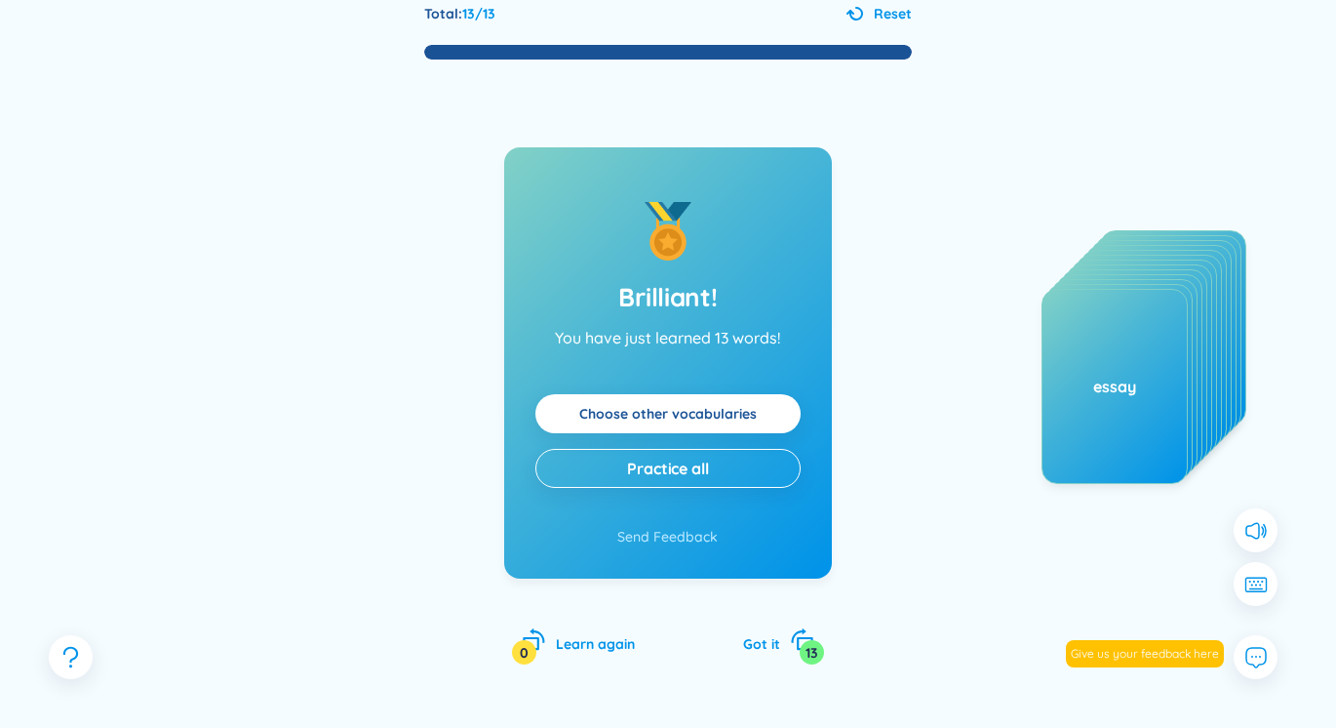
scroll to position [167, 0]
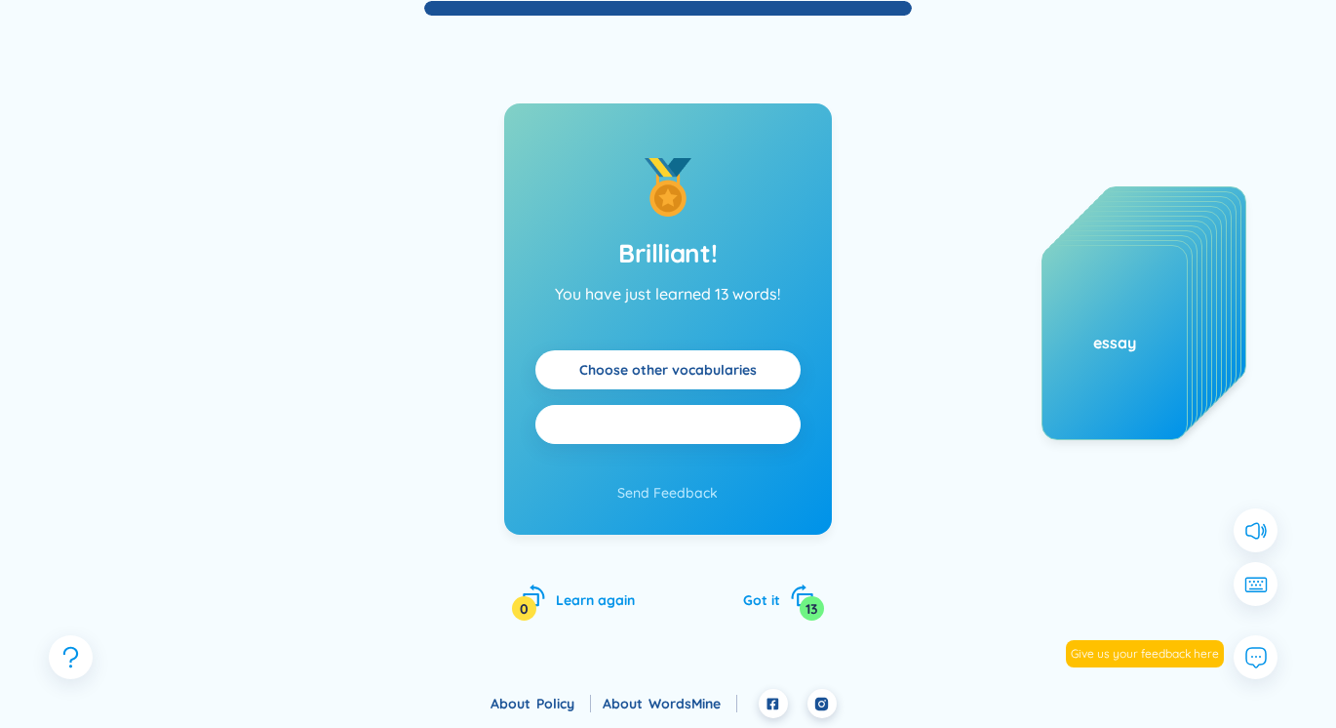
click at [590, 428] on button "Practice all" at bounding box center [668, 424] width 265 height 39
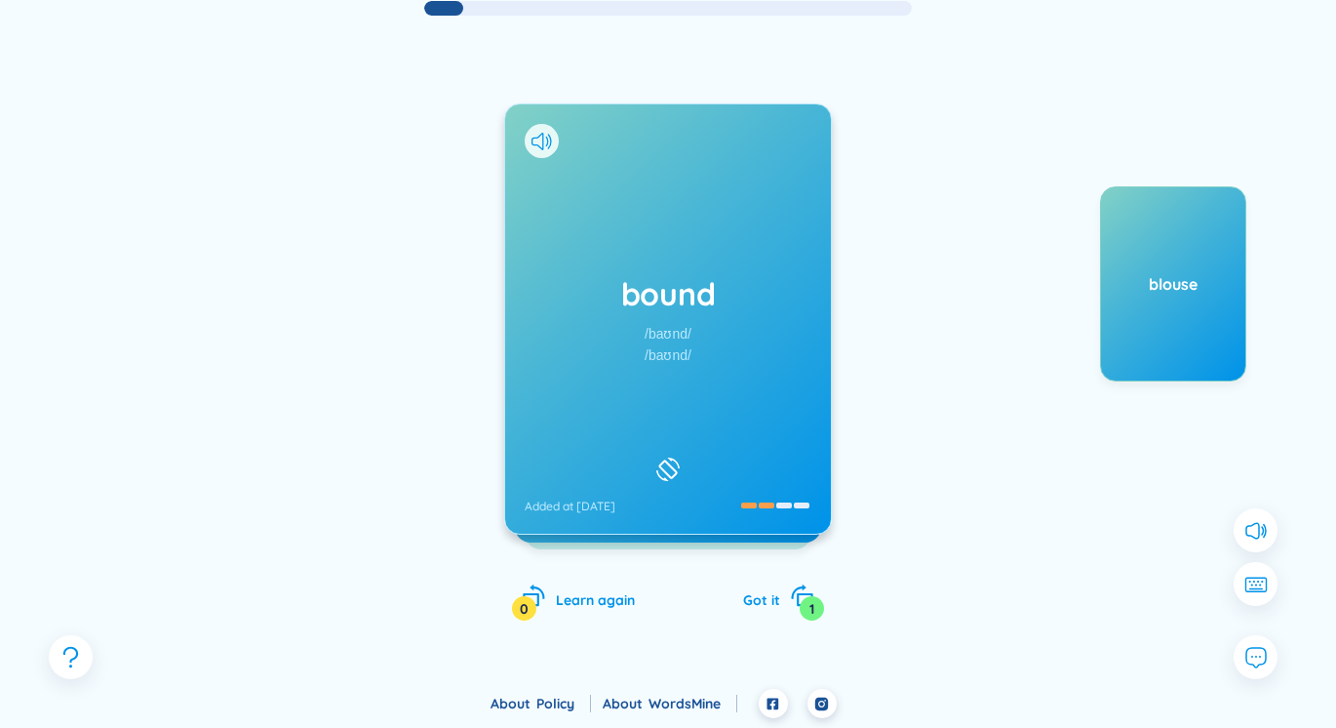
scroll to position [0, 0]
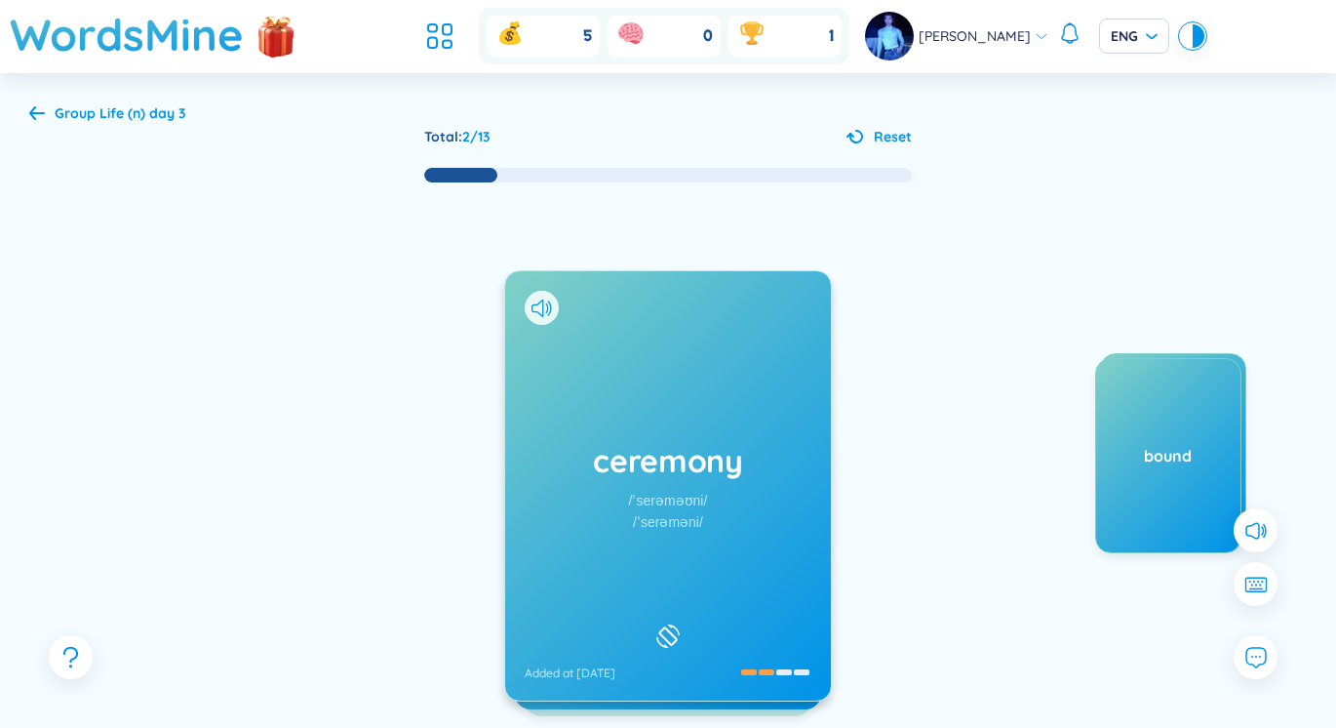
click at [253, 526] on div at bounding box center [236, 548] width 293 height 390
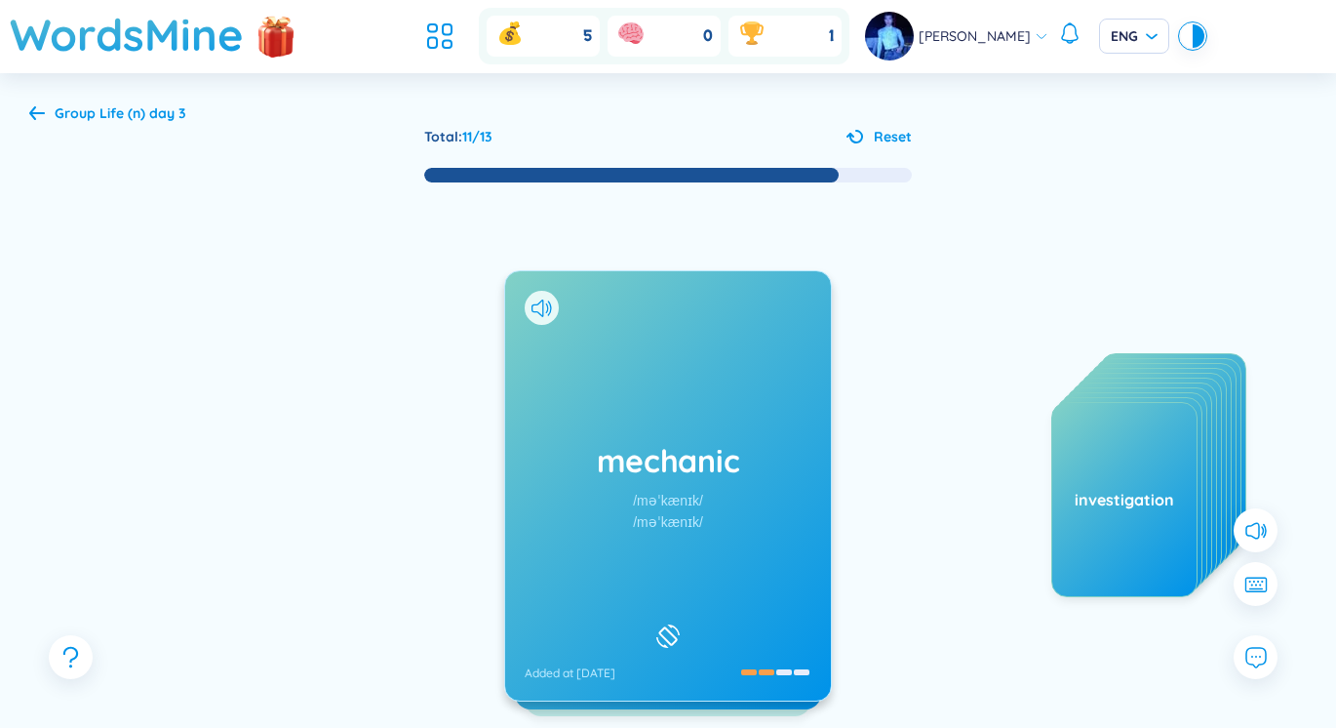
click at [656, 365] on div "mechanic /məˈkænɪk/ /məˈkænɪk/ Added at [DATE]" at bounding box center [668, 485] width 326 height 429
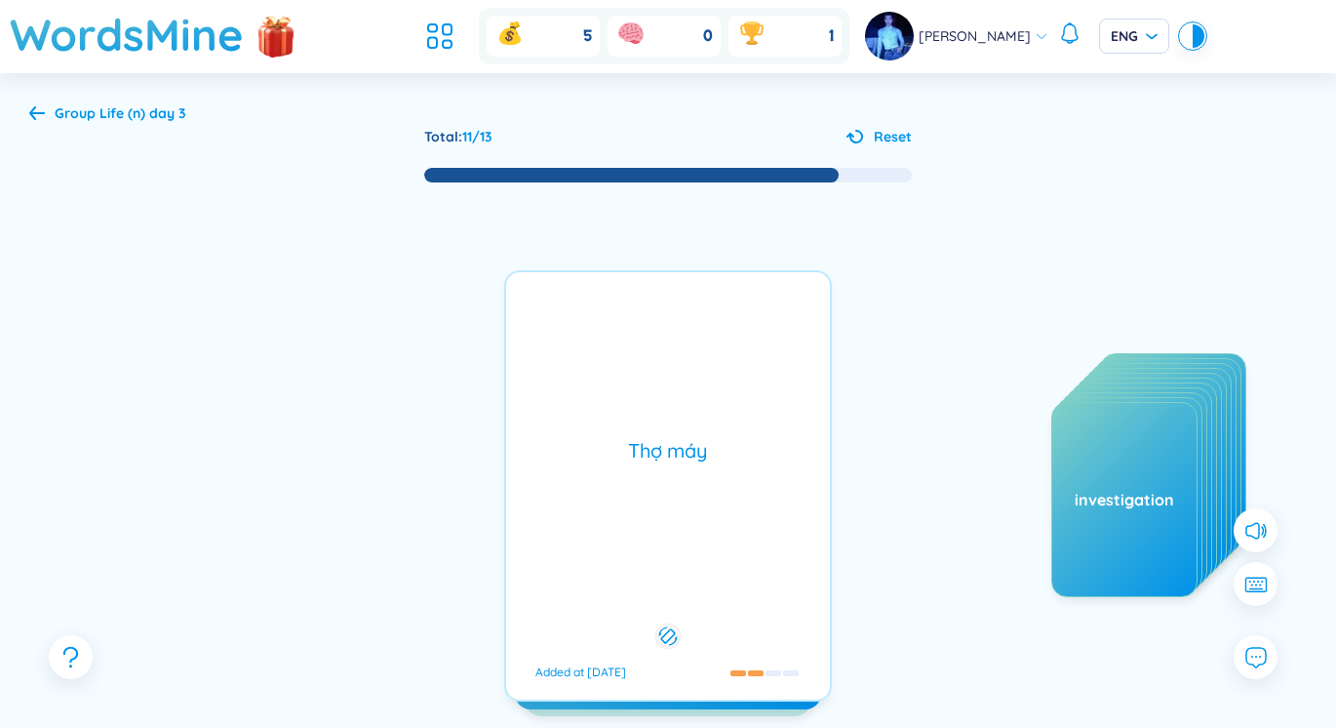
click at [656, 365] on div "Thợ máy Added at [DATE]" at bounding box center [668, 485] width 328 height 431
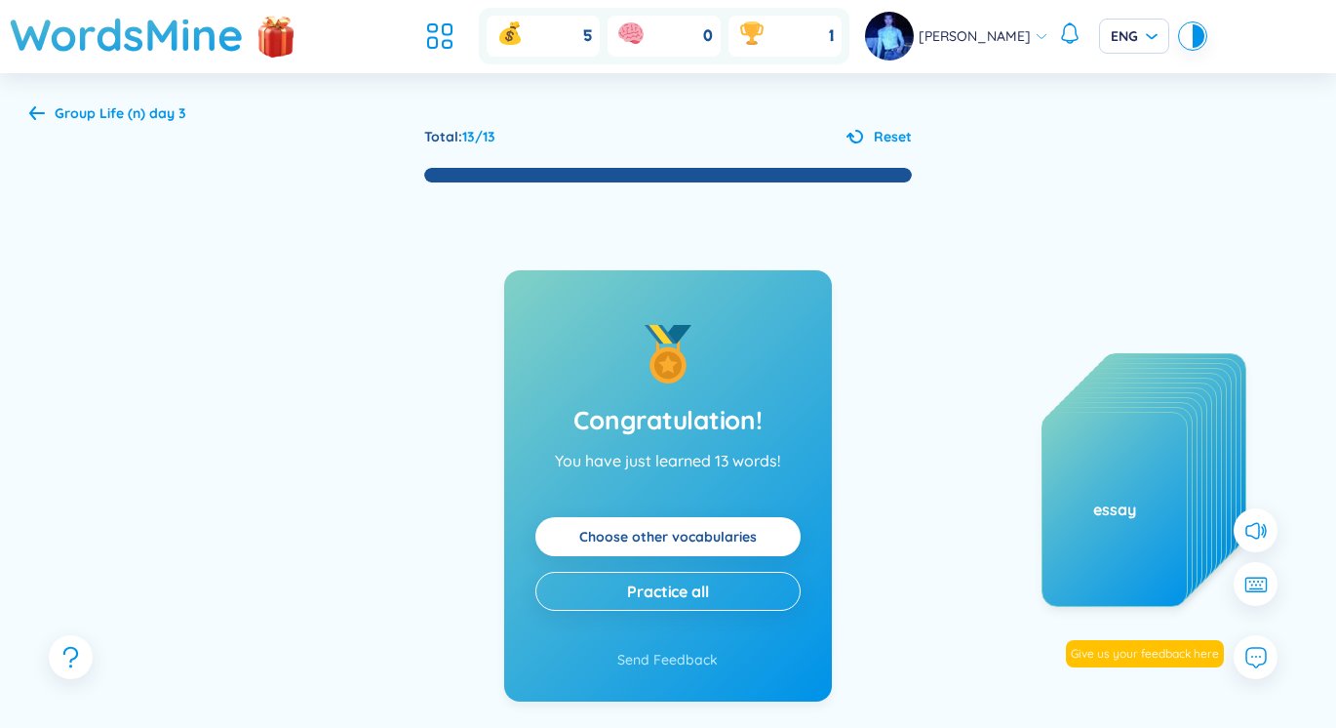
click at [116, 118] on b "Life (n) day 3" at bounding box center [142, 113] width 87 height 18
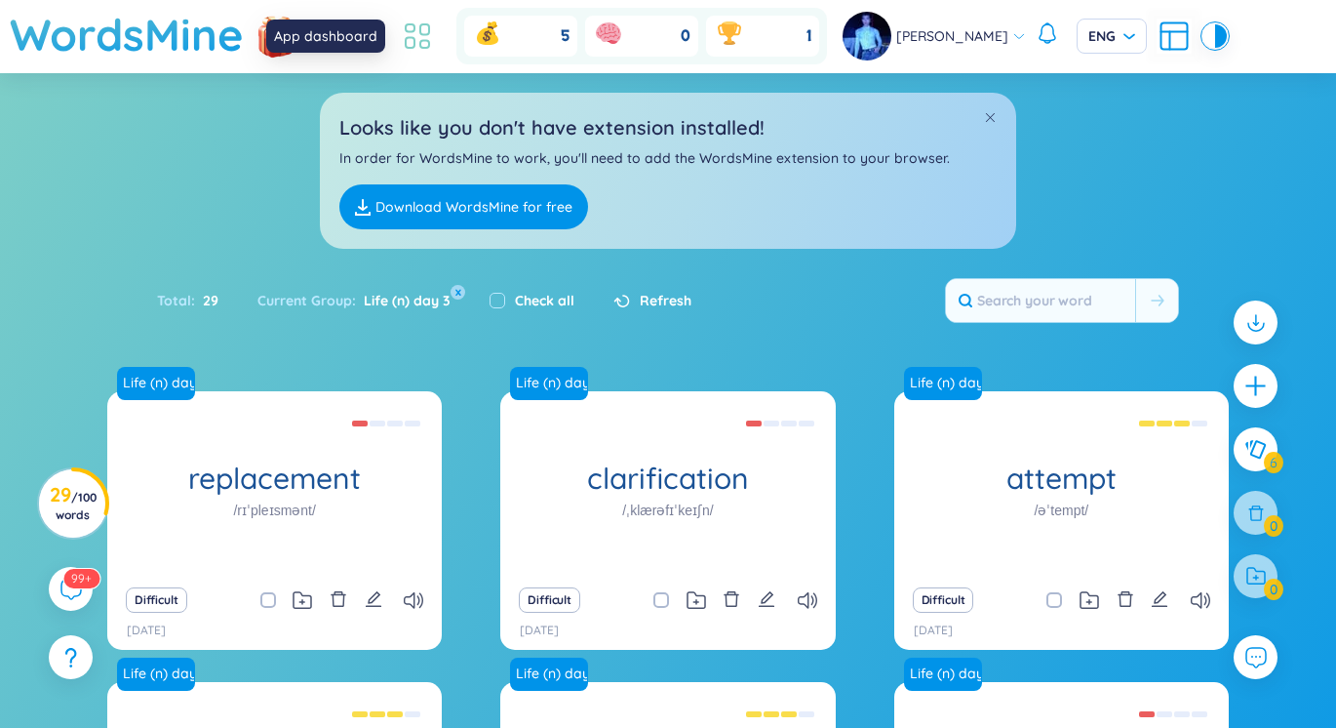
click at [431, 26] on icon at bounding box center [417, 36] width 35 height 35
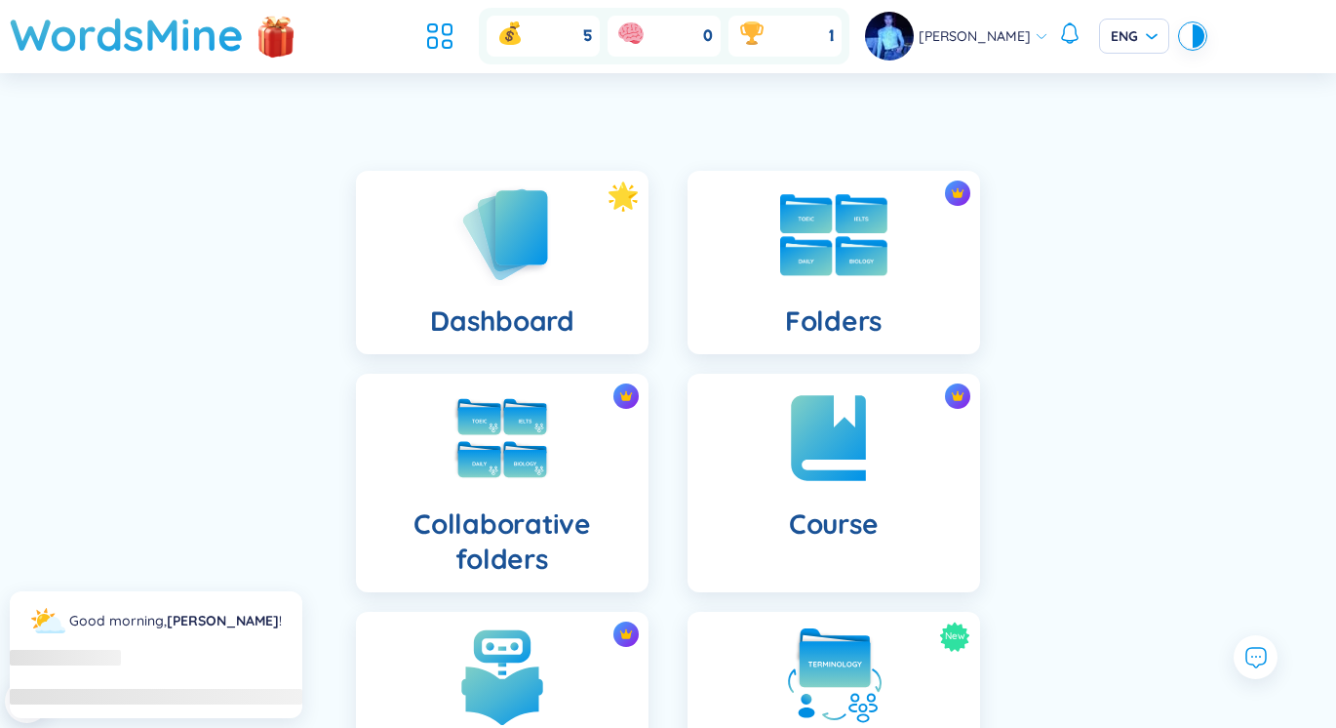
click at [777, 237] on div "Folders" at bounding box center [834, 262] width 293 height 183
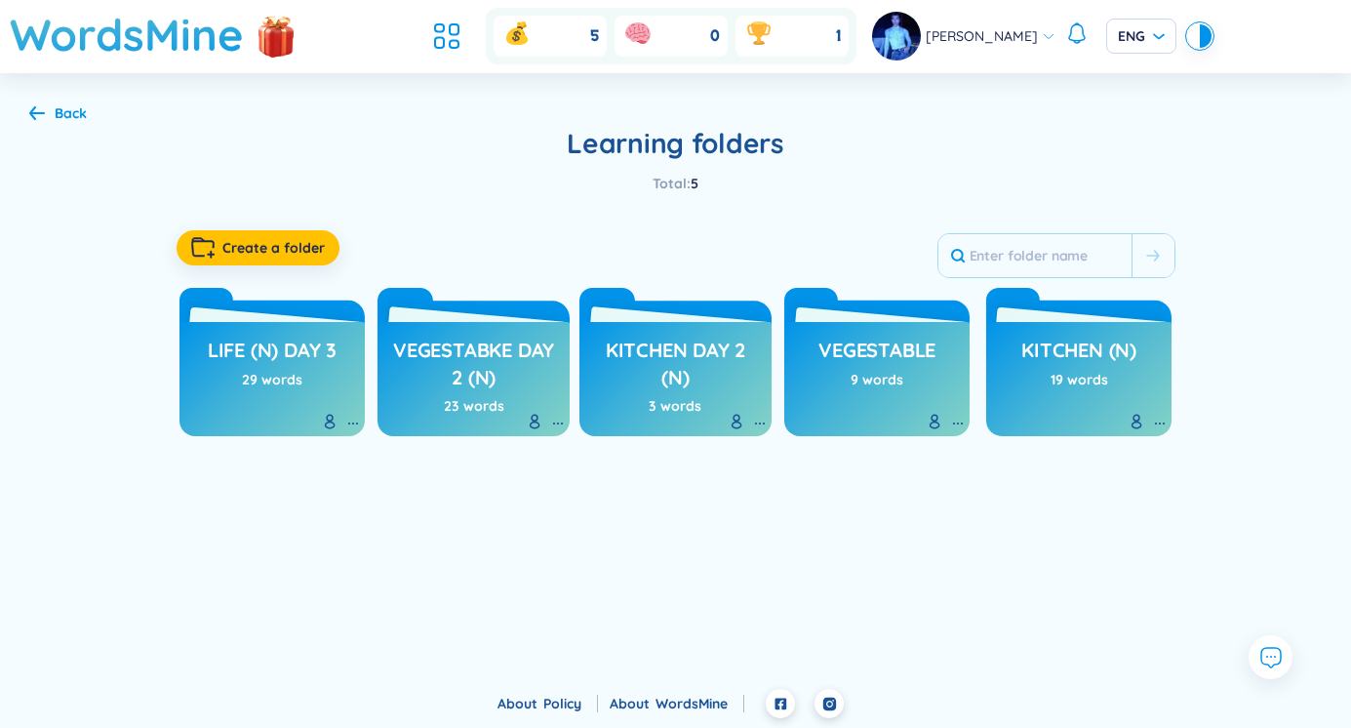
click at [738, 237] on div "Create a folder" at bounding box center [676, 248] width 999 height 60
click at [313, 253] on span "Create a folder" at bounding box center [273, 248] width 102 height 20
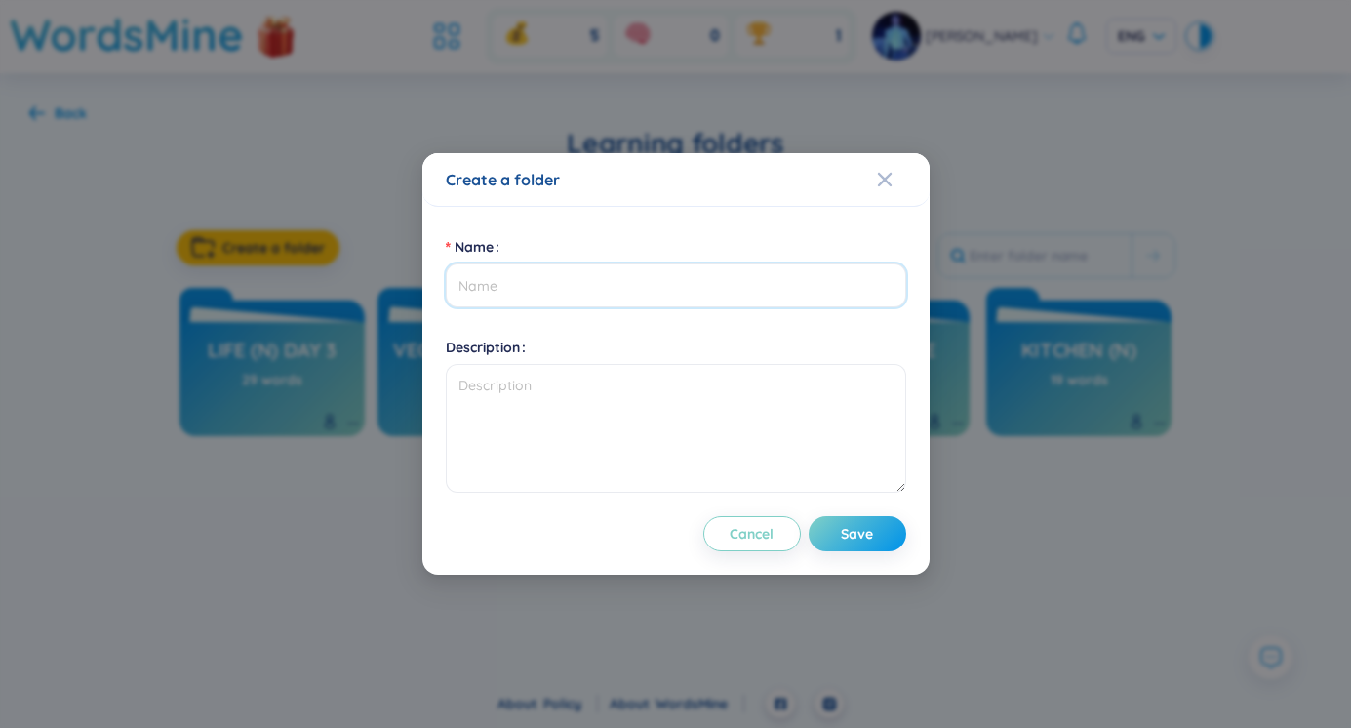
type input "L"
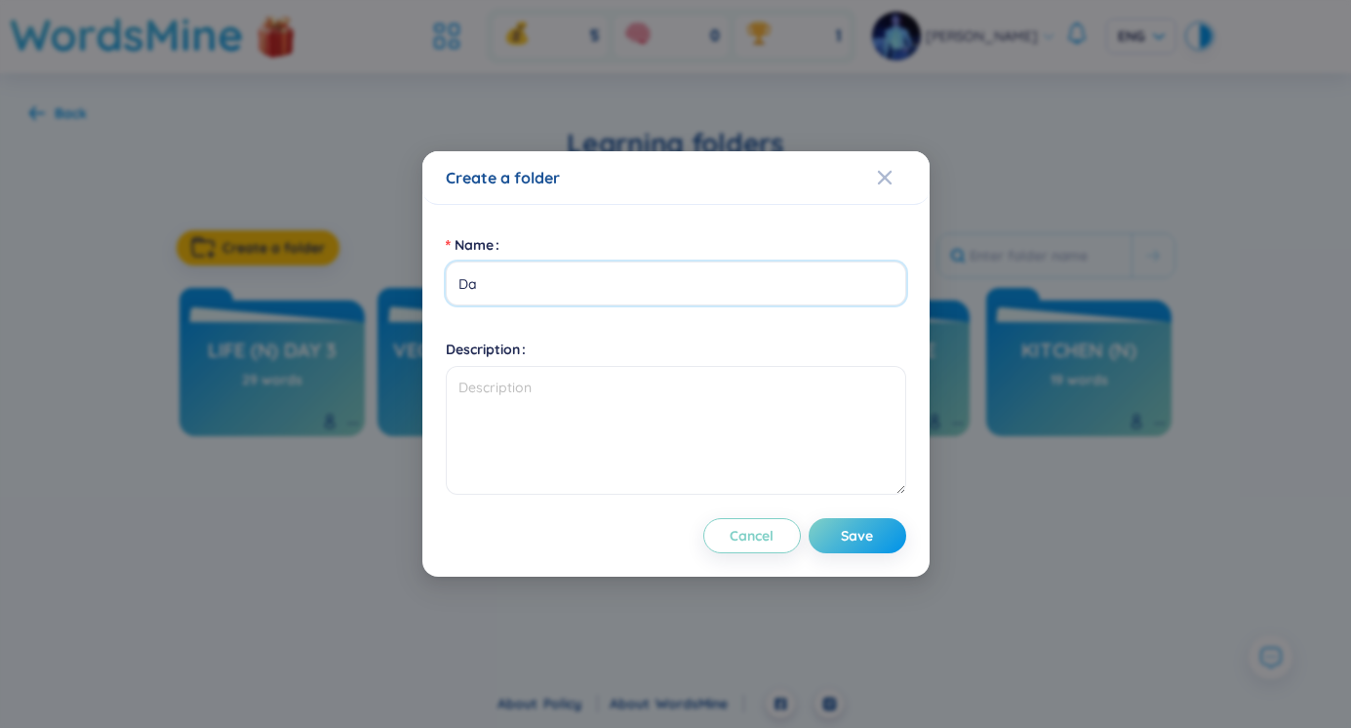
type input "D"
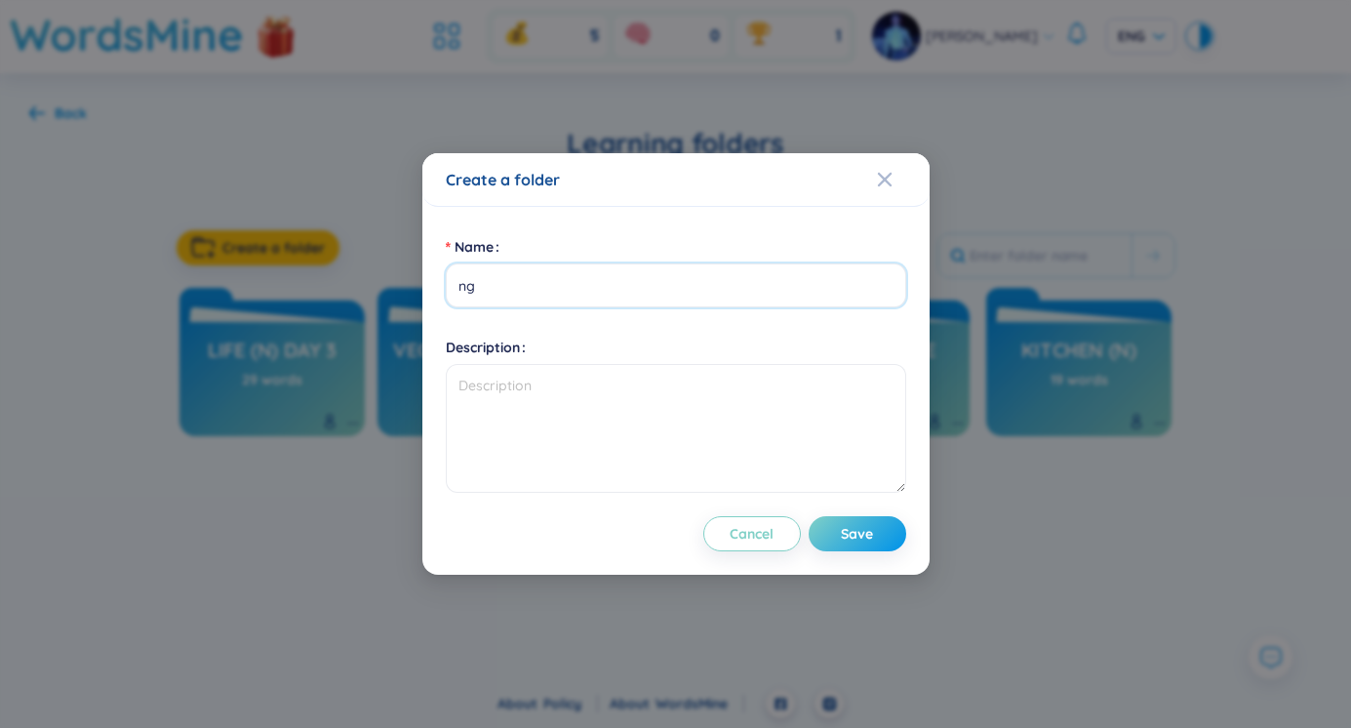
type input "n"
type input "Day 4"
click at [845, 536] on span "Save" at bounding box center [857, 534] width 32 height 20
